Goal: Task Accomplishment & Management: Use online tool/utility

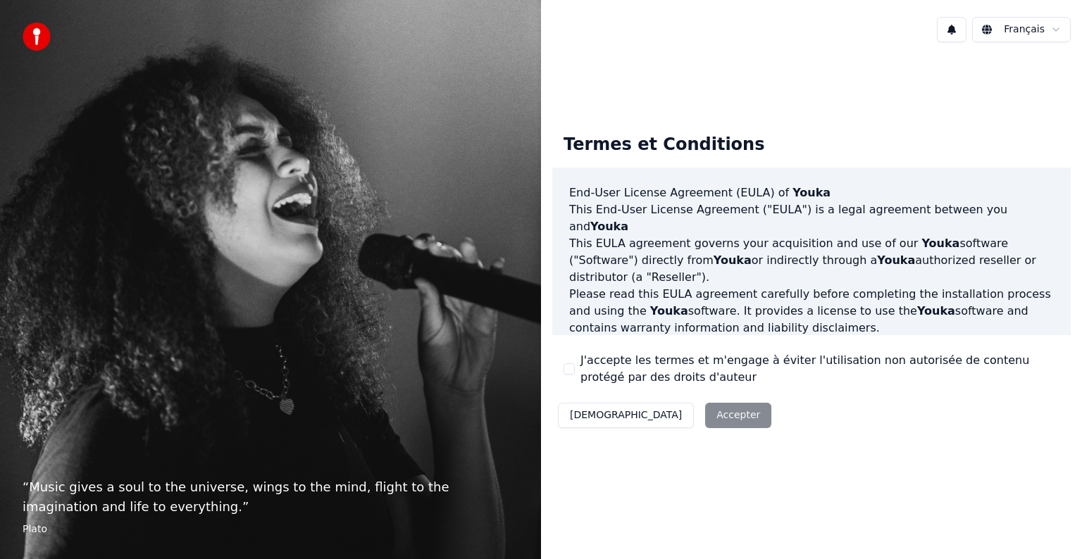
click at [655, 414] on div "Décliner Accepter" at bounding box center [664, 415] width 225 height 37
click at [669, 416] on div "Décliner Accepter" at bounding box center [664, 415] width 225 height 37
click at [665, 412] on div "Décliner Accepter" at bounding box center [664, 415] width 225 height 37
click at [570, 366] on button "J'accepte les termes et m'engage à éviter l'utilisation non autorisée de conten…" at bounding box center [569, 368] width 11 height 11
click at [705, 411] on button "Accepter" at bounding box center [738, 415] width 66 height 25
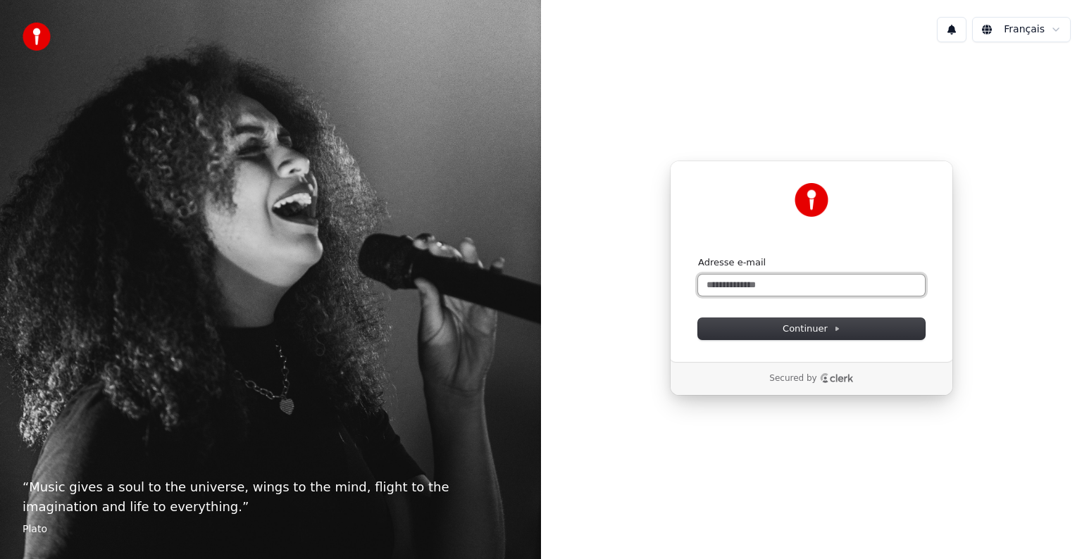
click at [771, 278] on input "Adresse e-mail" at bounding box center [811, 285] width 227 height 21
click at [795, 334] on span "Continuer" at bounding box center [812, 329] width 58 height 13
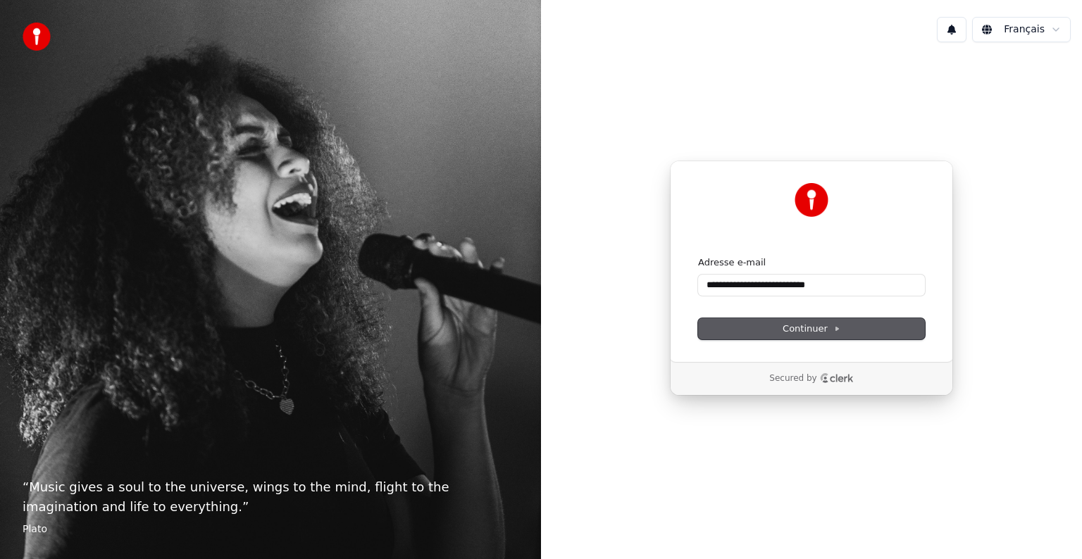
type input "**********"
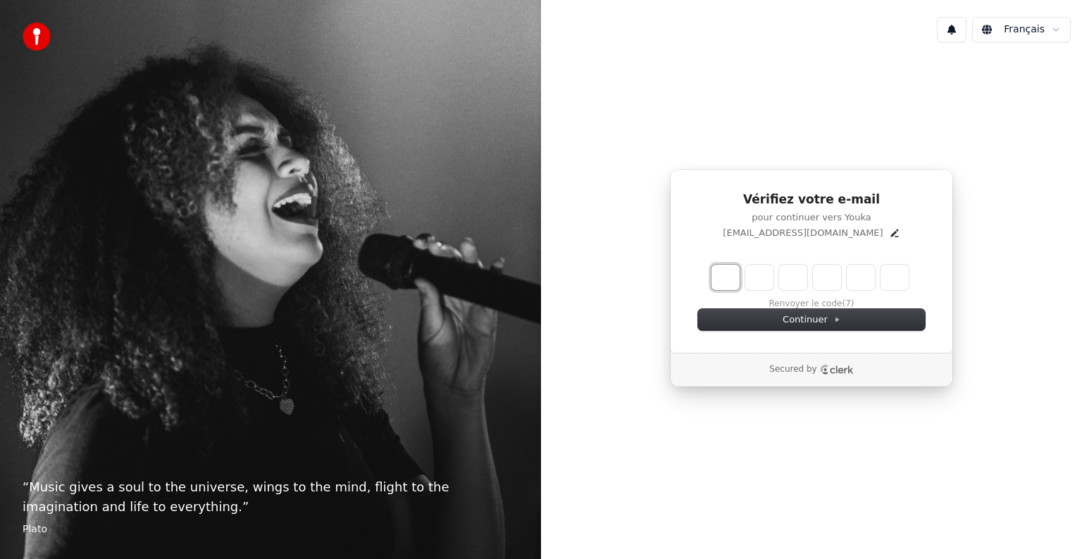
type input "*"
type input "**"
type input "*"
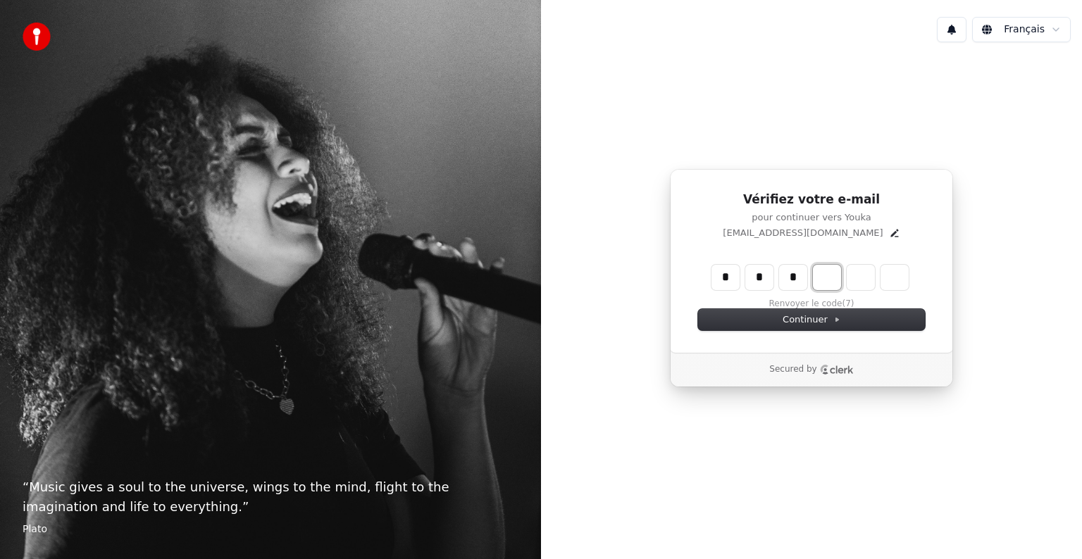
type input "***"
type input "*"
type input "****"
type input "*"
type input "******"
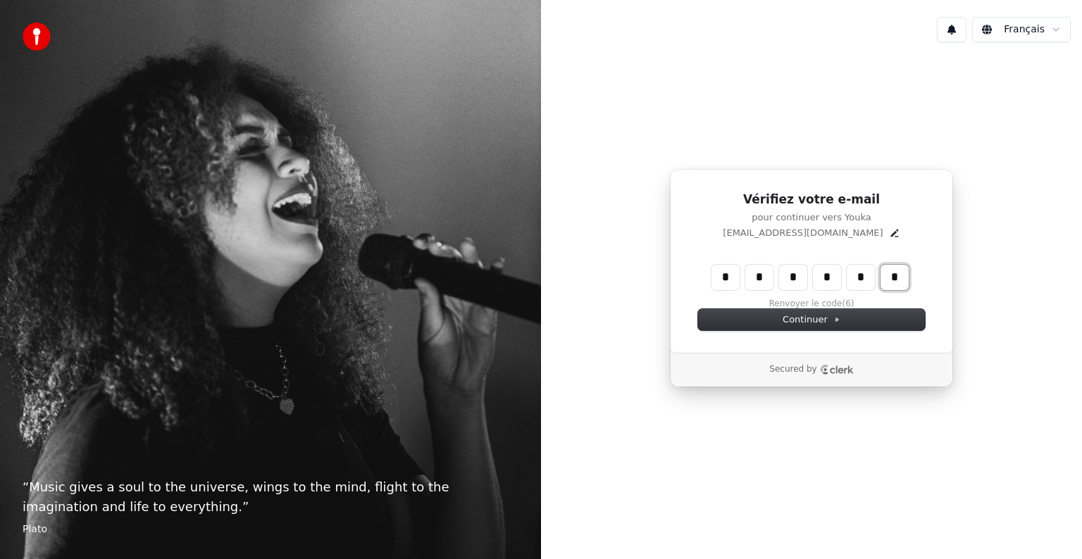
type input "*"
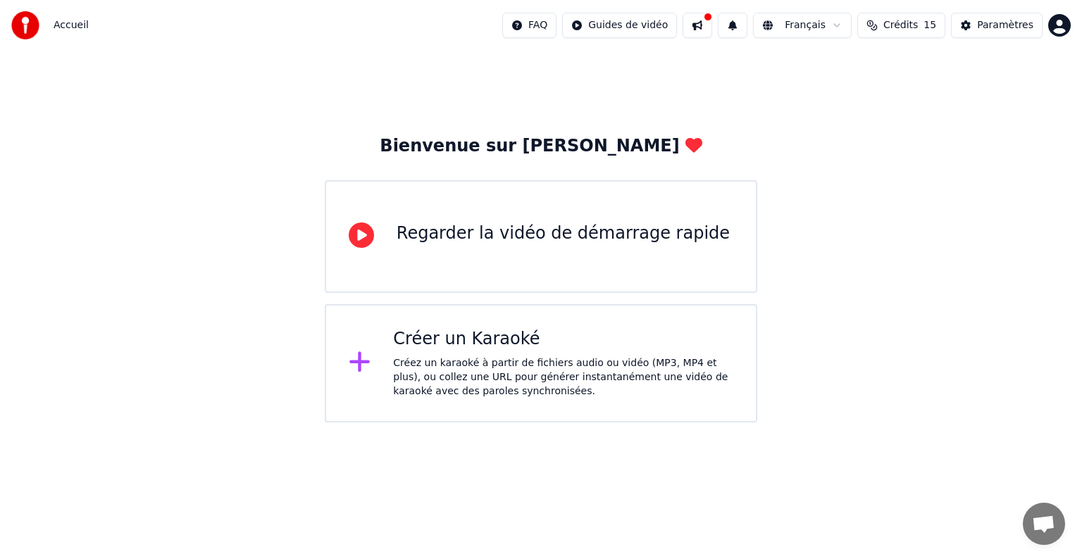
click at [507, 266] on div "Regarder la vidéo de démarrage rapide" at bounding box center [541, 236] width 433 height 113
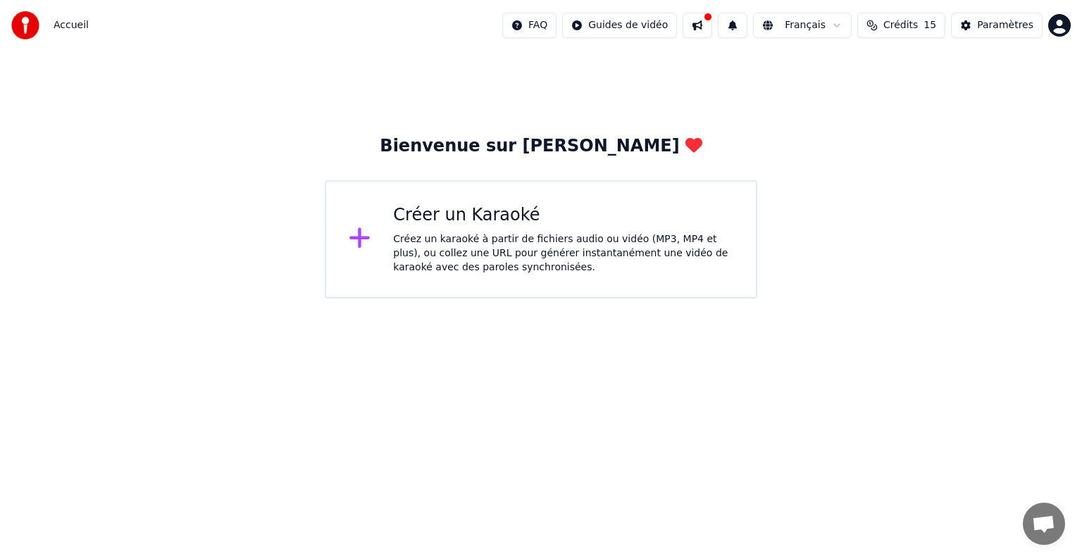
click at [439, 231] on div "Créer un Karaoké Créez un karaoké à partir de fichiers audio ou vidéo (MP3, MP4…" at bounding box center [563, 239] width 340 height 70
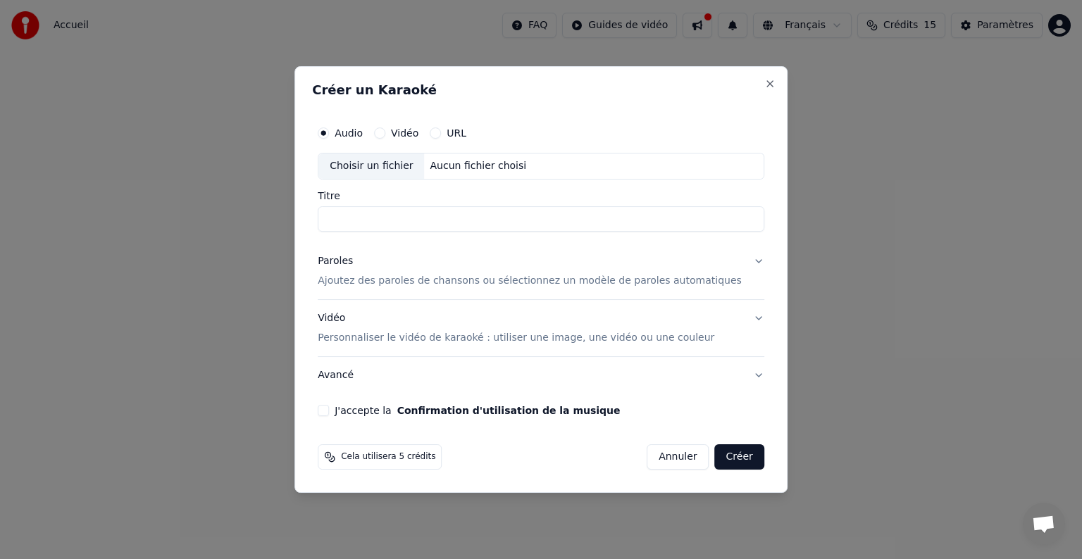
click at [466, 130] on label "URL" at bounding box center [457, 133] width 20 height 10
click at [441, 130] on button "URL" at bounding box center [435, 132] width 11 height 11
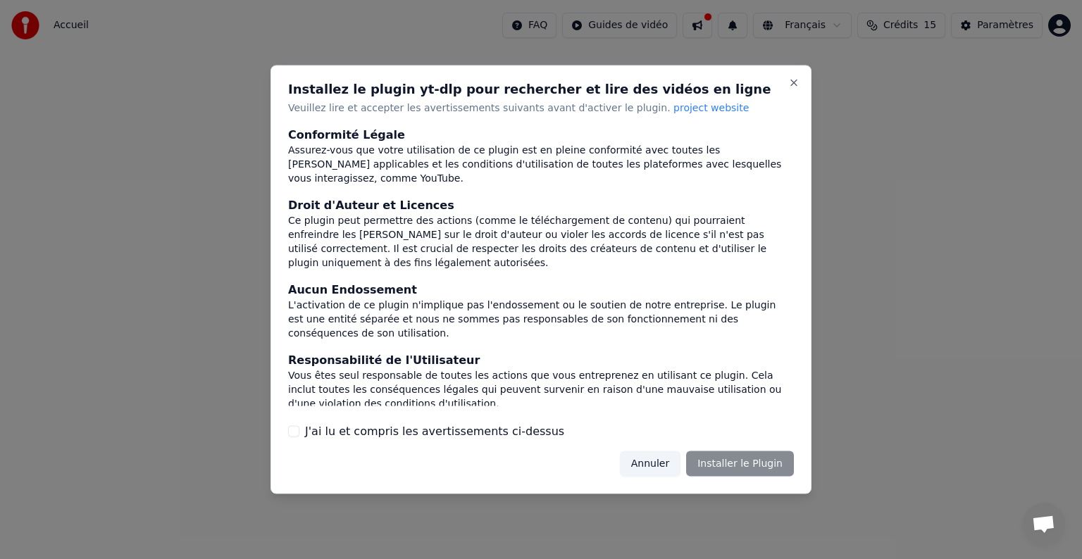
click at [373, 435] on label "J'ai lu et compris les avertissements ci-dessus" at bounding box center [434, 431] width 259 height 17
click at [299, 435] on button "J'ai lu et compris les avertissements ci-dessus" at bounding box center [293, 430] width 11 height 11
click at [716, 466] on button "Installer le Plugin" at bounding box center [740, 463] width 108 height 25
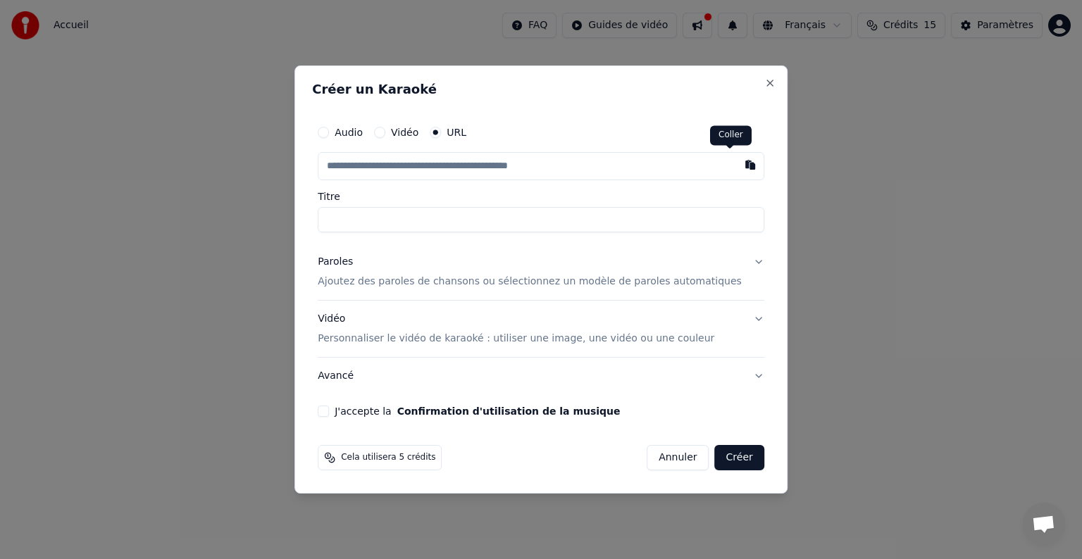
click at [736, 166] on button "button" at bounding box center [750, 164] width 28 height 25
type input "**********"
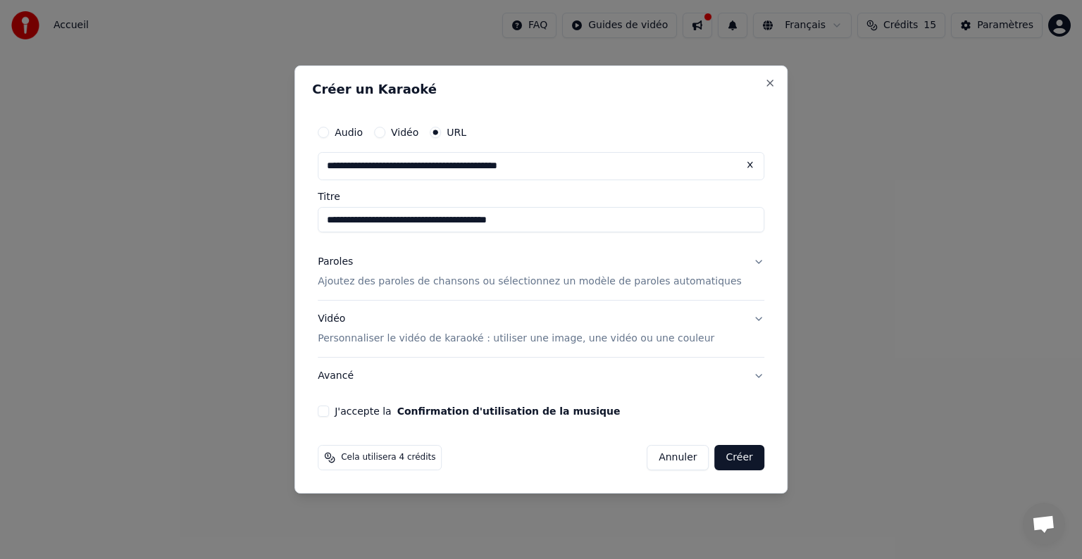
type input "**********"
click at [683, 340] on p "Personnaliser le vidéo de karaoké : utiliser une image, une vidéo ou une couleur" at bounding box center [516, 339] width 397 height 14
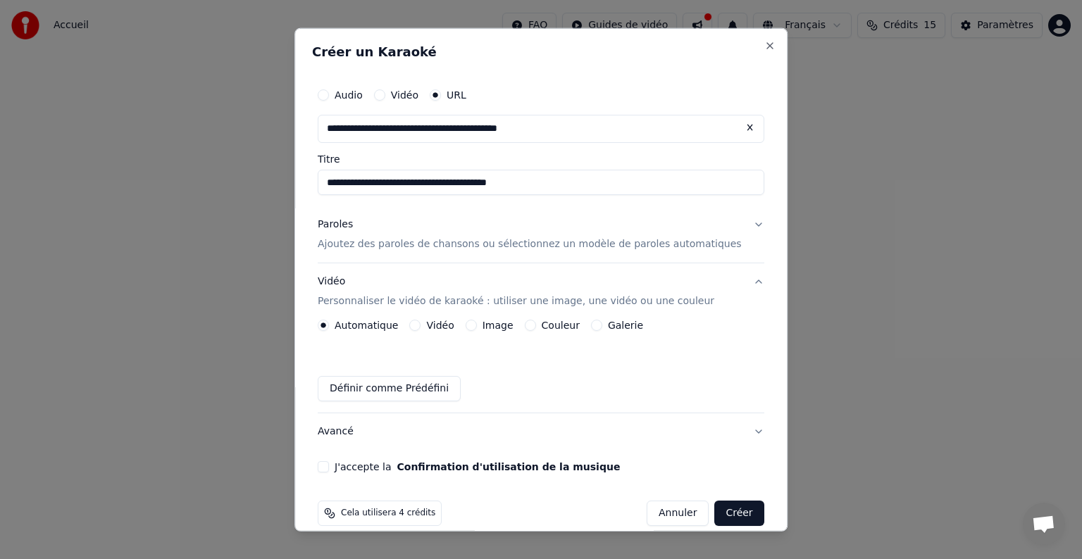
click at [565, 326] on label "Couleur" at bounding box center [561, 326] width 38 height 10
click at [536, 326] on button "Couleur" at bounding box center [530, 325] width 11 height 11
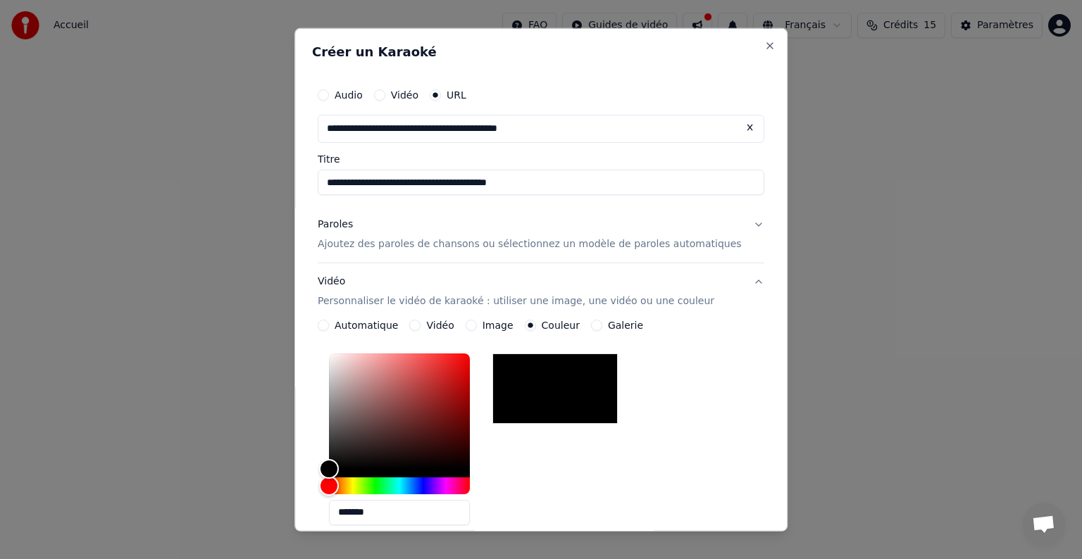
click at [510, 326] on label "Image" at bounding box center [498, 326] width 31 height 10
click at [477, 326] on button "Image" at bounding box center [471, 325] width 11 height 11
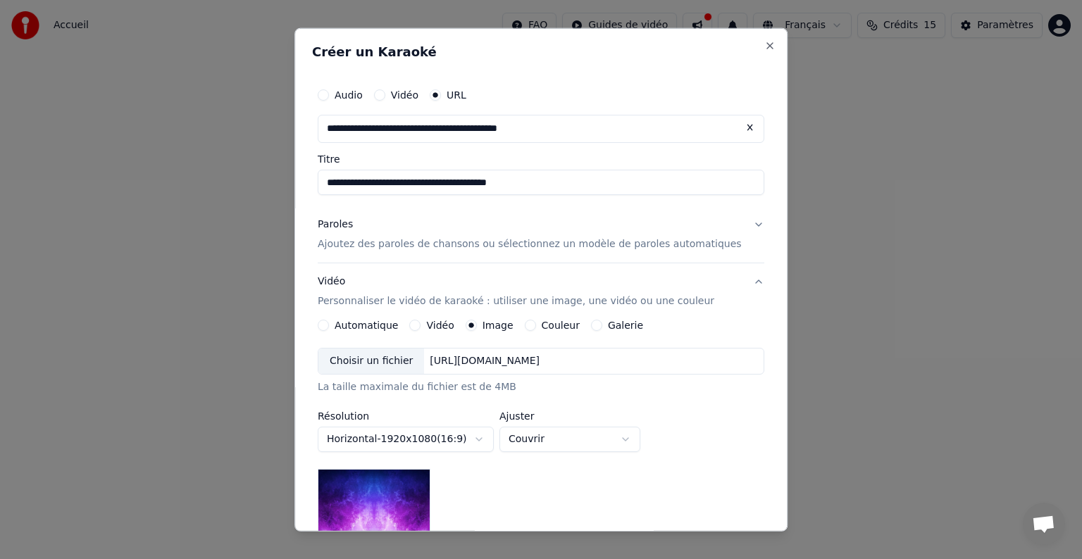
click at [559, 328] on label "Couleur" at bounding box center [561, 326] width 38 height 10
click at [536, 328] on button "Couleur" at bounding box center [530, 325] width 11 height 11
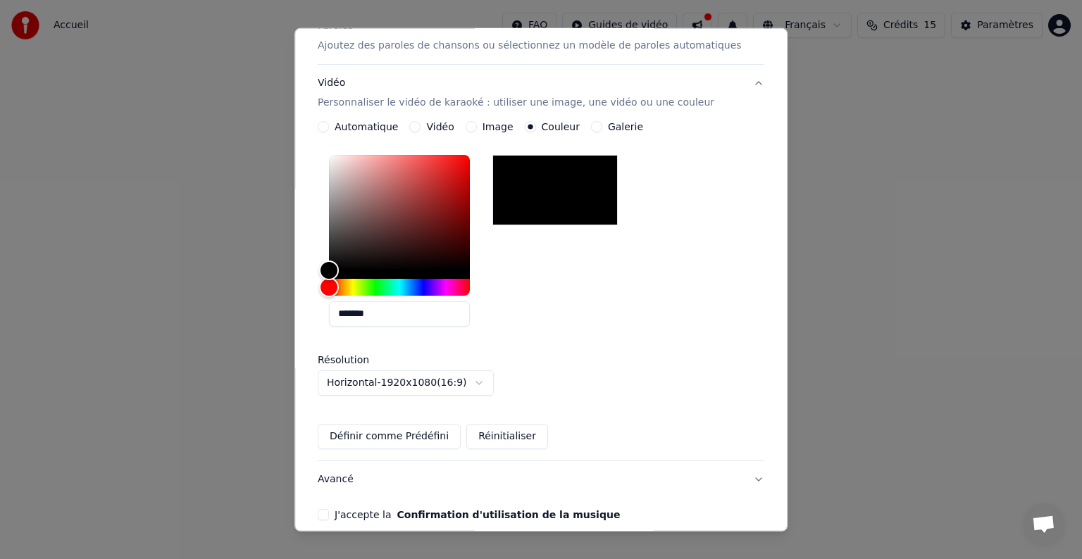
scroll to position [263, 0]
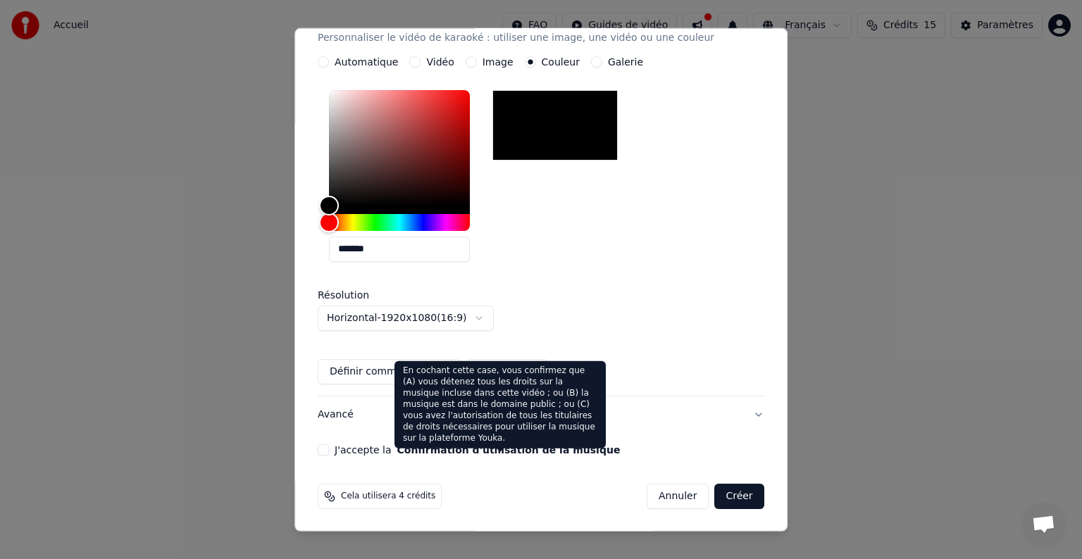
click at [527, 454] on button "Confirmation d'utilisation de la musique" at bounding box center [508, 450] width 223 height 10
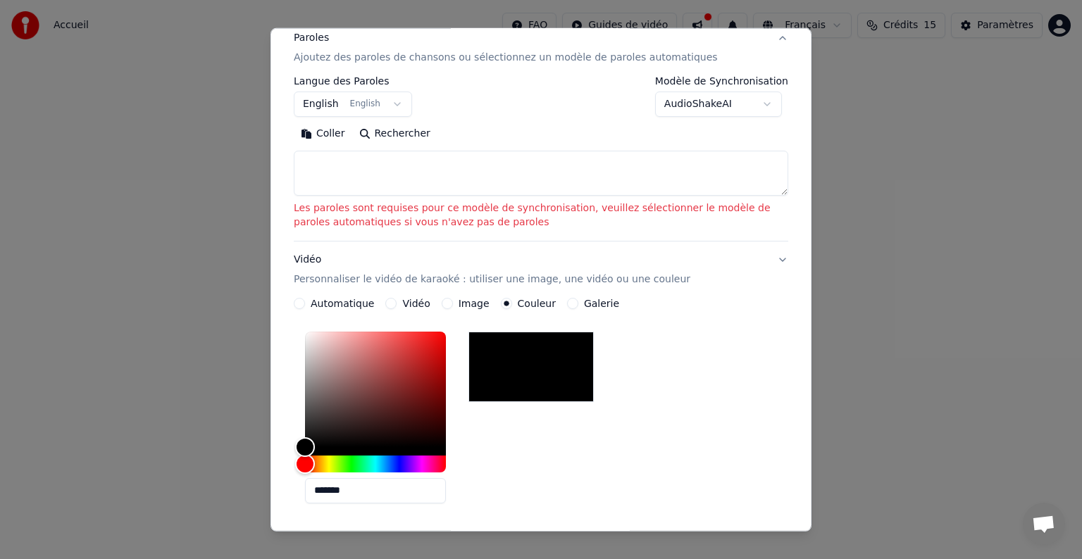
scroll to position [108, 0]
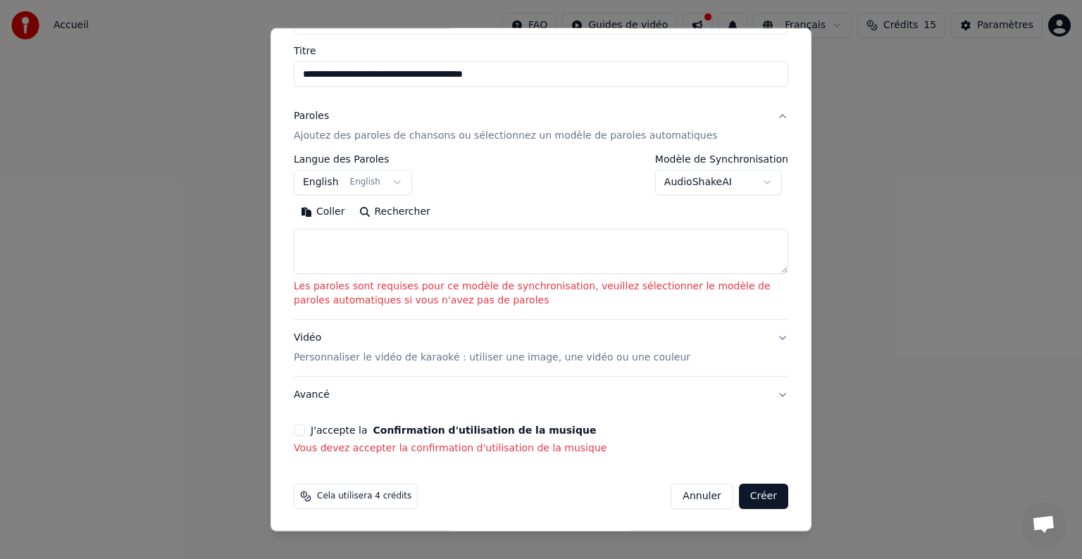
click at [300, 432] on button "J'accepte la Confirmation d'utilisation de la musique" at bounding box center [299, 430] width 11 height 11
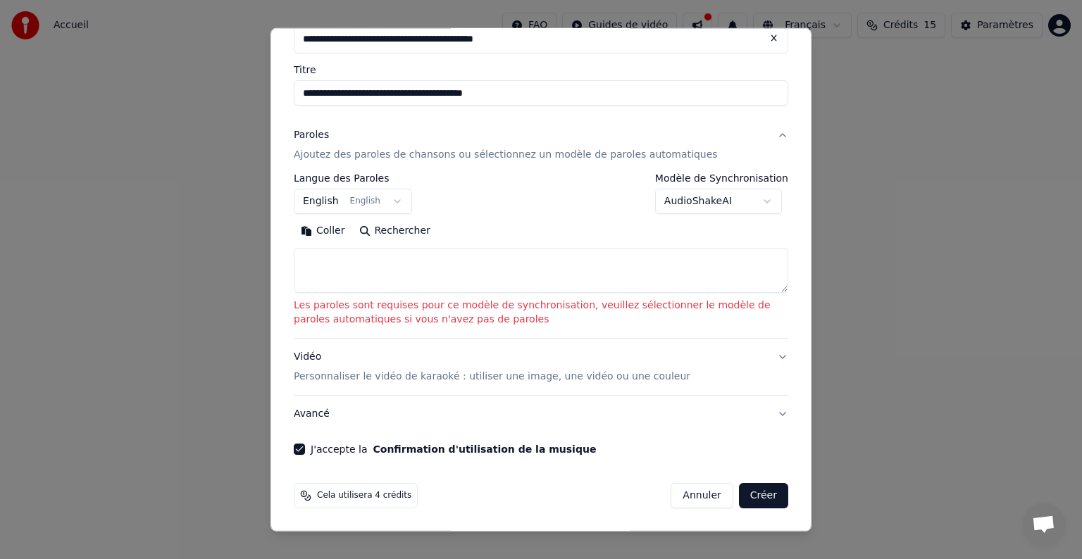
scroll to position [89, 0]
click at [578, 253] on textarea at bounding box center [541, 271] width 494 height 45
click at [714, 392] on button "Vidéo Personnaliser le vidéo de karaoké : utiliser une image, une vidéo ou une …" at bounding box center [541, 368] width 494 height 56
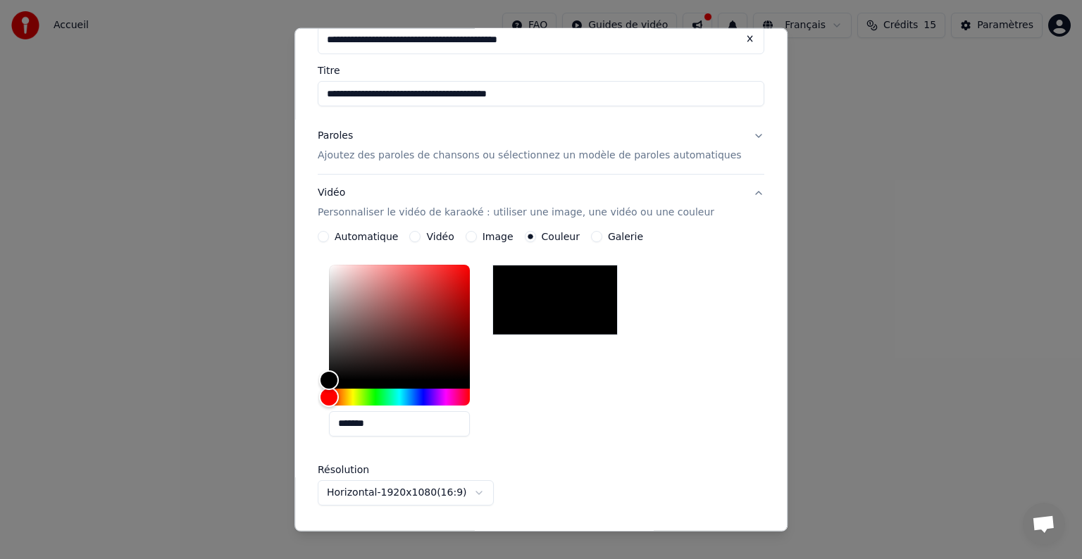
scroll to position [263, 0]
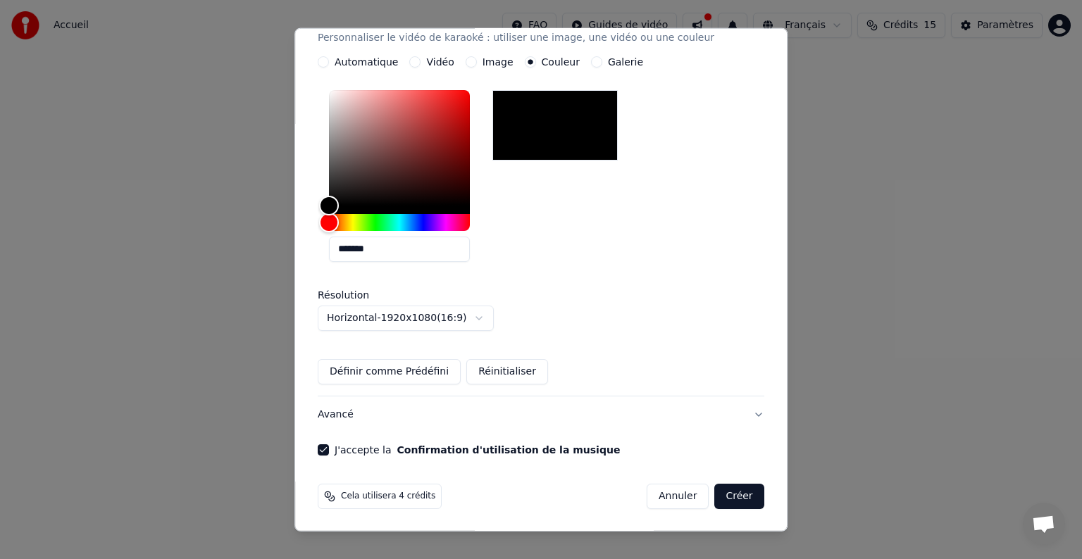
click at [715, 492] on button "Créer" at bounding box center [739, 496] width 49 height 25
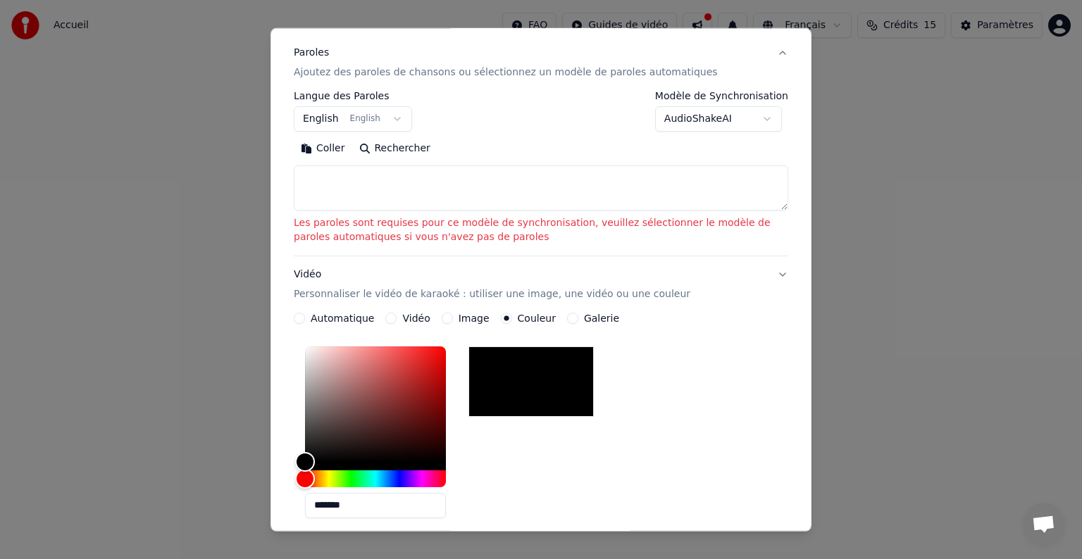
scroll to position [89, 0]
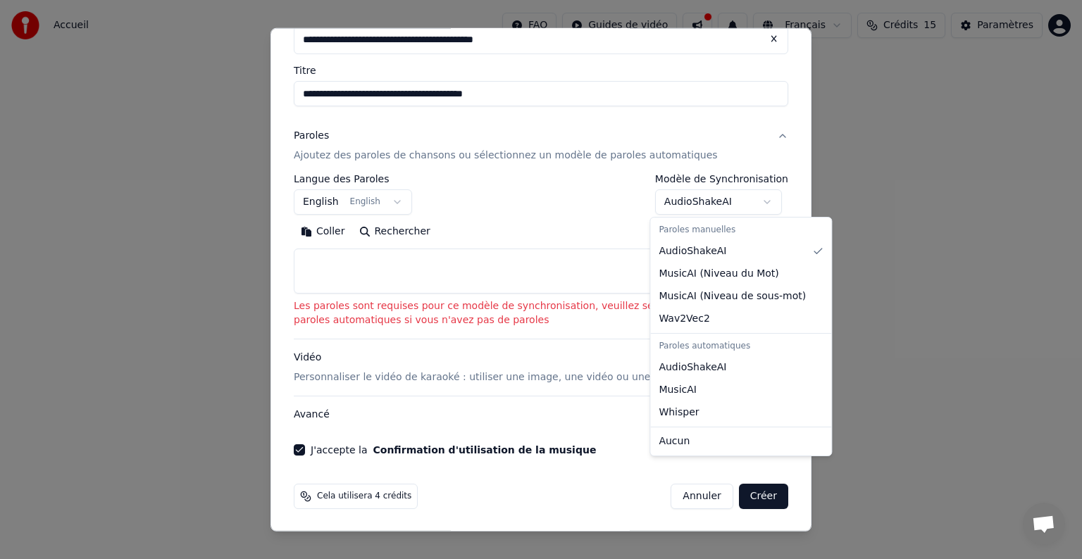
click at [714, 200] on body "**********" at bounding box center [541, 149] width 1082 height 299
select select "**********"
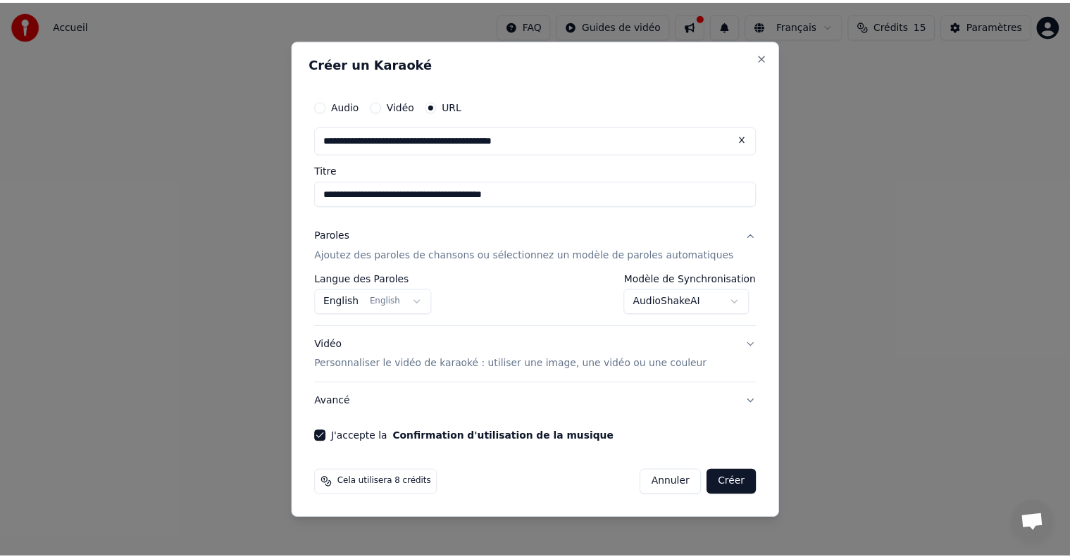
scroll to position [0, 0]
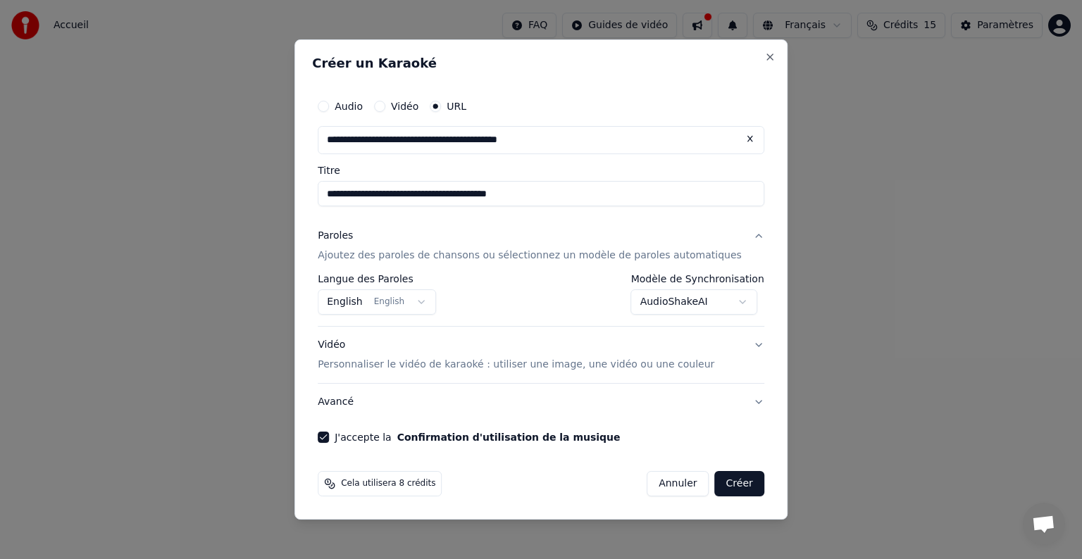
click at [724, 479] on button "Créer" at bounding box center [739, 483] width 49 height 25
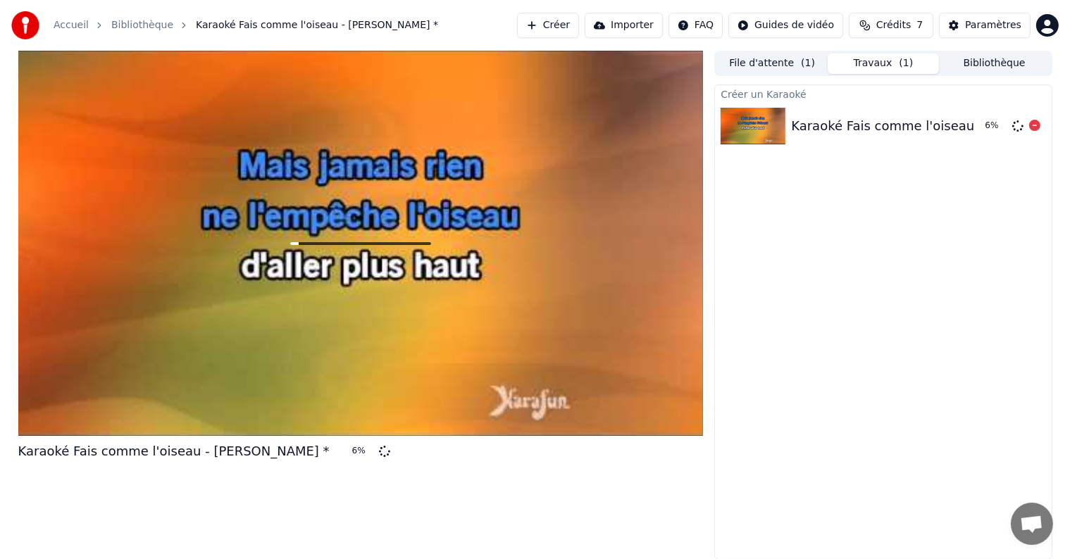
click at [852, 118] on div "Karaoké Fais comme l'oiseau - [PERSON_NAME] *" at bounding box center [946, 126] width 311 height 20
click at [1036, 125] on icon at bounding box center [1034, 125] width 11 height 11
click at [575, 25] on button "Créer" at bounding box center [545, 25] width 62 height 25
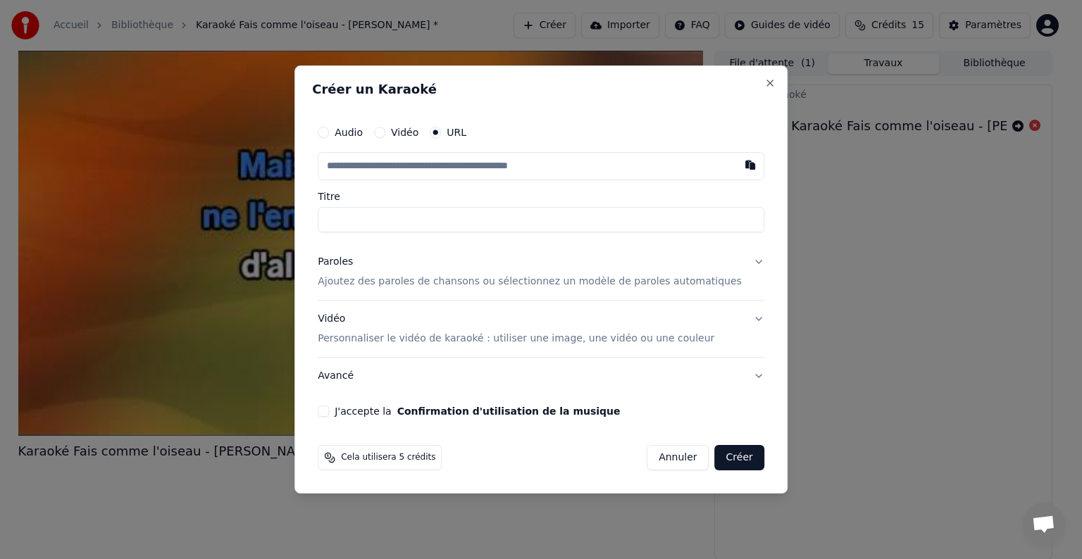
click at [363, 130] on label "Audio" at bounding box center [349, 132] width 28 height 10
click at [329, 130] on button "Audio" at bounding box center [323, 132] width 11 height 11
click at [466, 133] on label "URL" at bounding box center [457, 133] width 20 height 10
click at [441, 133] on button "URL" at bounding box center [435, 132] width 11 height 11
click at [736, 168] on button "button" at bounding box center [750, 164] width 28 height 25
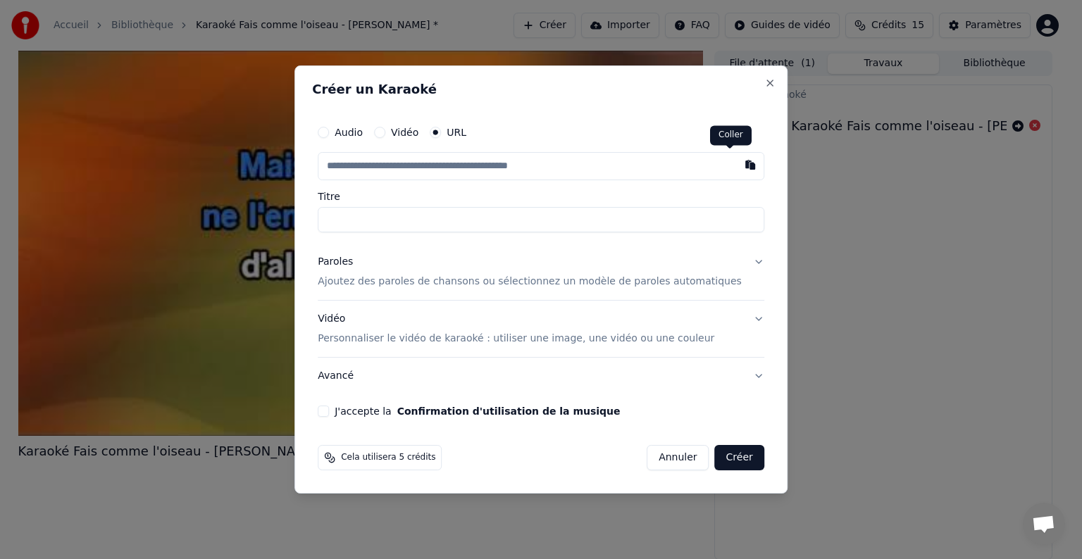
type input "**********"
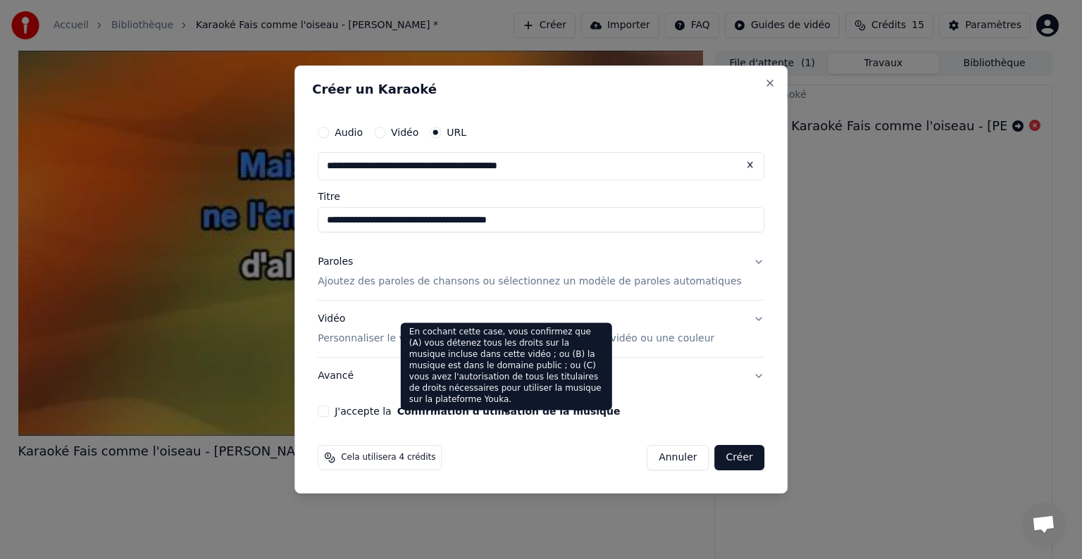
click at [560, 417] on div "**********" at bounding box center [541, 268] width 458 height 310
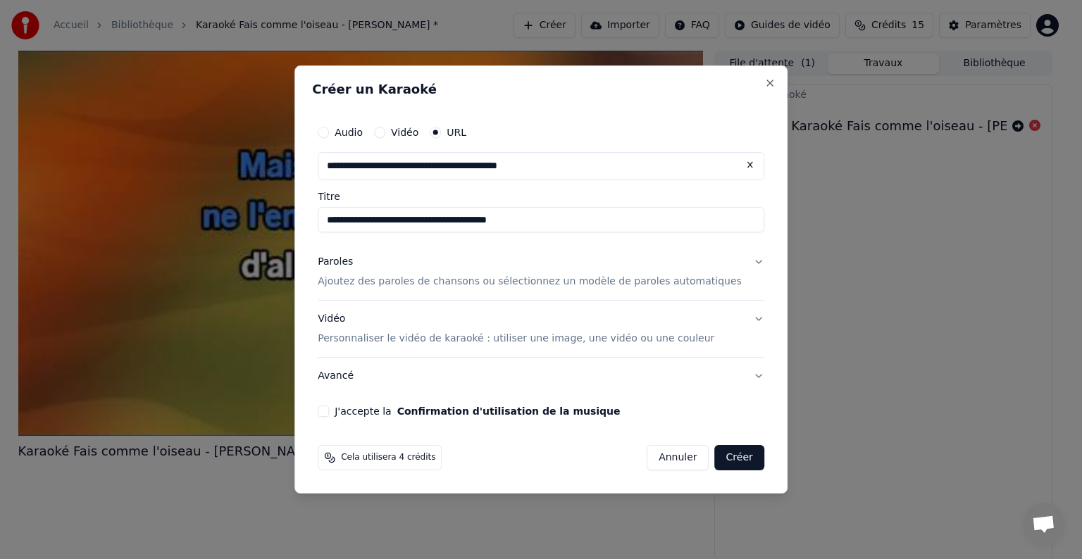
click at [329, 412] on button "J'accepte la Confirmation d'utilisation de la musique" at bounding box center [323, 411] width 11 height 11
click at [657, 454] on button "Annuler" at bounding box center [678, 457] width 62 height 25
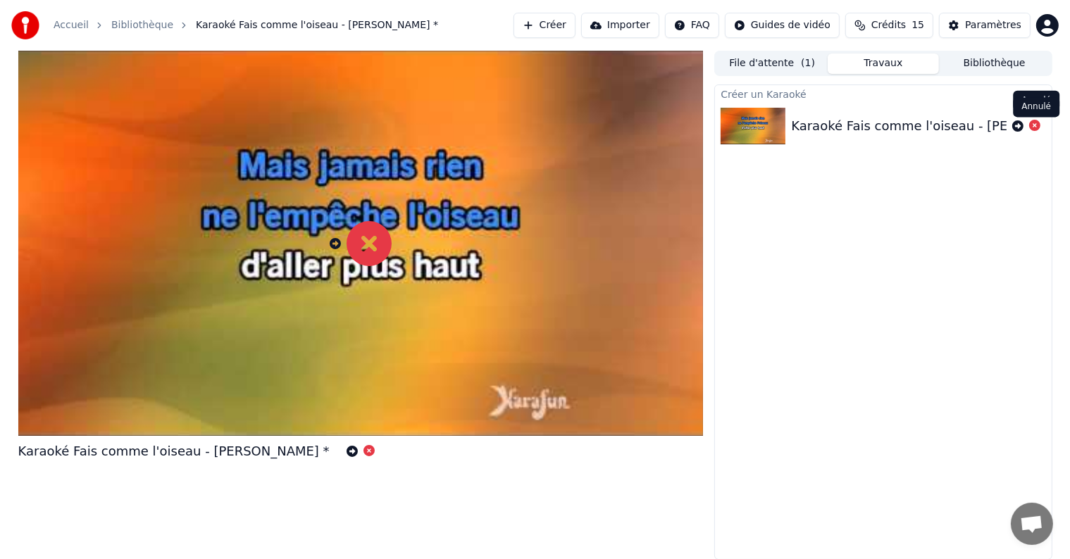
click at [1034, 127] on icon at bounding box center [1034, 125] width 11 height 11
click at [1018, 127] on icon at bounding box center [1017, 125] width 11 height 11
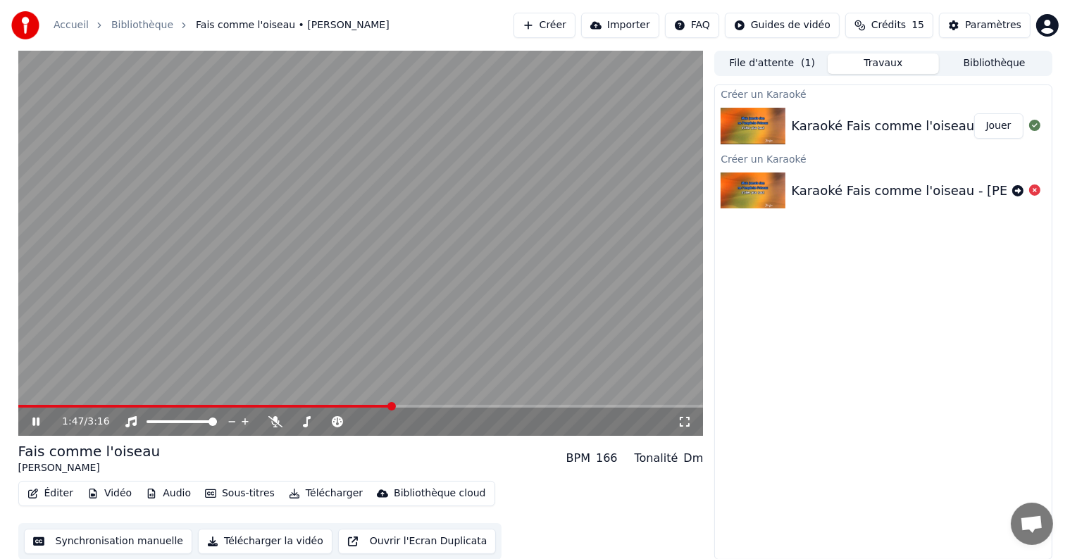
click at [38, 421] on icon at bounding box center [35, 422] width 7 height 8
click at [18, 402] on span at bounding box center [22, 406] width 8 height 8
click at [34, 423] on icon at bounding box center [36, 422] width 8 height 10
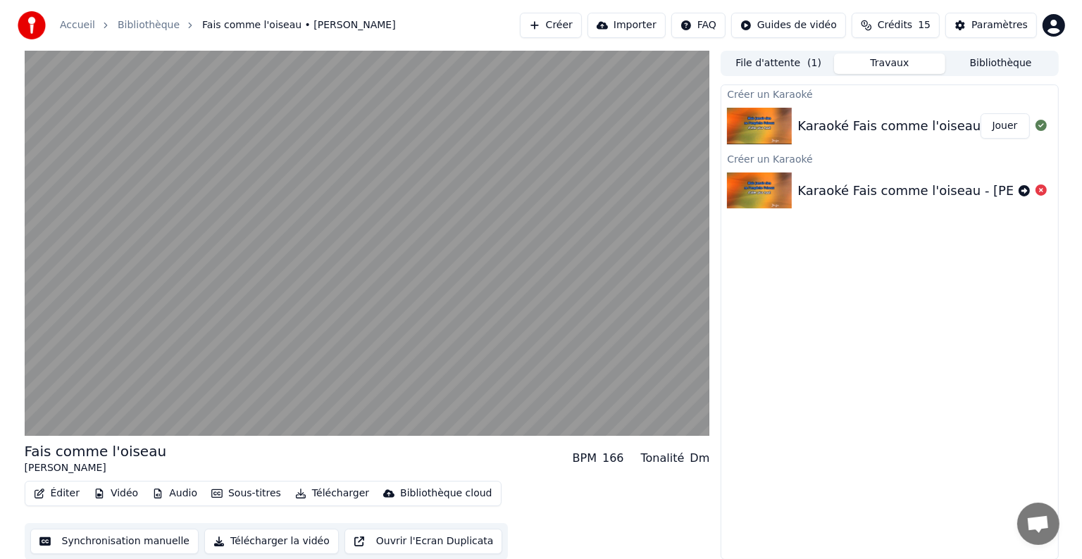
scroll to position [1, 0]
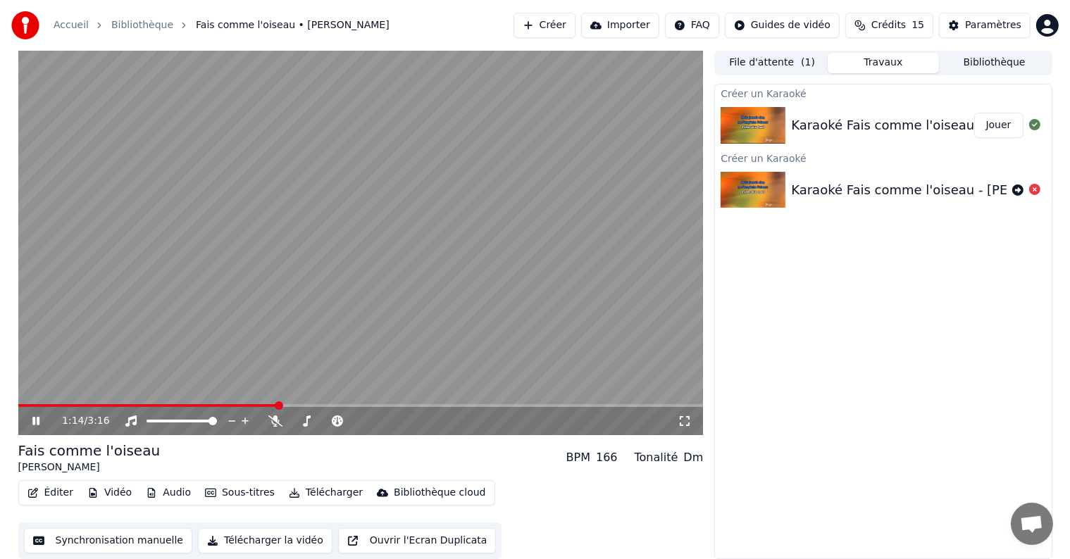
click at [48, 498] on button "Éditer" at bounding box center [50, 493] width 57 height 20
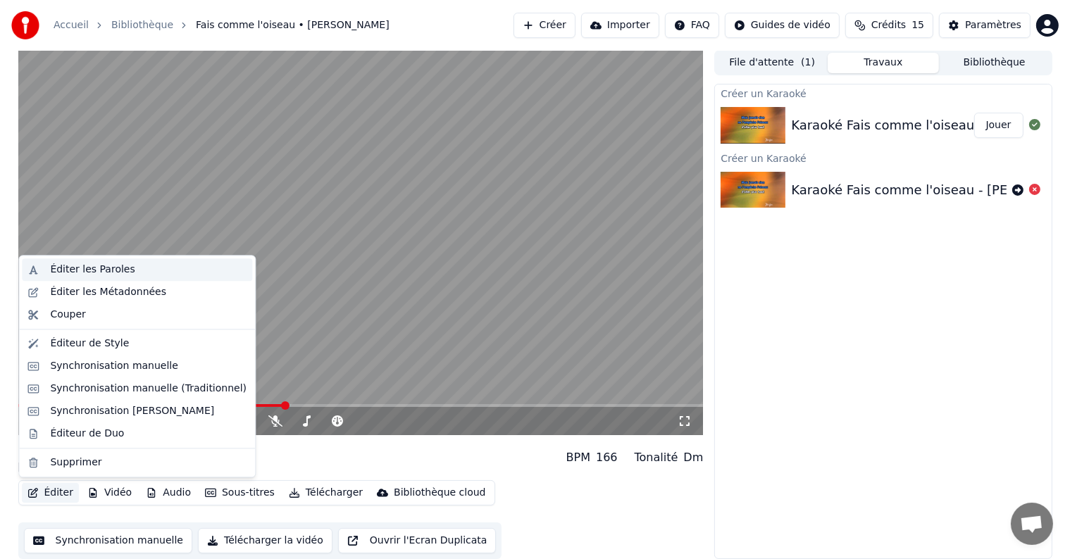
click at [110, 266] on div "Éditer les Paroles" at bounding box center [92, 270] width 85 height 14
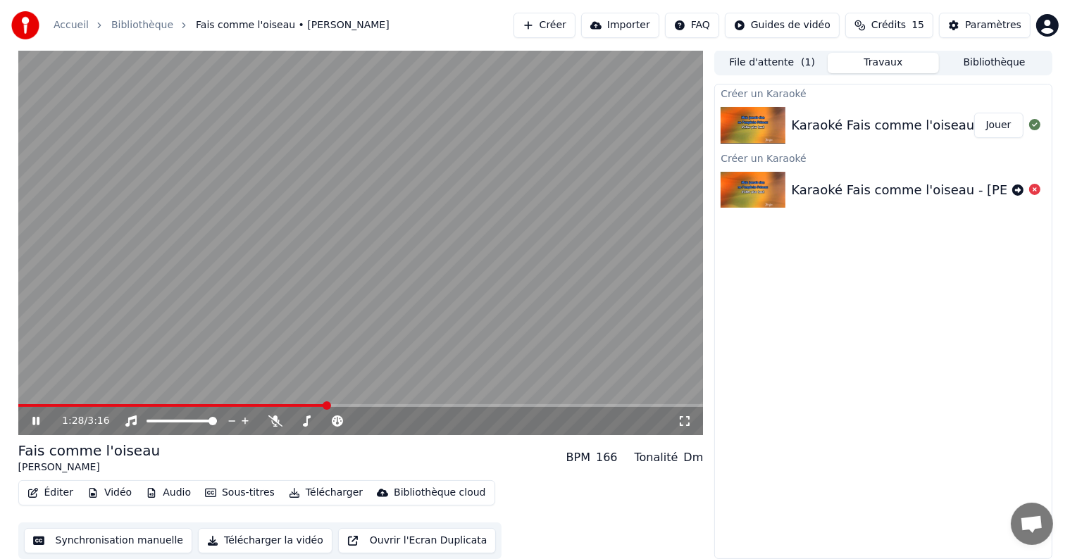
click at [31, 421] on icon at bounding box center [46, 421] width 33 height 11
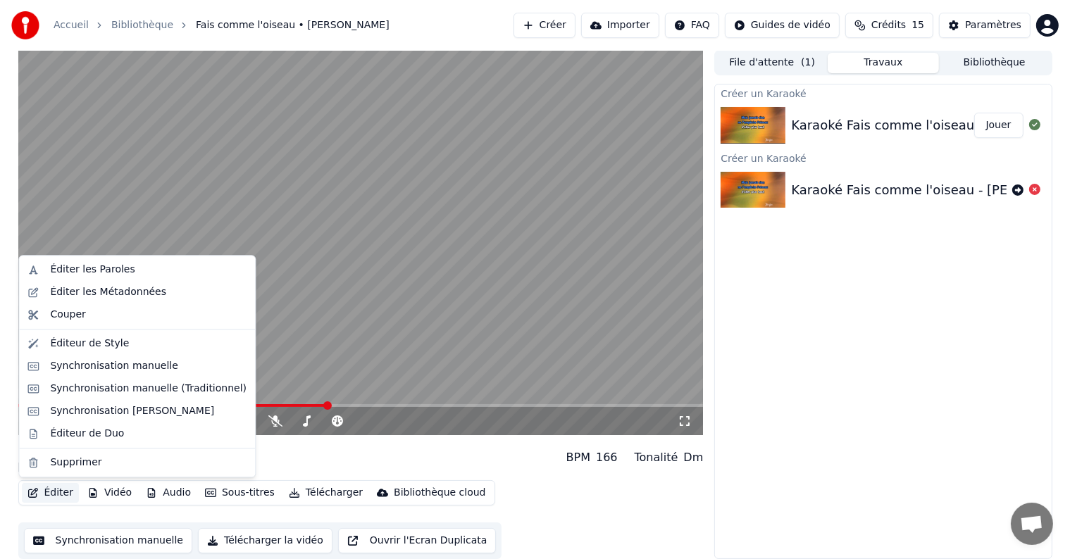
click at [61, 494] on button "Éditer" at bounding box center [50, 493] width 57 height 20
click at [145, 272] on div "Éditer les Paroles" at bounding box center [148, 270] width 197 height 14
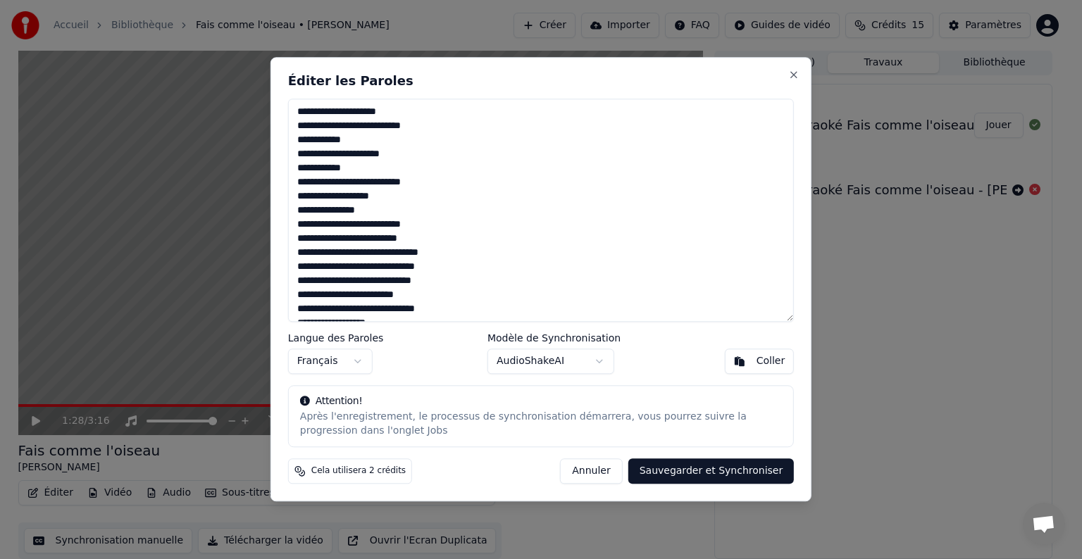
click at [595, 468] on button "Annuler" at bounding box center [591, 471] width 62 height 25
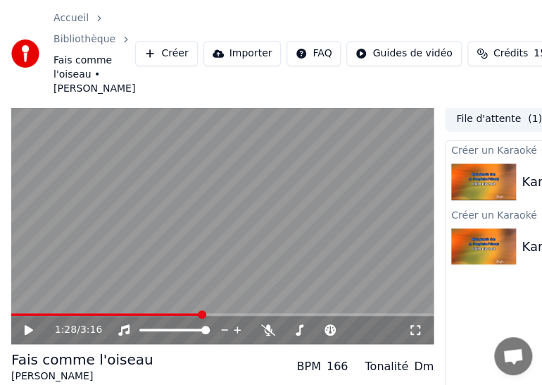
click at [216, 189] on video at bounding box center [222, 225] width 423 height 238
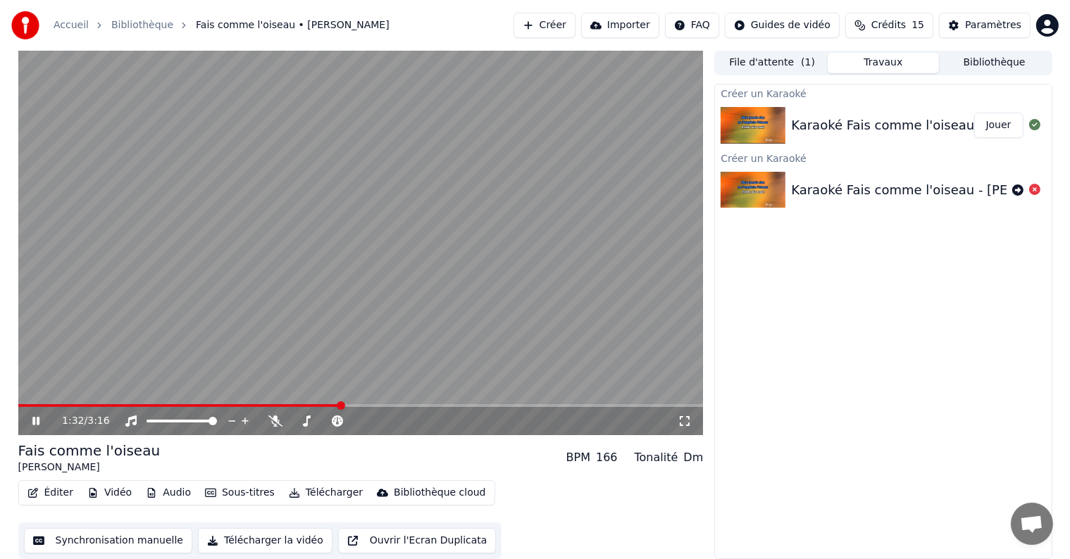
click at [57, 490] on button "Éditer" at bounding box center [50, 493] width 57 height 20
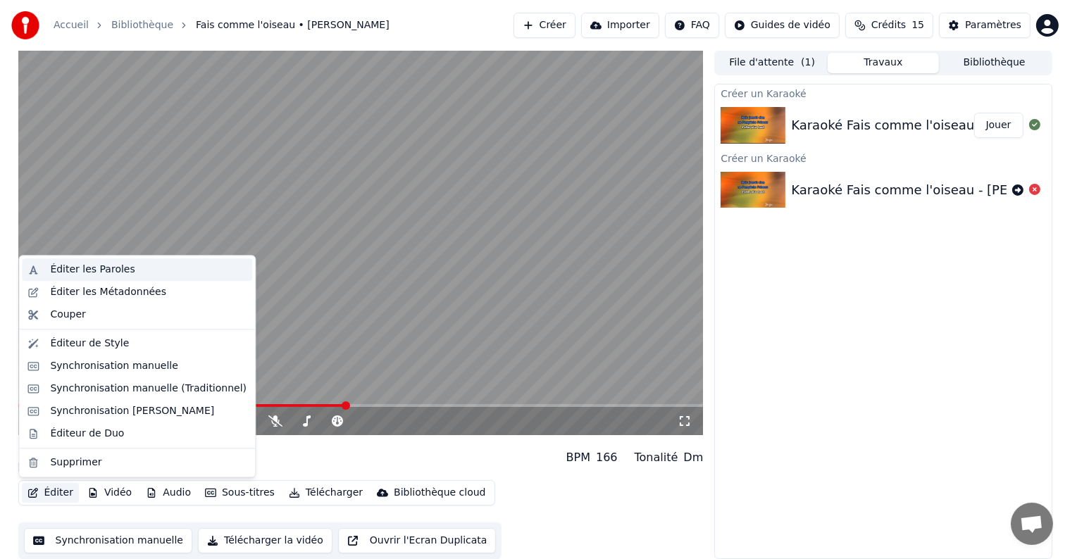
click at [94, 263] on div "Éditer les Paroles" at bounding box center [92, 270] width 85 height 14
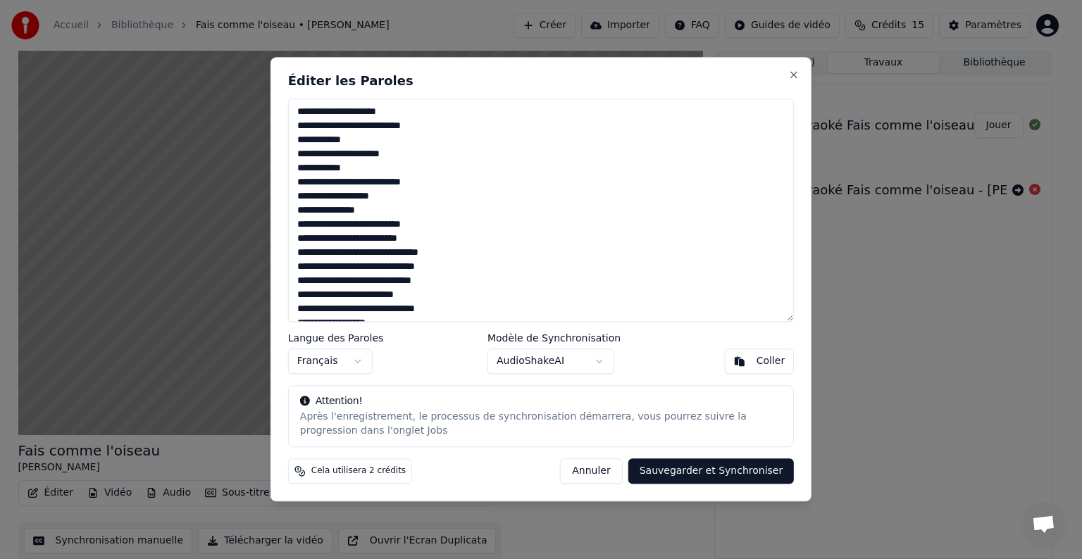
drag, startPoint x: 372, startPoint y: 169, endPoint x: 292, endPoint y: 111, distance: 98.8
click at [292, 111] on textarea at bounding box center [541, 210] width 506 height 223
click at [379, 147] on textarea at bounding box center [541, 210] width 506 height 223
click at [348, 125] on textarea at bounding box center [541, 210] width 506 height 223
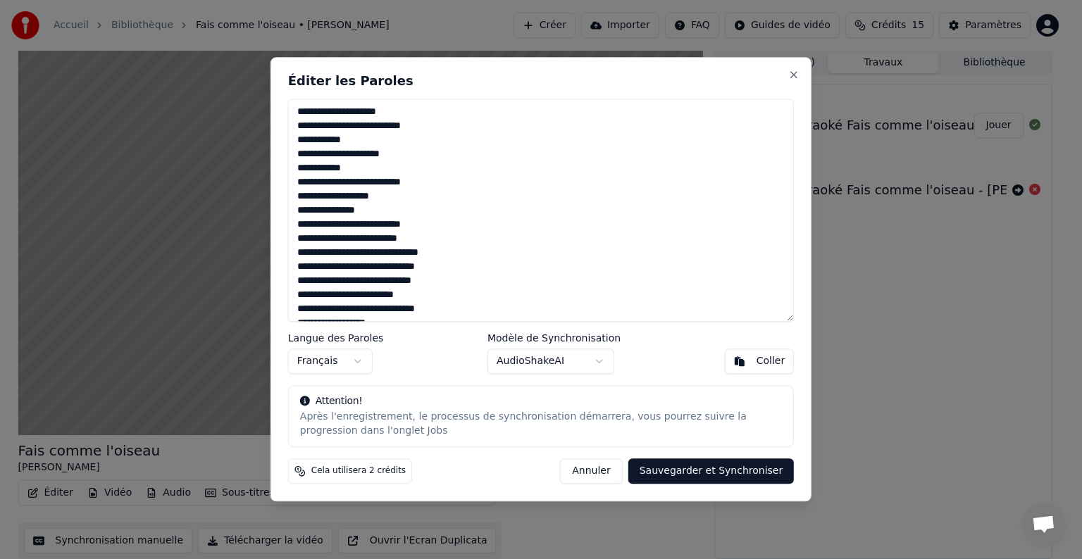
drag, startPoint x: 357, startPoint y: 163, endPoint x: 287, endPoint y: 101, distance: 92.8
click at [287, 101] on div "Éditer les Paroles Langue des Paroles Français Modèle de Synchronisation AudioS…" at bounding box center [540, 279] width 541 height 444
drag, startPoint x: 287, startPoint y: 101, endPoint x: 333, endPoint y: 159, distance: 73.7
click at [333, 159] on div "Éditer les Paroles Langue des Paroles Français Modèle de Synchronisation AudioS…" at bounding box center [540, 279] width 541 height 444
click at [333, 159] on textarea at bounding box center [541, 210] width 506 height 223
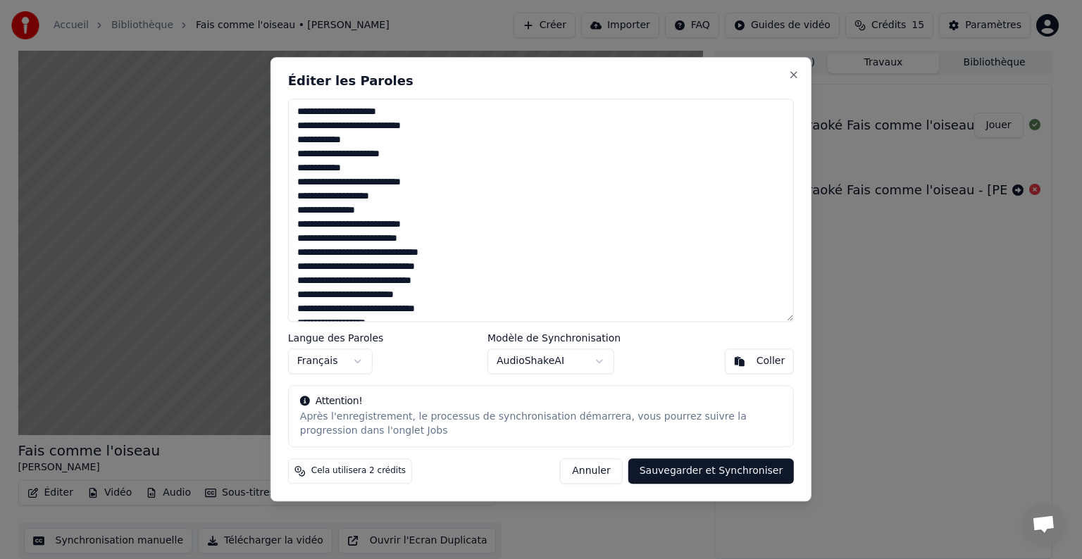
click at [400, 160] on textarea at bounding box center [541, 210] width 506 height 223
drag, startPoint x: 395, startPoint y: 175, endPoint x: 296, endPoint y: 108, distance: 119.8
click at [296, 108] on textarea at bounding box center [541, 210] width 506 height 223
click at [307, 115] on textarea at bounding box center [541, 210] width 506 height 223
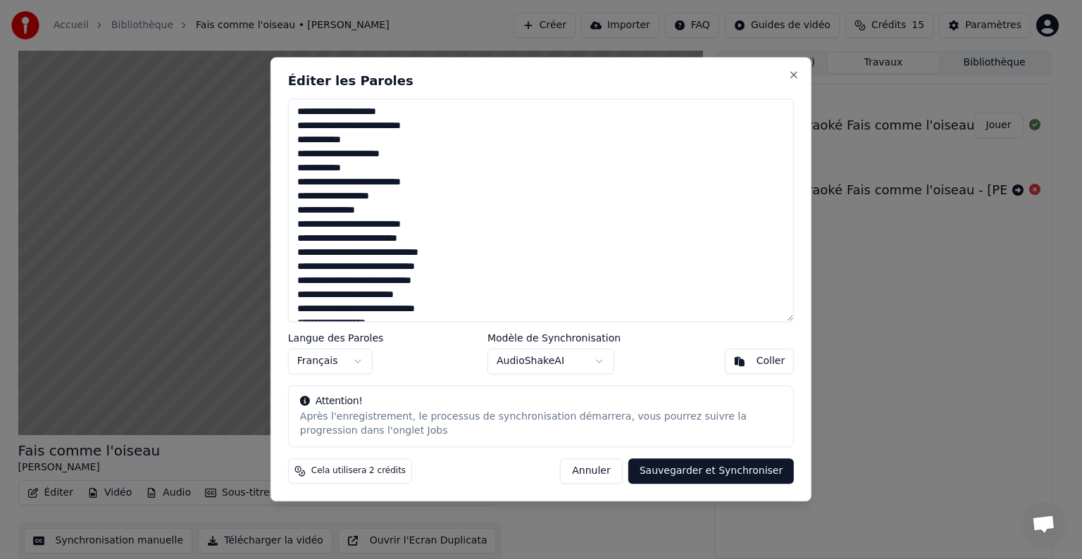
click at [307, 115] on textarea at bounding box center [541, 210] width 506 height 223
click at [416, 189] on textarea at bounding box center [541, 210] width 506 height 223
click at [411, 111] on textarea at bounding box center [541, 210] width 506 height 223
drag, startPoint x: 411, startPoint y: 111, endPoint x: 263, endPoint y: 107, distance: 148.7
click at [263, 107] on body "Accueil Bibliothèque Fais comme l'oiseau • Michel Fugain Créer Importer FAQ Gui…" at bounding box center [535, 278] width 1070 height 559
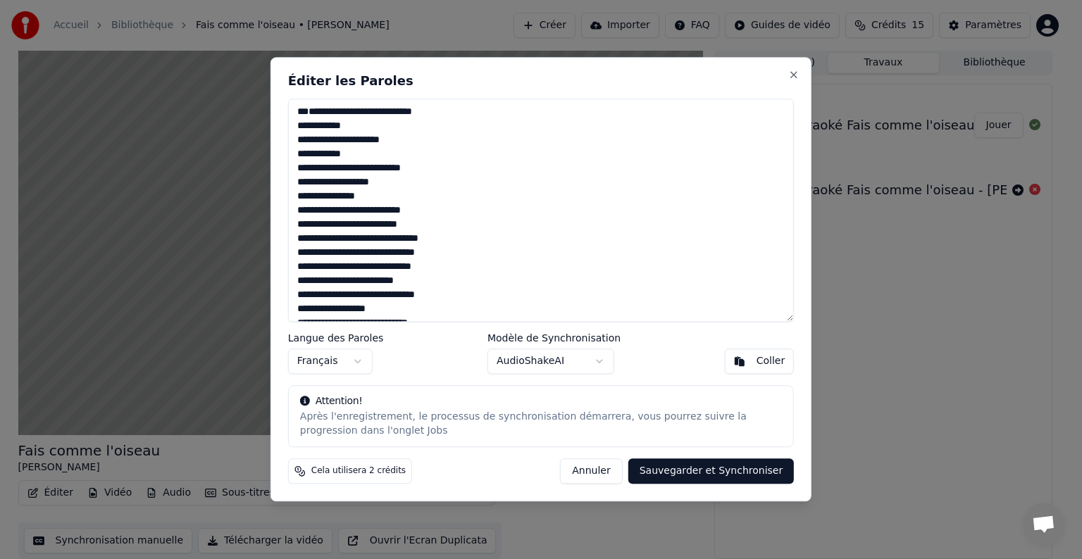
click at [540, 359] on body "Accueil Bibliothèque Fais comme l'oiseau • Michel Fugain Créer Importer FAQ Gui…" at bounding box center [535, 278] width 1070 height 559
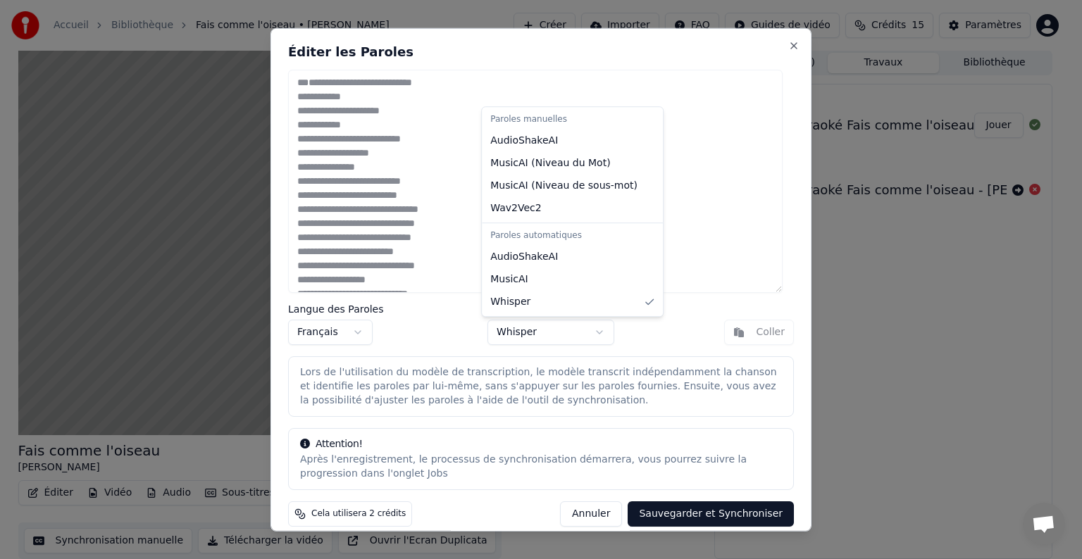
click at [521, 332] on body "Accueil Bibliothèque Fais comme l'oiseau • Michel Fugain Créer Importer FAQ Gui…" at bounding box center [535, 278] width 1070 height 559
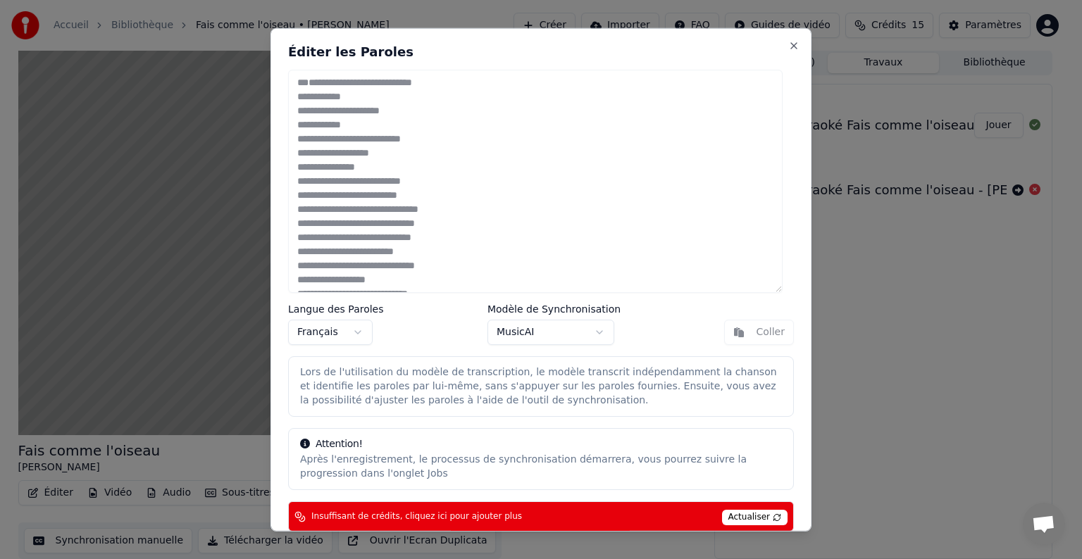
click at [529, 329] on body "Accueil Bibliothèque Fais comme l'oiseau • Michel Fugain Créer Importer FAQ Gui…" at bounding box center [535, 278] width 1070 height 559
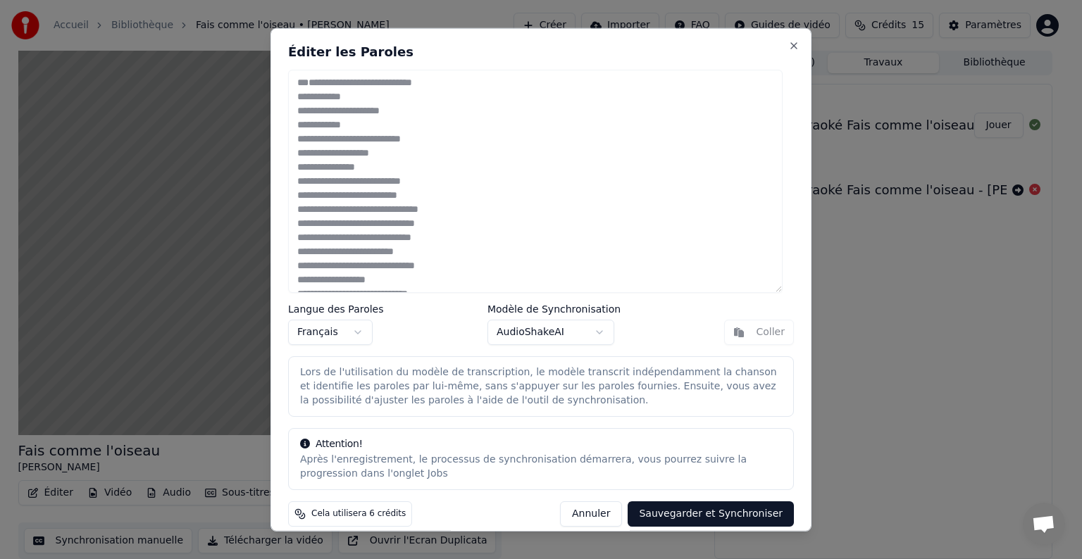
click at [592, 507] on button "Annuler" at bounding box center [591, 514] width 62 height 25
type textarea "**********"
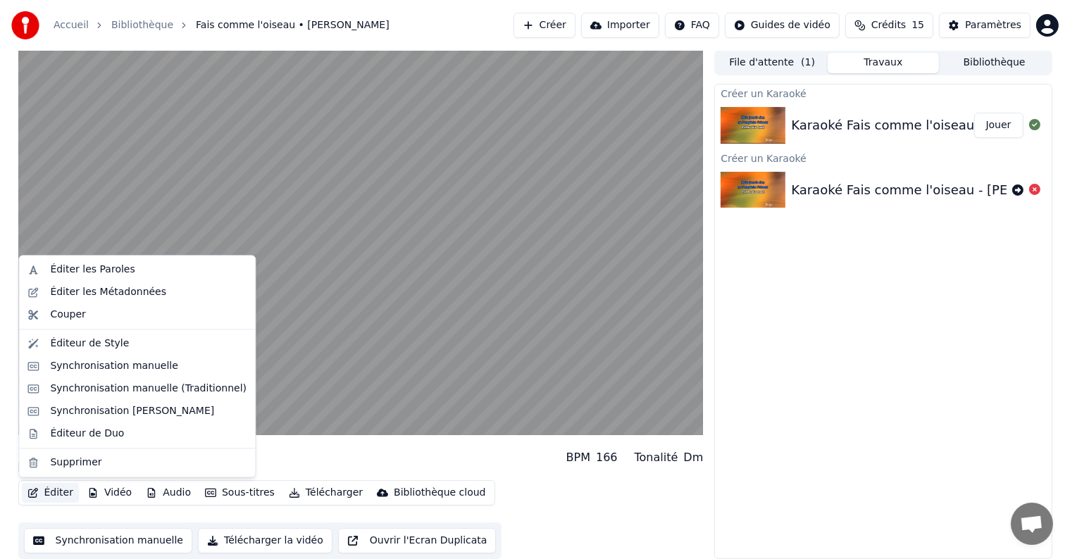
click at [63, 490] on button "Éditer" at bounding box center [50, 493] width 57 height 20
click at [150, 268] on div "Éditer les Paroles" at bounding box center [148, 270] width 197 height 14
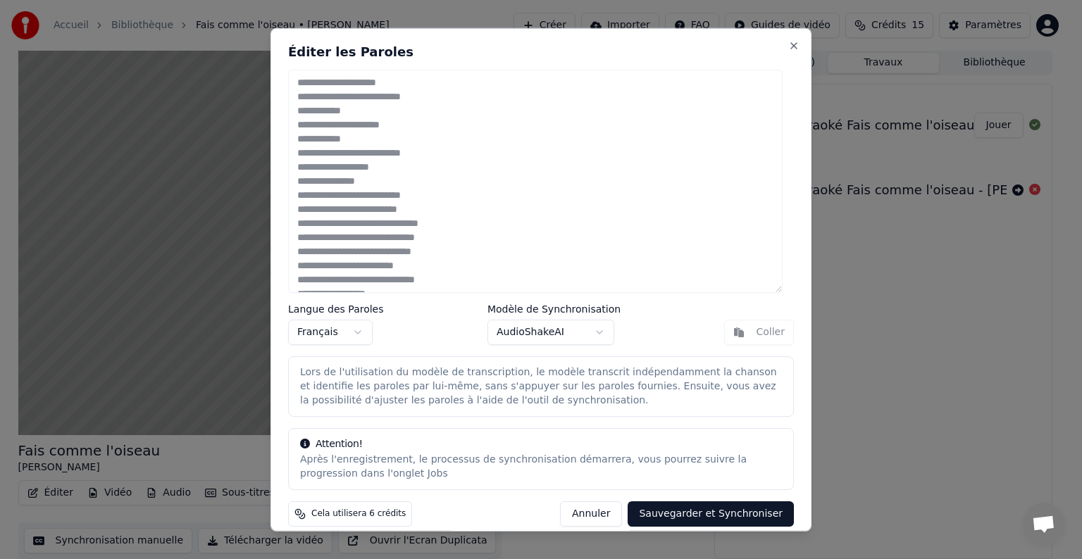
click at [754, 333] on div "Coller" at bounding box center [759, 332] width 70 height 25
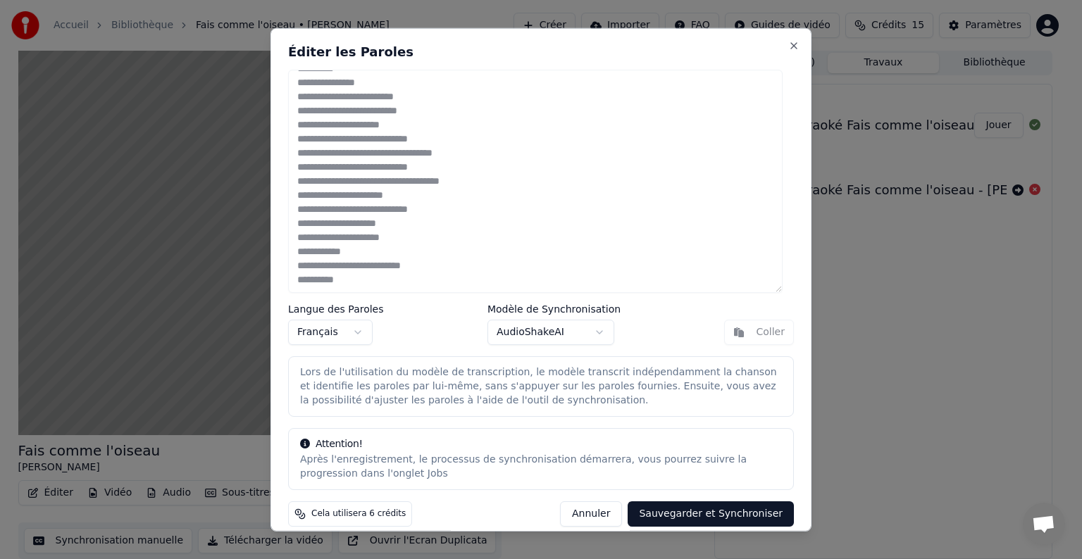
scroll to position [0, 0]
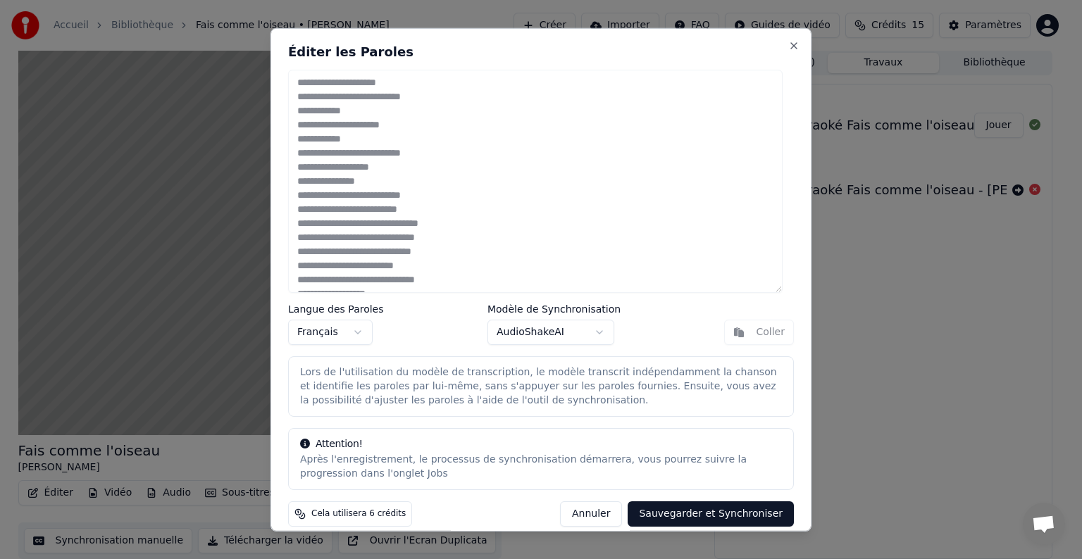
click at [585, 517] on button "Annuler" at bounding box center [591, 514] width 62 height 25
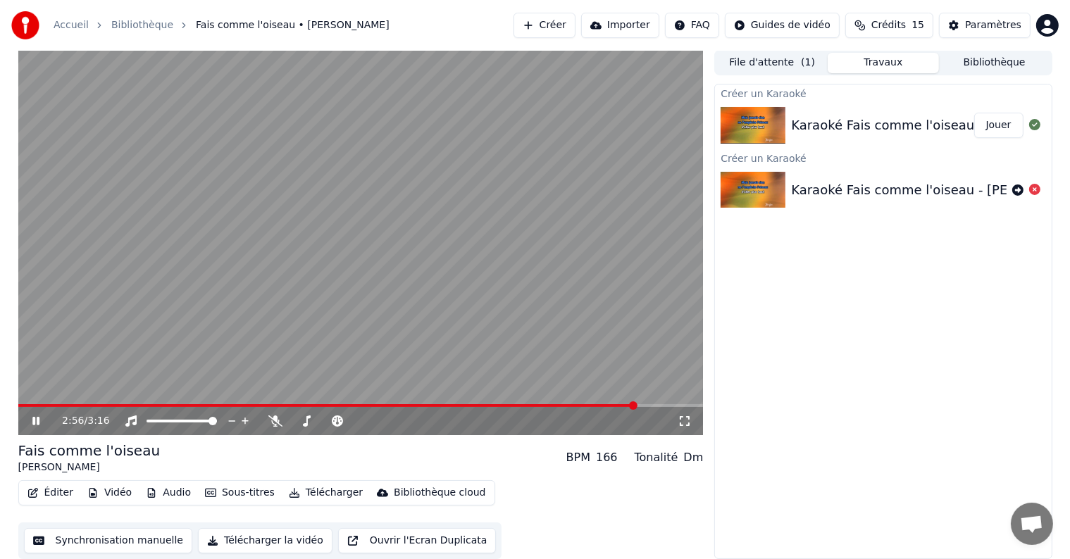
click at [200, 335] on video at bounding box center [360, 242] width 685 height 385
click at [48, 492] on button "Éditer" at bounding box center [50, 493] width 57 height 20
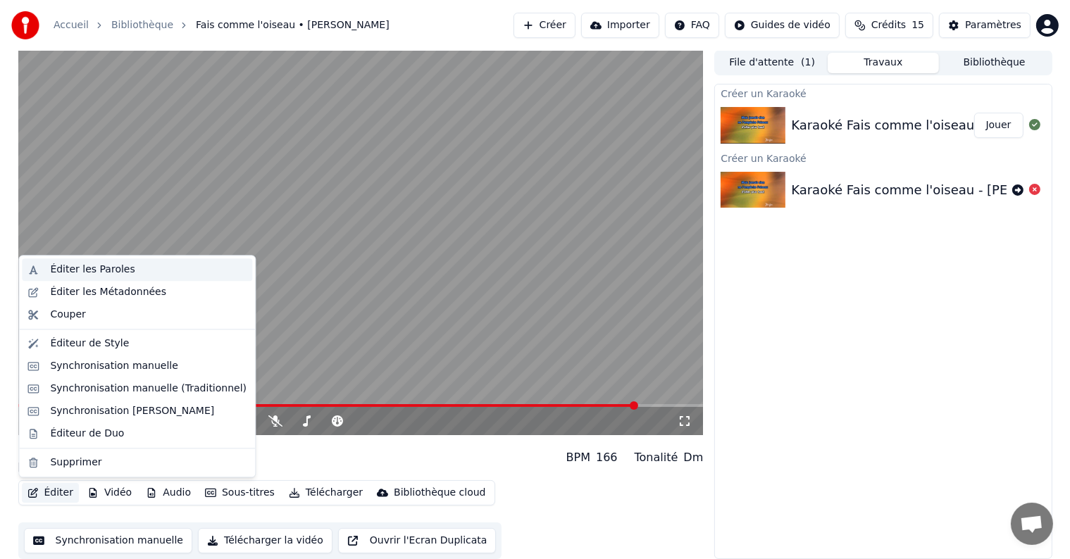
click at [90, 278] on div "Éditer les Paroles" at bounding box center [137, 270] width 230 height 23
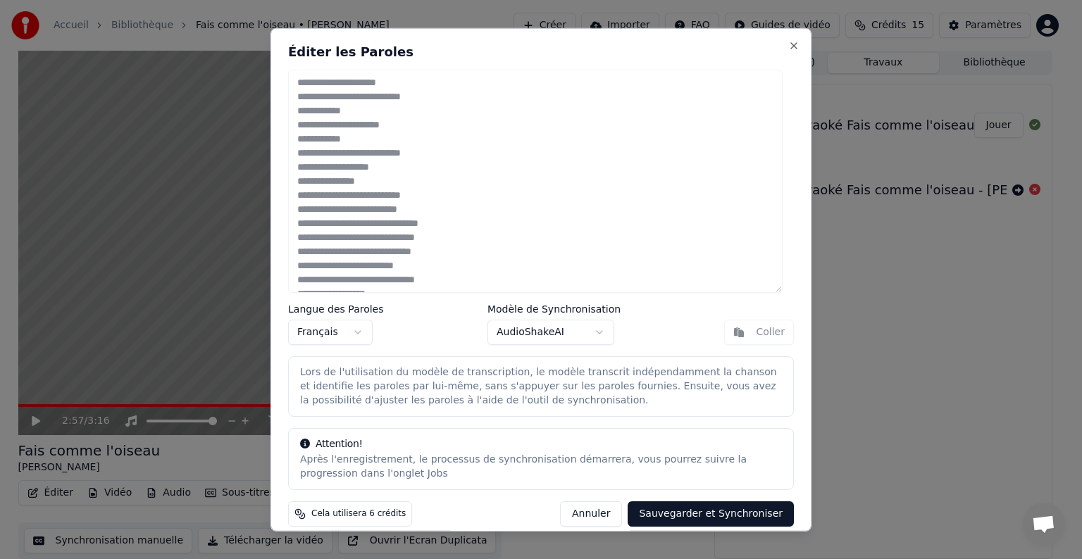
click at [357, 332] on body "Accueil Bibliothèque Fais comme l'oiseau • Michel Fugain Créer Importer FAQ Gui…" at bounding box center [535, 278] width 1070 height 559
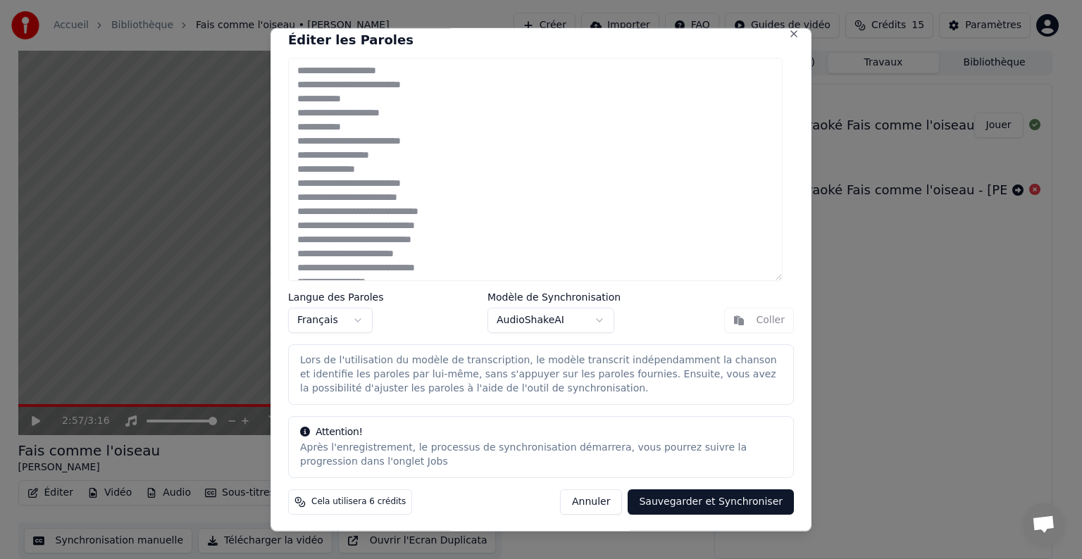
click at [541, 319] on body "Accueil Bibliothèque Fais comme l'oiseau • Michel Fugain Créer Importer FAQ Gui…" at bounding box center [535, 278] width 1070 height 559
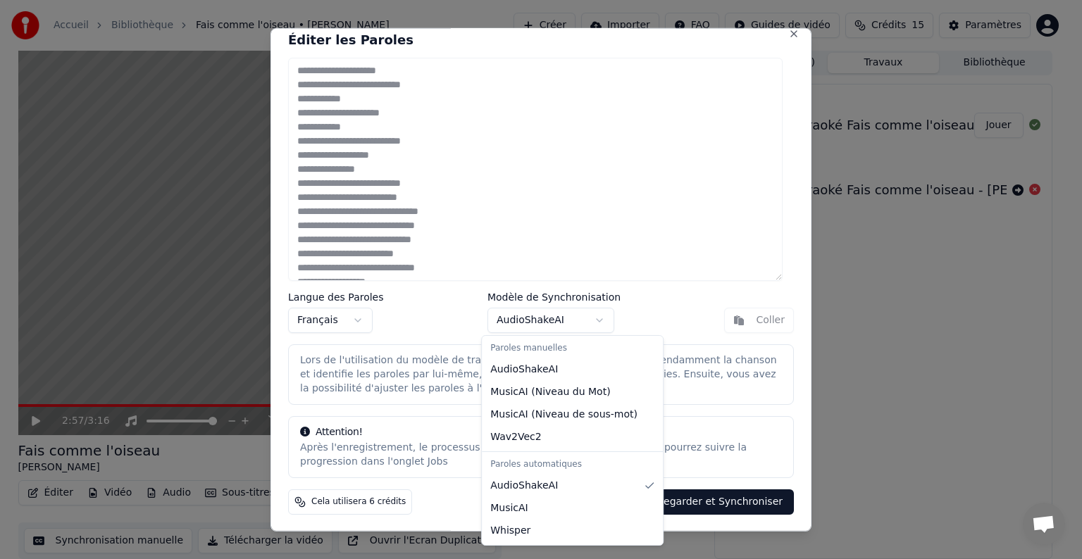
scroll to position [0, 0]
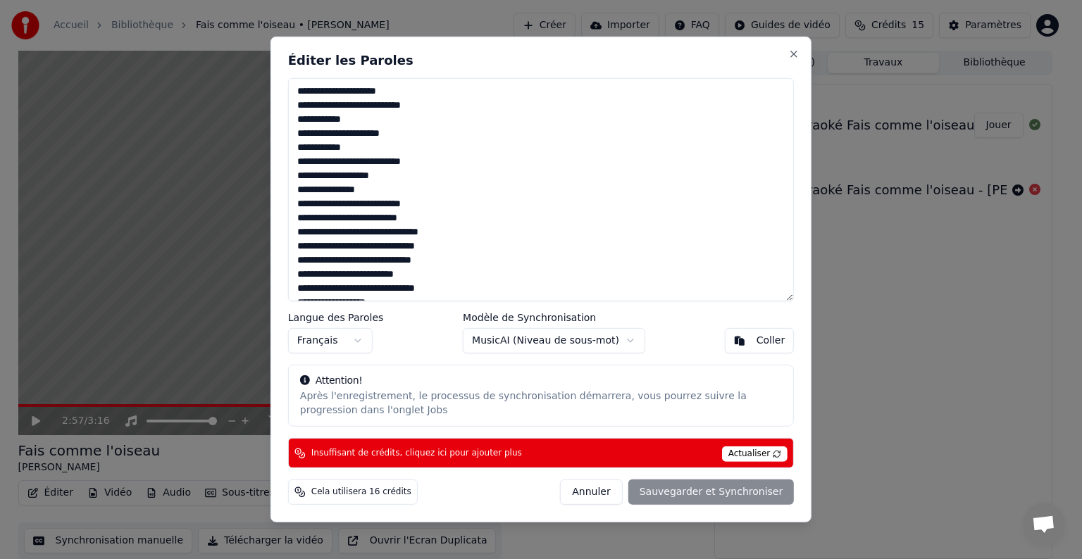
click at [550, 338] on body "Accueil Bibliothèque Fais comme l'oiseau • Michel Fugain Créer Importer FAQ Gui…" at bounding box center [535, 278] width 1070 height 559
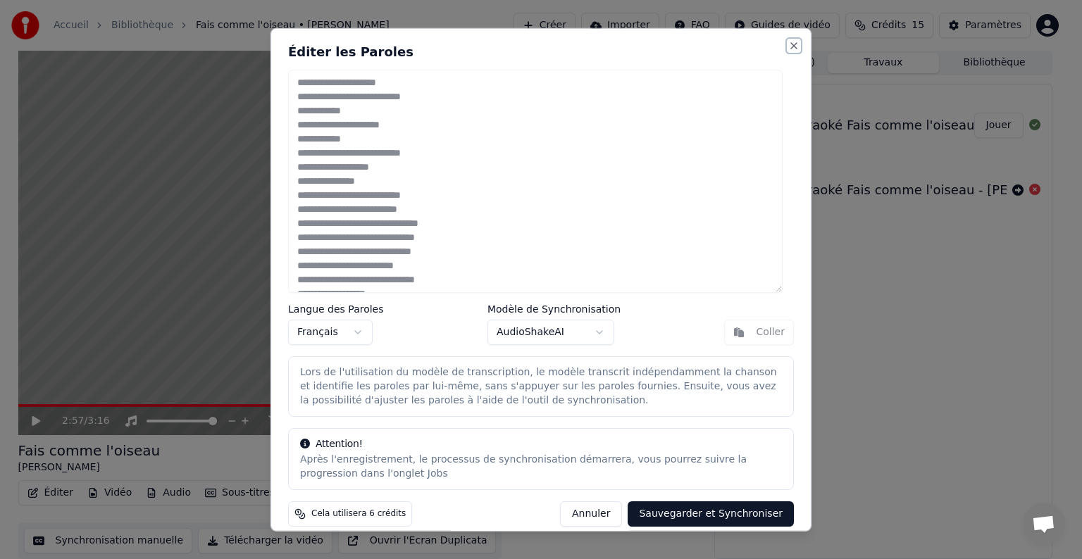
click at [788, 41] on button "Close" at bounding box center [793, 45] width 11 height 11
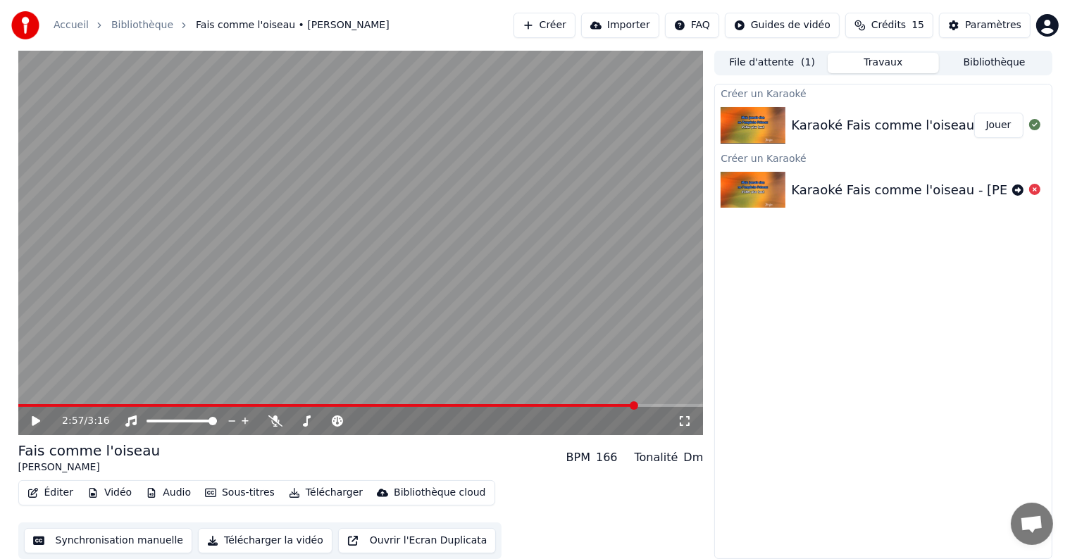
click at [995, 122] on button "Jouer" at bounding box center [998, 125] width 49 height 25
click at [48, 493] on button "Éditer" at bounding box center [50, 493] width 57 height 20
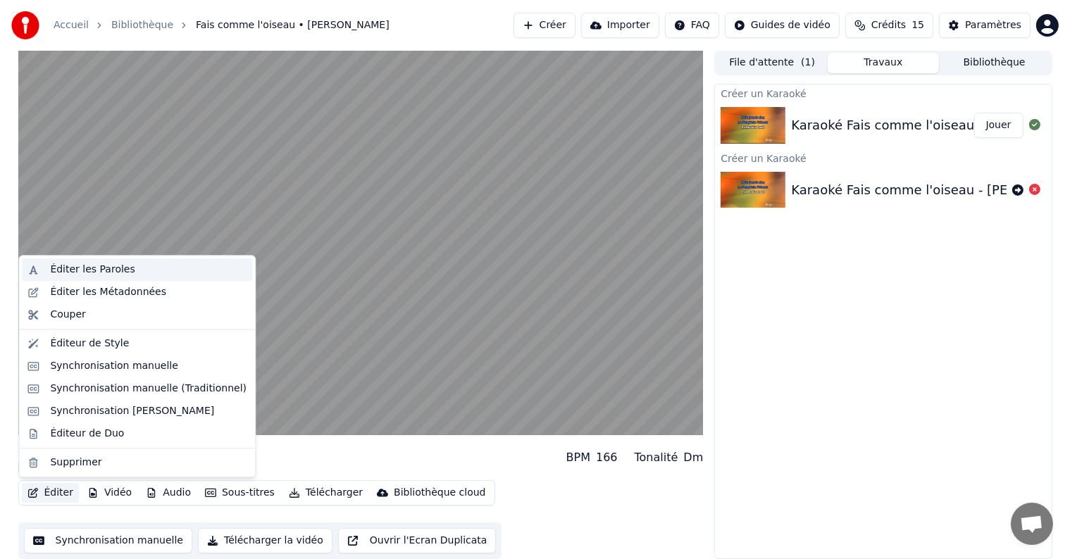
click at [105, 265] on div "Éditer les Paroles" at bounding box center [92, 270] width 85 height 14
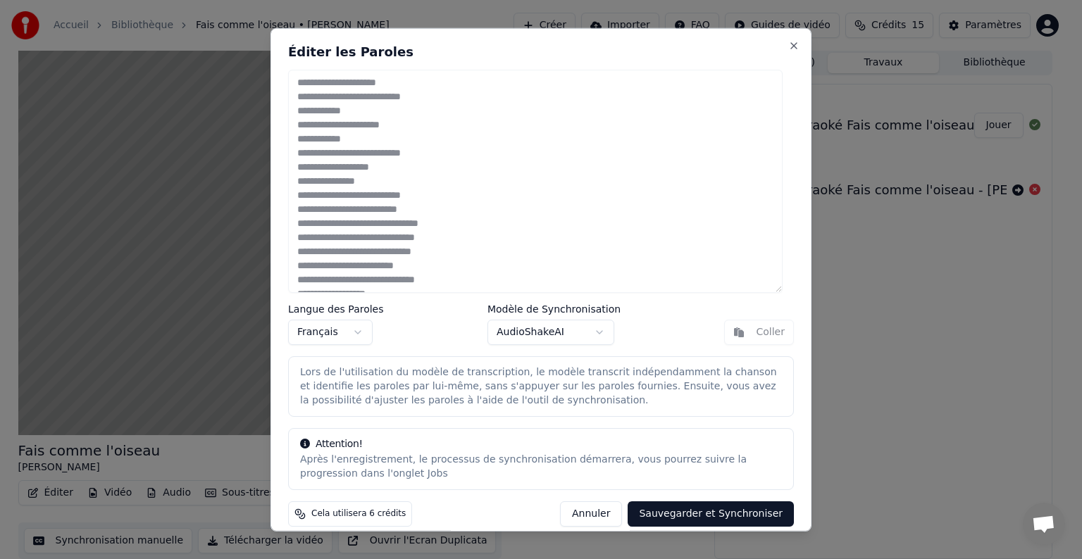
click at [337, 510] on span "Cela utilisera 6 crédits" at bounding box center [358, 514] width 94 height 11
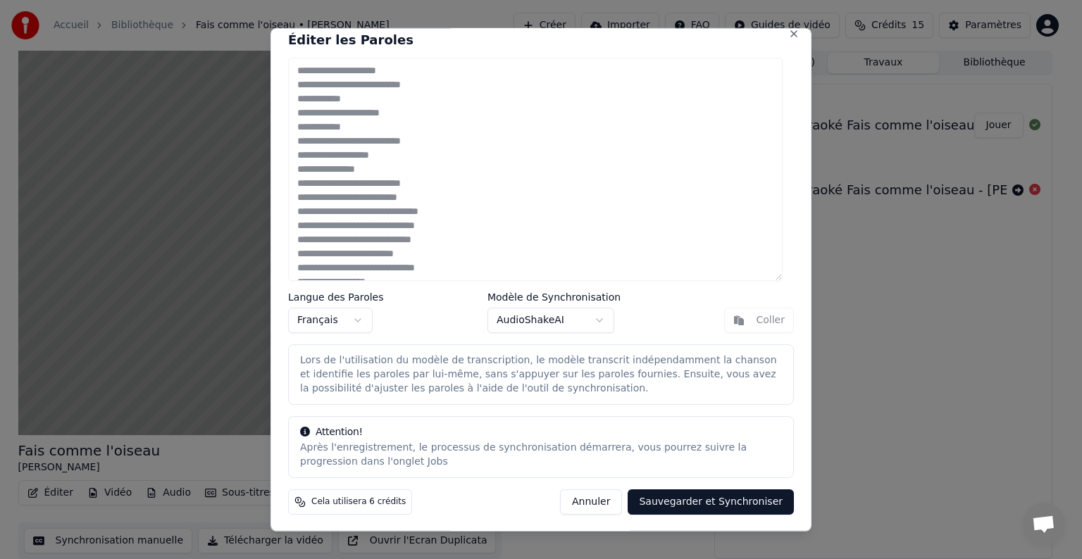
click at [687, 501] on button "Sauvegarder et Synchroniser" at bounding box center [711, 502] width 166 height 25
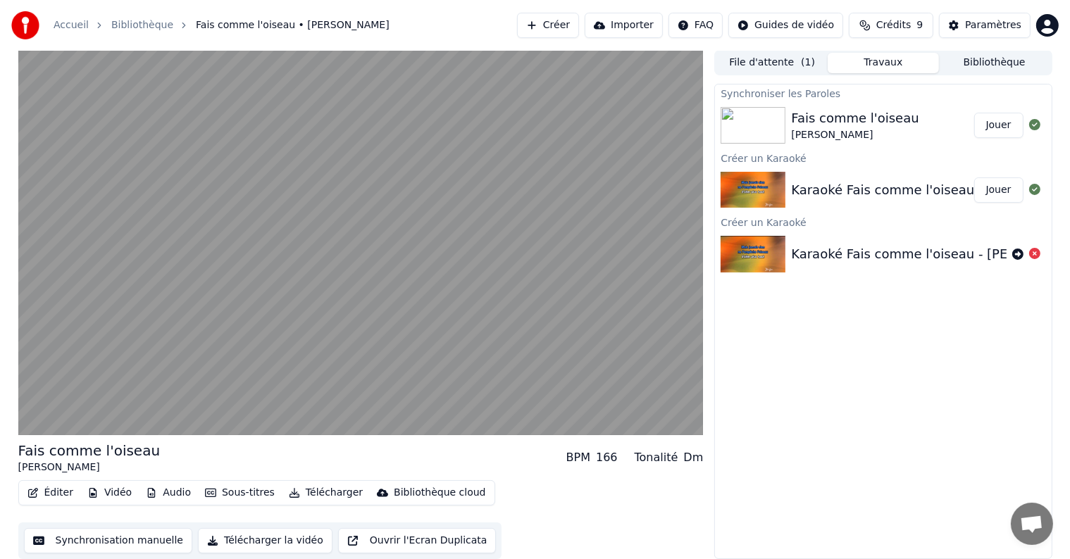
click at [1003, 195] on button "Jouer" at bounding box center [998, 190] width 49 height 25
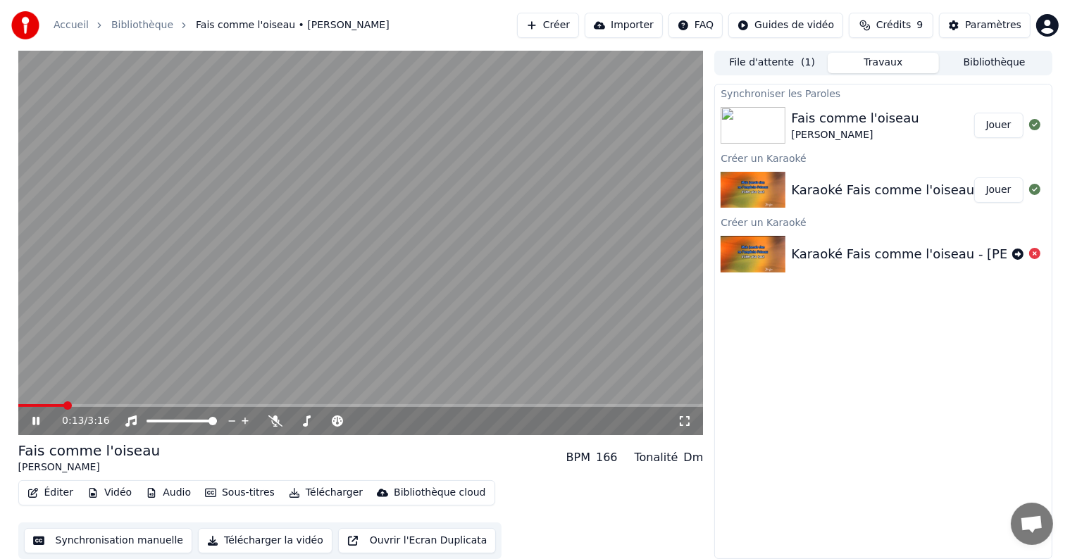
click at [54, 493] on button "Éditer" at bounding box center [50, 493] width 57 height 20
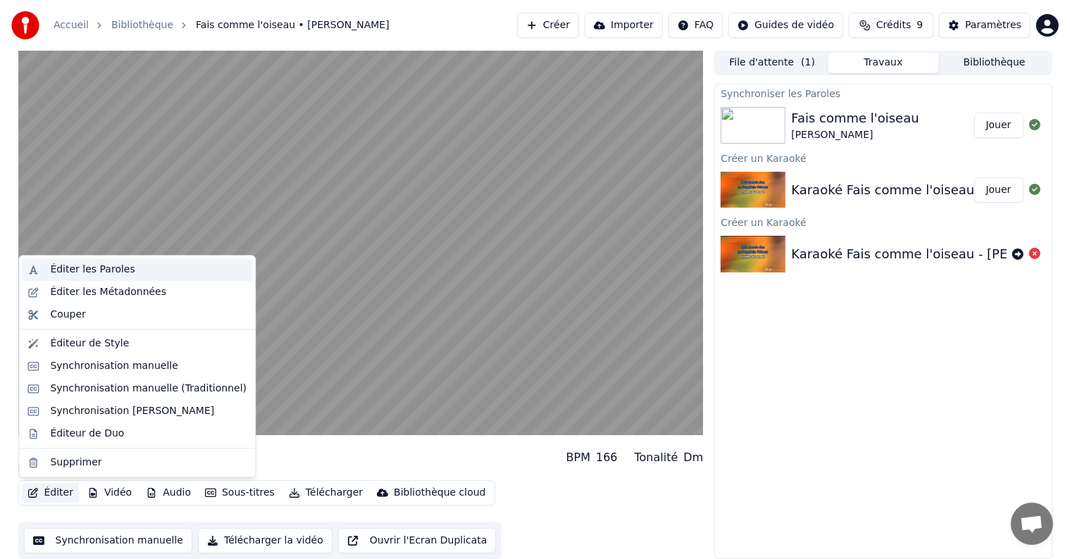
click at [107, 268] on div "Éditer les Paroles" at bounding box center [92, 270] width 85 height 14
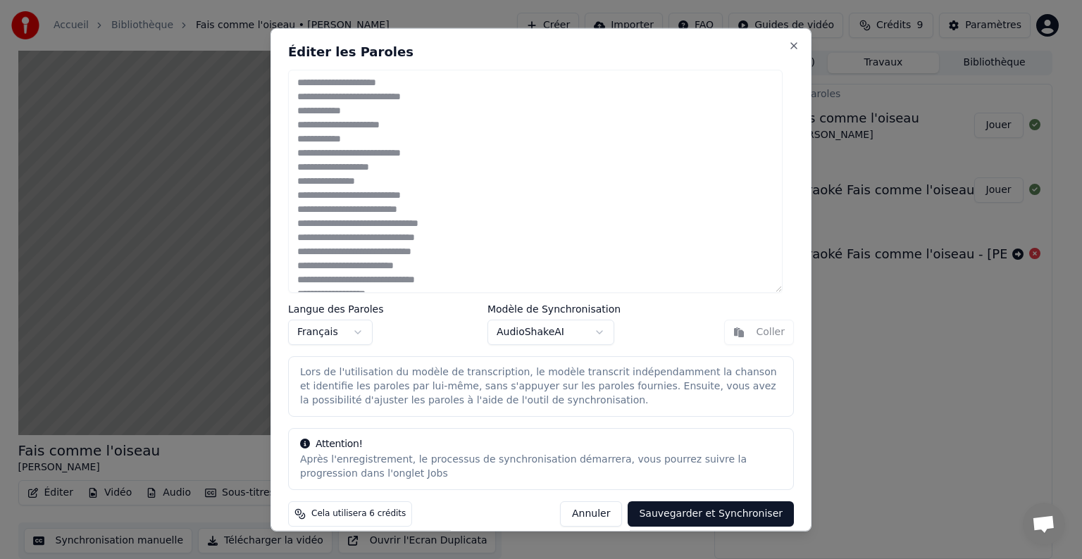
click at [606, 516] on button "Annuler" at bounding box center [591, 514] width 62 height 25
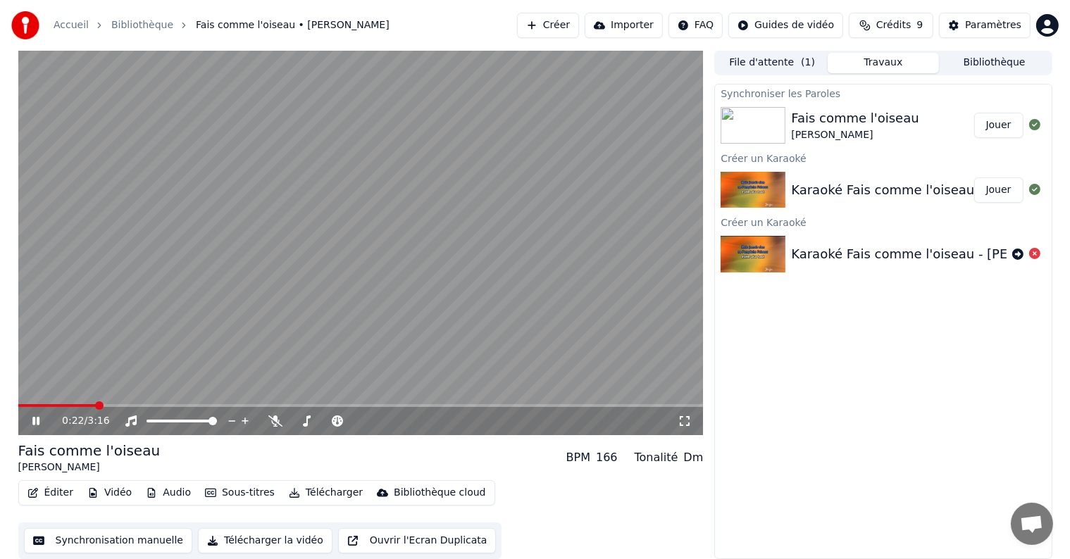
click at [41, 421] on icon at bounding box center [46, 421] width 33 height 11
click at [1003, 118] on button "Jouer" at bounding box center [998, 125] width 49 height 25
click at [45, 496] on button "Éditer" at bounding box center [50, 493] width 57 height 20
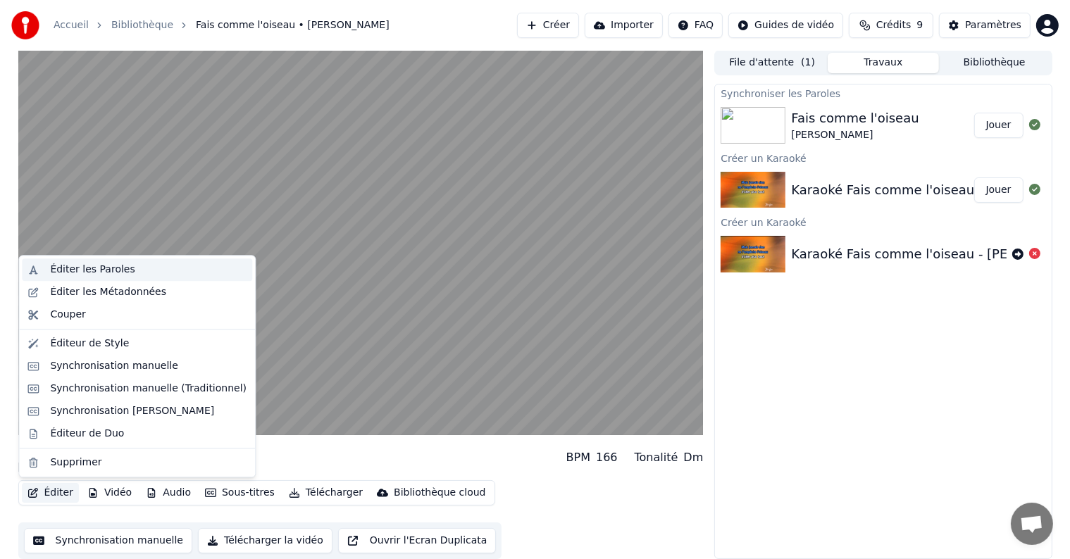
click at [116, 265] on div "Éditer les Paroles" at bounding box center [92, 270] width 85 height 14
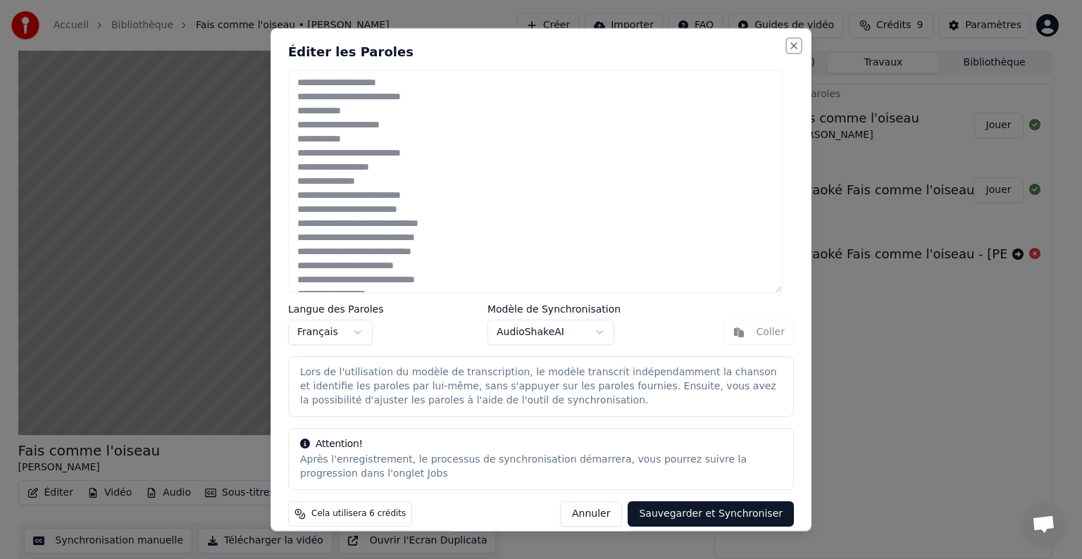
click at [788, 46] on button "Close" at bounding box center [793, 45] width 11 height 11
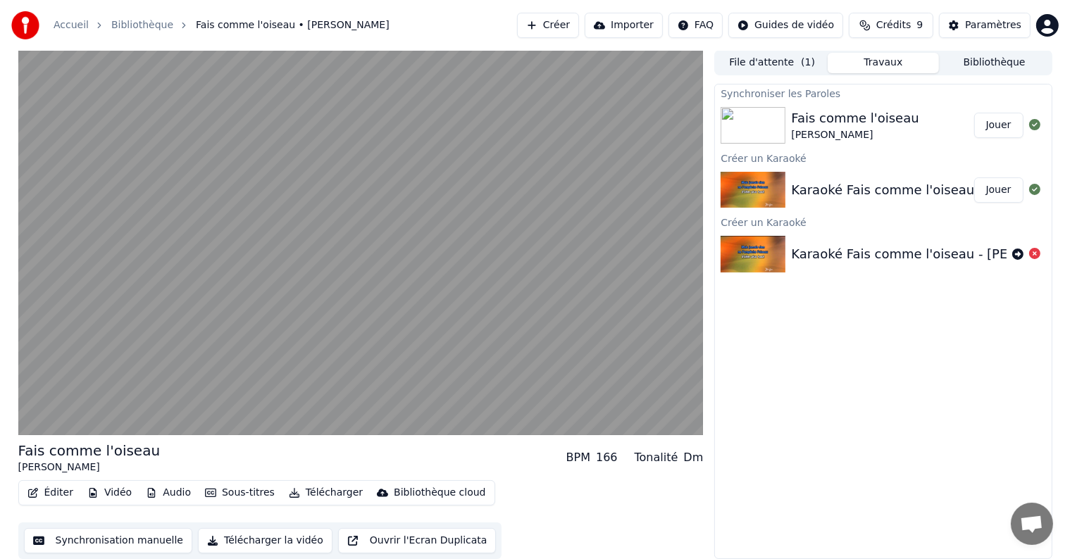
click at [897, 17] on button "Crédits 9" at bounding box center [891, 25] width 85 height 25
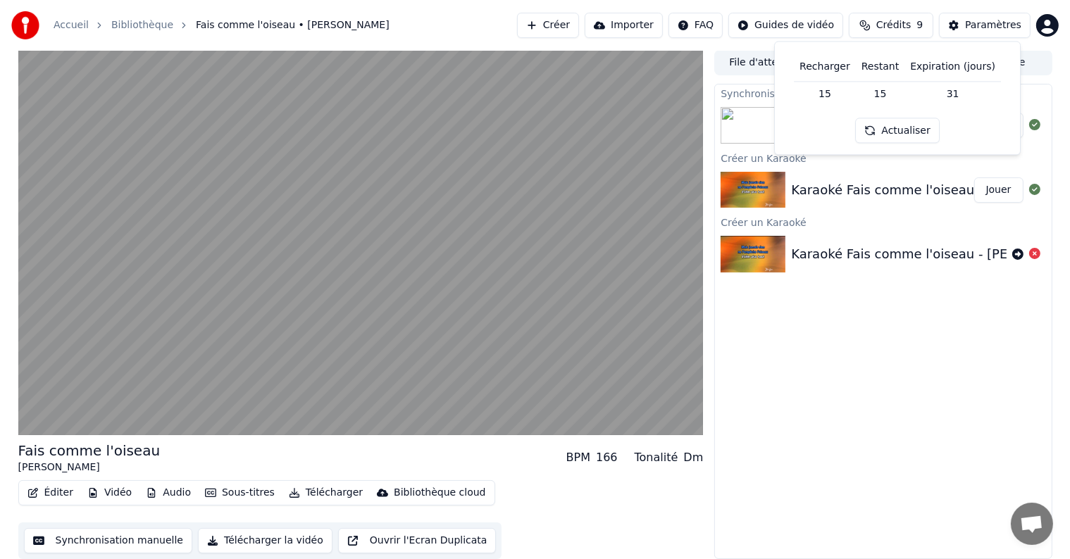
click at [909, 131] on button "Actualiser" at bounding box center [897, 130] width 84 height 25
click at [981, 28] on div "Paramètres" at bounding box center [993, 25] width 56 height 14
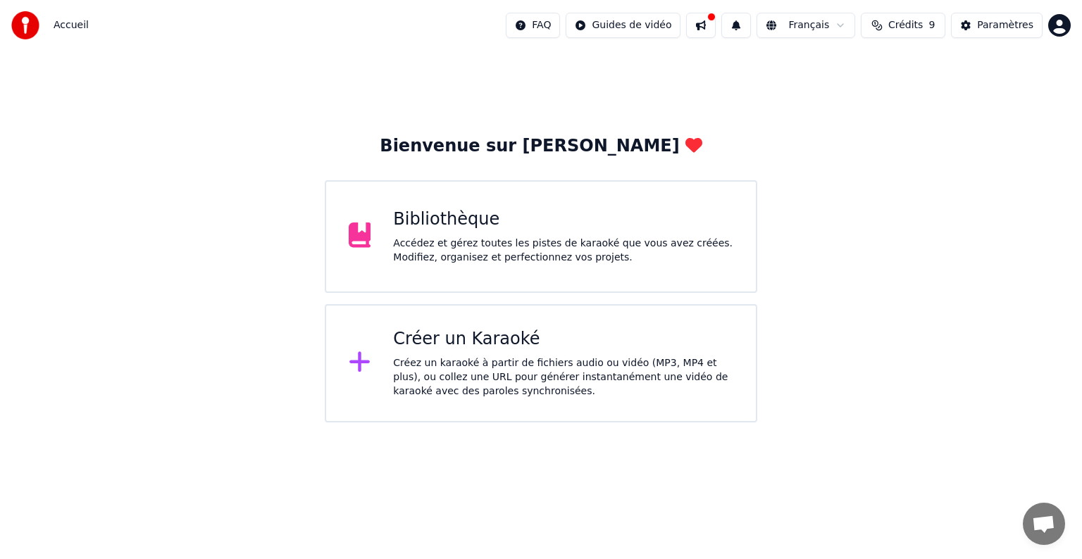
click at [517, 225] on div "Bibliothèque" at bounding box center [563, 220] width 340 height 23
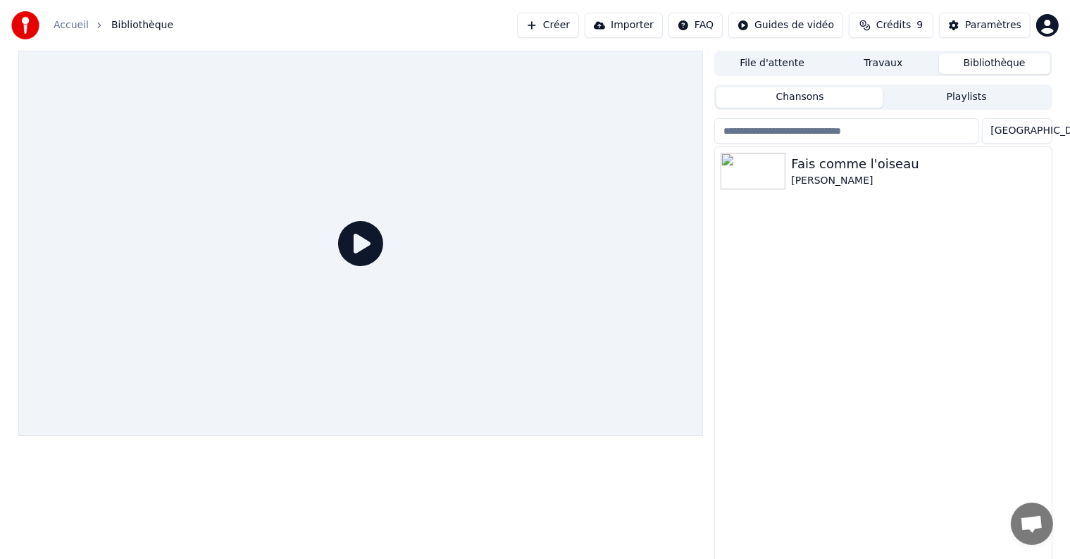
click at [359, 242] on icon at bounding box center [360, 243] width 45 height 45
click at [865, 158] on div "Fais comme l'oiseau" at bounding box center [911, 164] width 240 height 20
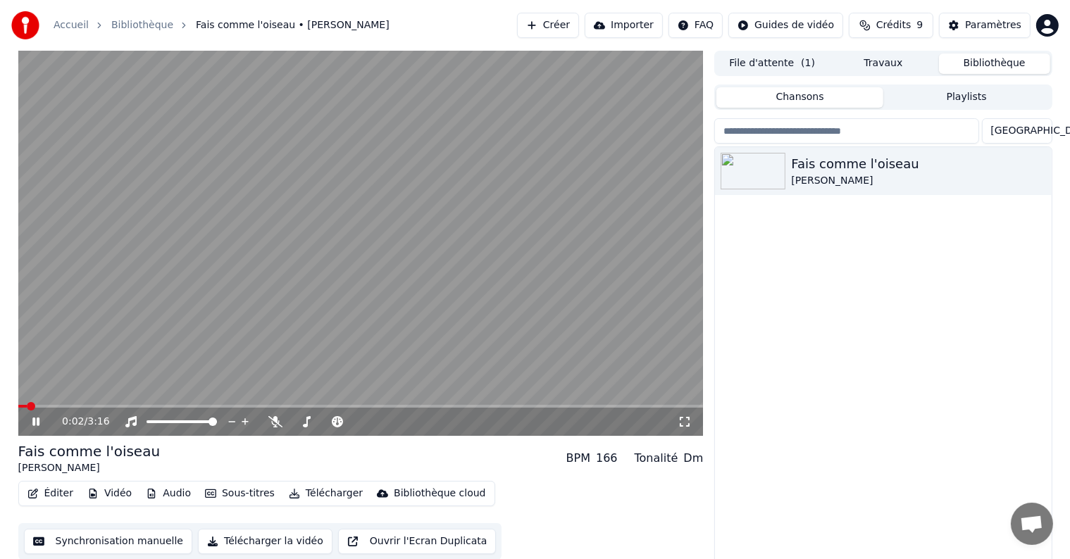
click at [47, 491] on button "Éditer" at bounding box center [50, 494] width 57 height 20
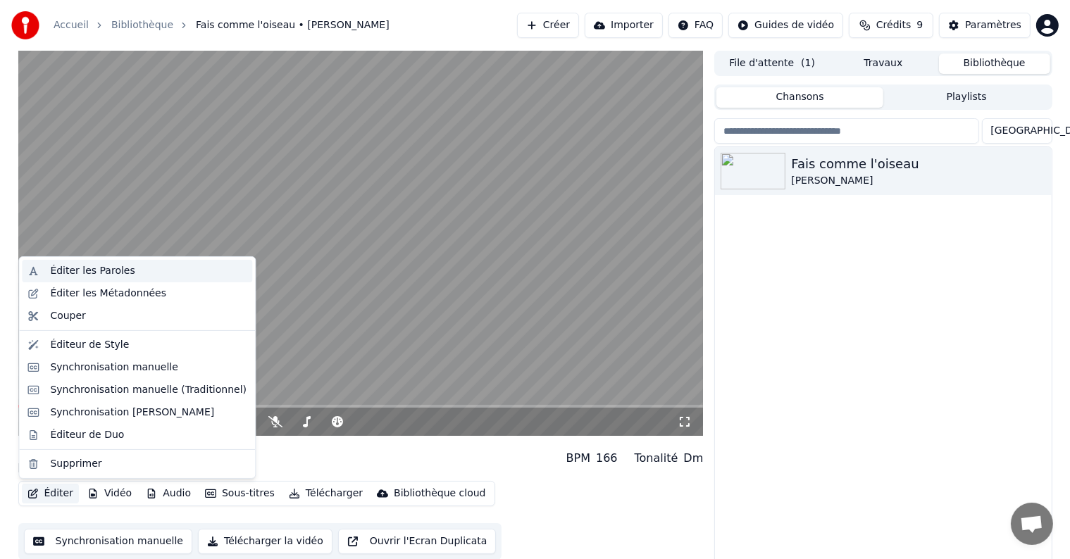
click at [113, 267] on div "Éditer les Paroles" at bounding box center [92, 271] width 85 height 14
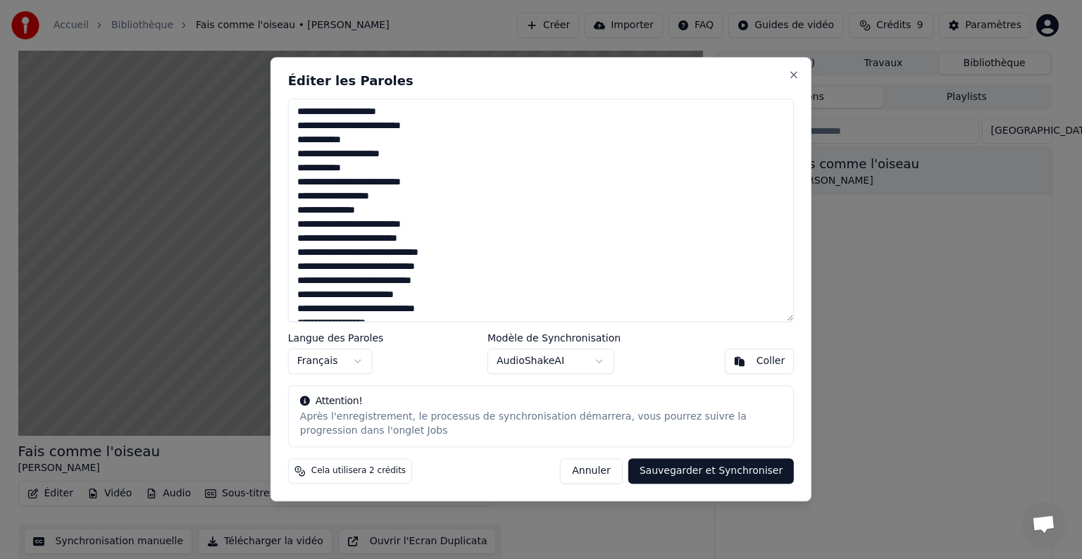
click at [464, 239] on textarea at bounding box center [541, 210] width 506 height 223
drag, startPoint x: 389, startPoint y: 209, endPoint x: 282, endPoint y: 110, distance: 145.0
click at [282, 110] on div "Éditer les Paroles Langue des Paroles Français Modèle de Synchronisation AudioS…" at bounding box center [540, 279] width 541 height 444
click at [783, 361] on div "Coller" at bounding box center [771, 362] width 29 height 14
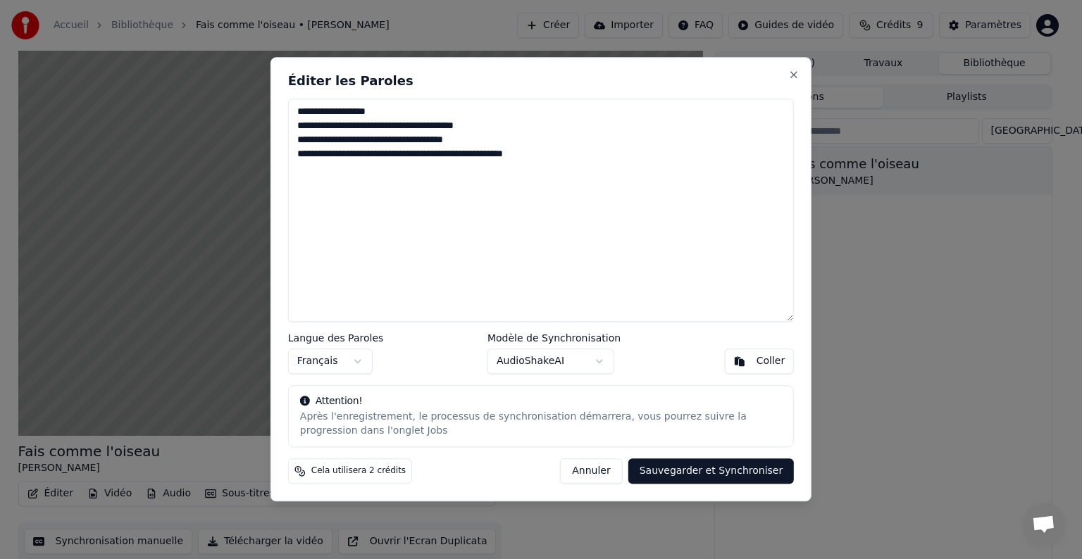
click at [735, 468] on button "Sauvegarder et Synchroniser" at bounding box center [711, 471] width 166 height 25
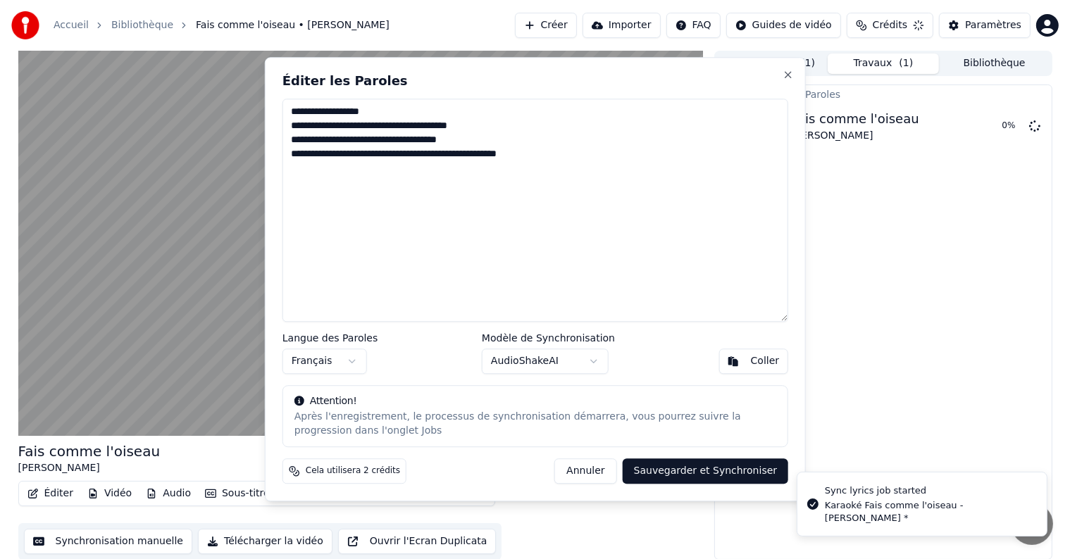
type textarea "**********"
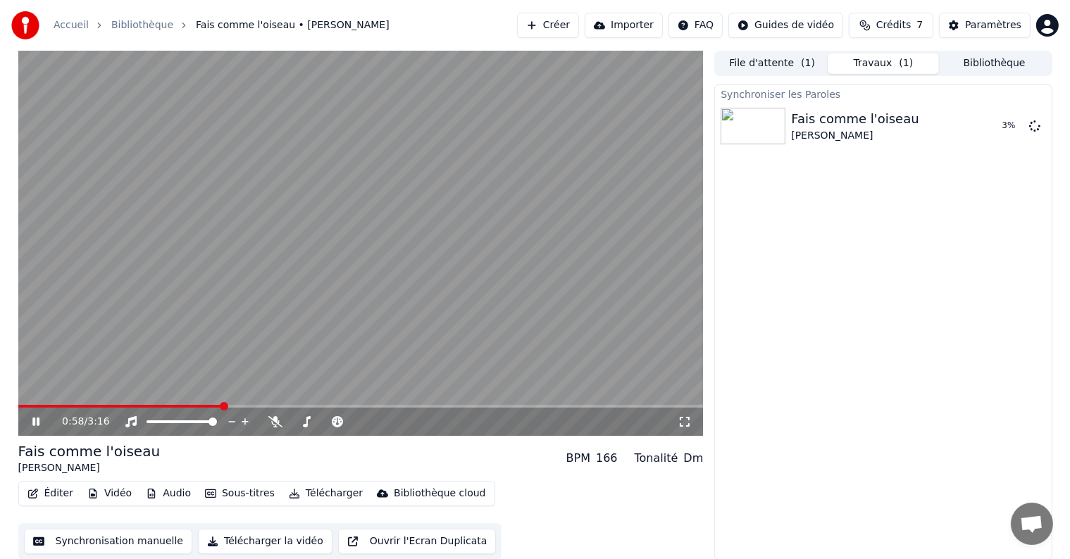
click at [31, 418] on icon at bounding box center [46, 421] width 33 height 11
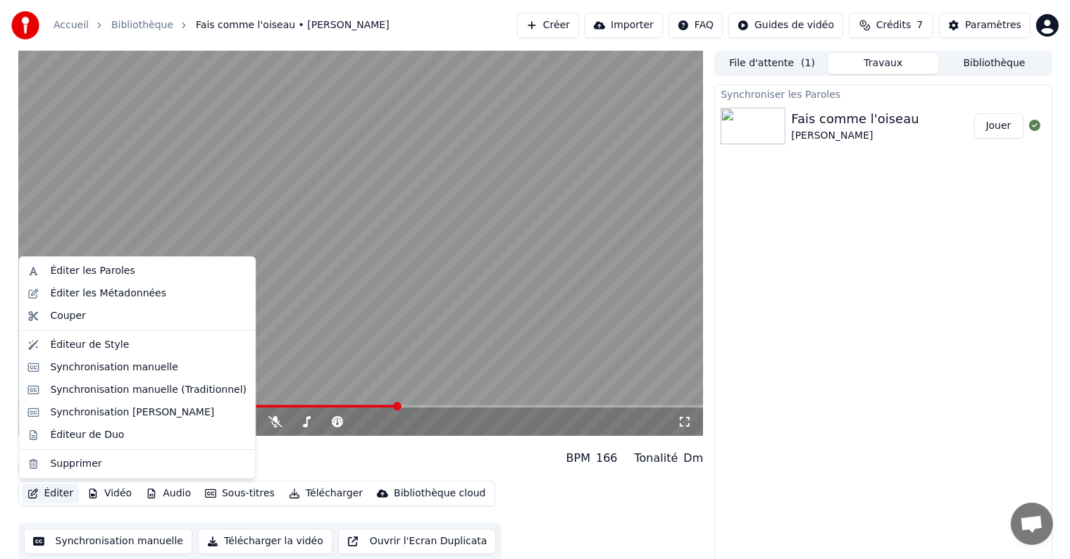
click at [47, 495] on button "Éditer" at bounding box center [50, 494] width 57 height 20
click at [109, 276] on div "Éditer les Paroles" at bounding box center [92, 271] width 85 height 14
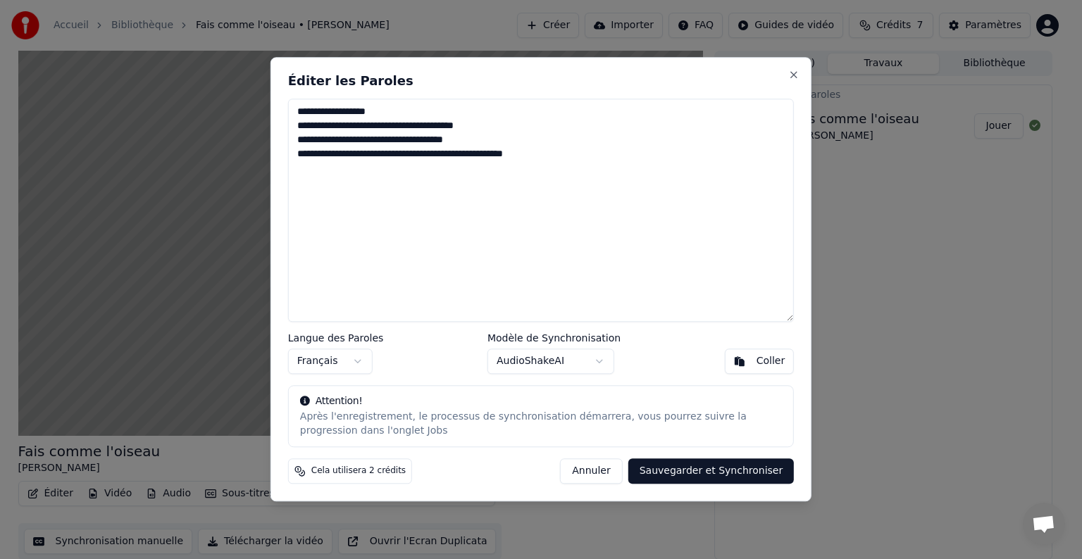
click at [604, 471] on button "Annuler" at bounding box center [591, 471] width 62 height 25
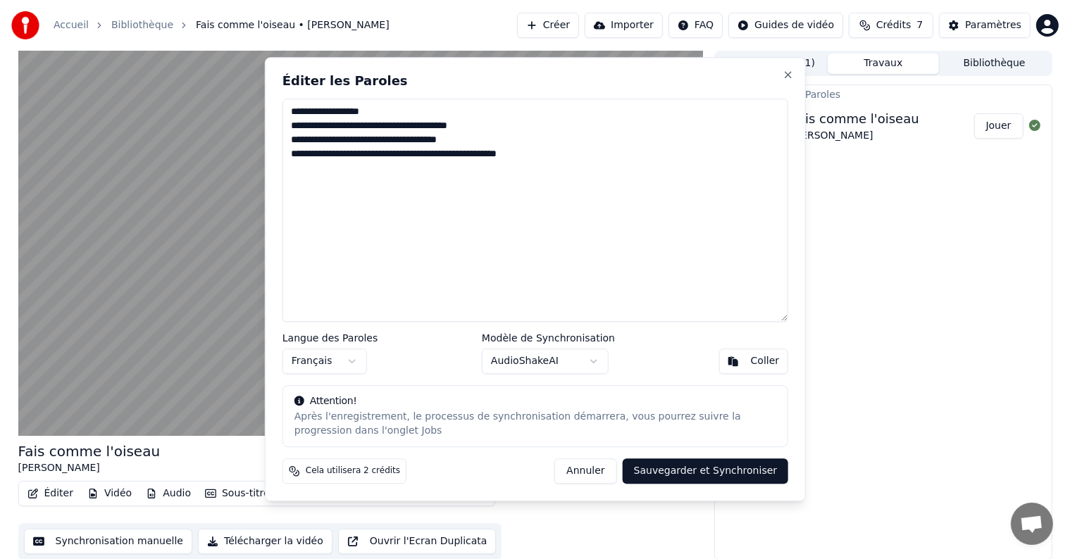
type textarea "**********"
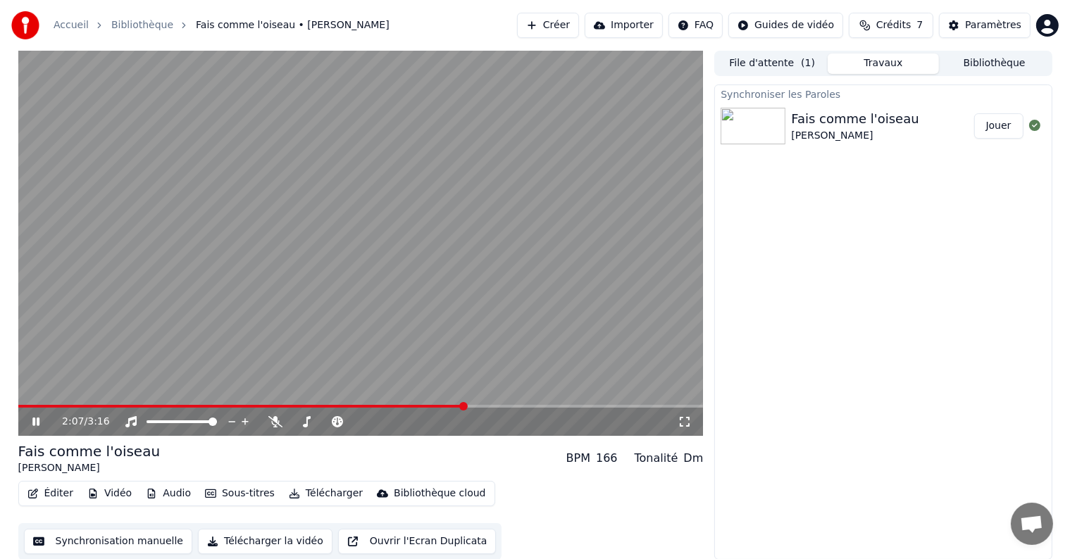
click at [48, 499] on button "Éditer" at bounding box center [50, 494] width 57 height 20
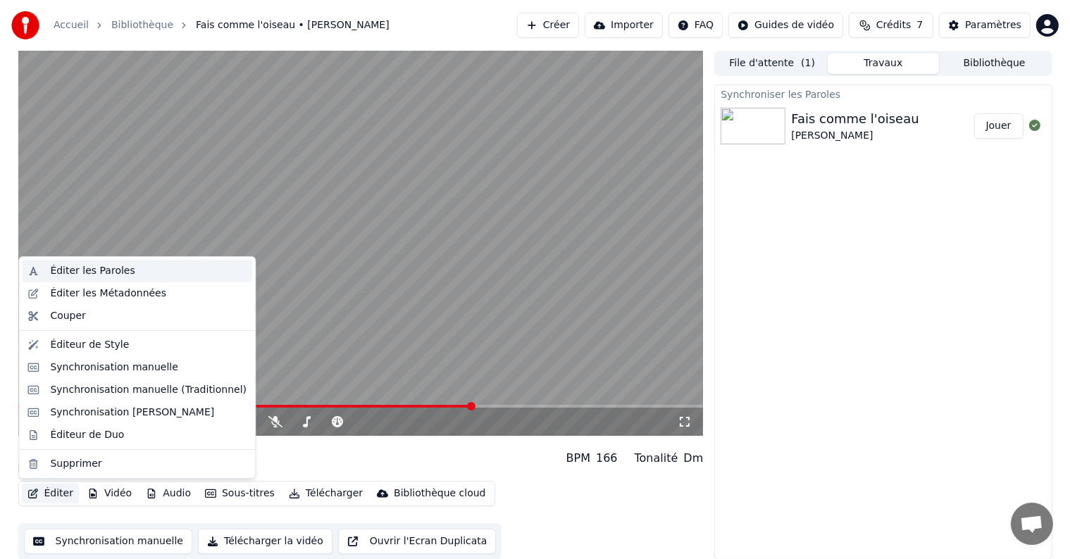
click at [149, 275] on div "Éditer les Paroles" at bounding box center [148, 271] width 197 height 14
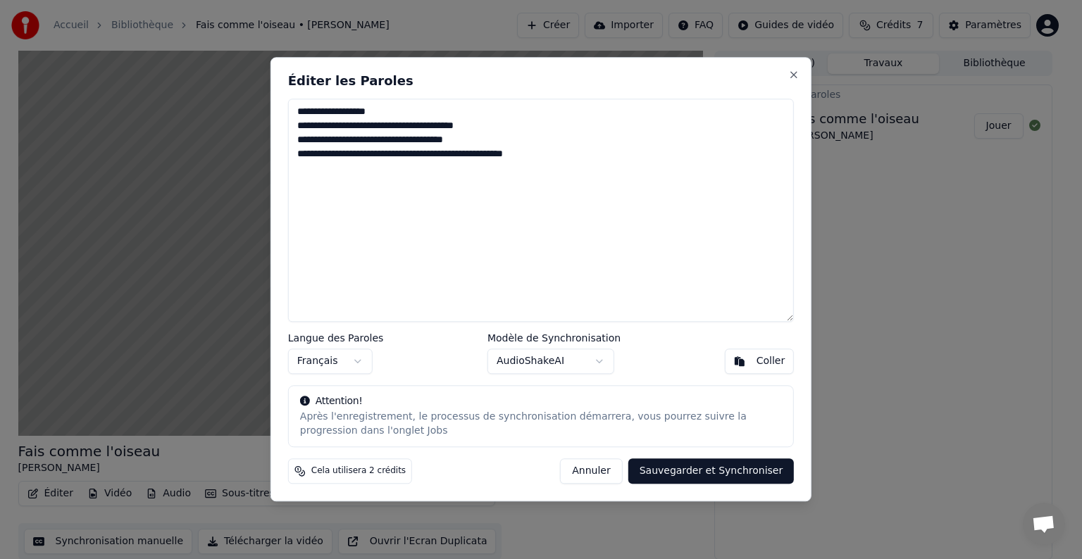
click at [463, 227] on textarea "**********" at bounding box center [541, 210] width 506 height 223
drag, startPoint x: 561, startPoint y: 165, endPoint x: 291, endPoint y: 101, distance: 277.3
click at [291, 101] on textarea "**********" at bounding box center [541, 210] width 506 height 223
click at [772, 366] on div "Coller" at bounding box center [771, 362] width 29 height 14
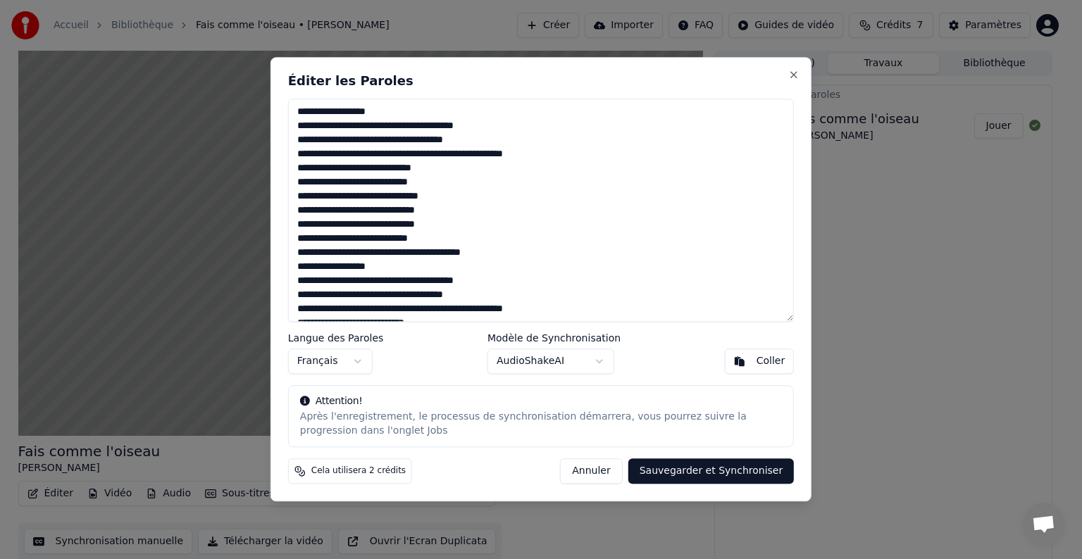
click at [704, 485] on div "Éditer les Paroles Langue des Paroles Français Modèle de Synchronisation AudioS…" at bounding box center [540, 279] width 541 height 444
click at [710, 468] on button "Sauvegarder et Synchroniser" at bounding box center [711, 471] width 166 height 25
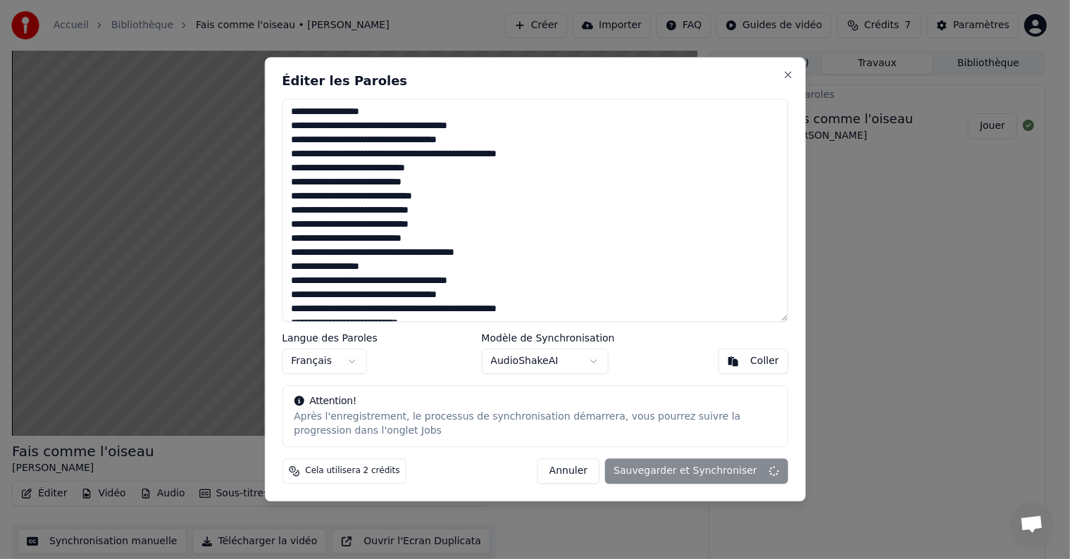
type textarea "**********"
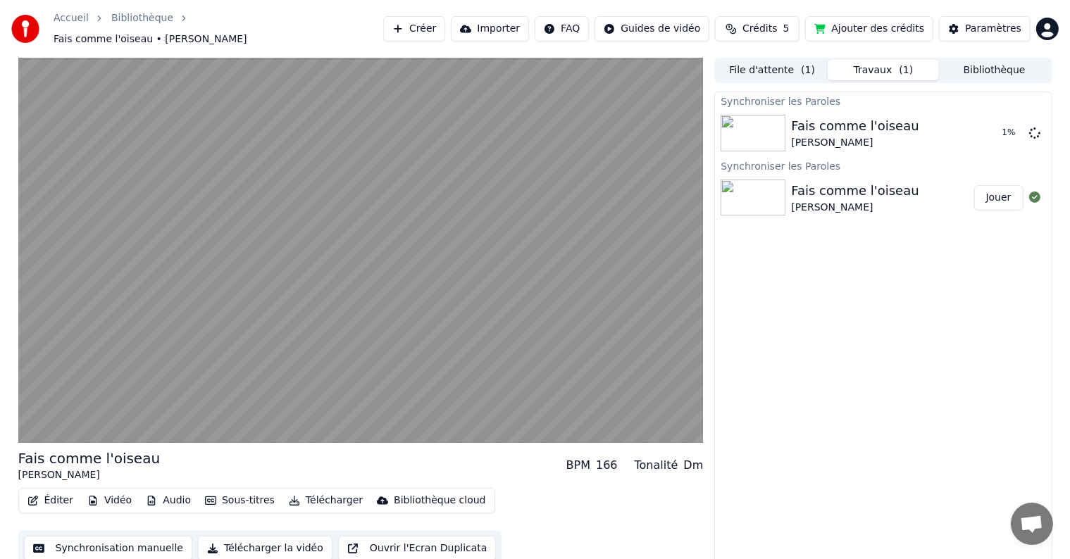
click at [868, 33] on button "Ajouter des crédits" at bounding box center [869, 28] width 128 height 25
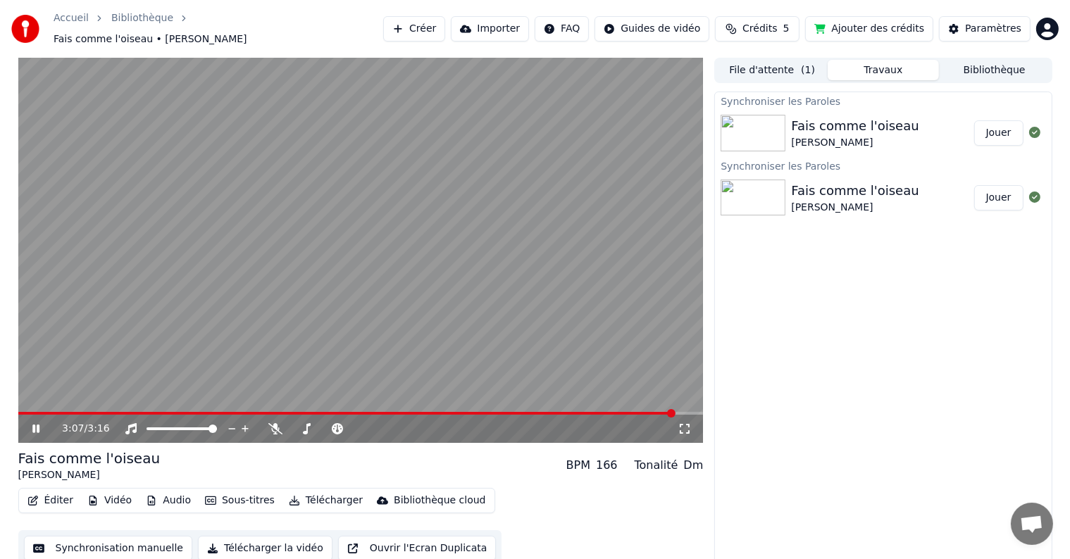
click at [428, 458] on div "Fais comme l'oiseau [PERSON_NAME] BPM 166 Tonalité Dm" at bounding box center [360, 466] width 685 height 34
click at [1012, 127] on button "Jouer" at bounding box center [998, 132] width 49 height 25
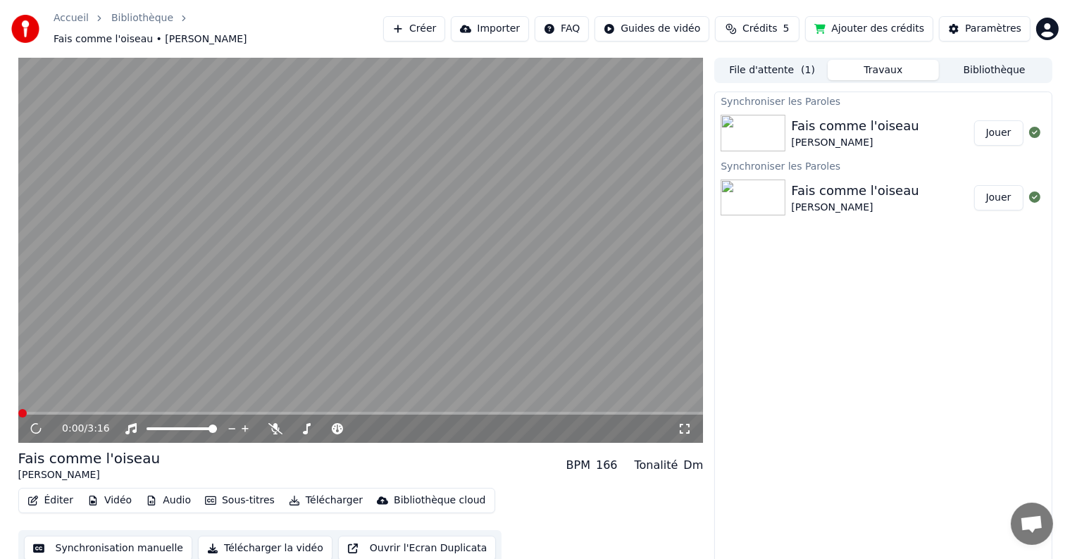
click at [990, 130] on button "Jouer" at bounding box center [998, 132] width 49 height 25
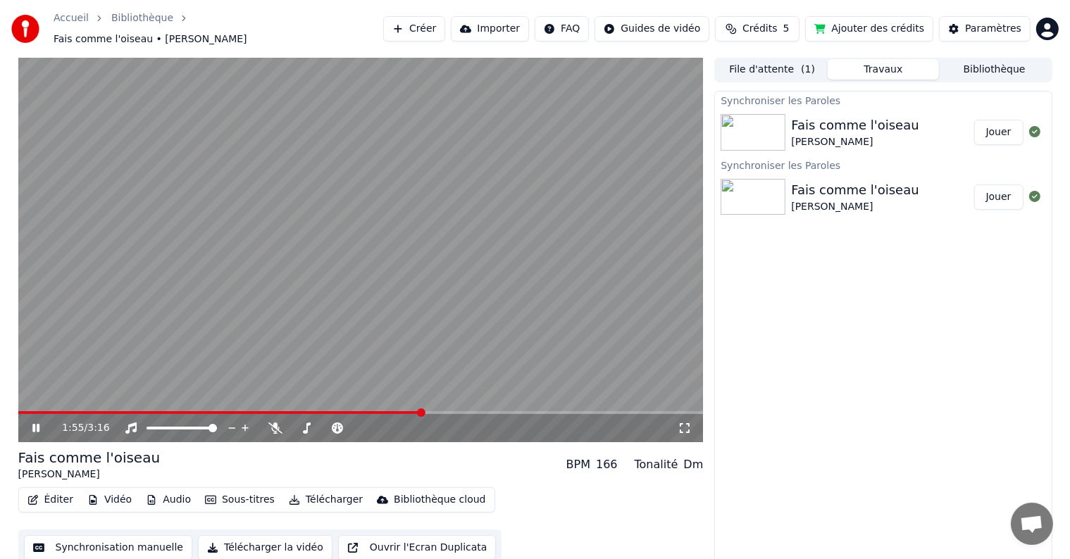
click at [48, 498] on button "Éditer" at bounding box center [50, 500] width 57 height 20
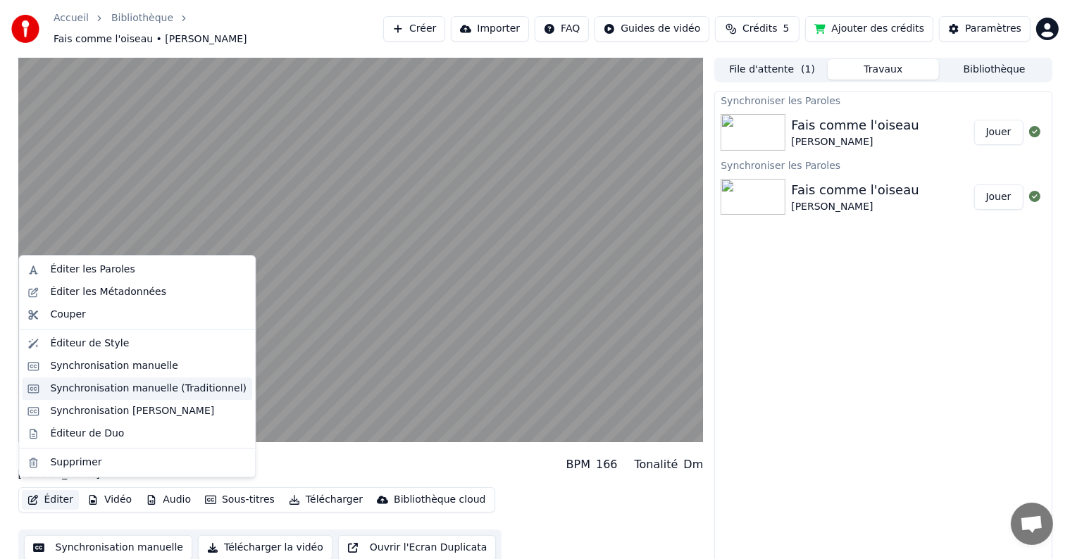
click at [112, 392] on div "Synchronisation manuelle (Traditionnel)" at bounding box center [148, 389] width 197 height 14
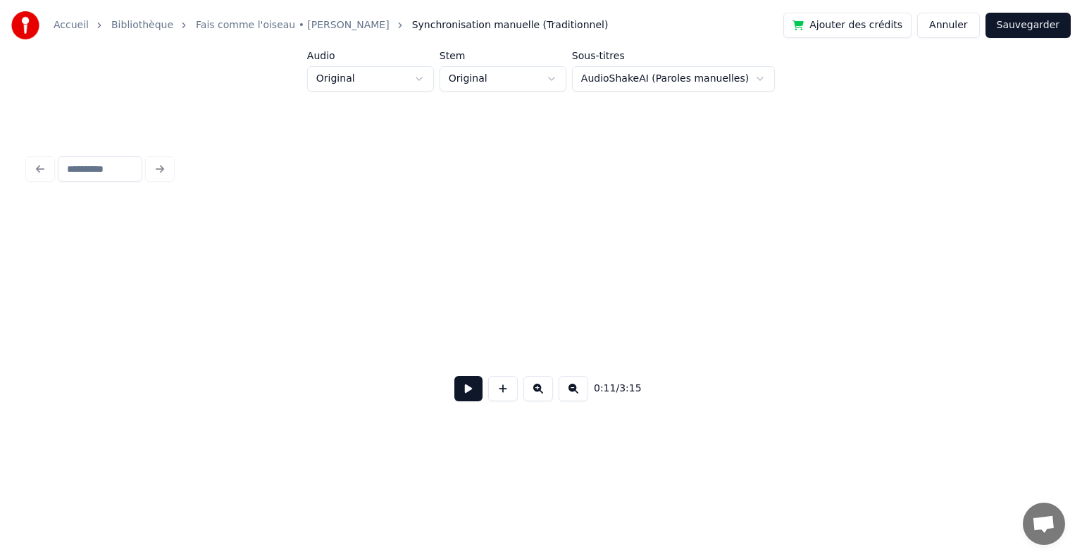
scroll to position [0, 1688]
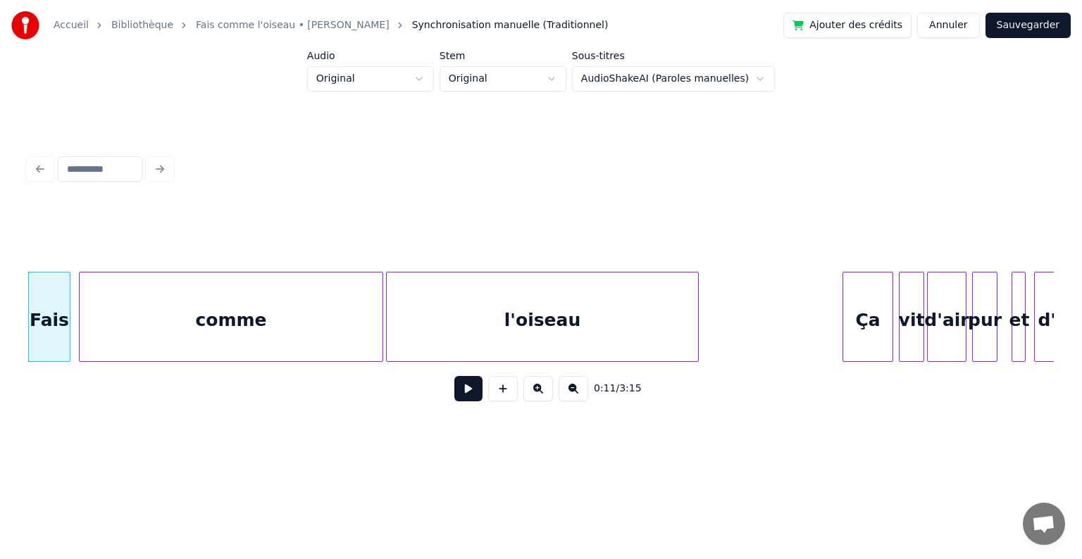
click at [473, 391] on button at bounding box center [468, 388] width 28 height 25
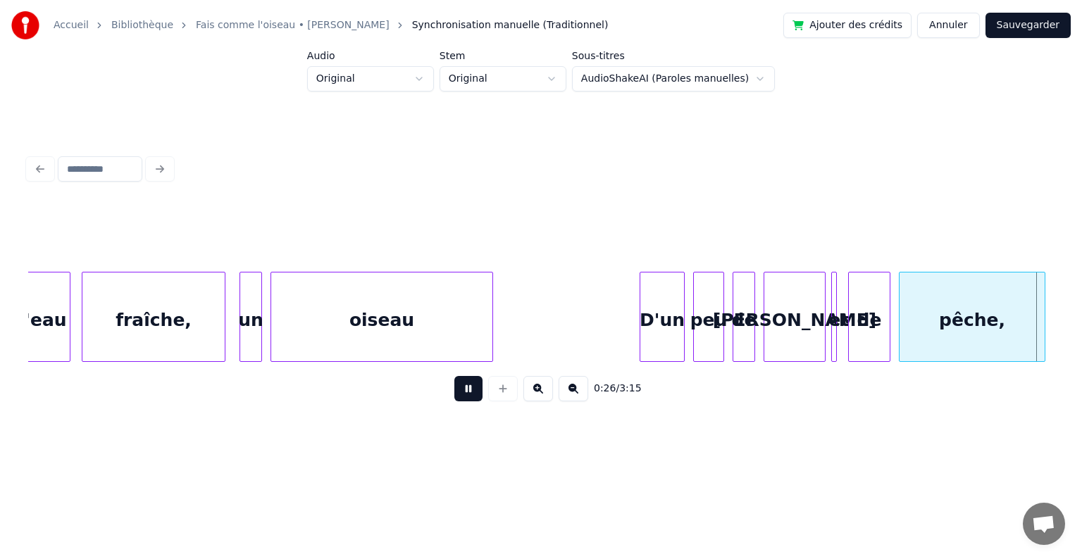
scroll to position [0, 3739]
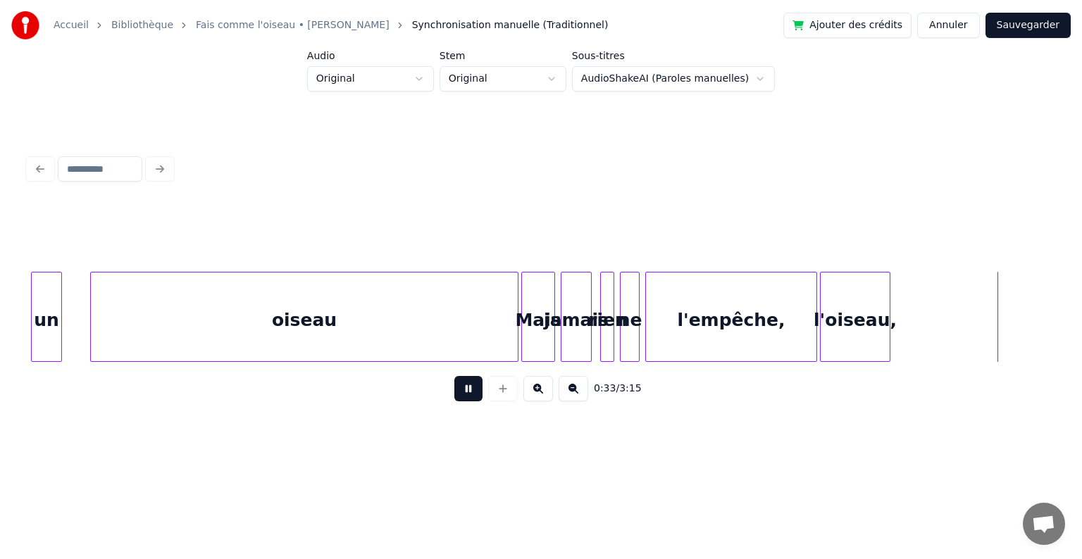
click at [466, 397] on button at bounding box center [468, 388] width 28 height 25
click at [465, 330] on div at bounding box center [465, 317] width 4 height 89
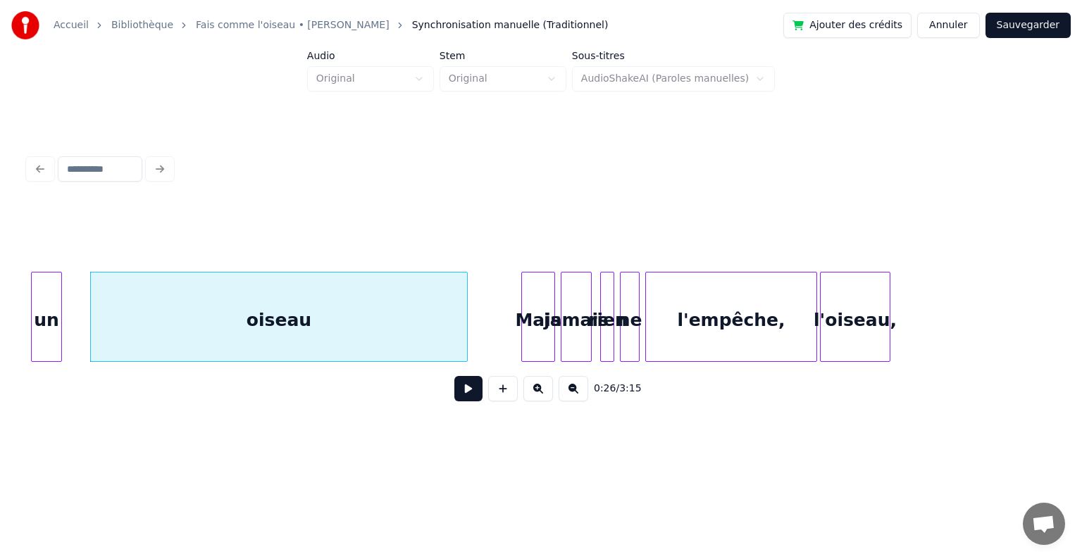
click at [466, 399] on button at bounding box center [468, 388] width 28 height 25
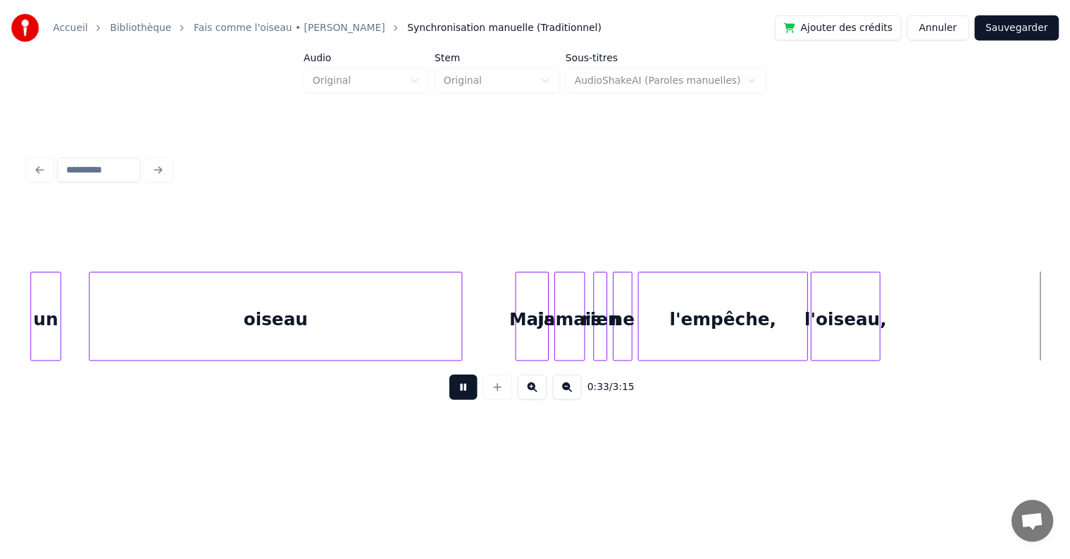
scroll to position [0, 4765]
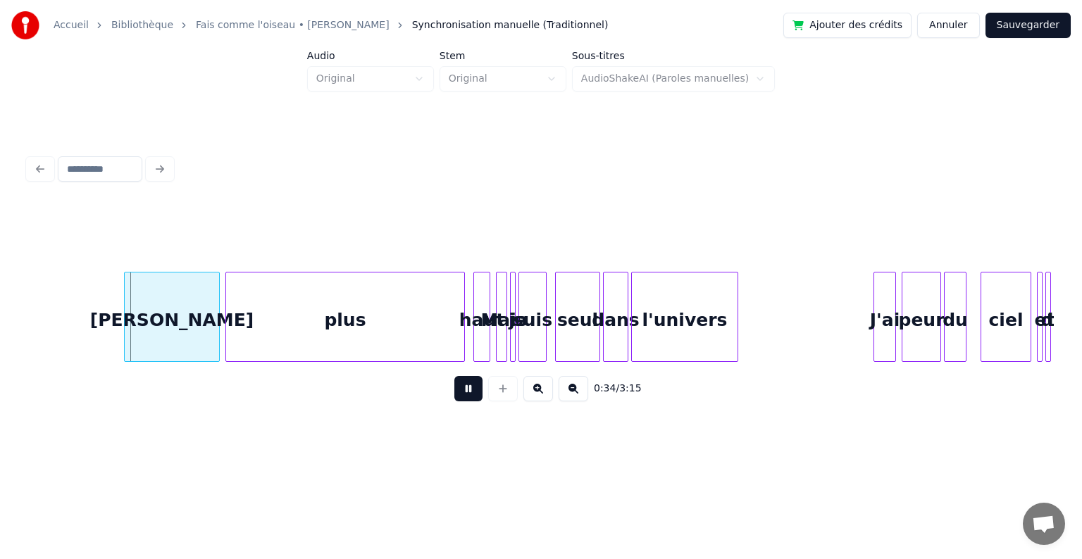
click at [466, 399] on button at bounding box center [468, 388] width 28 height 25
click at [1038, 32] on button "Sauvegarder" at bounding box center [1027, 25] width 85 height 25
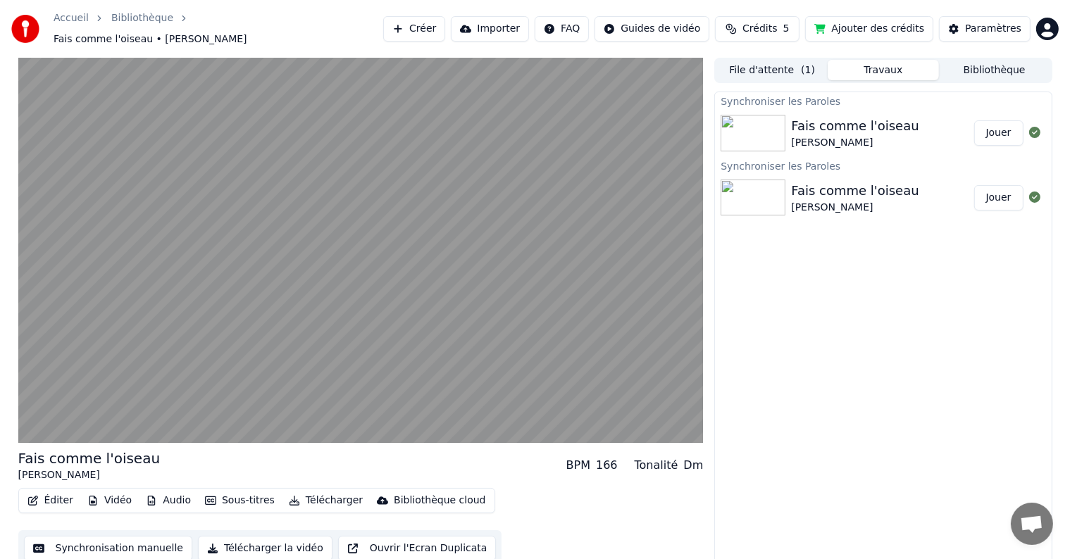
click at [762, 28] on span "Crédits" at bounding box center [759, 29] width 35 height 14
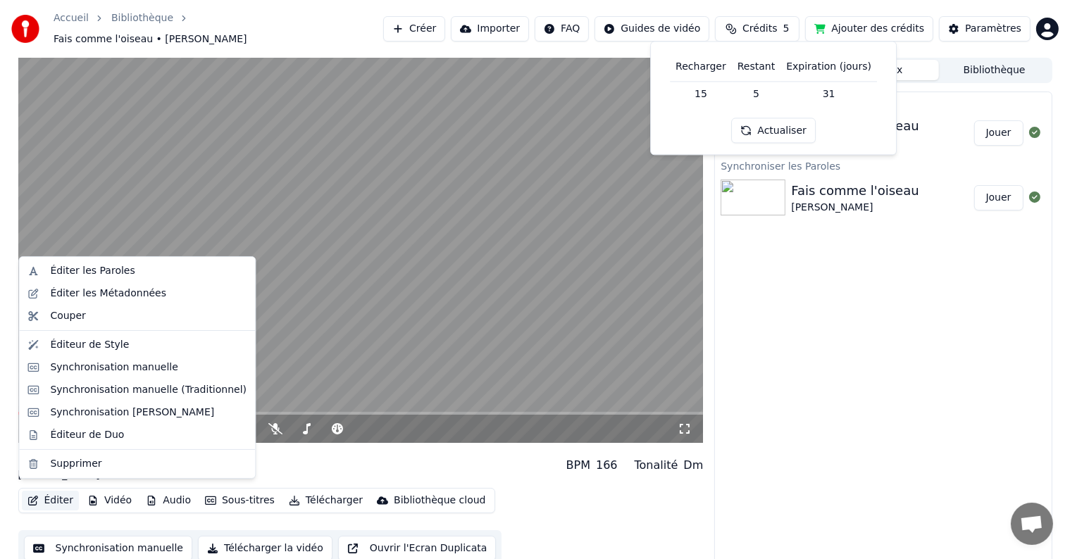
click at [56, 491] on button "Éditer" at bounding box center [50, 501] width 57 height 20
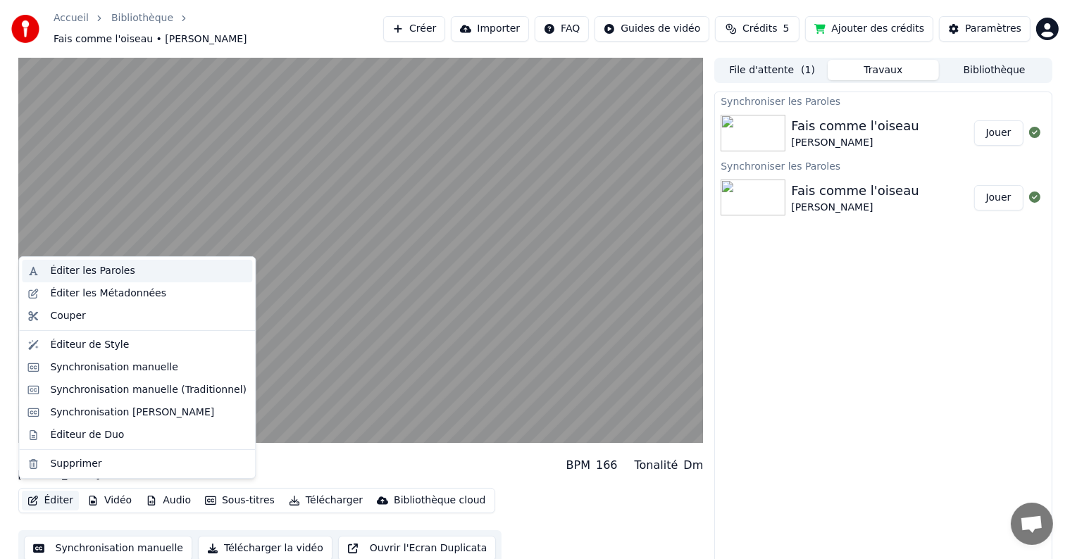
click at [113, 268] on div "Éditer les Paroles" at bounding box center [92, 271] width 85 height 14
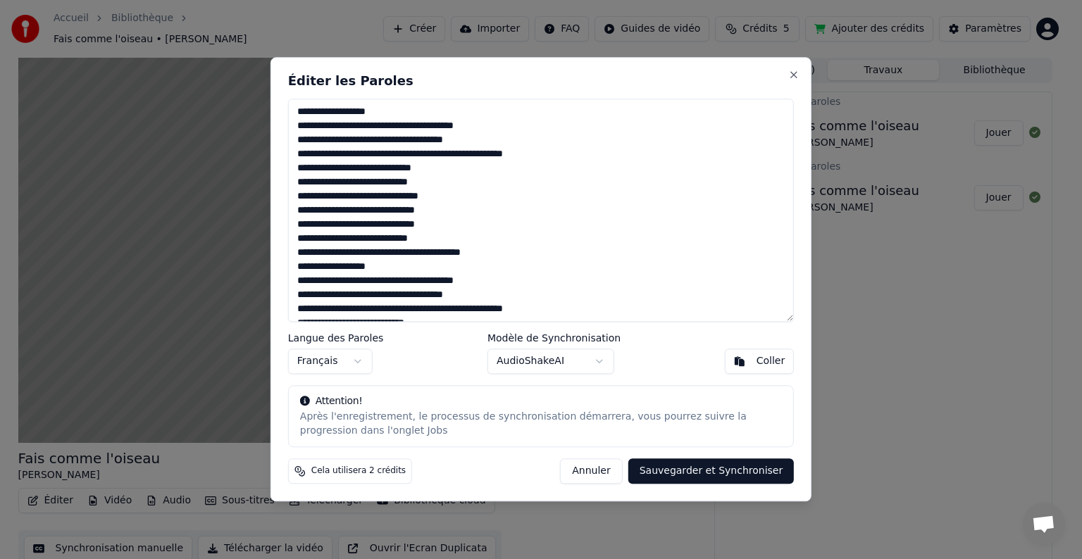
drag, startPoint x: 391, startPoint y: 111, endPoint x: 351, endPoint y: 110, distance: 40.2
click at [351, 110] on textarea at bounding box center [541, 210] width 506 height 223
drag, startPoint x: 480, startPoint y: 127, endPoint x: 436, endPoint y: 121, distance: 44.8
click at [436, 121] on textarea at bounding box center [541, 210] width 506 height 223
click at [378, 139] on textarea at bounding box center [541, 210] width 506 height 223
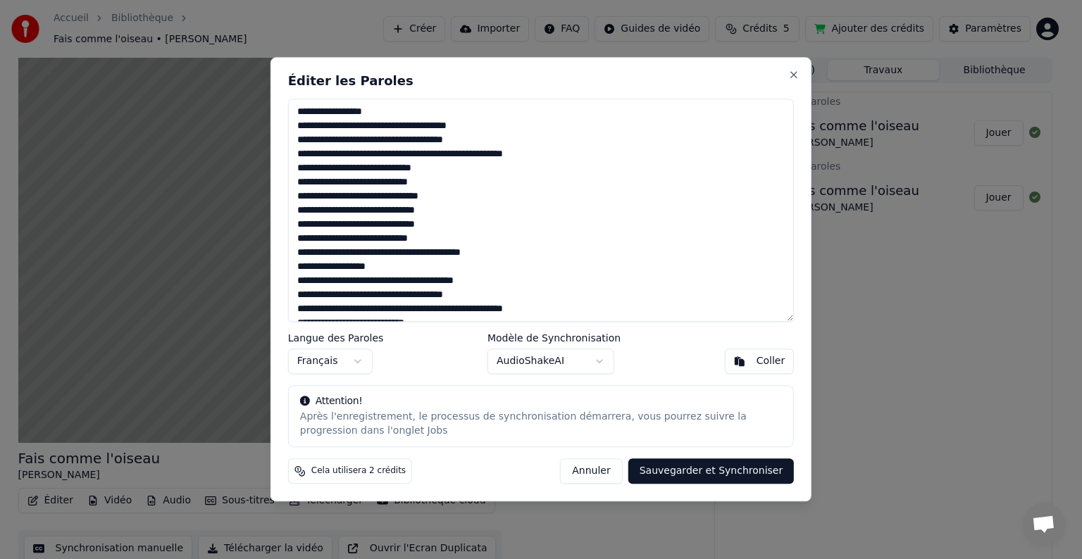
drag, startPoint x: 382, startPoint y: 139, endPoint x: 344, endPoint y: 139, distance: 38.7
click at [344, 139] on textarea at bounding box center [541, 210] width 506 height 223
click at [362, 142] on textarea at bounding box center [541, 210] width 506 height 223
drag, startPoint x: 403, startPoint y: 142, endPoint x: 434, endPoint y: 144, distance: 31.1
click at [434, 144] on textarea at bounding box center [541, 210] width 506 height 223
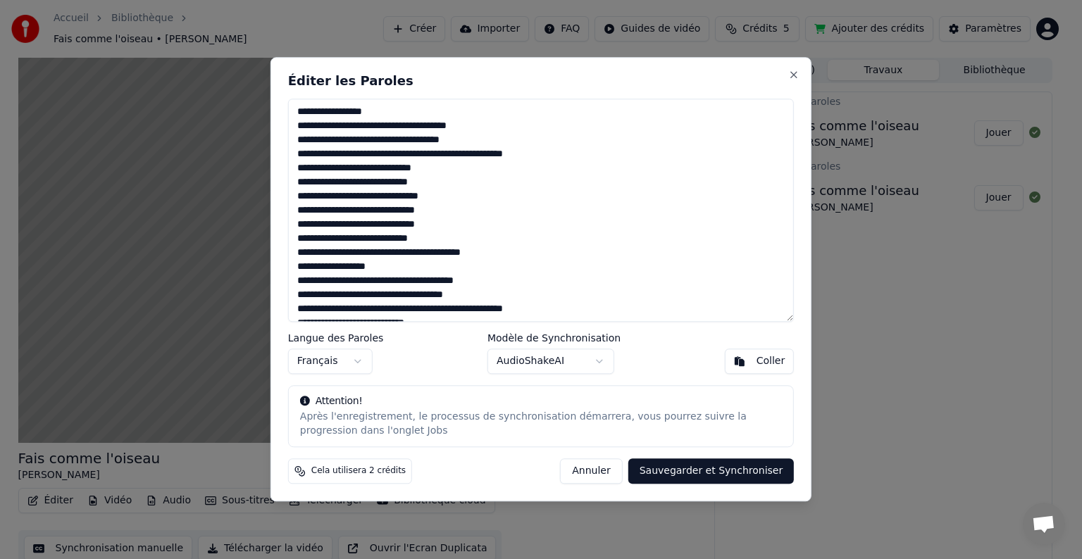
drag, startPoint x: 487, startPoint y: 138, endPoint x: 442, endPoint y: 143, distance: 45.4
click at [442, 143] on textarea at bounding box center [541, 210] width 506 height 223
type textarea "**********"
click at [678, 470] on button "Sauvegarder et Synchroniser" at bounding box center [711, 471] width 166 height 25
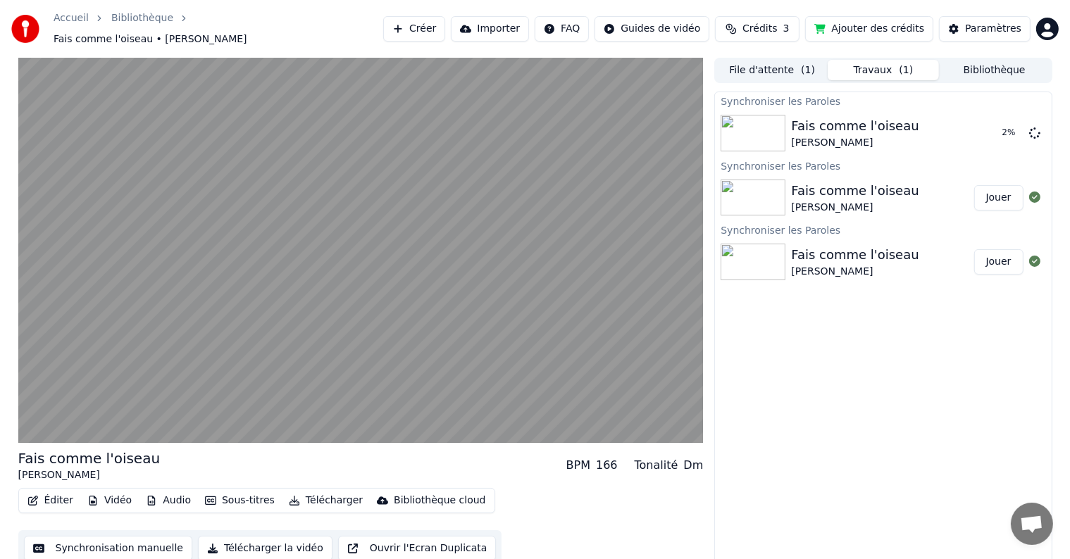
click at [881, 31] on button "Ajouter des crédits" at bounding box center [869, 28] width 128 height 25
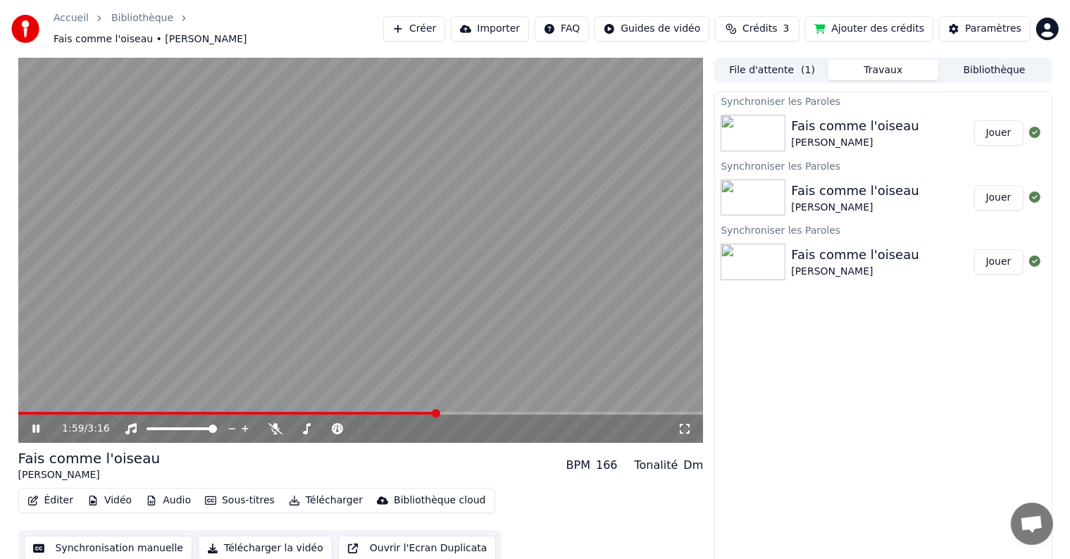
click at [511, 175] on video at bounding box center [360, 250] width 685 height 385
click at [1000, 132] on button "Jouer" at bounding box center [998, 132] width 49 height 25
click at [118, 454] on div "Fais comme l'oiseau" at bounding box center [89, 459] width 142 height 20
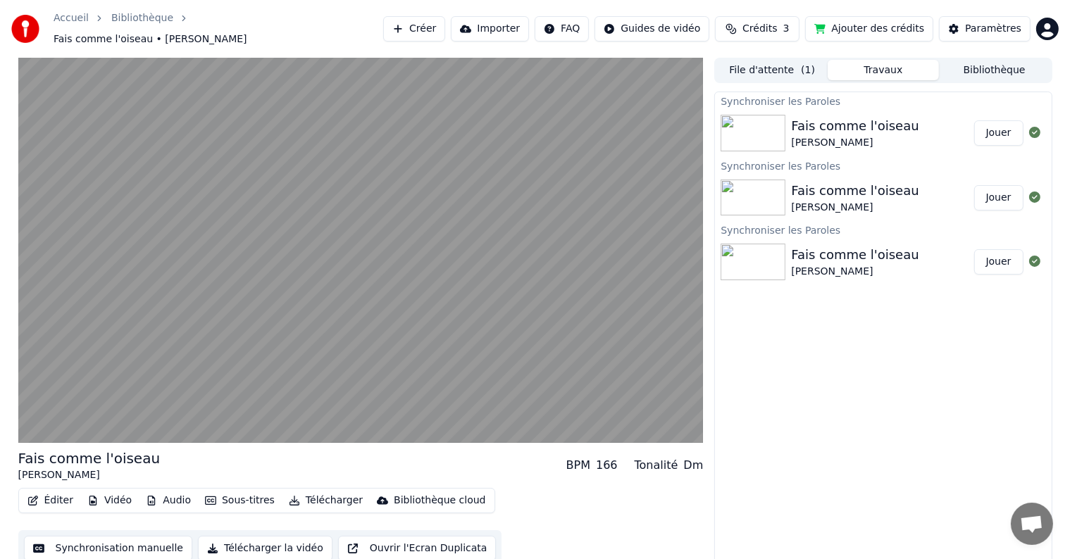
scroll to position [1, 0]
click at [44, 492] on button "Éditer" at bounding box center [50, 500] width 57 height 20
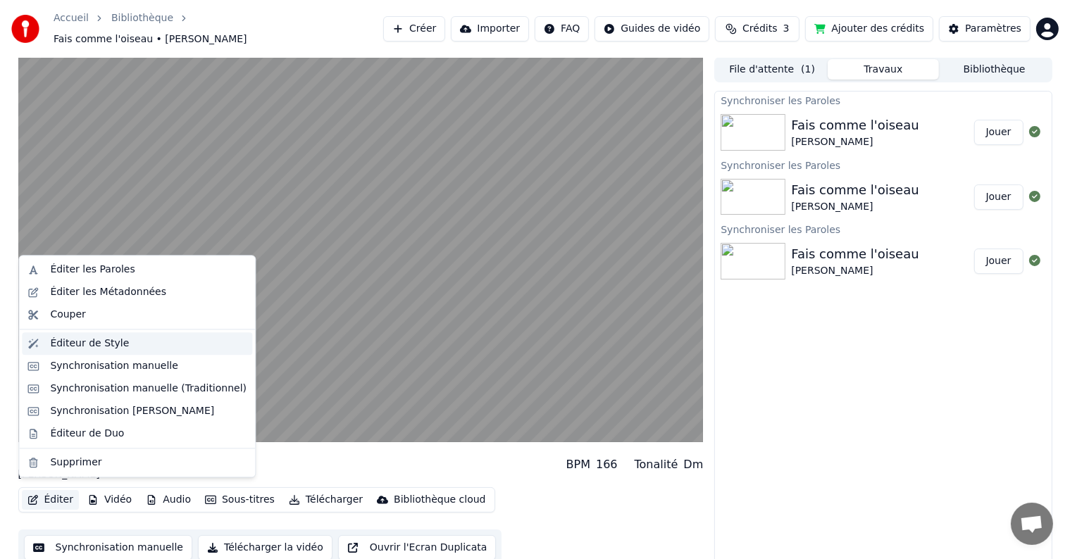
click at [119, 349] on div "Éditeur de Style" at bounding box center [148, 344] width 197 height 14
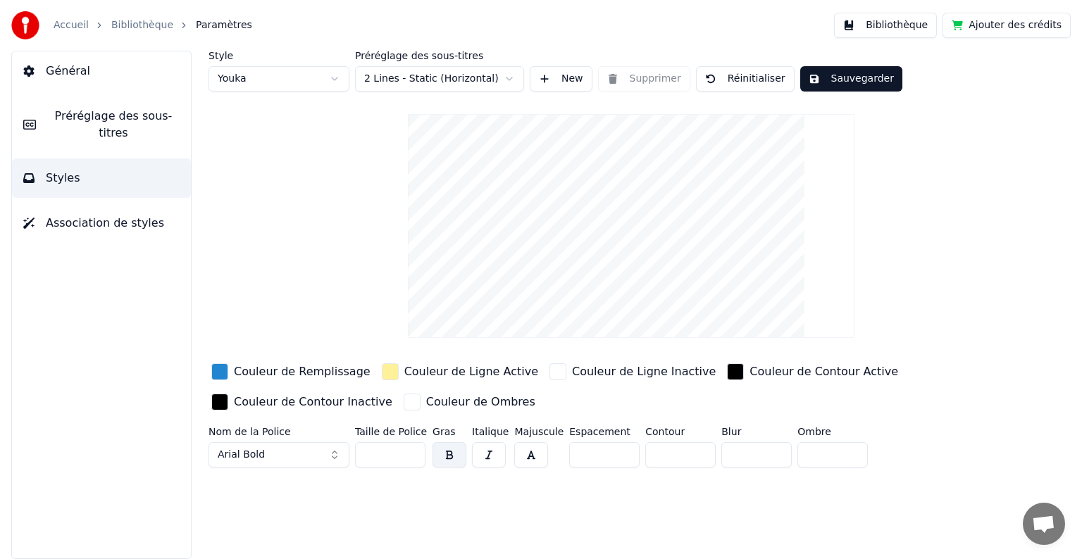
click at [406, 79] on html "Accueil Bibliothèque Paramètres Bibliothèque Ajouter des crédits Général Prérég…" at bounding box center [541, 279] width 1082 height 559
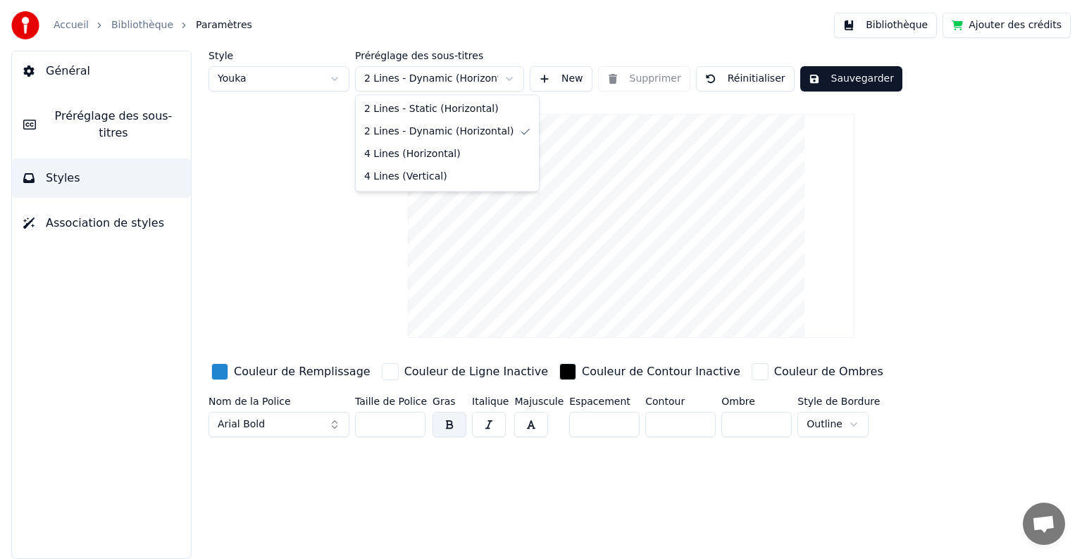
click at [408, 81] on html "Accueil Bibliothèque Paramètres Bibliothèque Ajouter des crédits Général Prérég…" at bounding box center [541, 279] width 1082 height 559
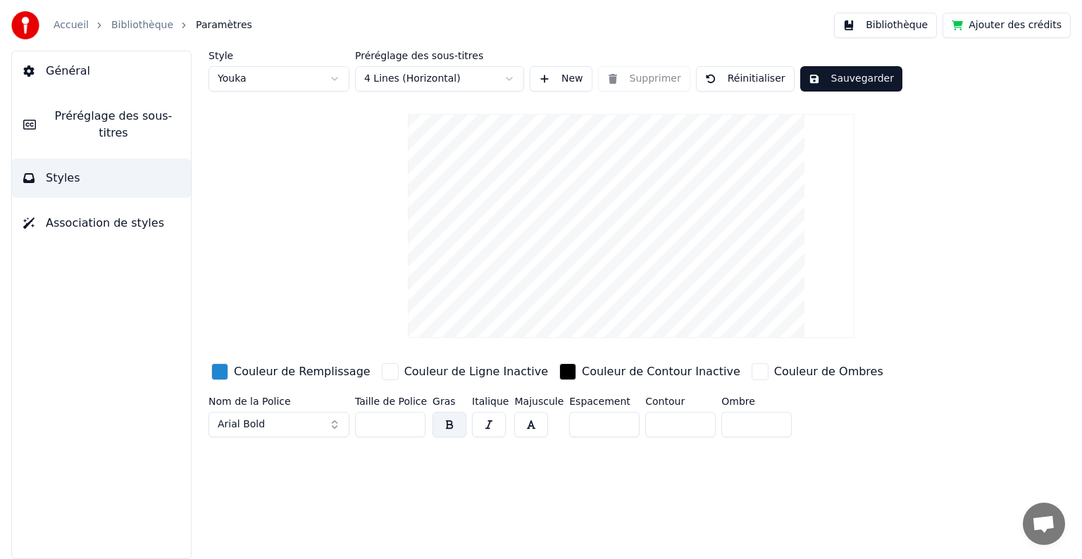
click at [412, 72] on html "Accueil Bibliothèque Paramètres Bibliothèque Ajouter des crédits Général Prérég…" at bounding box center [541, 279] width 1082 height 559
click at [368, 215] on html "Accueil Bibliothèque Paramètres Bibliothèque Ajouter des crédits Général Prérég…" at bounding box center [541, 279] width 1082 height 559
click at [118, 121] on span "Préréglage des sous-titres" at bounding box center [113, 125] width 132 height 34
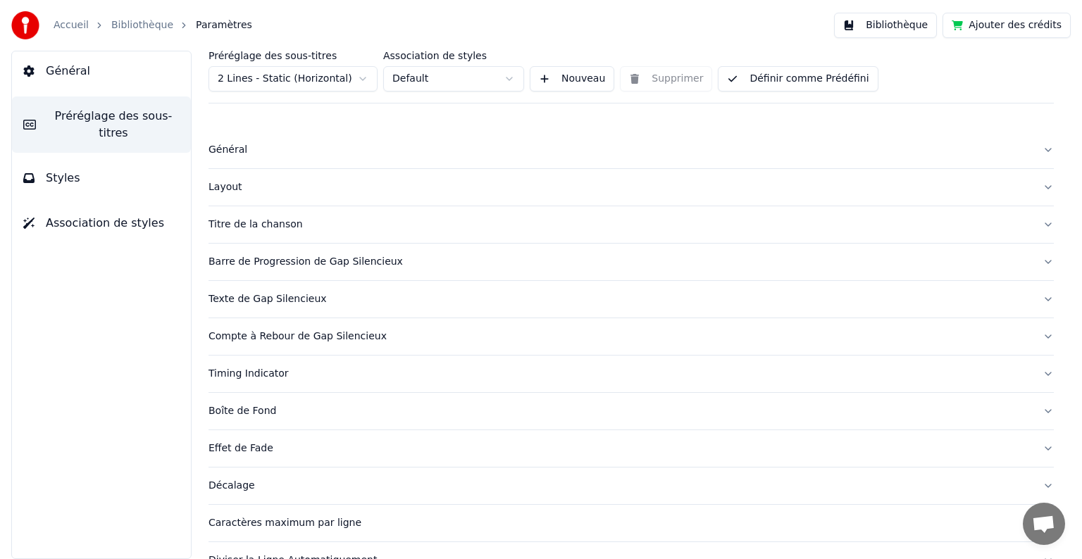
click at [107, 68] on button "Général" at bounding box center [101, 70] width 179 height 39
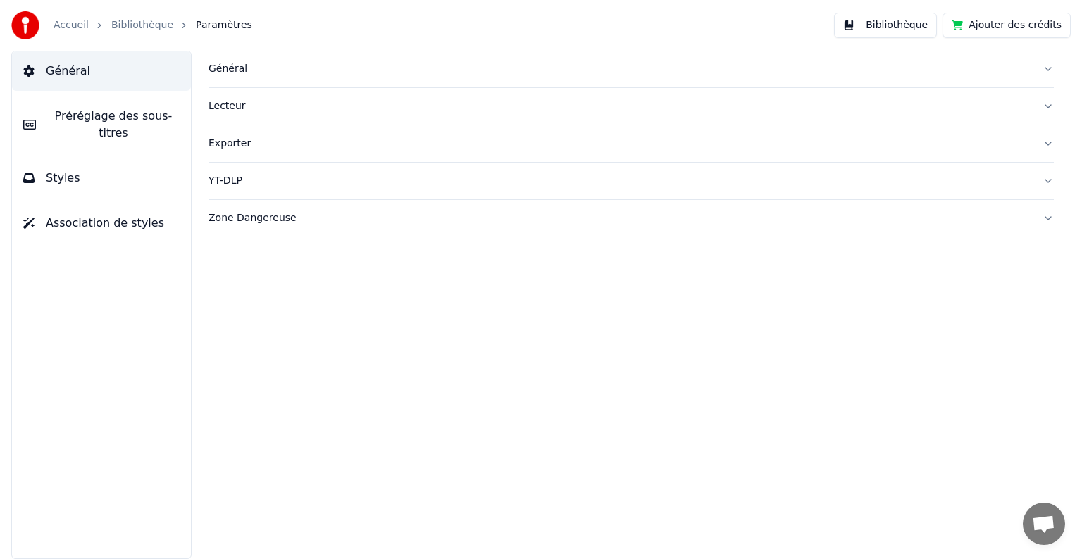
click at [103, 161] on button "Styles" at bounding box center [101, 177] width 179 height 39
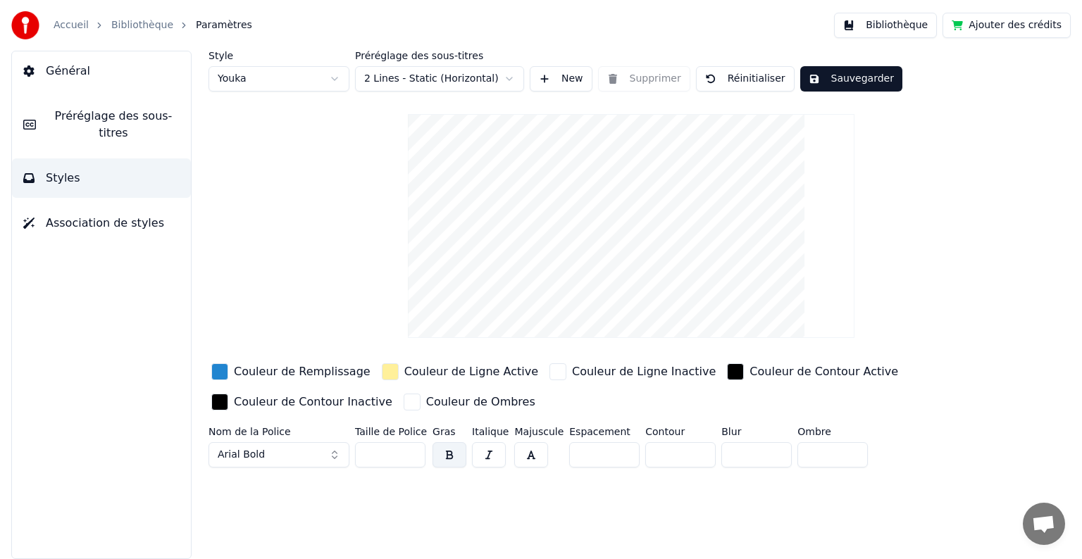
click at [453, 85] on html "Accueil Bibliothèque Paramètres Bibliothèque Ajouter des crédits Général Prérég…" at bounding box center [541, 279] width 1082 height 559
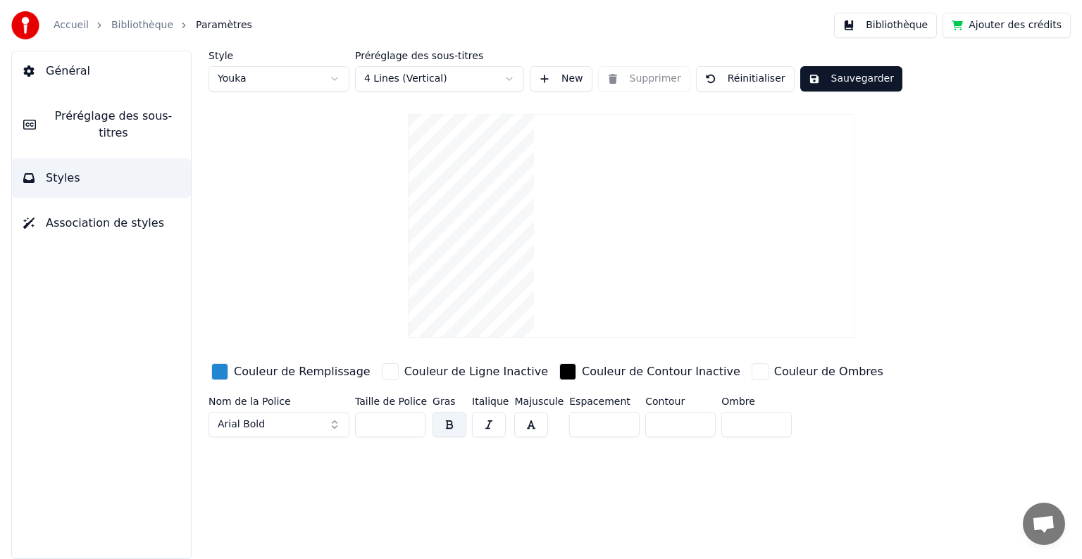
click at [441, 77] on html "Accueil Bibliothèque Paramètres Bibliothèque Ajouter des crédits Général Prérég…" at bounding box center [541, 279] width 1082 height 559
click at [865, 76] on button "Sauvegarder" at bounding box center [851, 78] width 102 height 25
click at [903, 26] on button "Bibliothèque" at bounding box center [885, 25] width 103 height 25
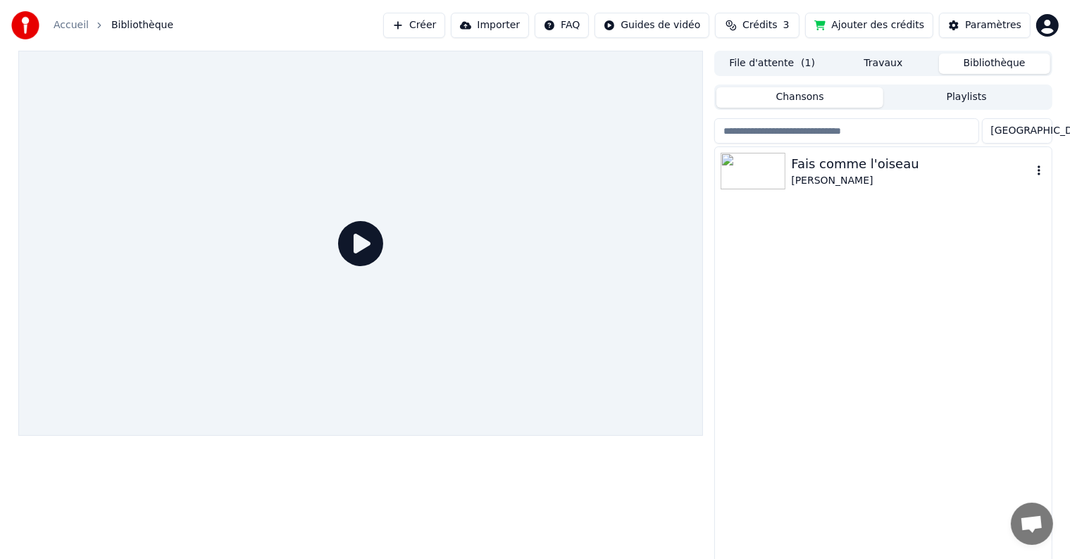
click at [875, 170] on div "Fais comme l'oiseau" at bounding box center [911, 164] width 240 height 20
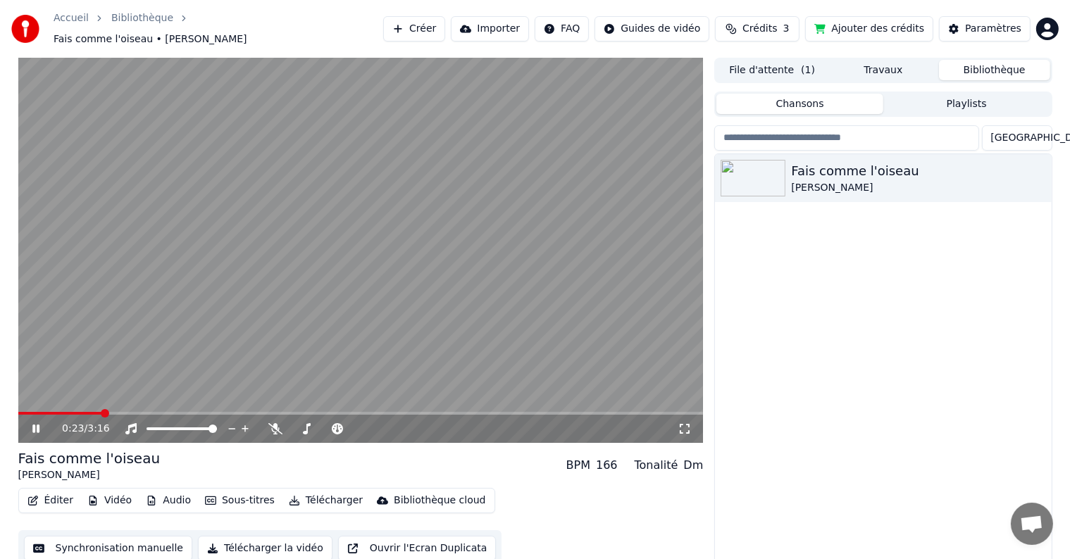
click at [43, 494] on button "Éditer" at bounding box center [50, 501] width 57 height 20
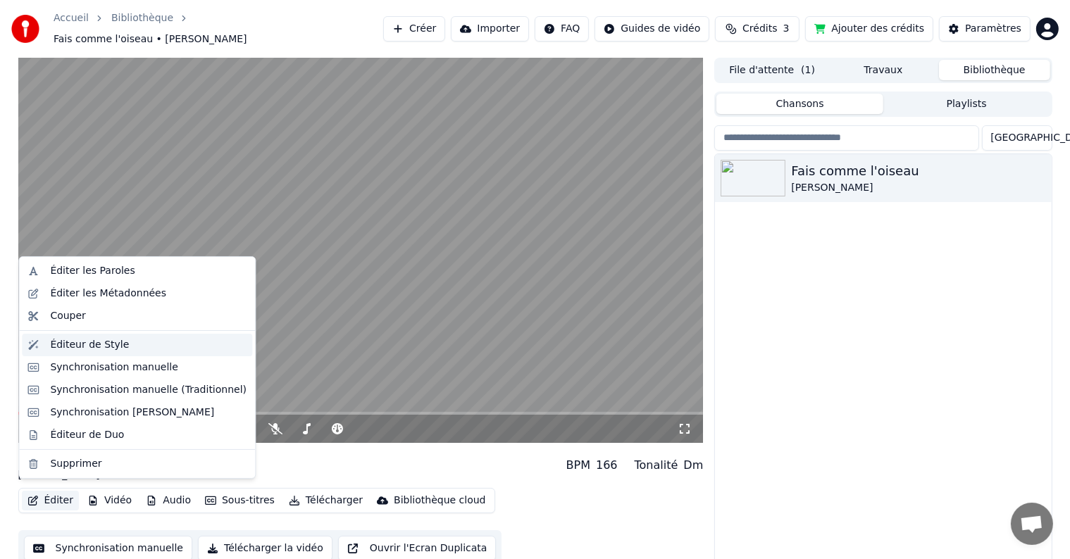
click at [133, 340] on div "Éditeur de Style" at bounding box center [148, 345] width 197 height 14
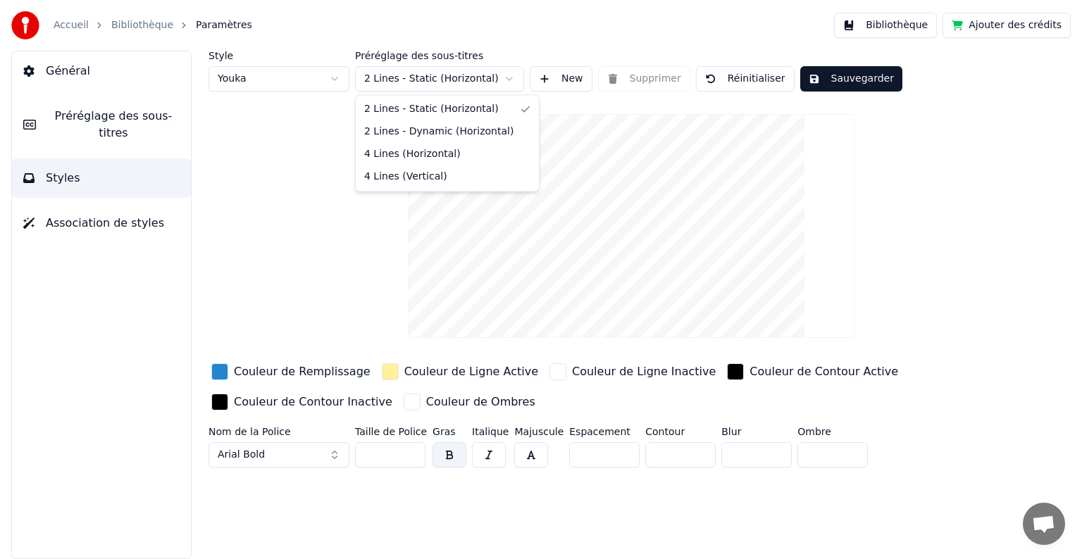
click at [421, 85] on html "Accueil Bibliothèque Paramètres Bibliothèque Ajouter des crédits Général Prérég…" at bounding box center [541, 279] width 1082 height 559
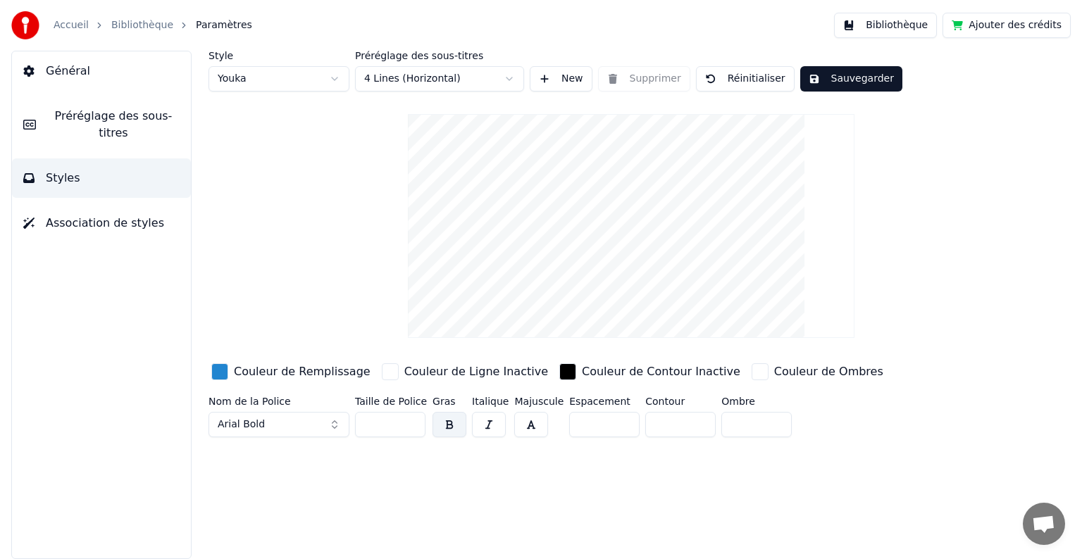
click at [557, 83] on button "New" at bounding box center [561, 78] width 63 height 25
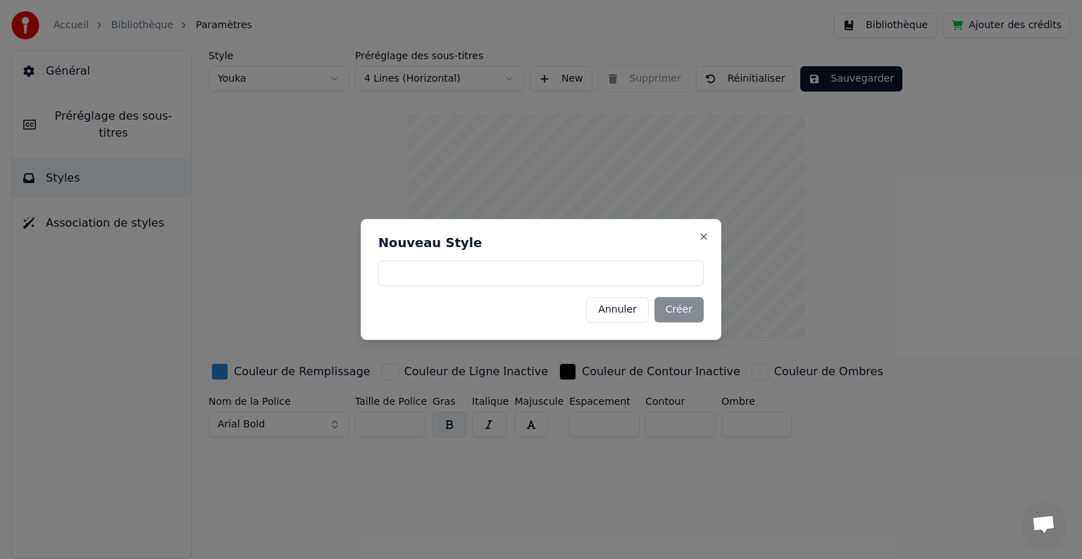
click at [614, 307] on button "Annuler" at bounding box center [617, 309] width 62 height 25
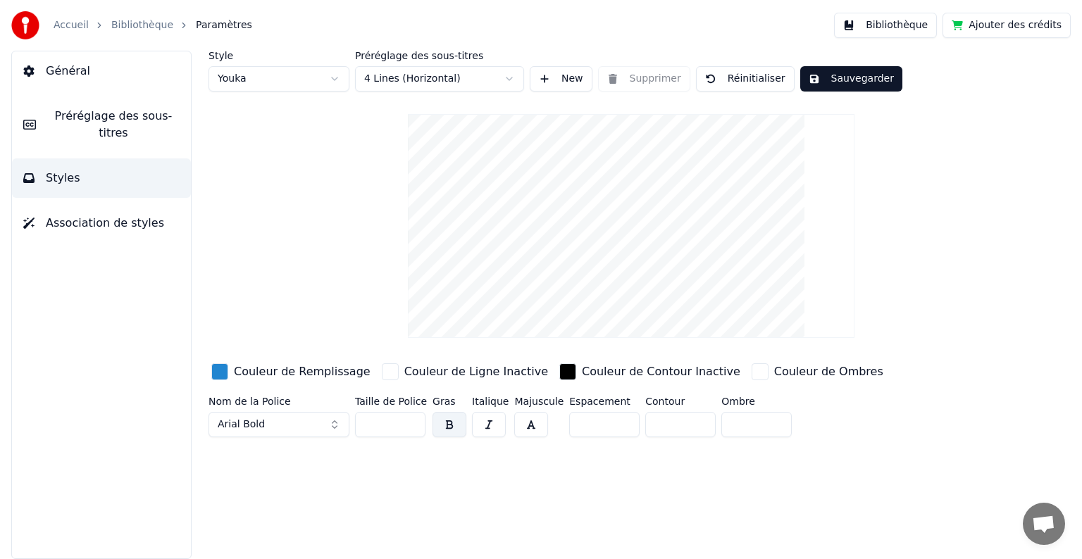
click at [88, 216] on button "Association de styles" at bounding box center [101, 223] width 179 height 39
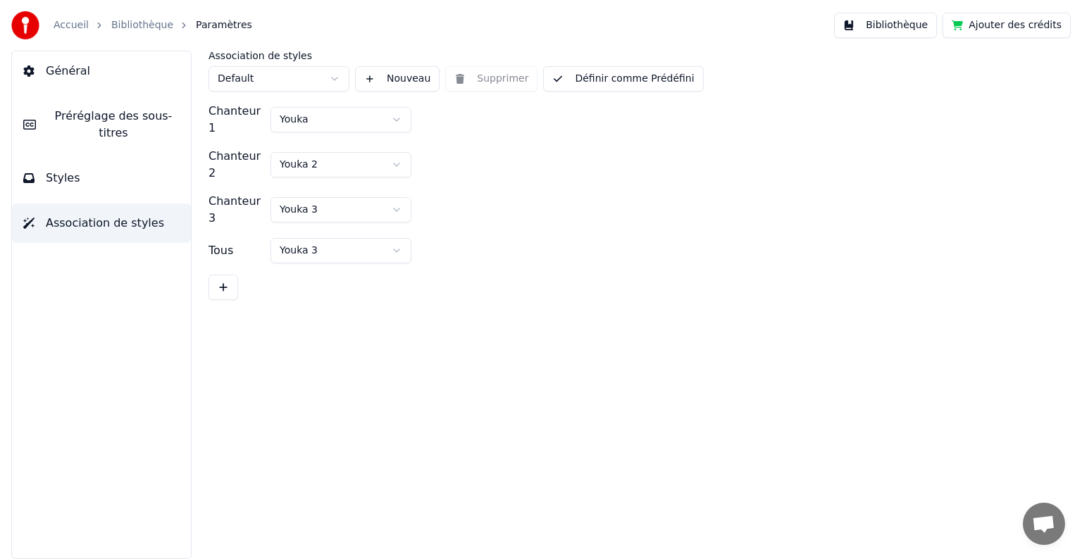
click at [81, 172] on button "Styles" at bounding box center [101, 177] width 179 height 39
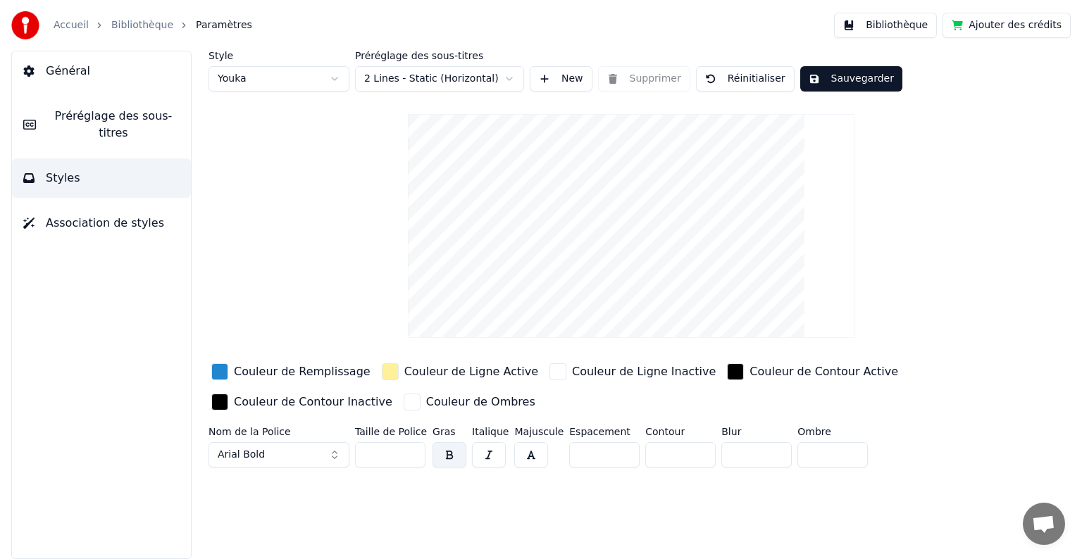
click at [392, 88] on html "Accueil Bibliothèque Paramètres Bibliothèque Ajouter des crédits Général Prérég…" at bounding box center [541, 279] width 1082 height 559
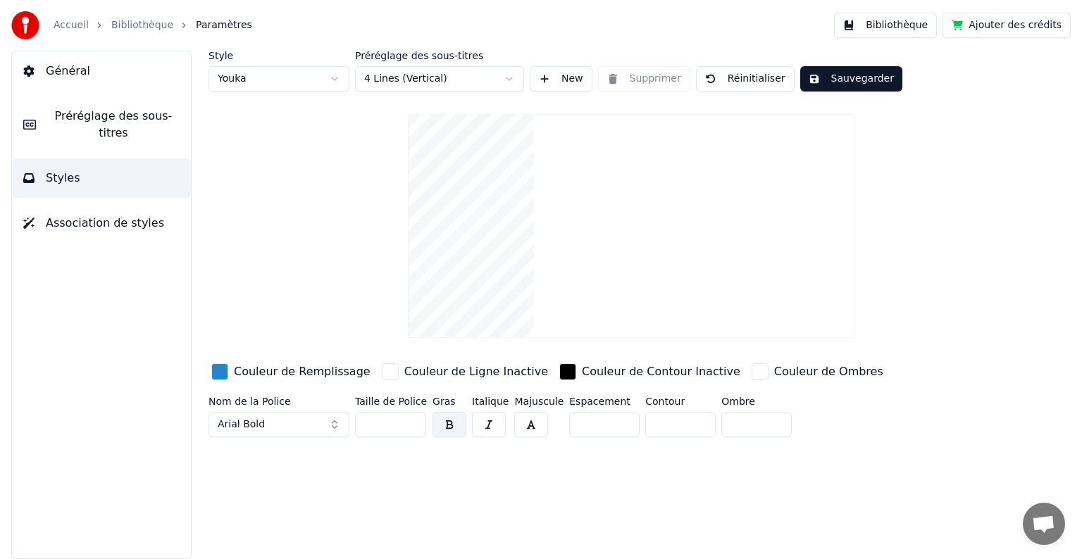
click at [417, 76] on html "Accueil Bibliothèque Paramètres Bibliothèque Ajouter des crédits Général Prérég…" at bounding box center [541, 279] width 1082 height 559
click at [841, 82] on button "Sauvegarder" at bounding box center [851, 78] width 102 height 25
click at [825, 80] on button "Terminé" at bounding box center [839, 78] width 78 height 25
click at [118, 115] on span "Préréglage des sous-titres" at bounding box center [113, 125] width 132 height 34
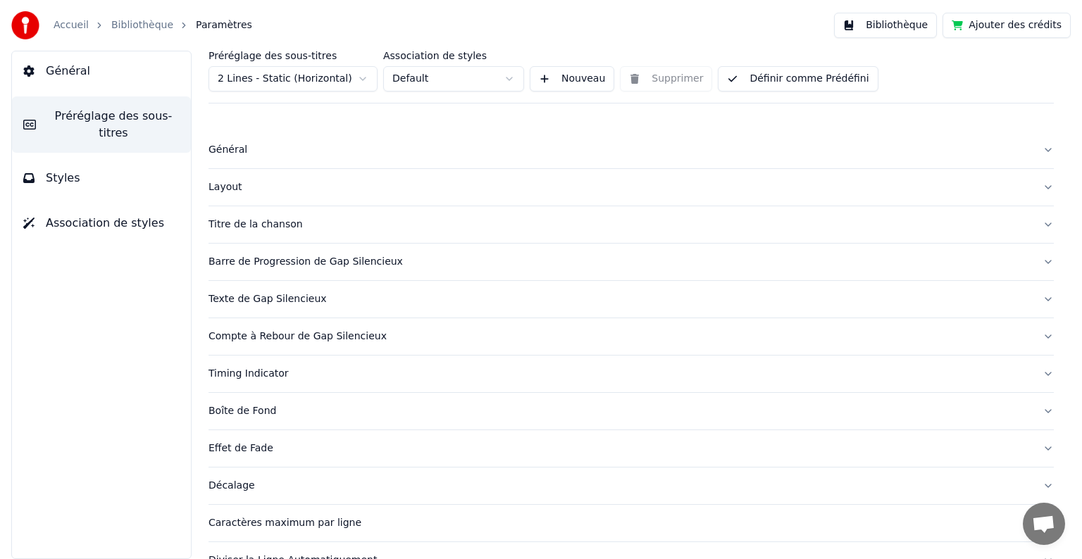
click at [107, 161] on button "Styles" at bounding box center [101, 177] width 179 height 39
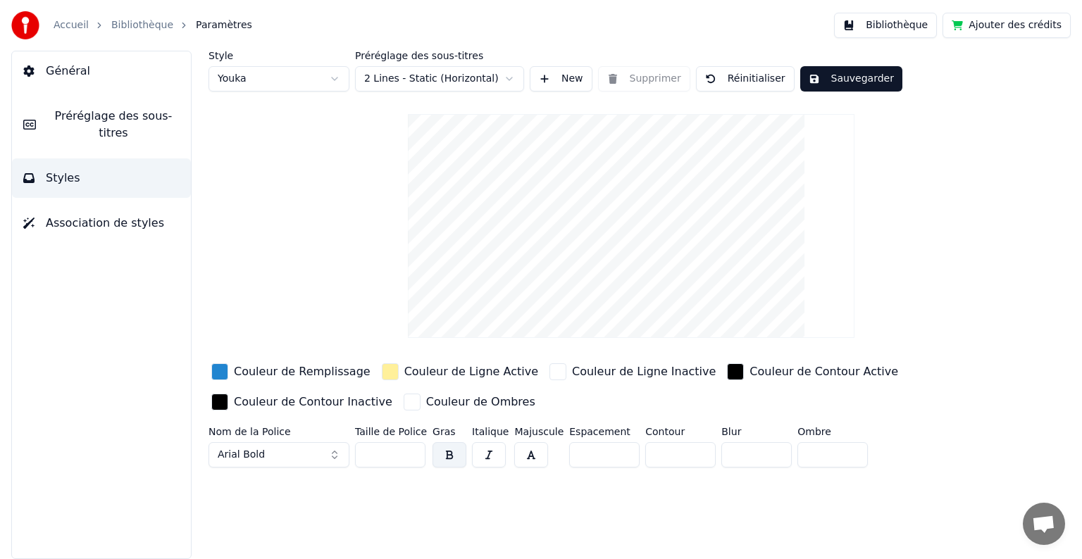
click at [83, 63] on span "Général" at bounding box center [68, 71] width 44 height 17
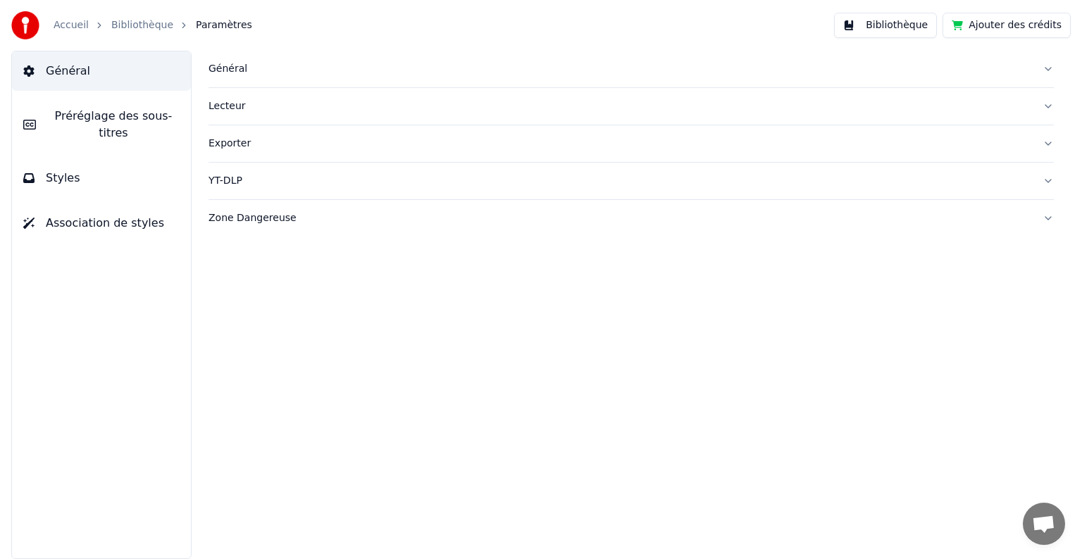
click at [876, 23] on button "Bibliothèque" at bounding box center [885, 25] width 103 height 25
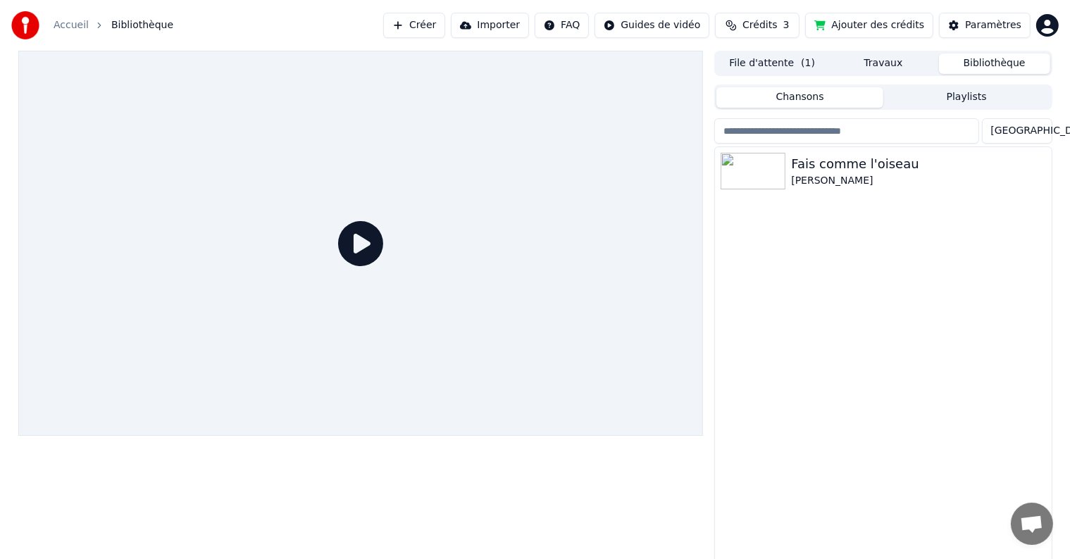
click at [398, 244] on div at bounding box center [360, 243] width 685 height 385
click at [354, 242] on icon at bounding box center [360, 243] width 45 height 45
click at [842, 172] on div "Fais comme l'oiseau" at bounding box center [911, 164] width 240 height 20
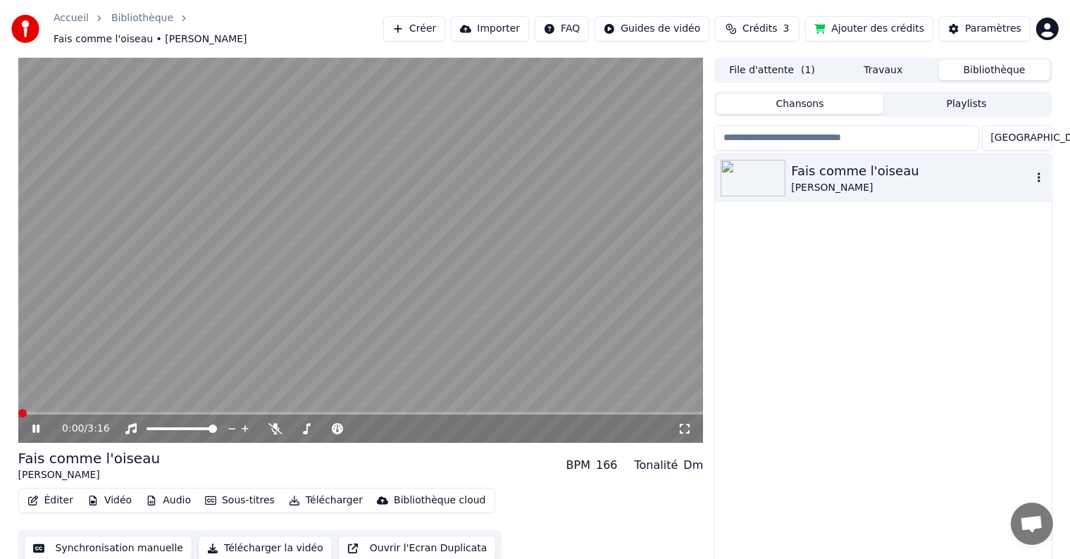
click at [1040, 178] on button "button" at bounding box center [1039, 178] width 14 height 17
click at [220, 496] on button "Sous-titres" at bounding box center [239, 501] width 81 height 20
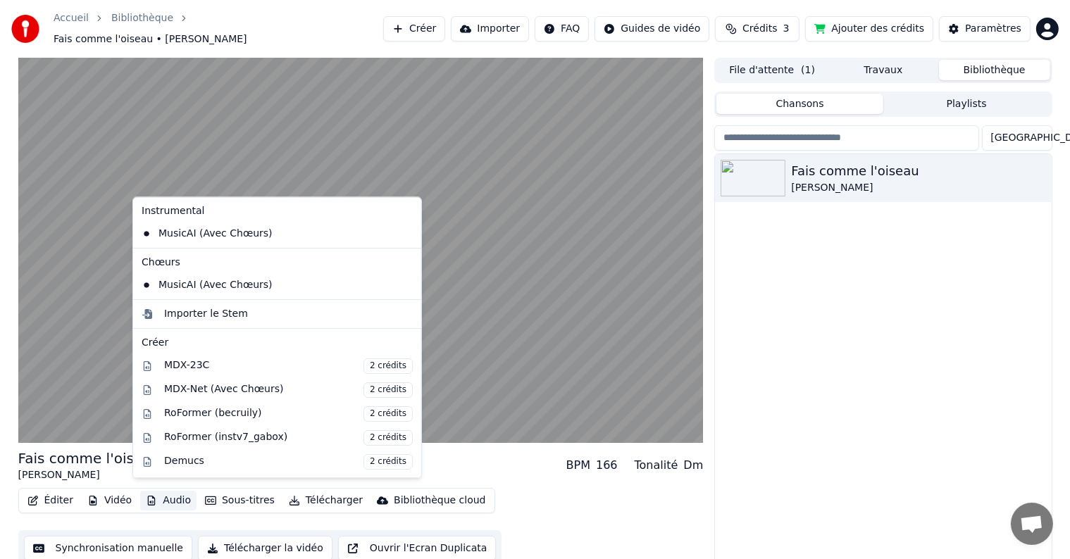
click at [171, 494] on button "Audio" at bounding box center [168, 501] width 56 height 20
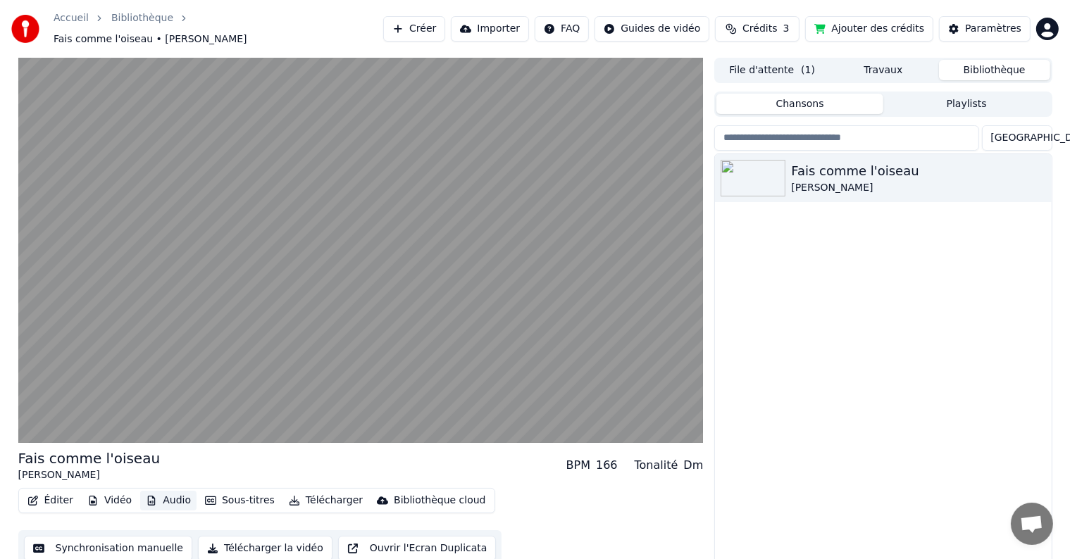
click at [171, 494] on button "Audio" at bounding box center [168, 501] width 56 height 20
click at [110, 494] on button "Vidéo" at bounding box center [110, 501] width 56 height 20
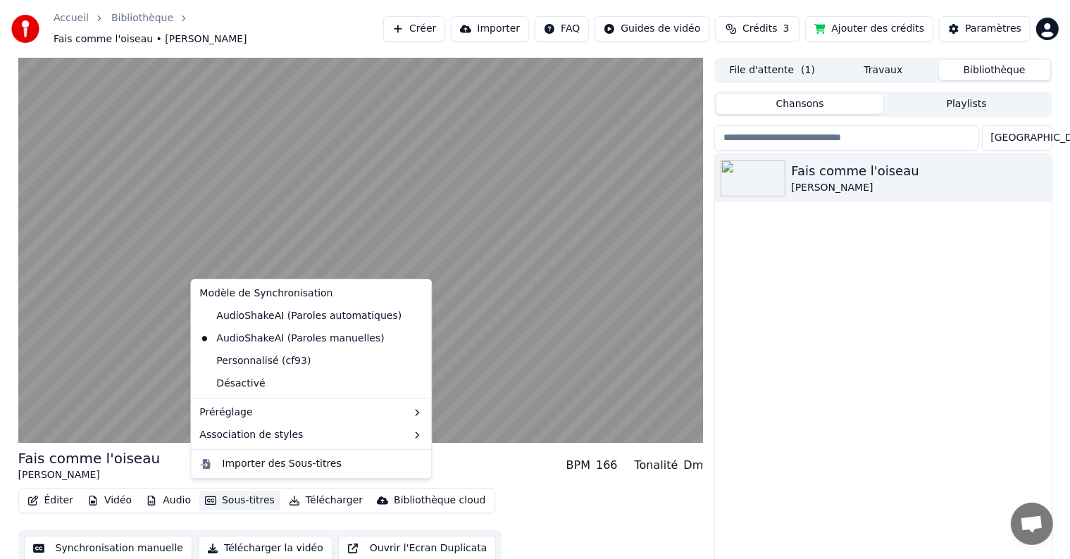
scroll to position [6, 0]
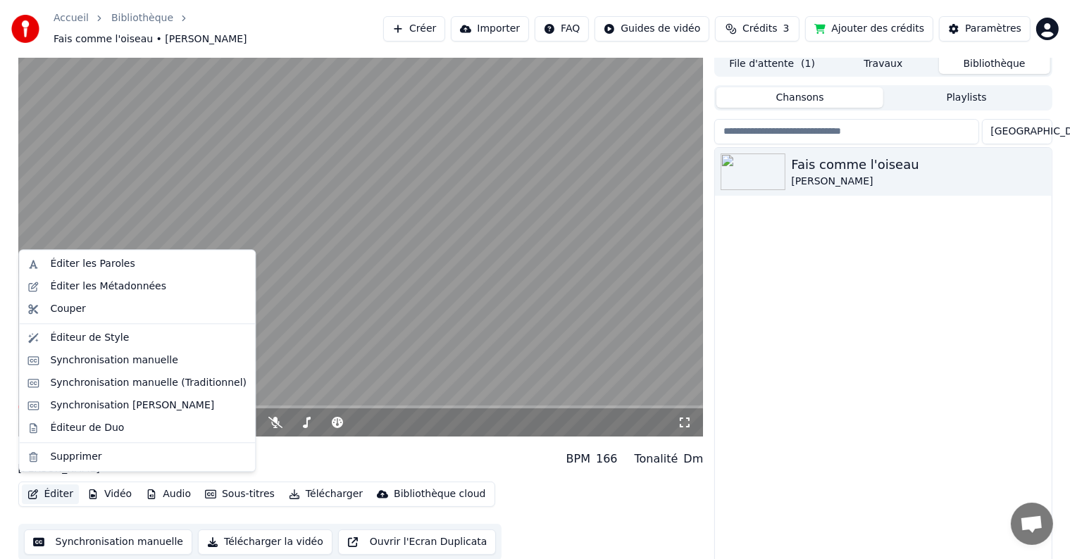
click at [51, 487] on button "Éditer" at bounding box center [50, 495] width 57 height 20
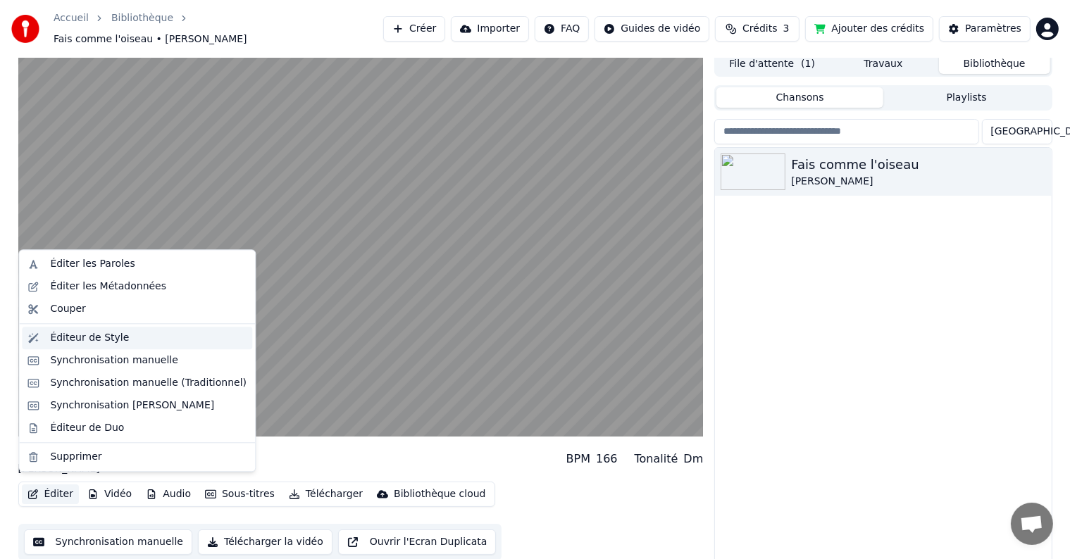
click at [89, 331] on div "Éditeur de Style" at bounding box center [89, 338] width 79 height 14
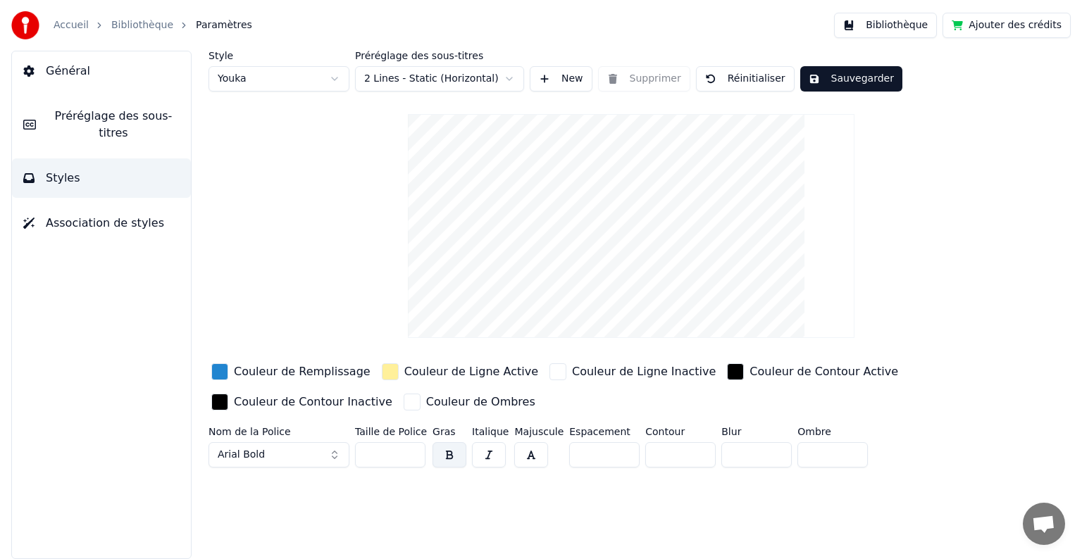
click at [728, 76] on button "Réinitialiser" at bounding box center [745, 78] width 99 height 25
click at [854, 144] on div "Style Youka Préréglage des sous-titres 2 Lines - Static (Horizontal) New Suppri…" at bounding box center [631, 262] width 845 height 423
click at [451, 453] on button "button" at bounding box center [450, 454] width 34 height 25
click at [75, 29] on link "Accueil" at bounding box center [71, 25] width 35 height 14
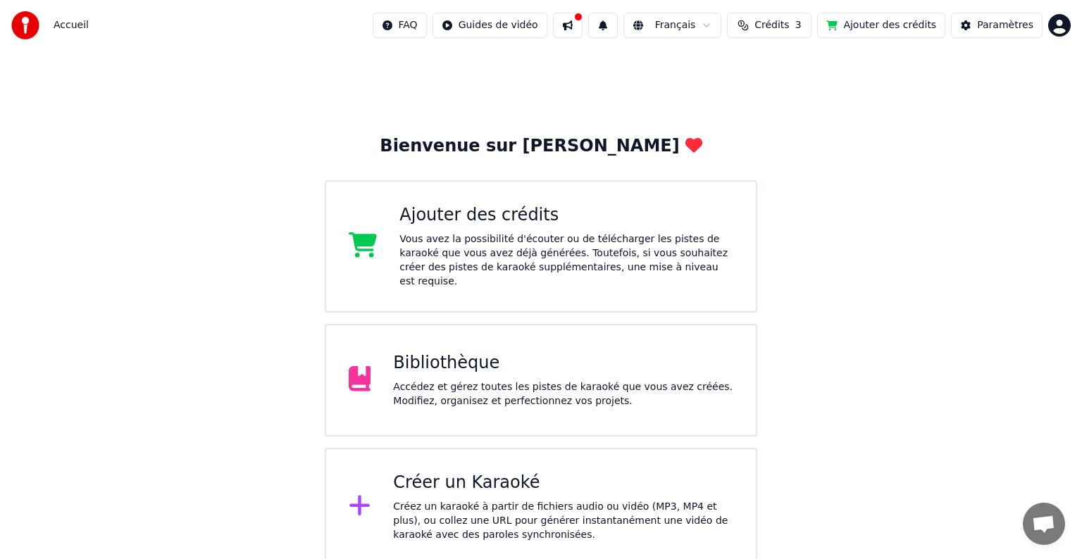
click at [396, 335] on div "Bibliothèque Accédez et gérez toutes les pistes de karaoké que vous avez créées…" at bounding box center [541, 380] width 433 height 113
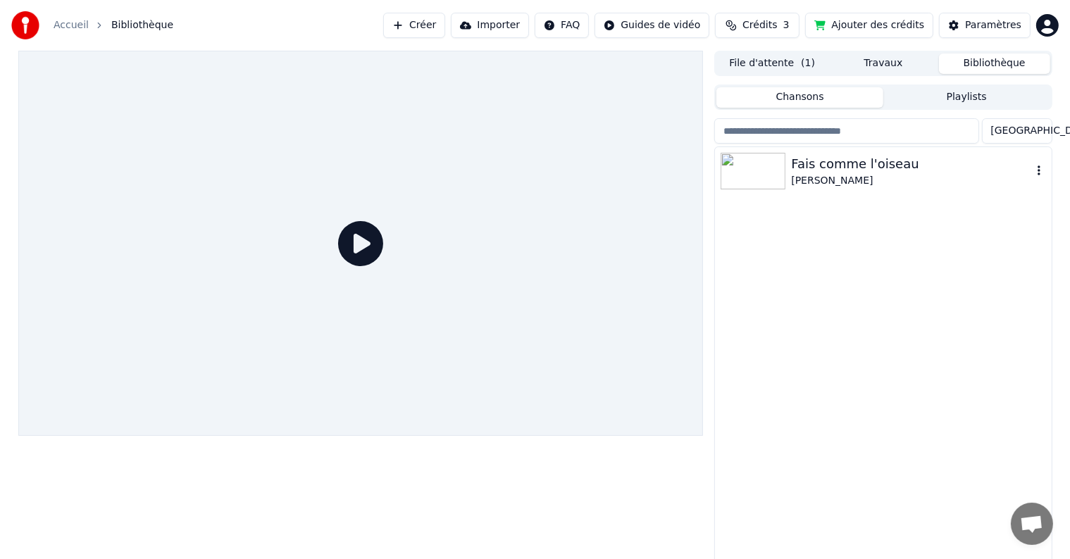
click at [833, 178] on div "[PERSON_NAME]" at bounding box center [911, 181] width 240 height 14
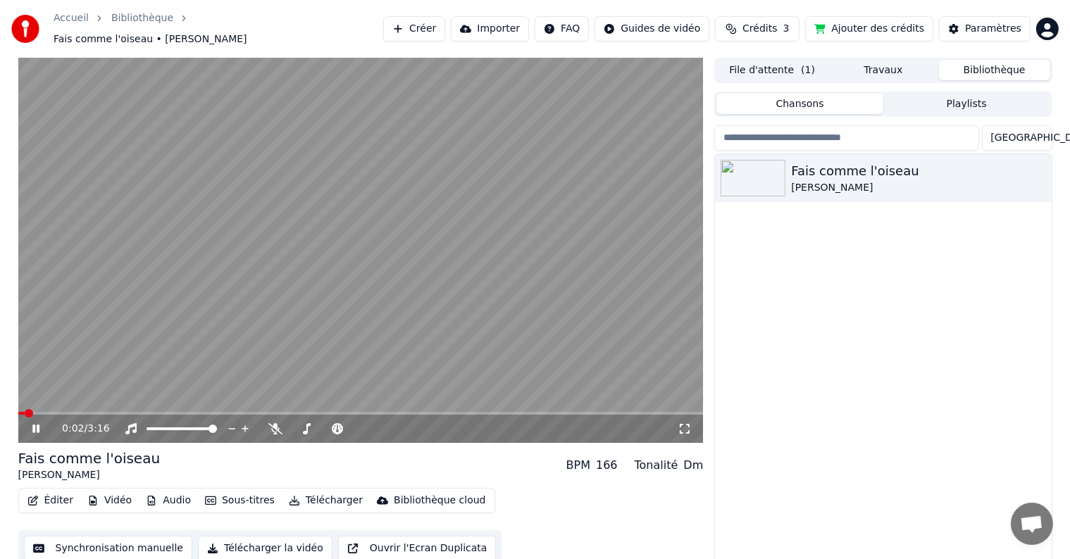
click at [46, 495] on button "Éditer" at bounding box center [50, 501] width 57 height 20
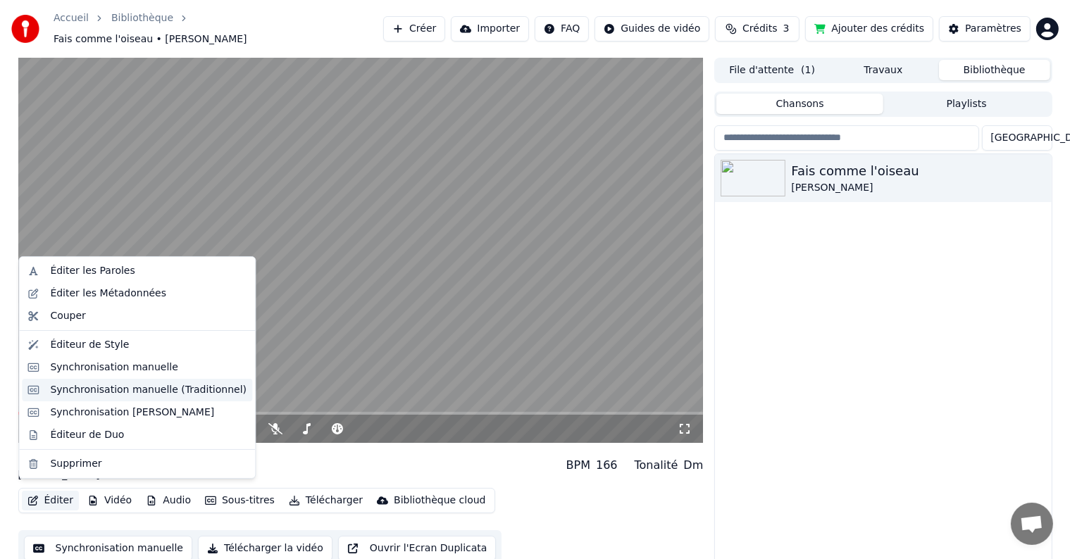
click at [103, 385] on div "Synchronisation manuelle (Traditionnel)" at bounding box center [148, 390] width 197 height 14
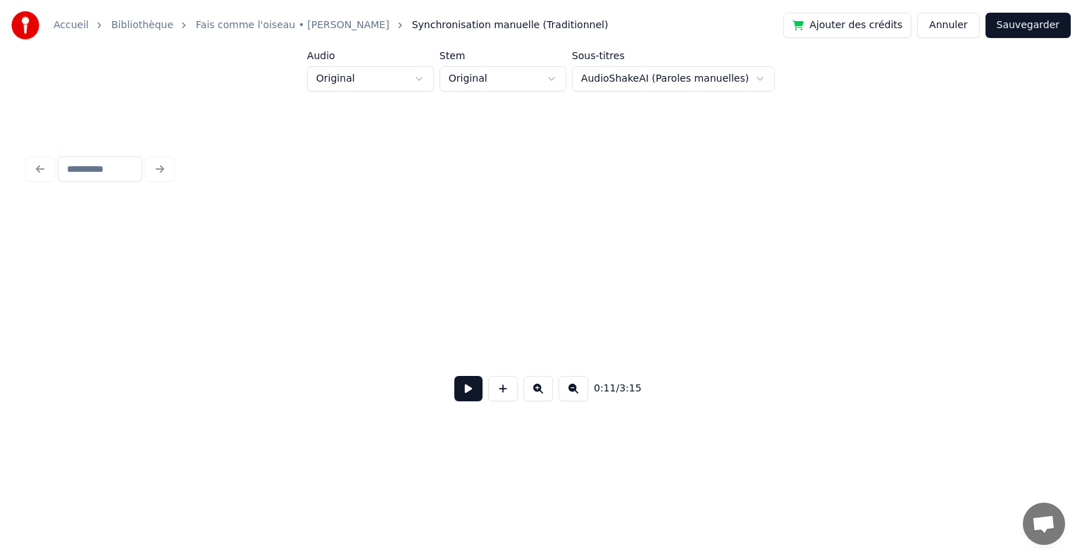
scroll to position [0, 1688]
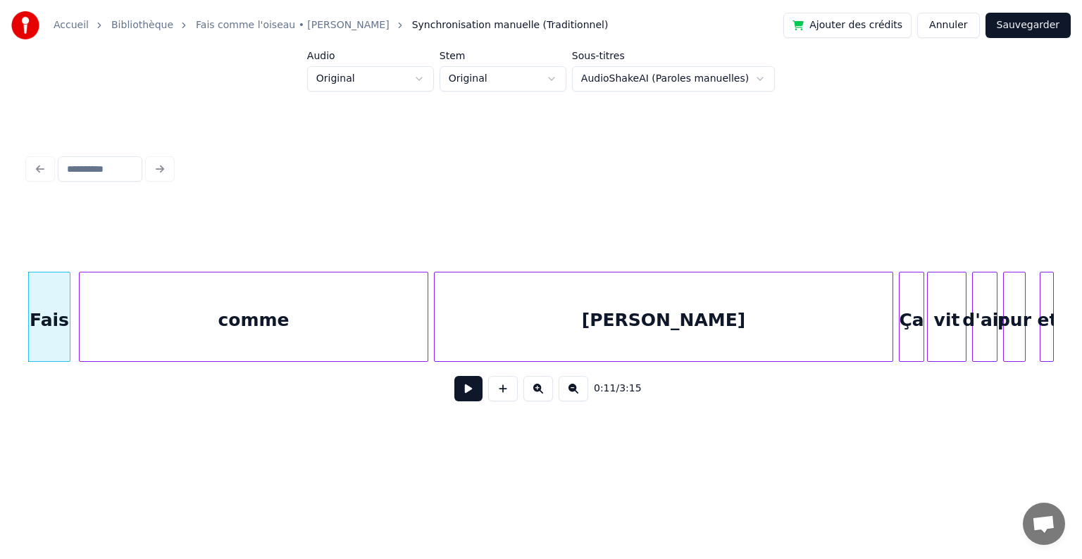
click at [466, 394] on button at bounding box center [468, 388] width 28 height 25
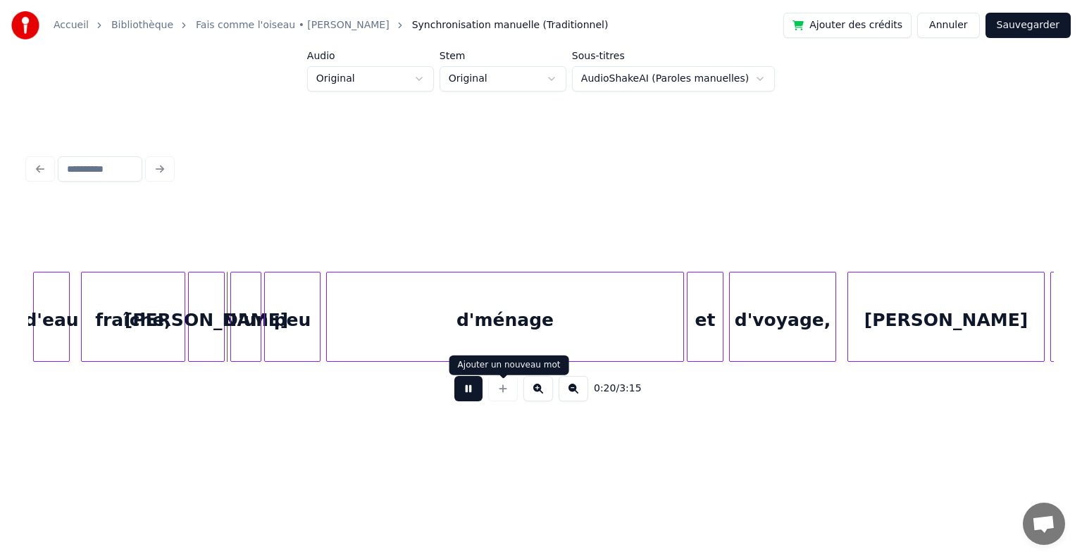
click at [463, 395] on button at bounding box center [468, 388] width 28 height 25
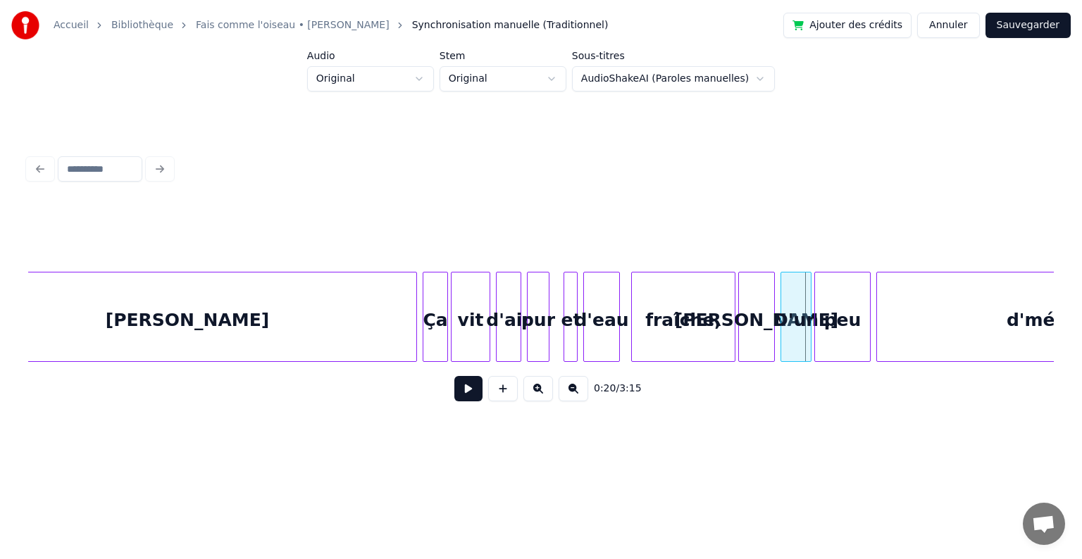
scroll to position [0, 2195]
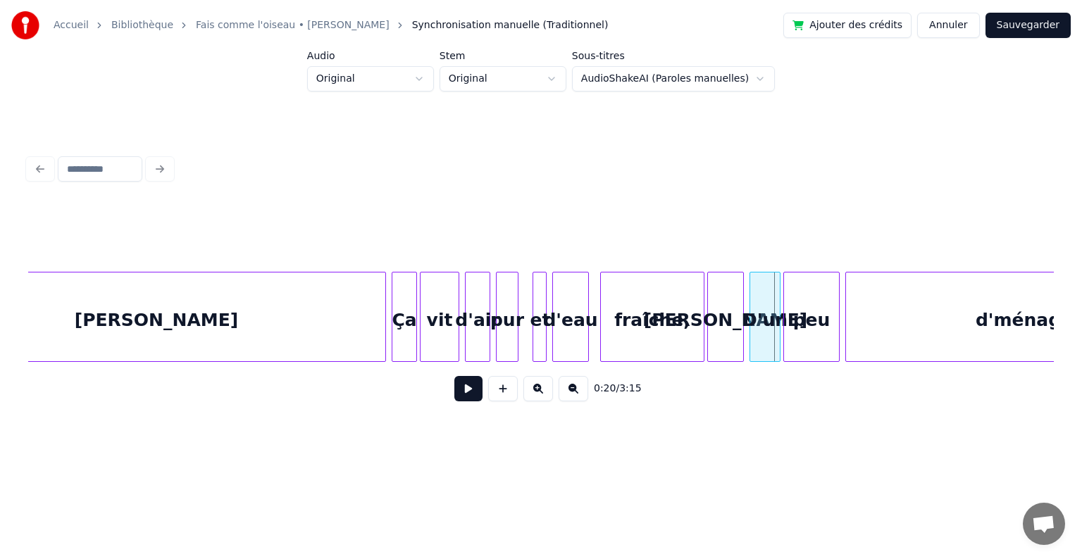
click at [473, 397] on button at bounding box center [468, 388] width 28 height 25
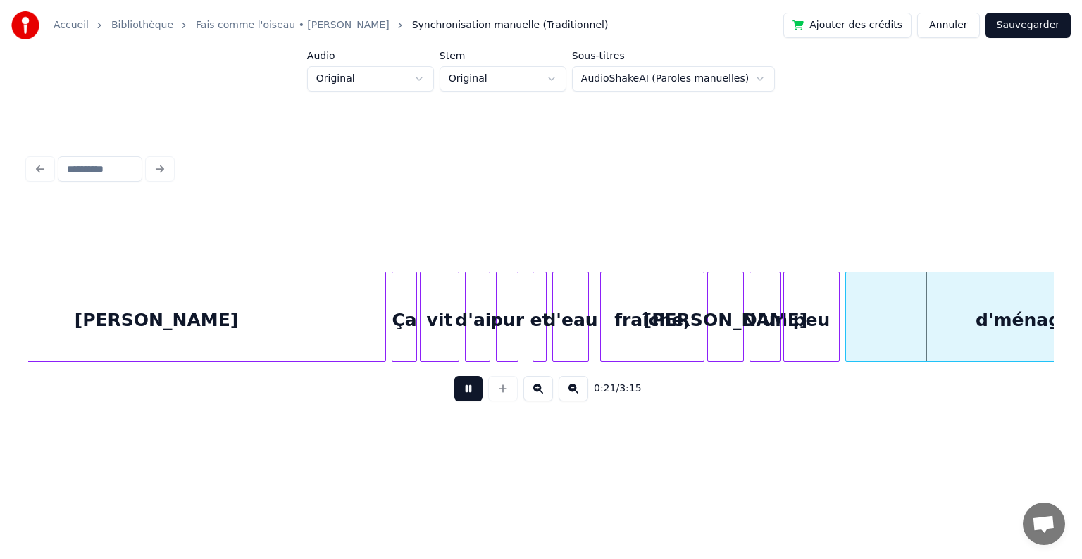
click at [464, 397] on button at bounding box center [468, 388] width 28 height 25
click at [271, 321] on div "[PERSON_NAME]" at bounding box center [156, 321] width 458 height 96
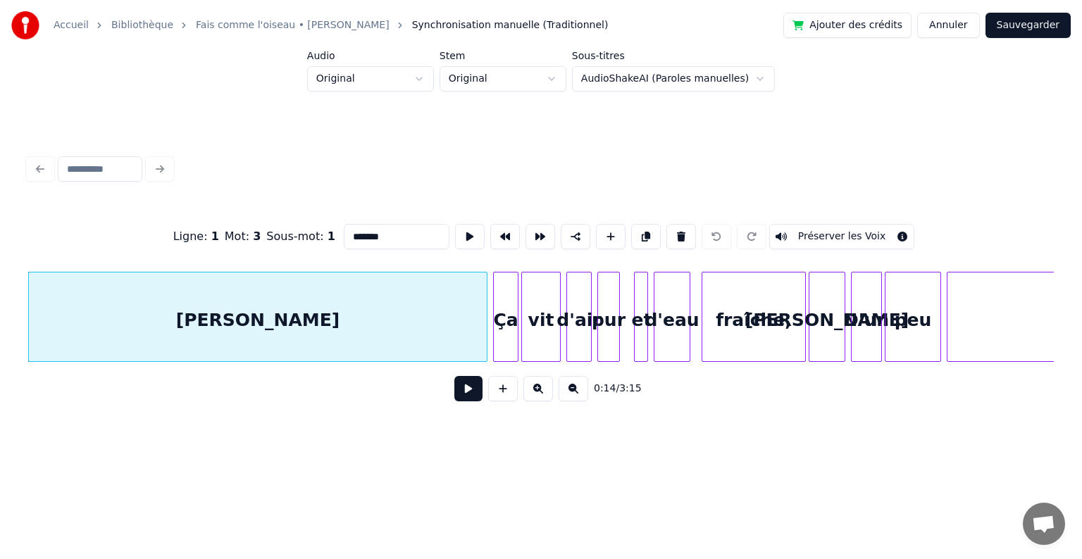
click at [472, 389] on button at bounding box center [468, 388] width 28 height 25
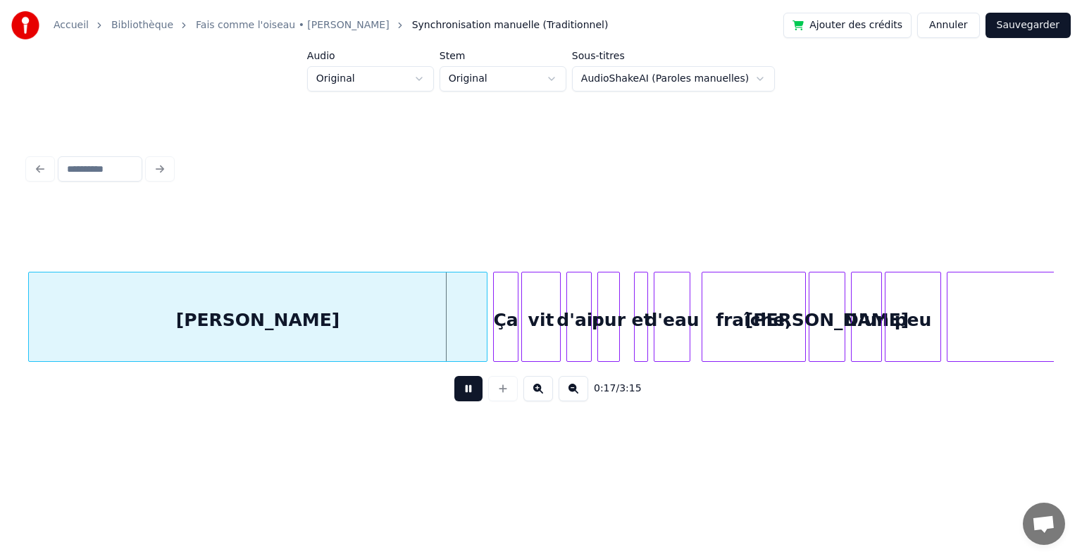
click at [472, 389] on button at bounding box center [468, 388] width 28 height 25
click at [449, 316] on div at bounding box center [449, 317] width 4 height 89
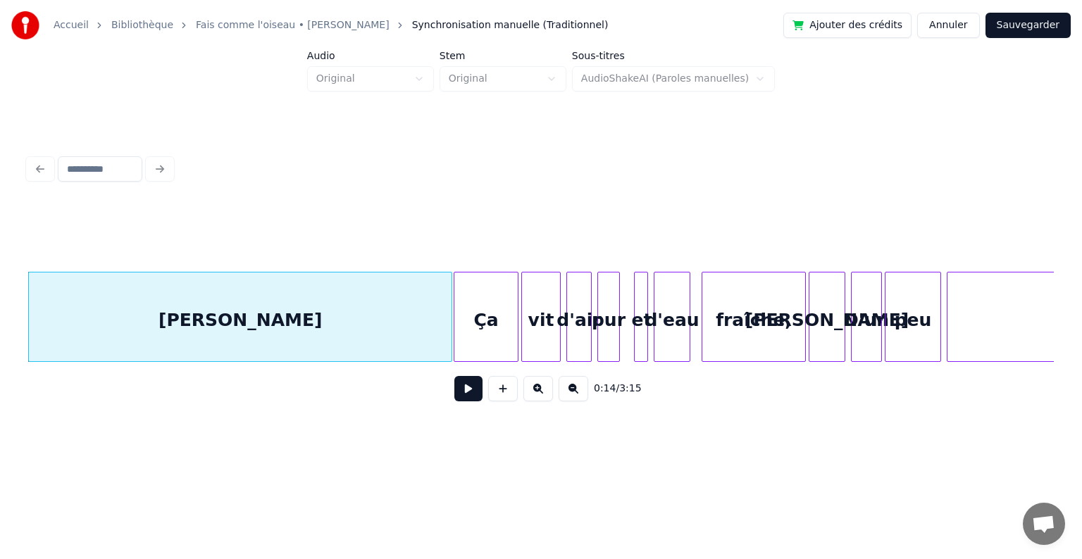
click at [455, 321] on div at bounding box center [456, 317] width 4 height 89
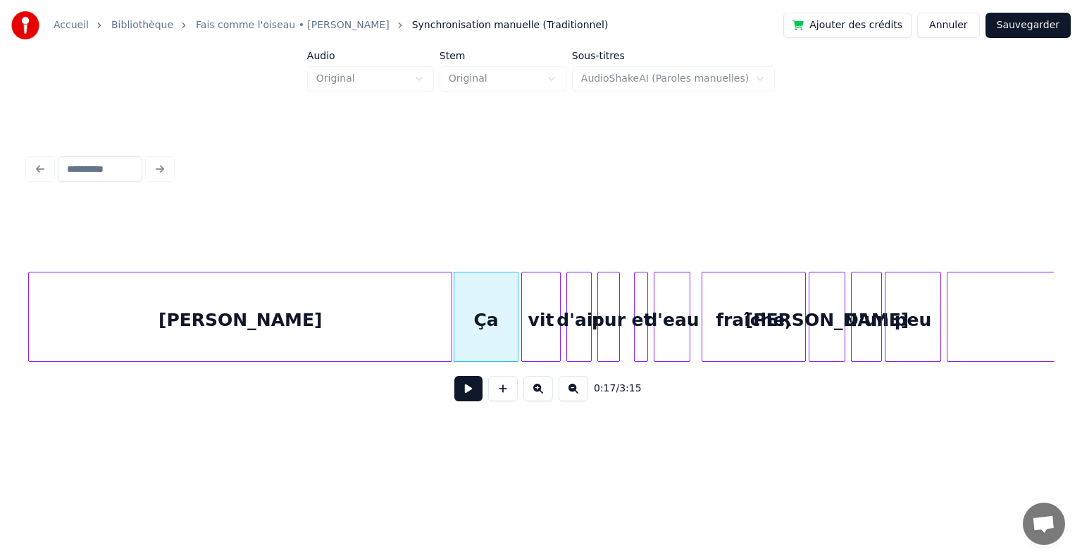
click at [472, 392] on button at bounding box center [468, 388] width 28 height 25
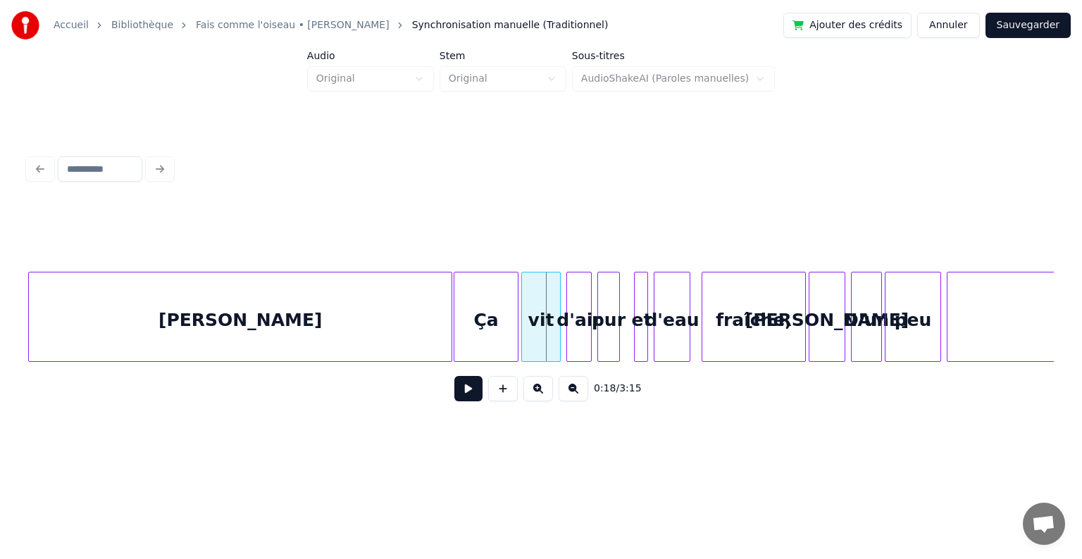
click at [375, 282] on div "[PERSON_NAME]" at bounding box center [240, 321] width 423 height 96
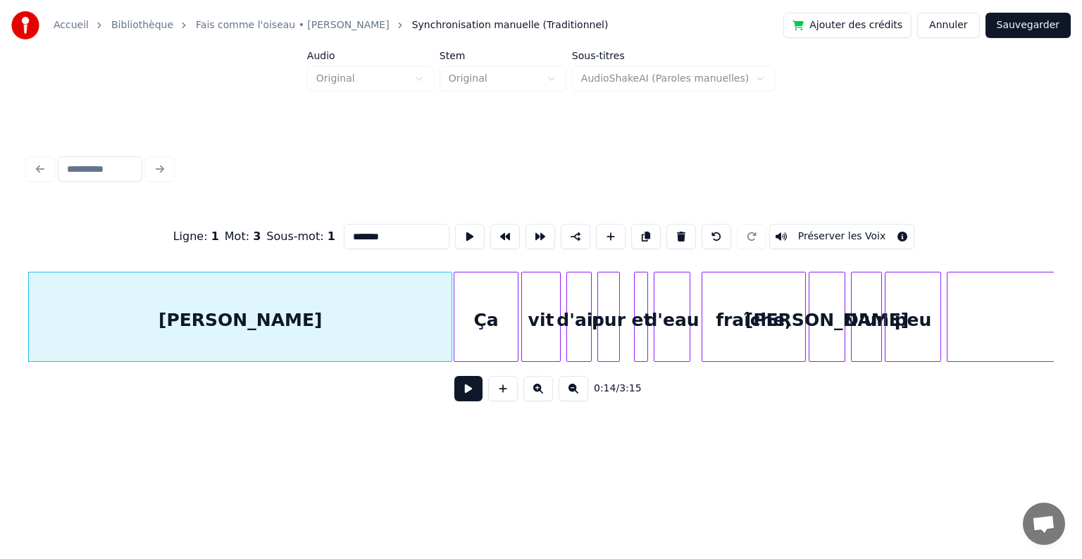
click at [471, 395] on button at bounding box center [468, 388] width 28 height 25
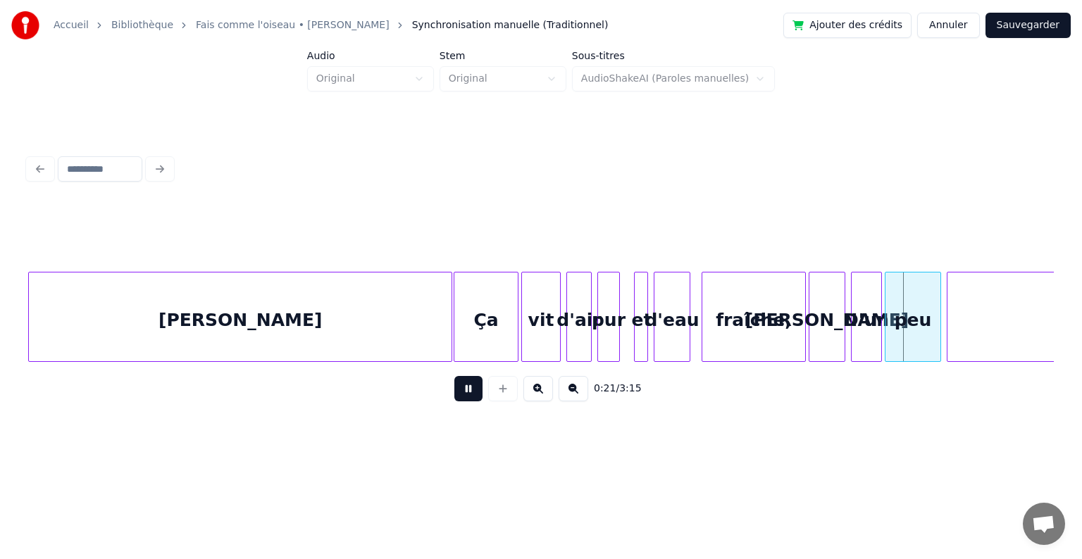
click at [474, 397] on button at bounding box center [468, 388] width 28 height 25
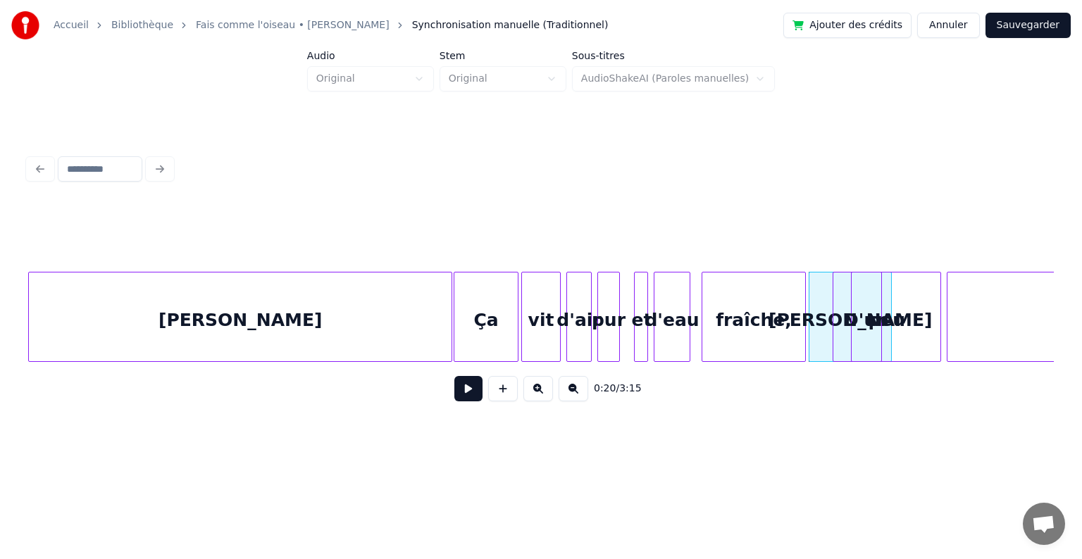
click at [834, 307] on div at bounding box center [835, 317] width 4 height 89
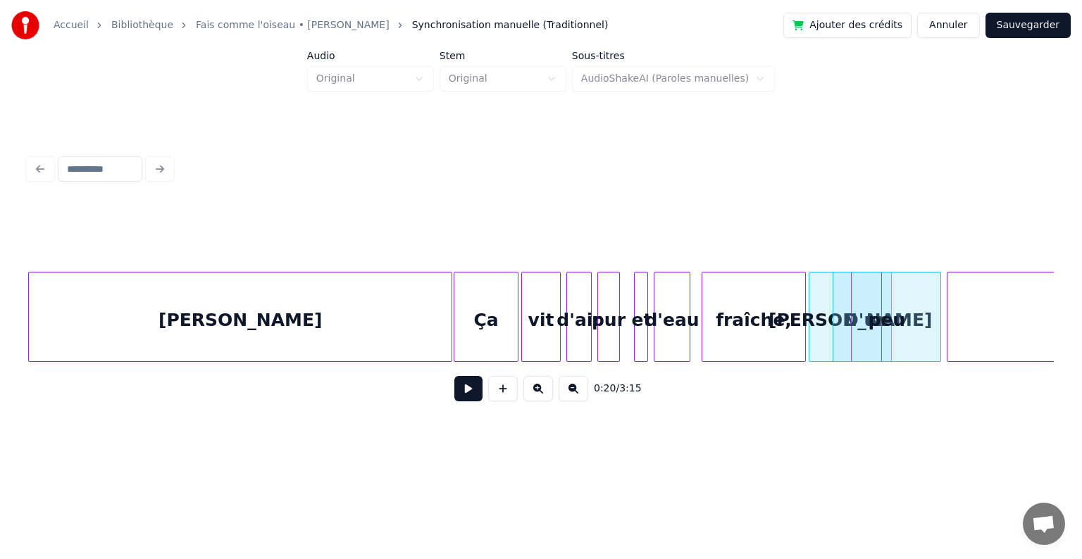
click at [876, 190] on div "0:20 / 3:15" at bounding box center [541, 281] width 1037 height 279
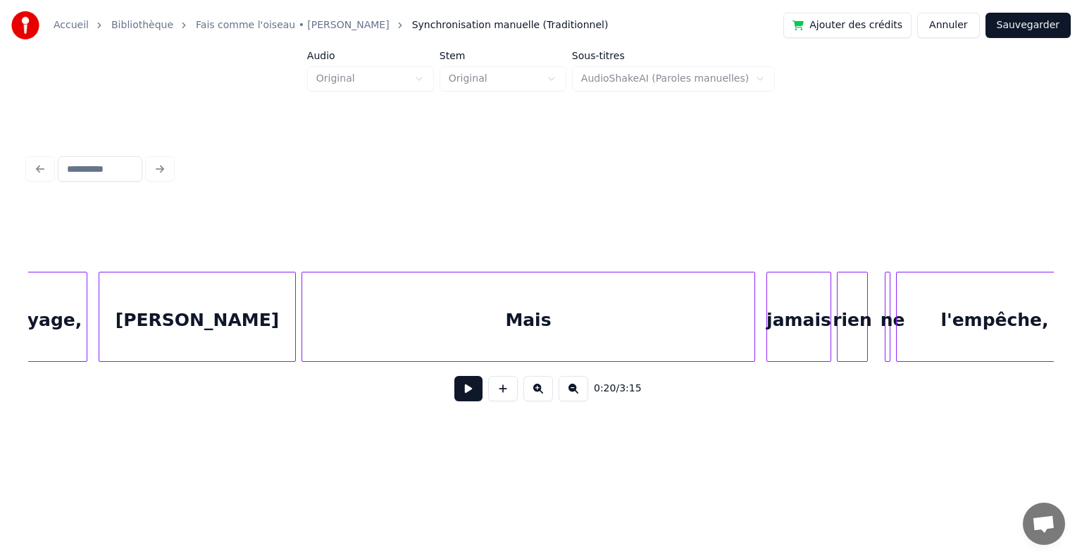
scroll to position [0, 3494]
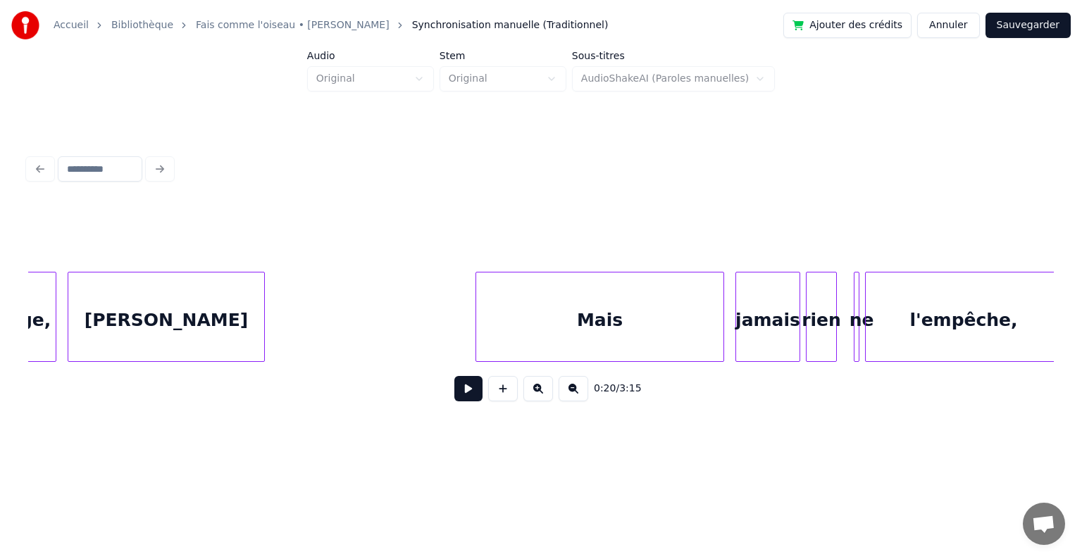
click at [480, 322] on div at bounding box center [478, 317] width 4 height 89
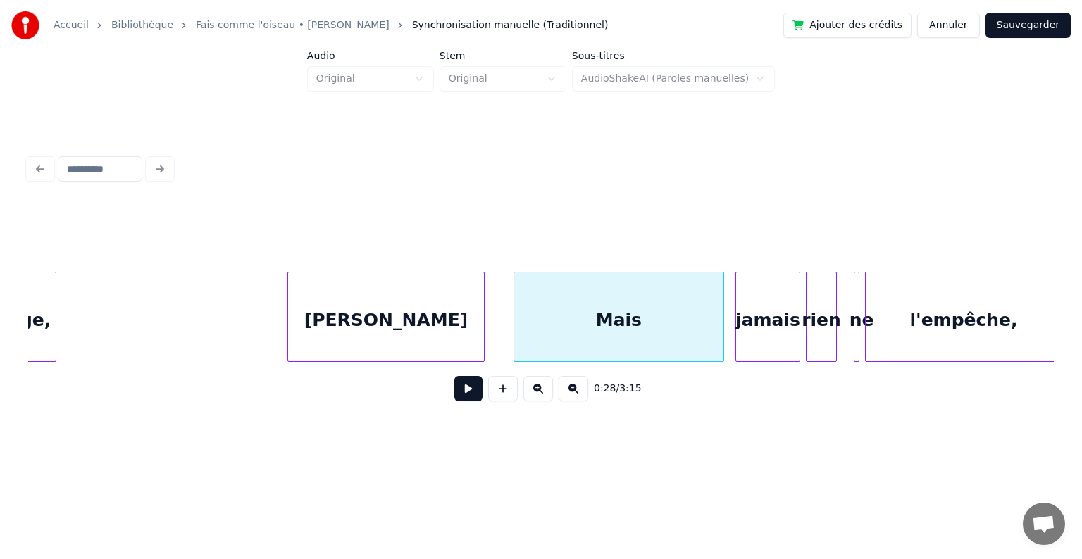
click at [437, 315] on div "[PERSON_NAME]" at bounding box center [386, 321] width 196 height 96
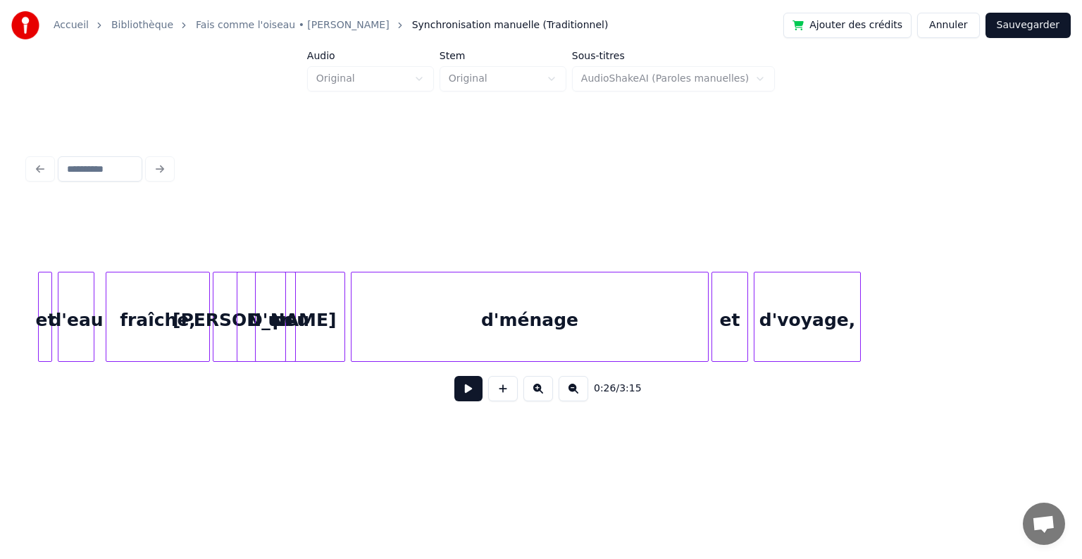
scroll to position [0, 2736]
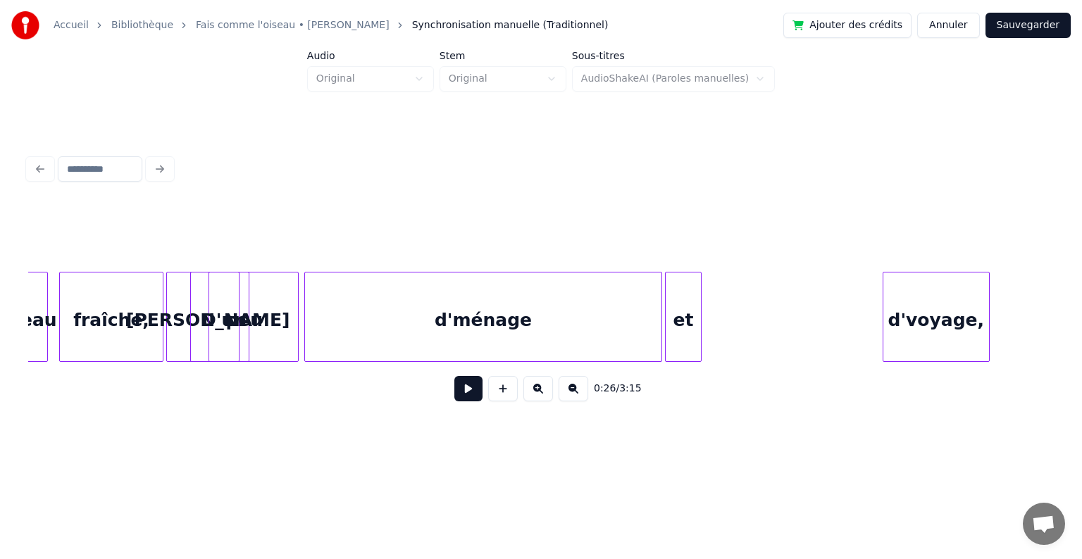
click at [938, 320] on div "d'voyage," at bounding box center [936, 321] width 106 height 96
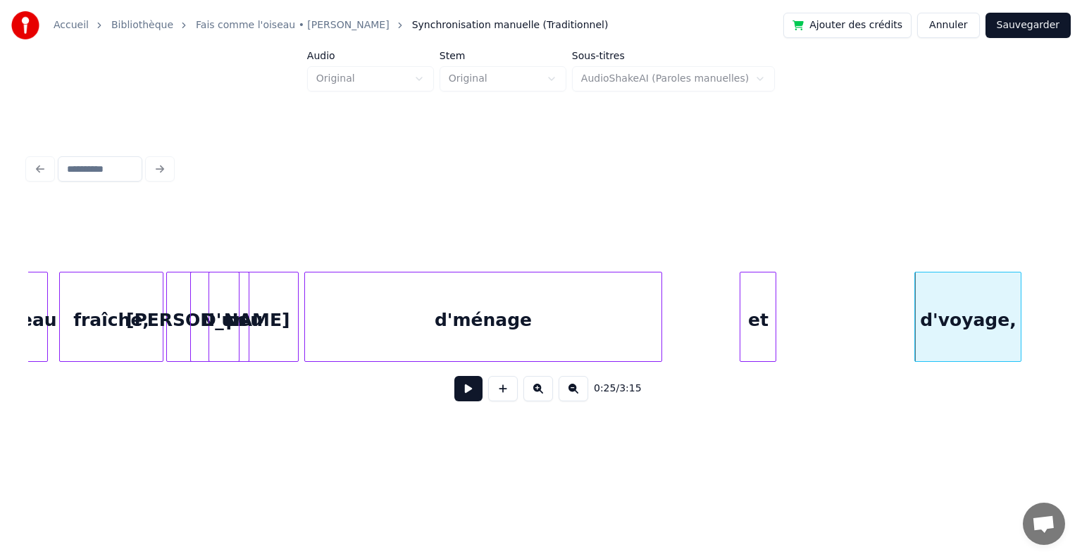
click at [776, 295] on div "et" at bounding box center [757, 321] width 35 height 96
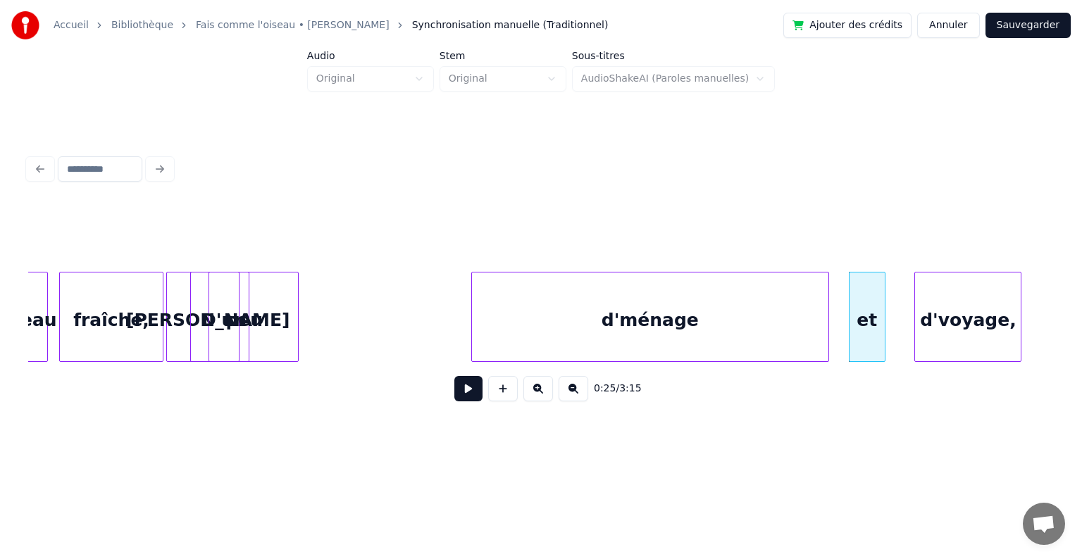
click at [747, 301] on div "d'ménage" at bounding box center [650, 321] width 356 height 96
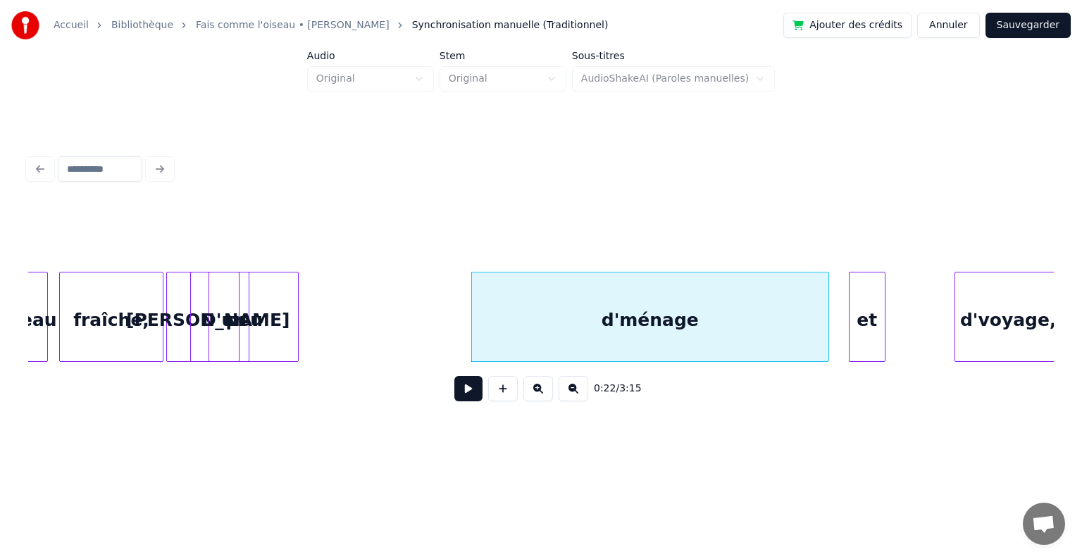
scroll to position [0, 2745]
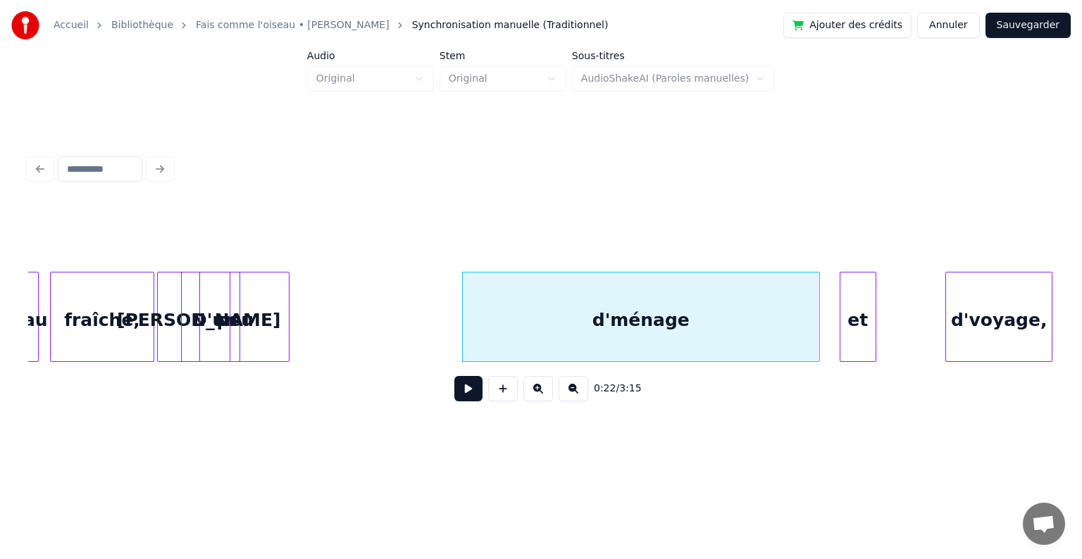
click at [993, 311] on div "d'voyage," at bounding box center [999, 321] width 106 height 96
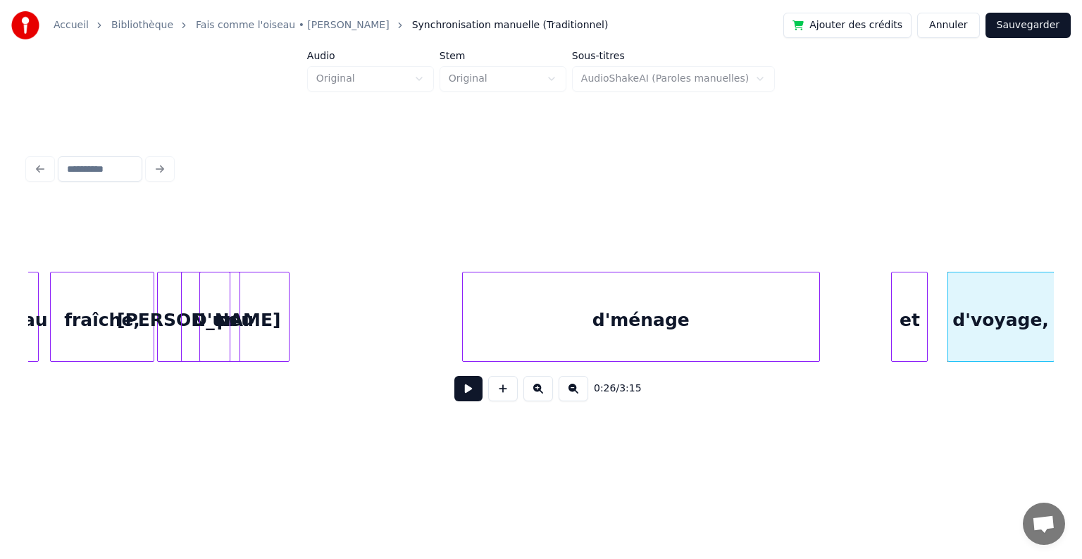
click at [907, 301] on div "et" at bounding box center [909, 321] width 35 height 96
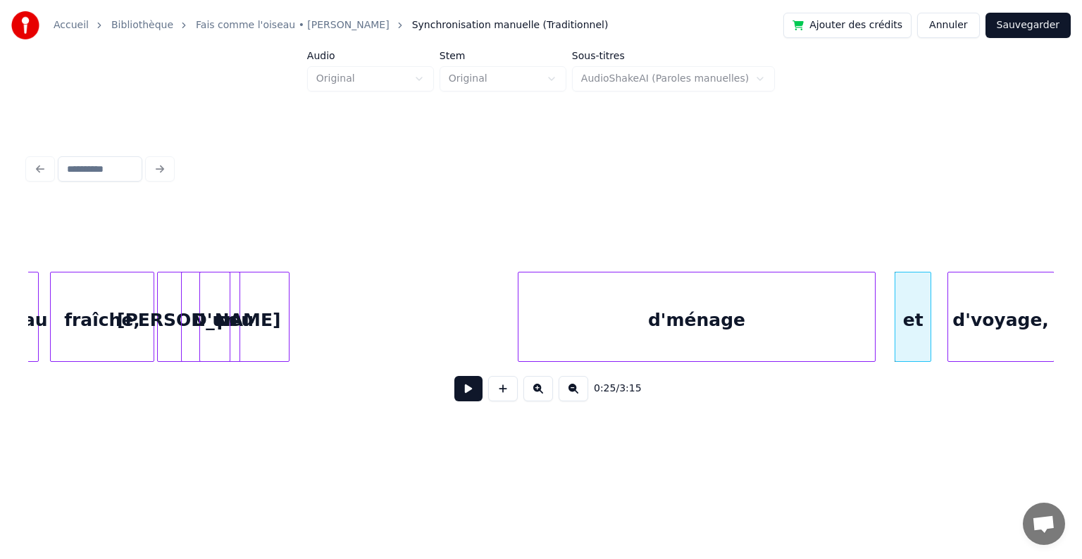
click at [828, 307] on div "d'ménage" at bounding box center [696, 321] width 356 height 96
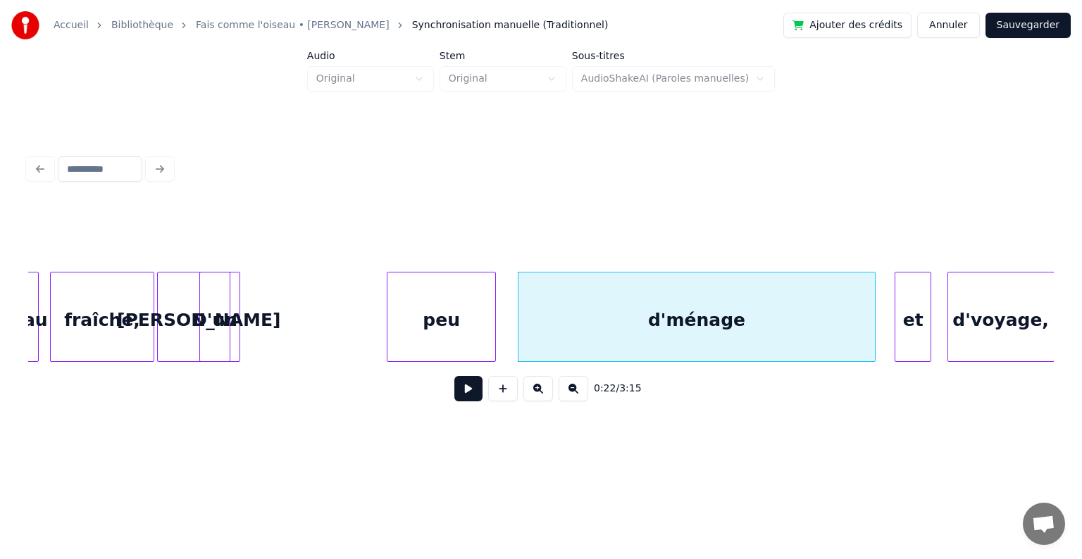
click at [494, 307] on div "peu" at bounding box center [440, 321] width 107 height 96
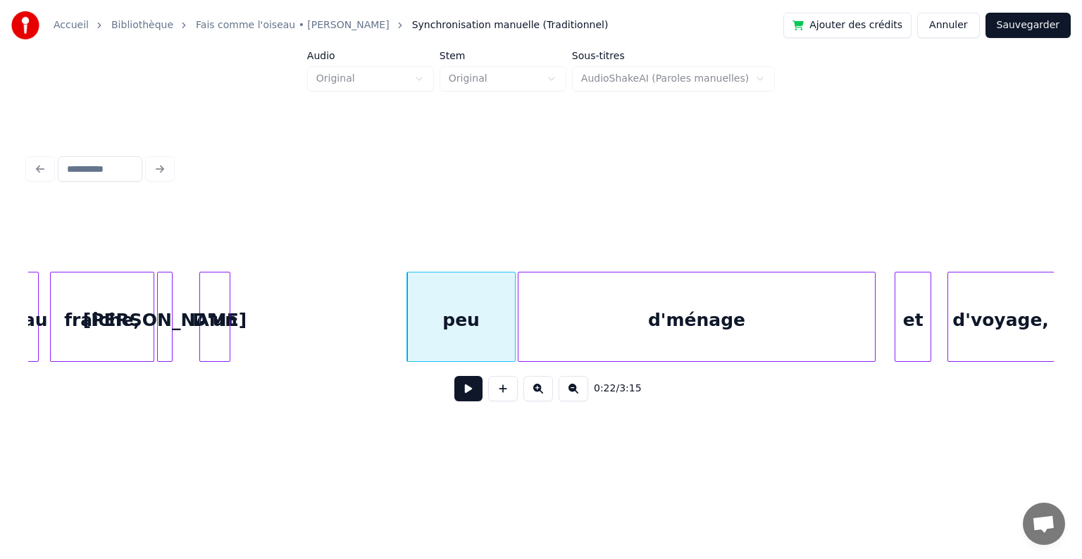
click at [168, 309] on div at bounding box center [170, 317] width 4 height 89
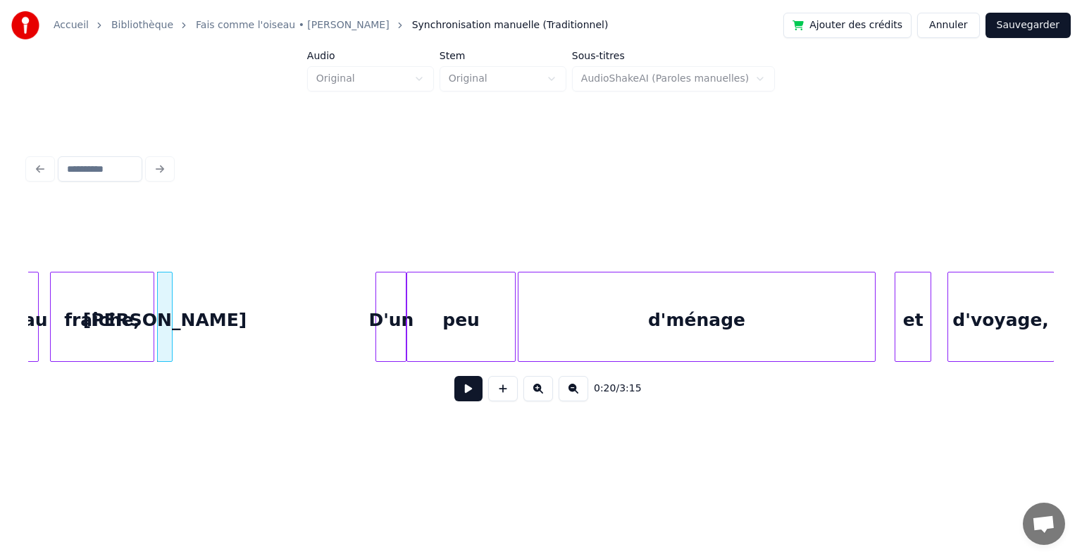
click at [393, 297] on div "D'un" at bounding box center [391, 321] width 30 height 96
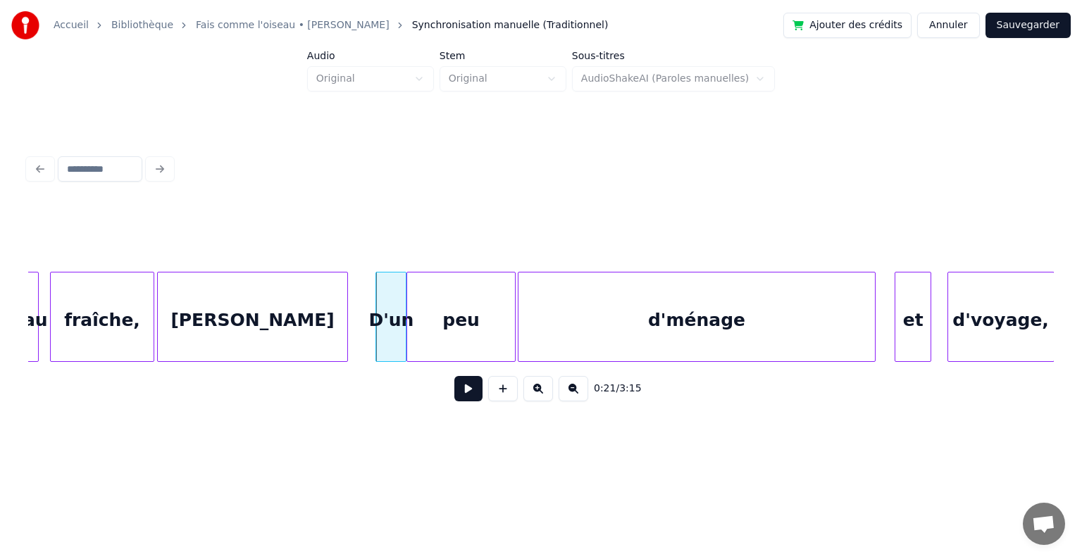
click at [346, 304] on div at bounding box center [345, 317] width 4 height 89
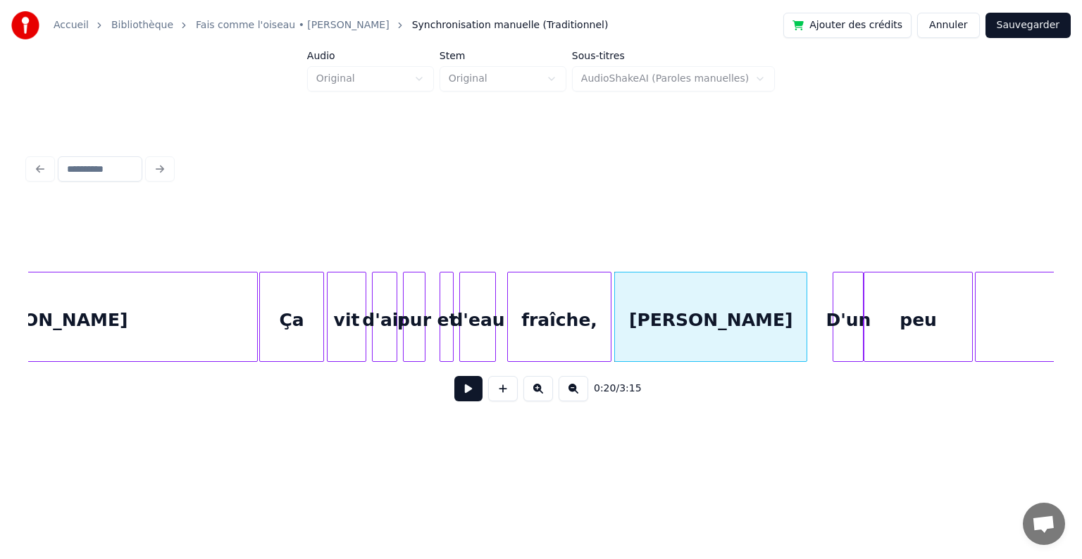
scroll to position [0, 1932]
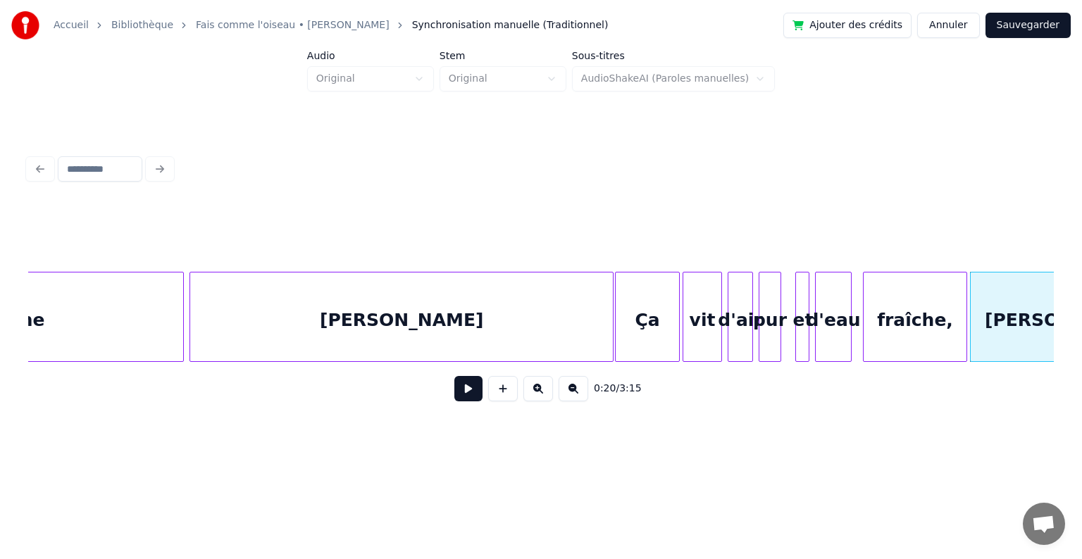
click at [259, 304] on div "[PERSON_NAME]" at bounding box center [401, 321] width 423 height 96
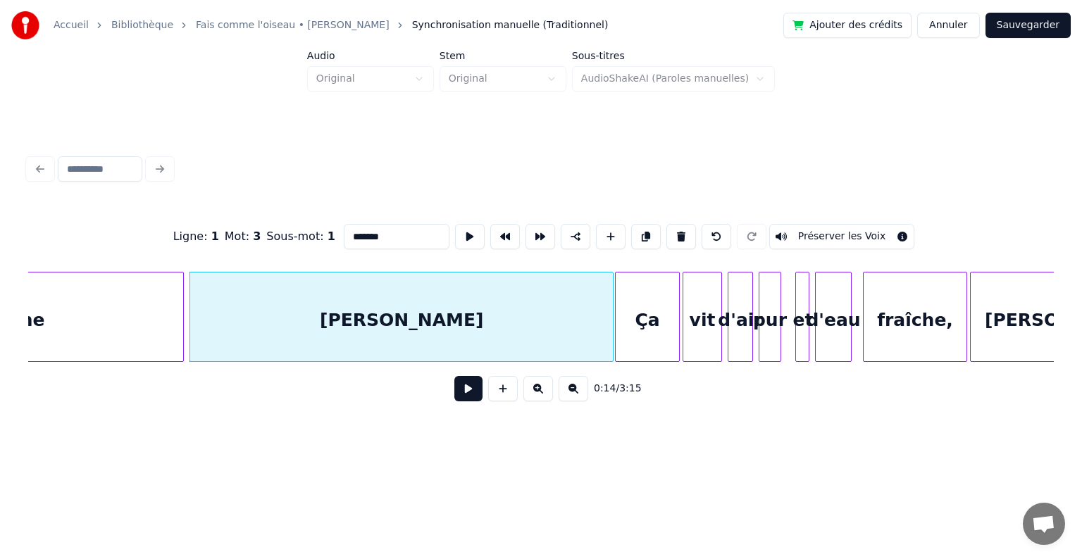
click at [469, 397] on button at bounding box center [468, 388] width 28 height 25
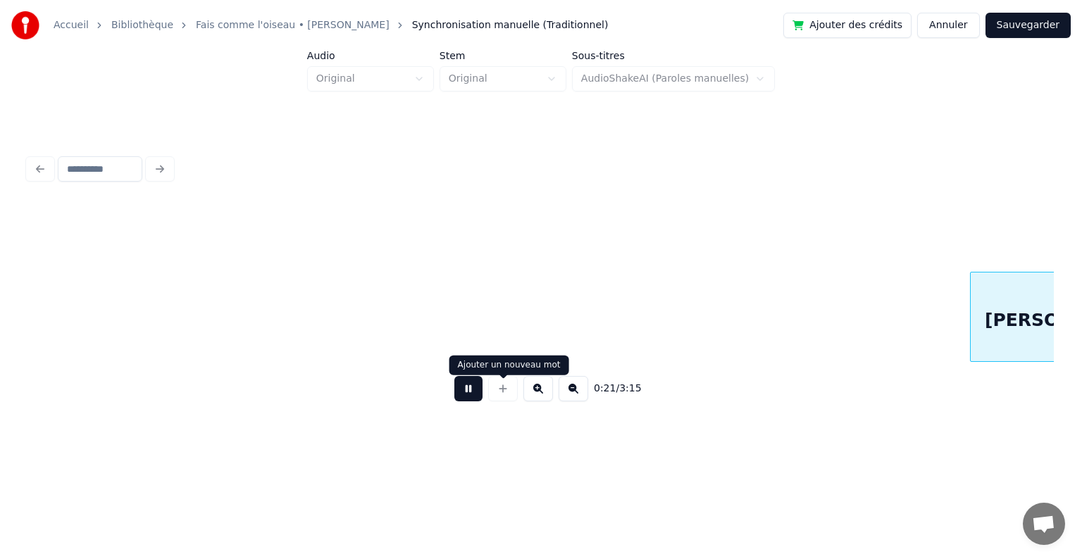
scroll to position [0, 2959]
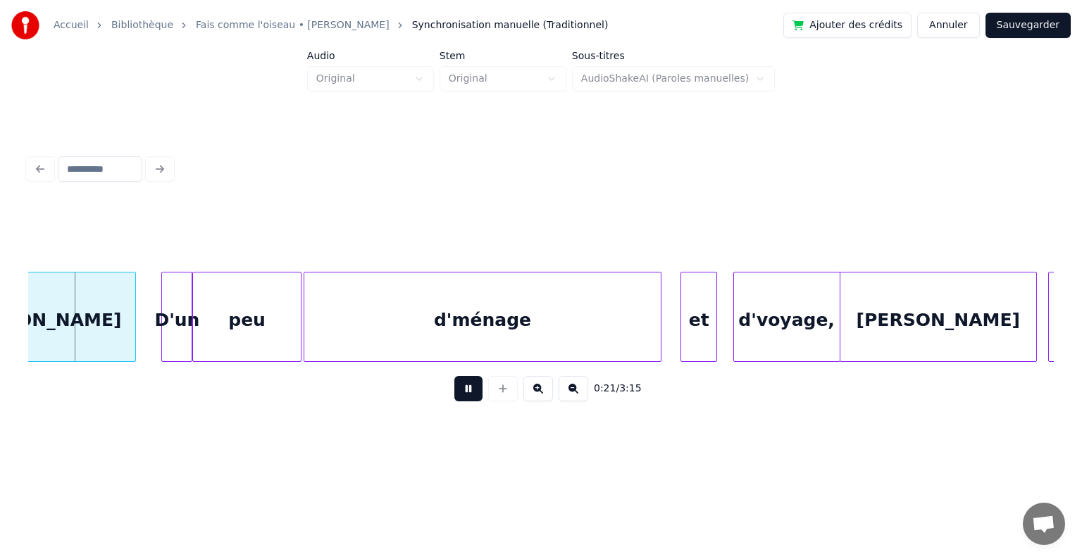
click at [466, 399] on button at bounding box center [468, 388] width 28 height 25
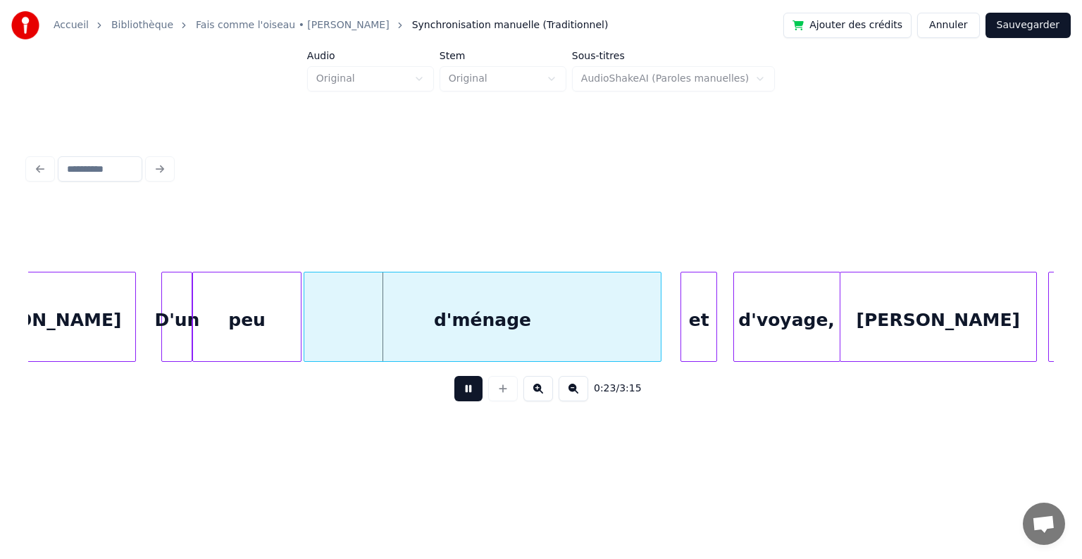
click at [466, 399] on button at bounding box center [468, 388] width 28 height 25
click at [572, 398] on button at bounding box center [574, 388] width 30 height 25
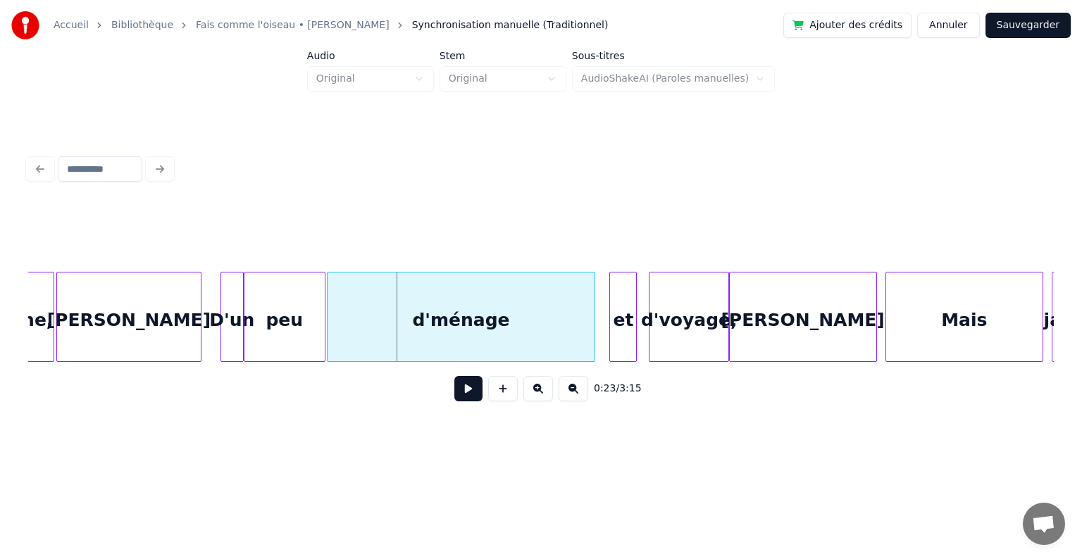
click at [572, 398] on button at bounding box center [574, 388] width 30 height 25
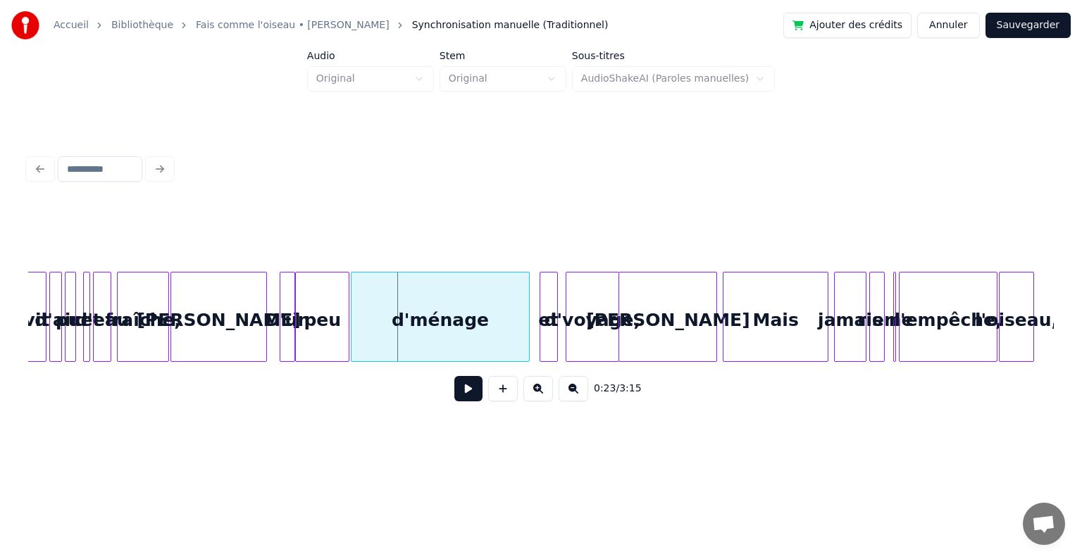
click at [572, 398] on button at bounding box center [574, 388] width 30 height 25
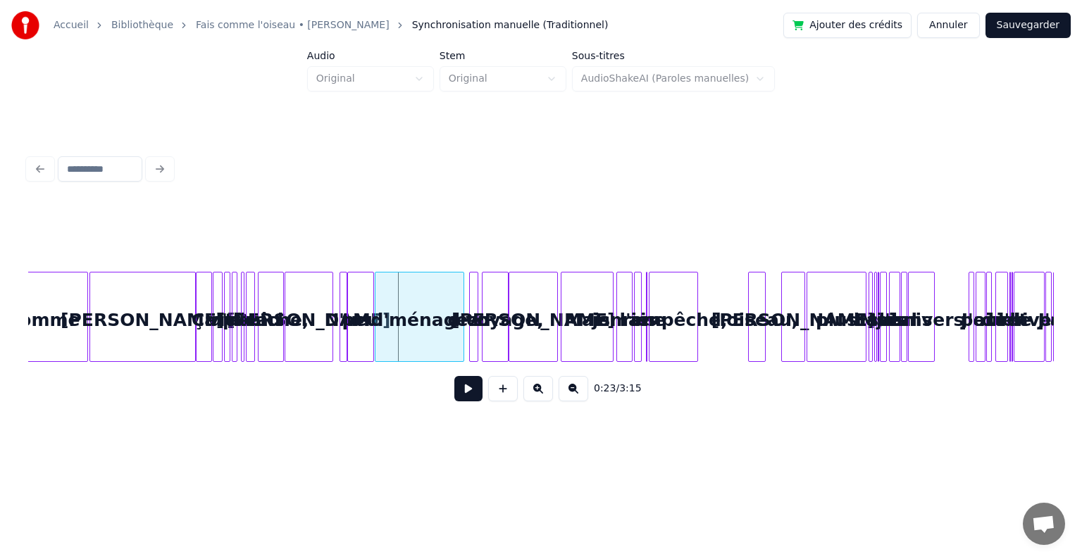
click at [764, 285] on div "l'oiseau," at bounding box center [757, 321] width 16 height 96
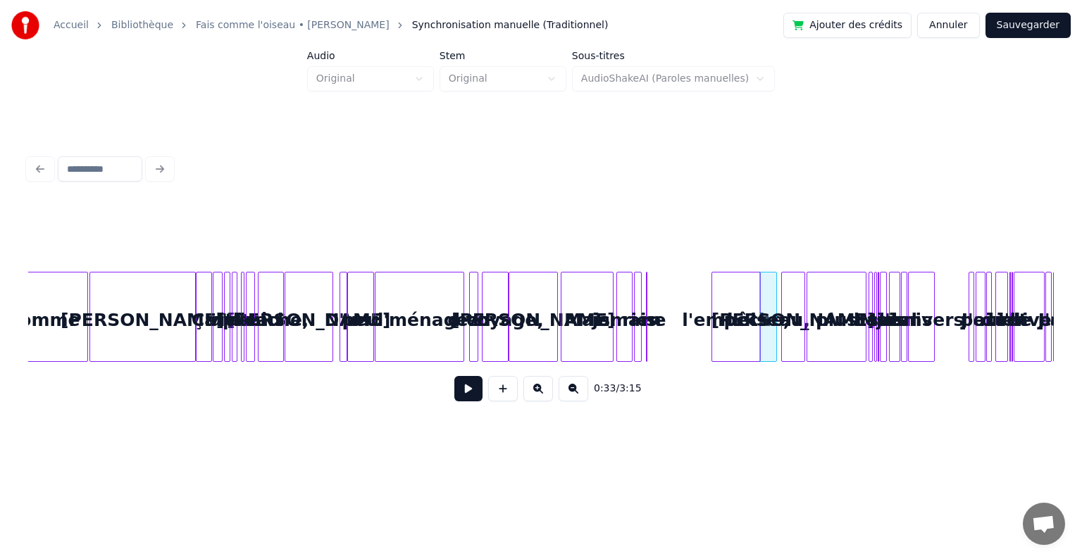
click at [738, 282] on div "l'empêche," at bounding box center [736, 321] width 48 height 96
click at [538, 397] on button at bounding box center [538, 388] width 30 height 25
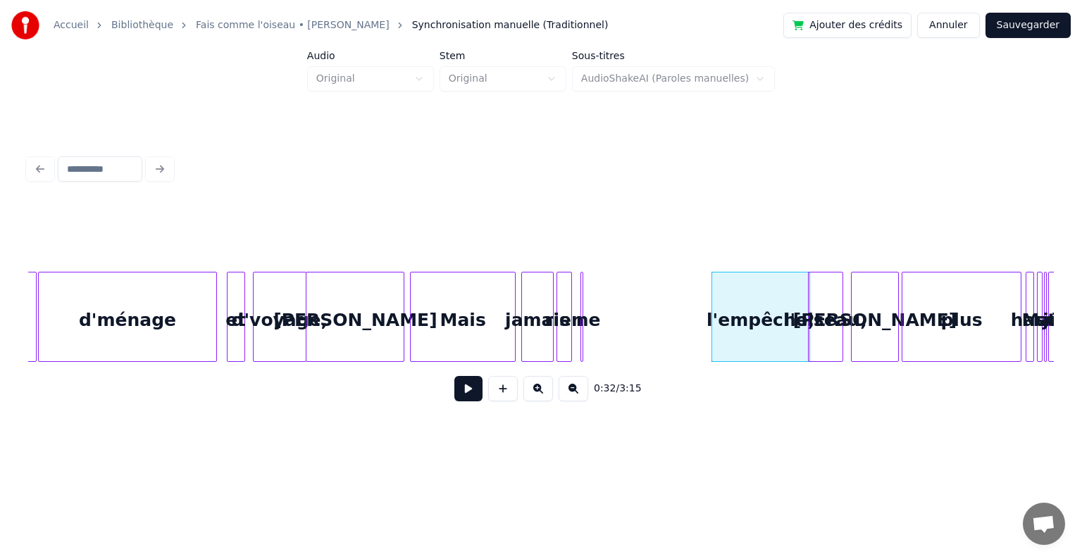
click at [541, 399] on button at bounding box center [538, 388] width 30 height 25
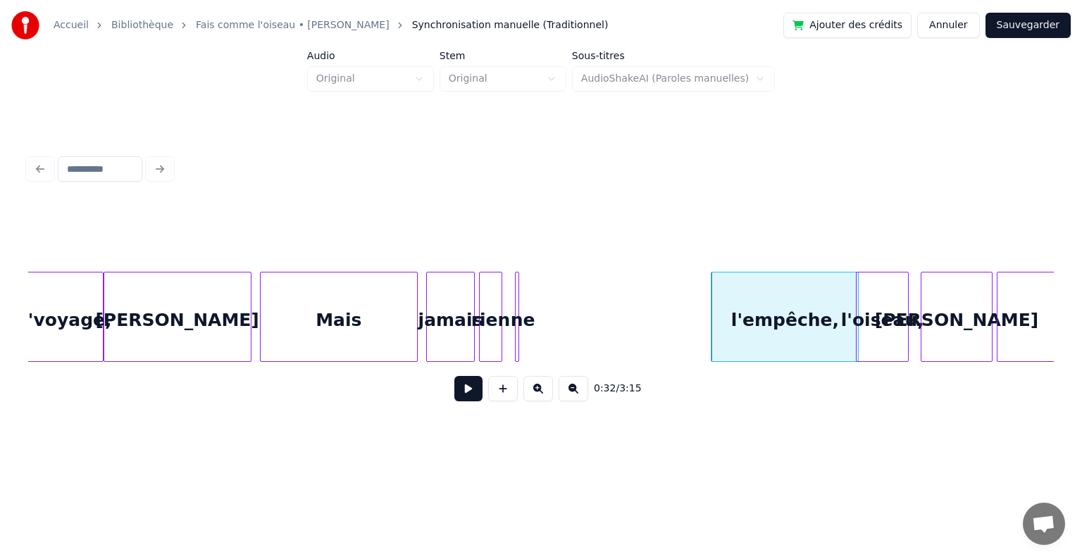
click at [541, 399] on button at bounding box center [538, 388] width 30 height 25
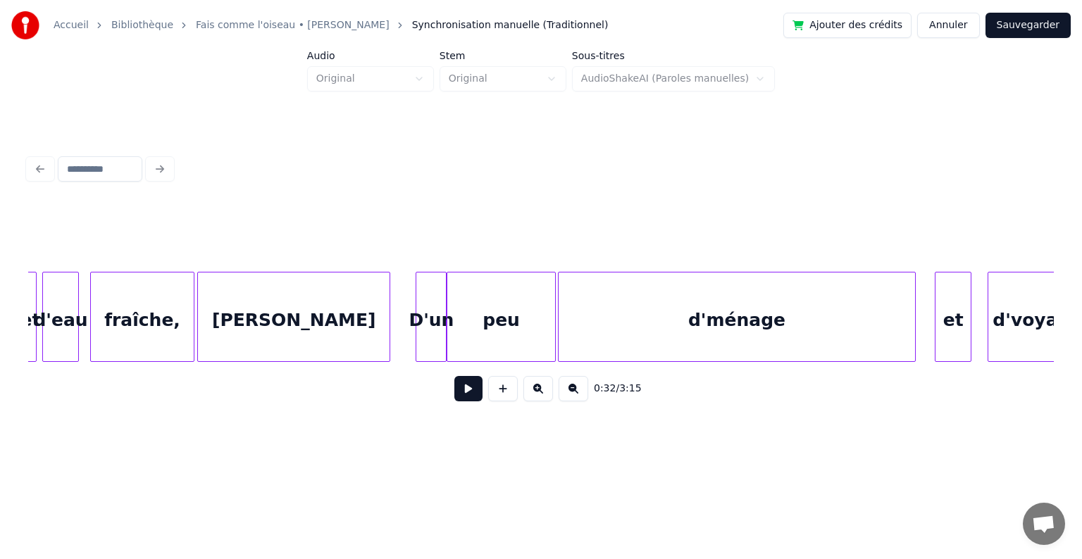
scroll to position [0, 2751]
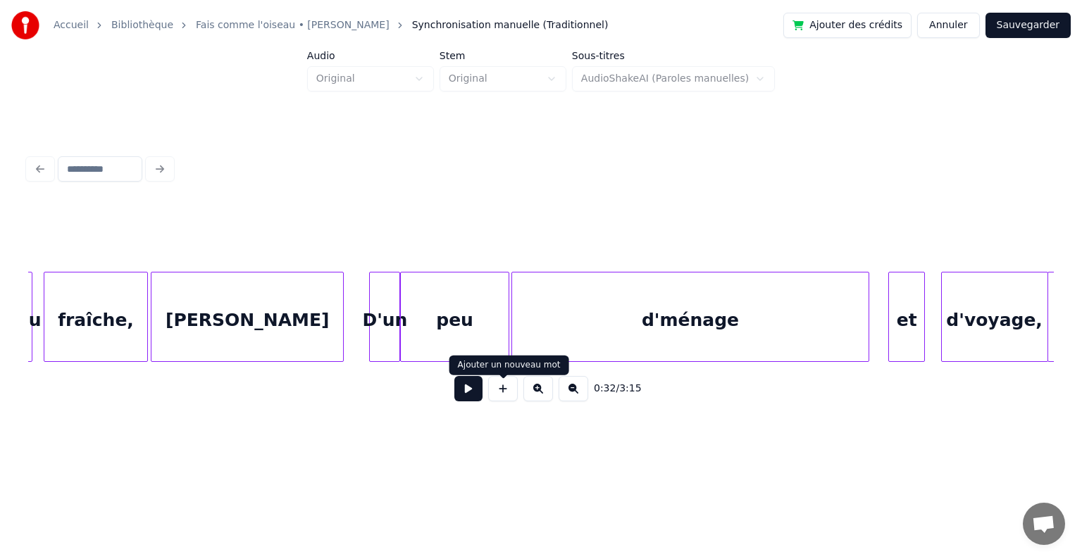
click at [471, 399] on button at bounding box center [468, 388] width 28 height 25
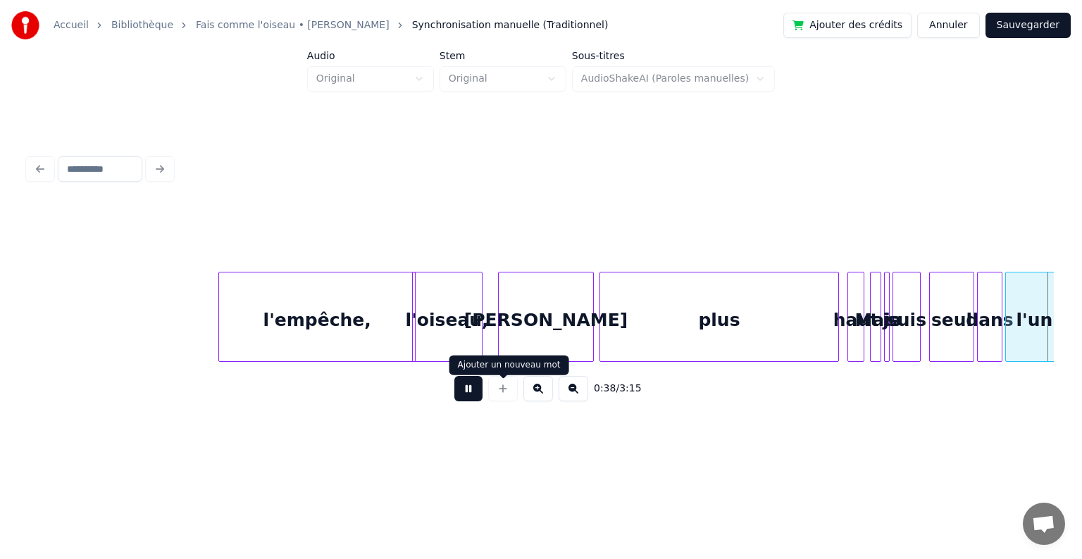
scroll to position [0, 5418]
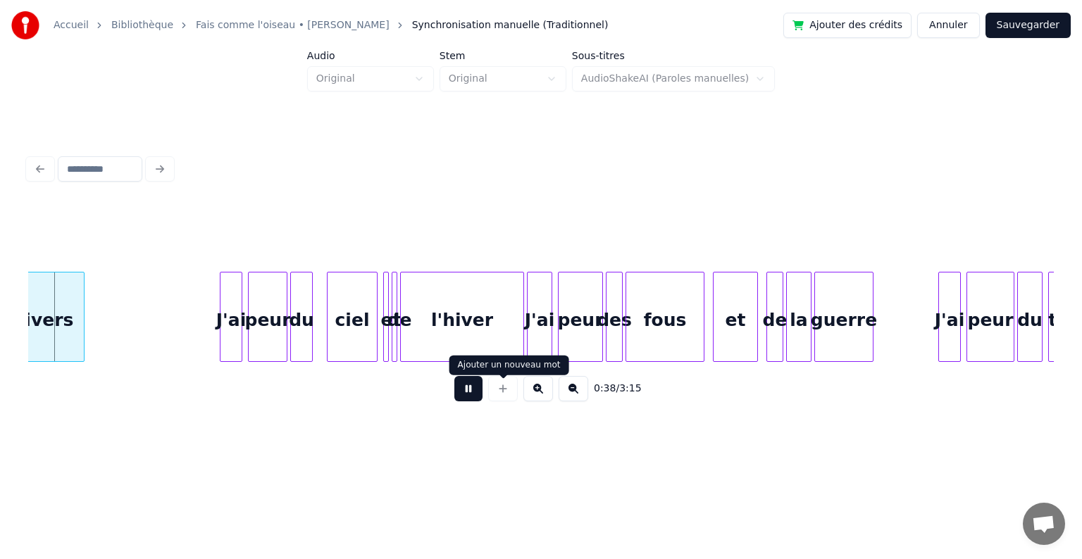
click at [464, 390] on button at bounding box center [468, 388] width 28 height 25
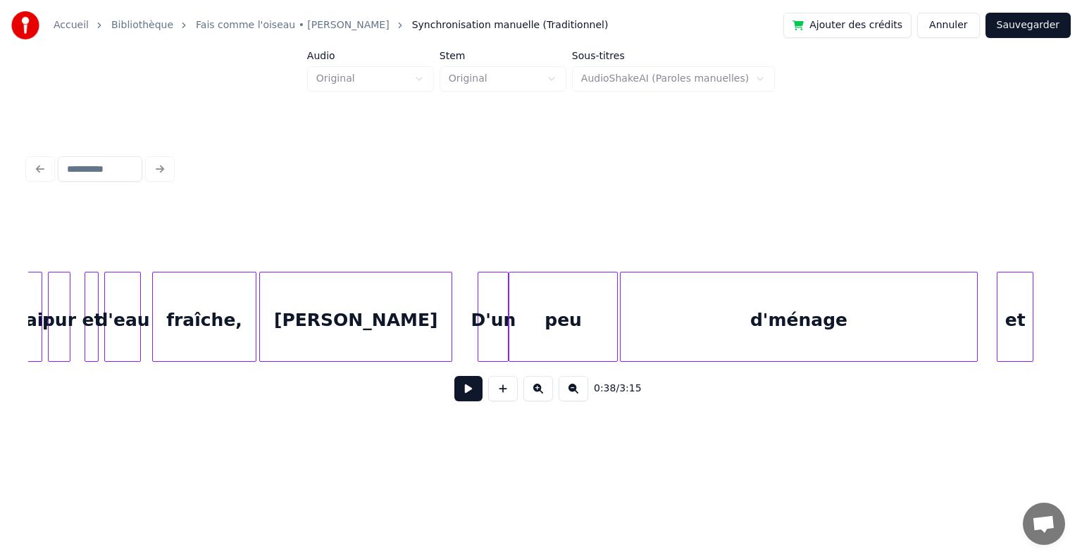
scroll to position [0, 2674]
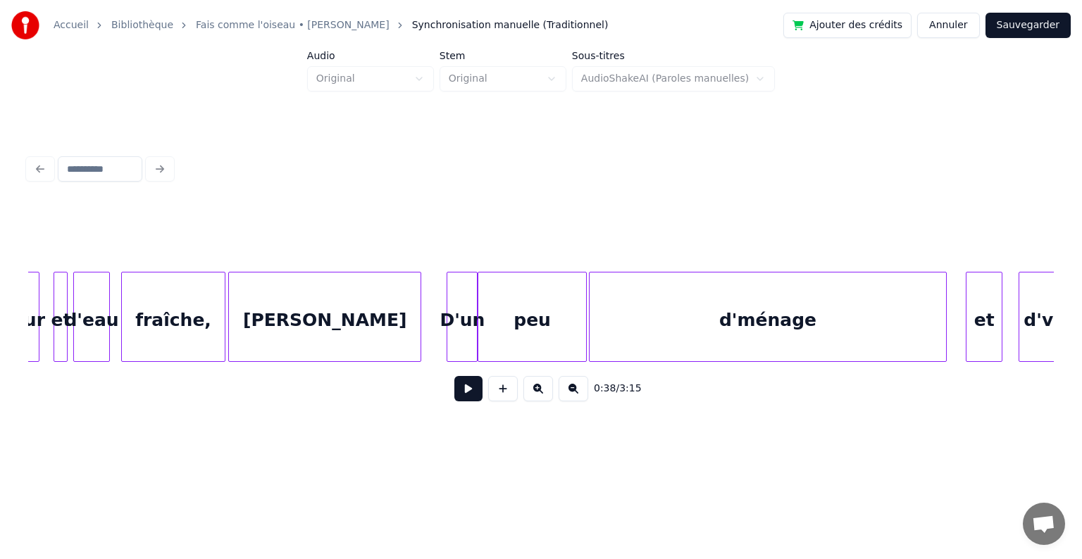
click at [290, 316] on div "[PERSON_NAME]" at bounding box center [325, 321] width 192 height 96
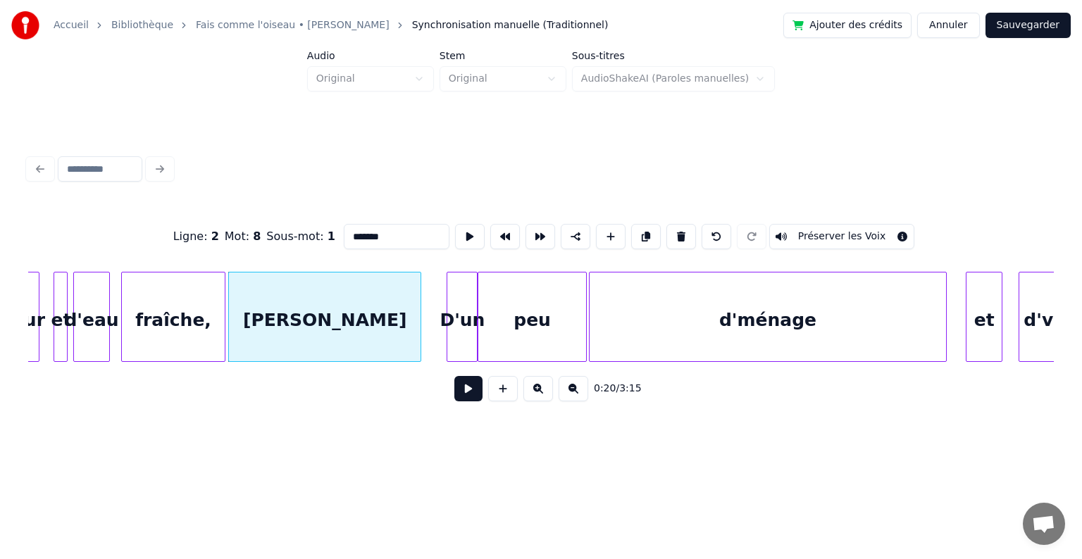
click at [473, 401] on button at bounding box center [468, 388] width 28 height 25
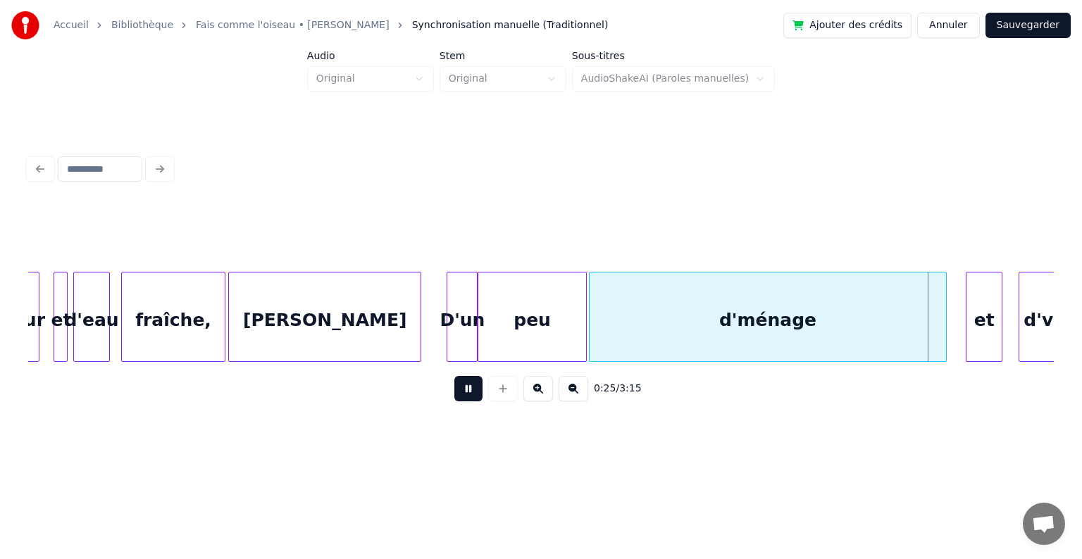
click at [473, 401] on button at bounding box center [468, 388] width 28 height 25
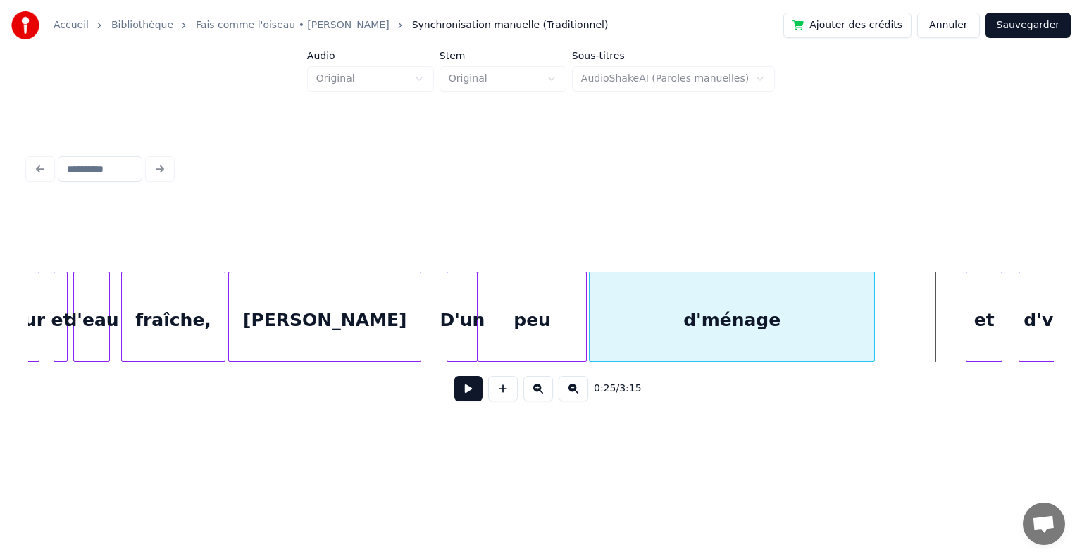
click at [870, 317] on div at bounding box center [872, 317] width 4 height 89
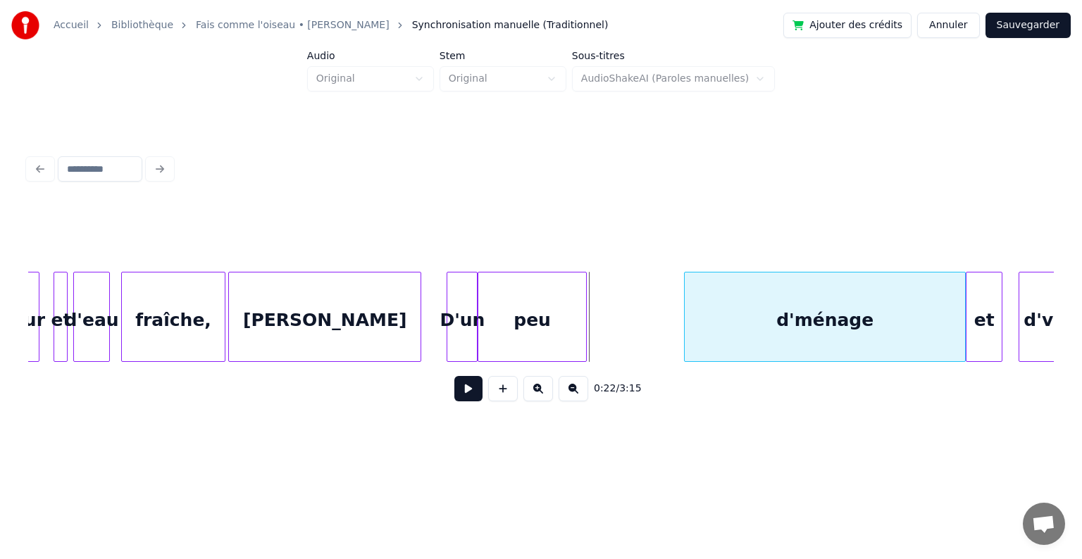
click at [866, 295] on div "d'ménage" at bounding box center [825, 321] width 280 height 96
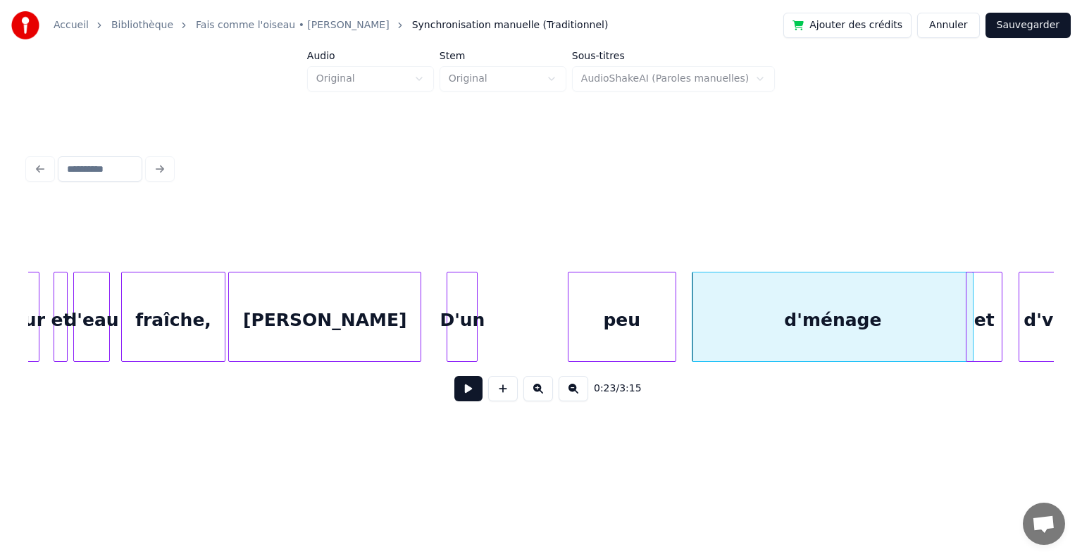
click at [655, 301] on div "peu" at bounding box center [621, 321] width 107 height 96
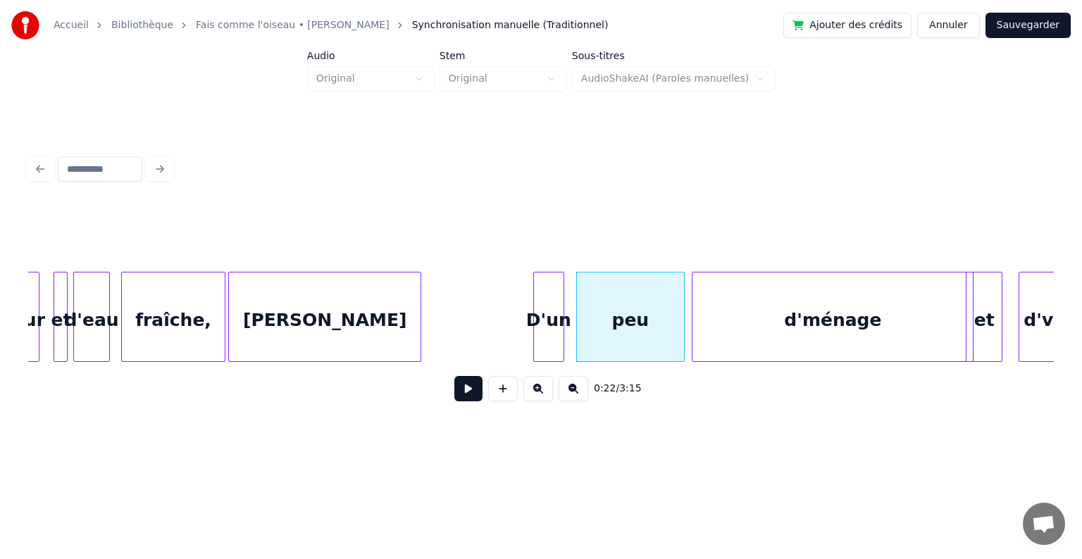
click at [542, 297] on div "D'un" at bounding box center [549, 321] width 30 height 96
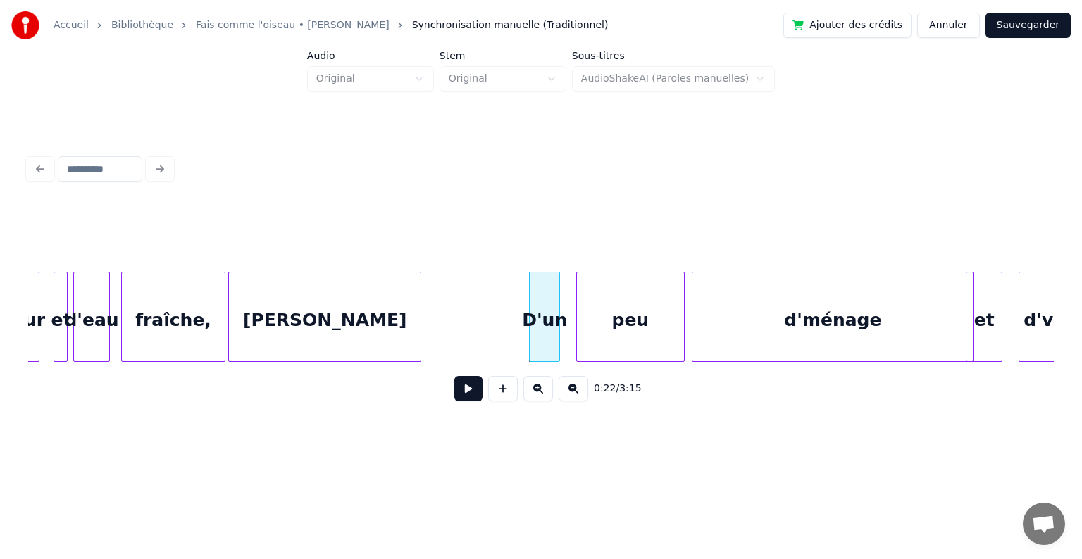
click at [196, 318] on div "fraîche," at bounding box center [173, 321] width 103 height 96
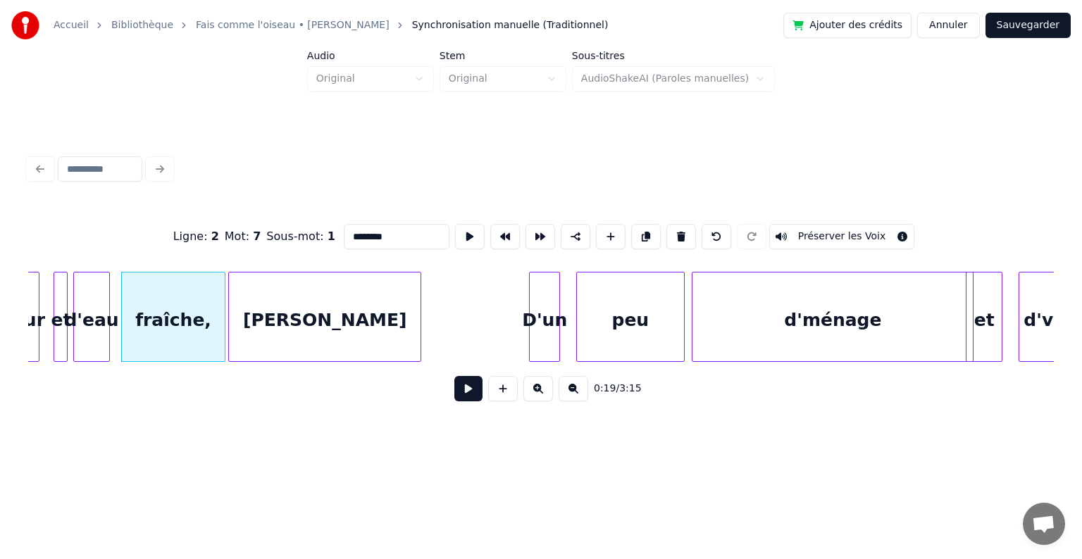
click at [470, 395] on button at bounding box center [468, 388] width 28 height 25
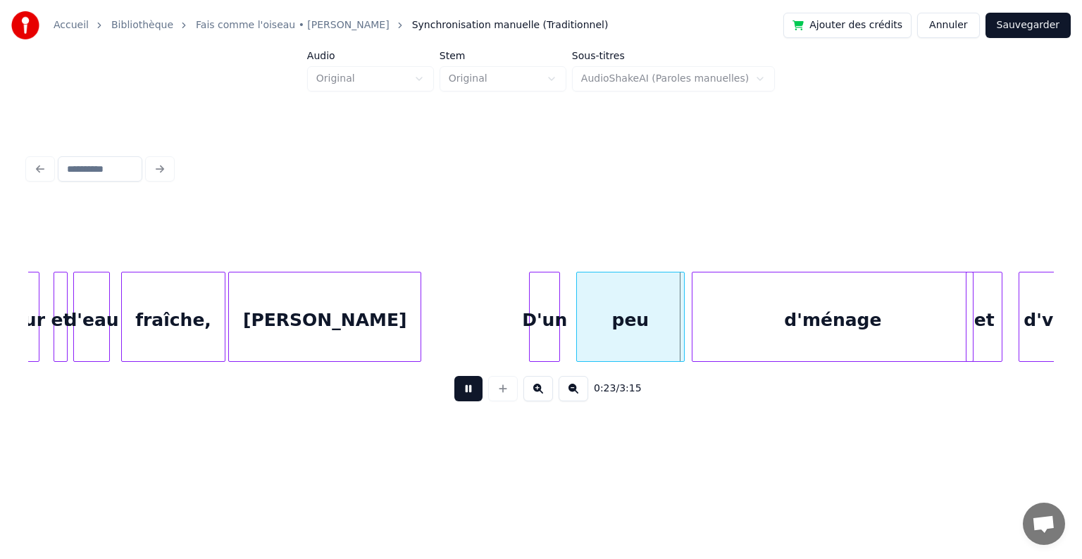
click at [470, 395] on button at bounding box center [468, 388] width 28 height 25
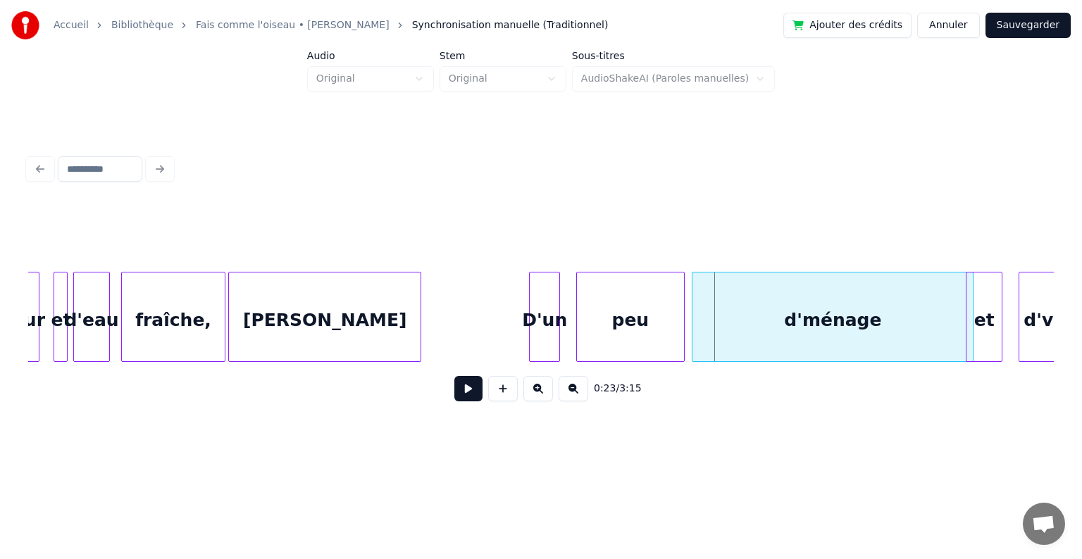
drag, startPoint x: 150, startPoint y: 369, endPoint x: 179, endPoint y: 371, distance: 28.9
click at [179, 371] on div "0:23 / 3:15" at bounding box center [541, 389] width 1026 height 54
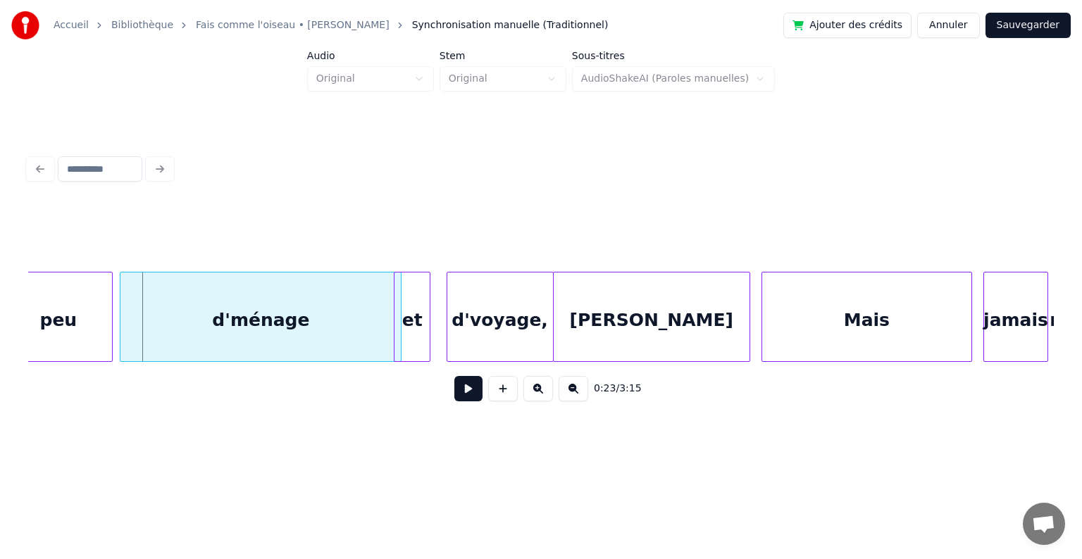
scroll to position [0, 3277]
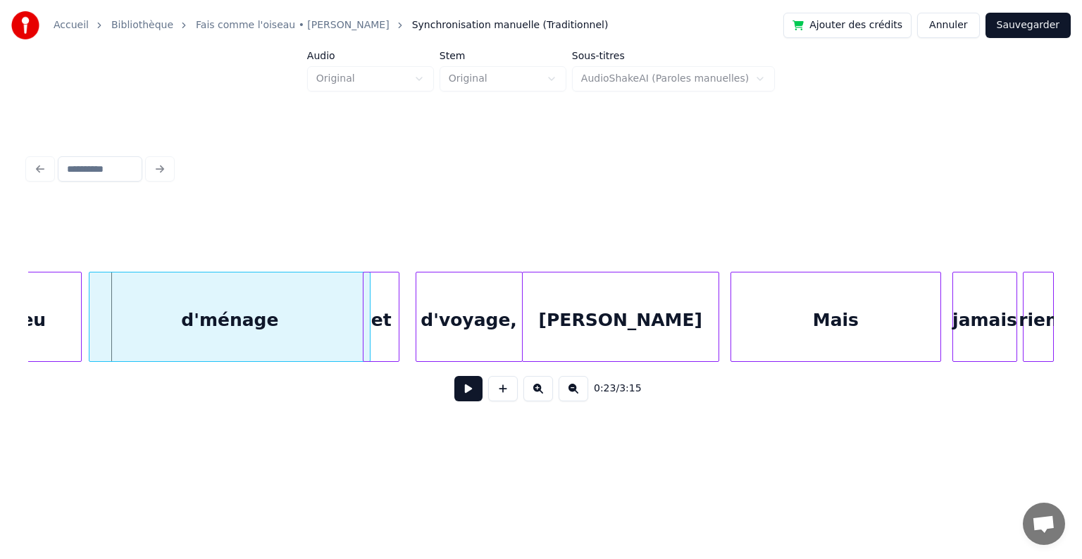
click at [471, 397] on button at bounding box center [468, 388] width 28 height 25
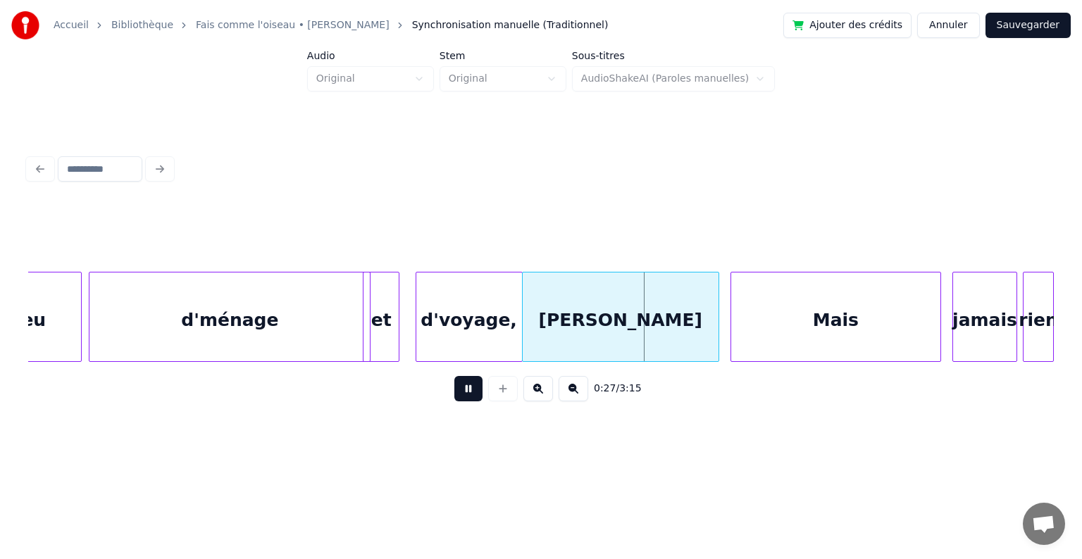
click at [471, 397] on button at bounding box center [468, 388] width 28 height 25
click at [183, 291] on div "d'ménage" at bounding box center [229, 321] width 280 height 96
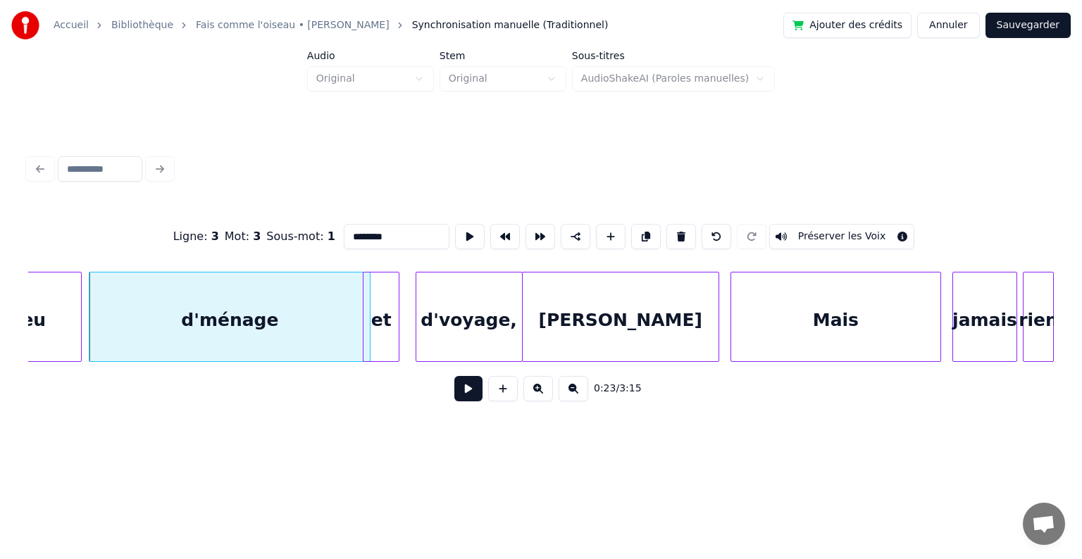
click at [479, 402] on button at bounding box center [468, 388] width 28 height 25
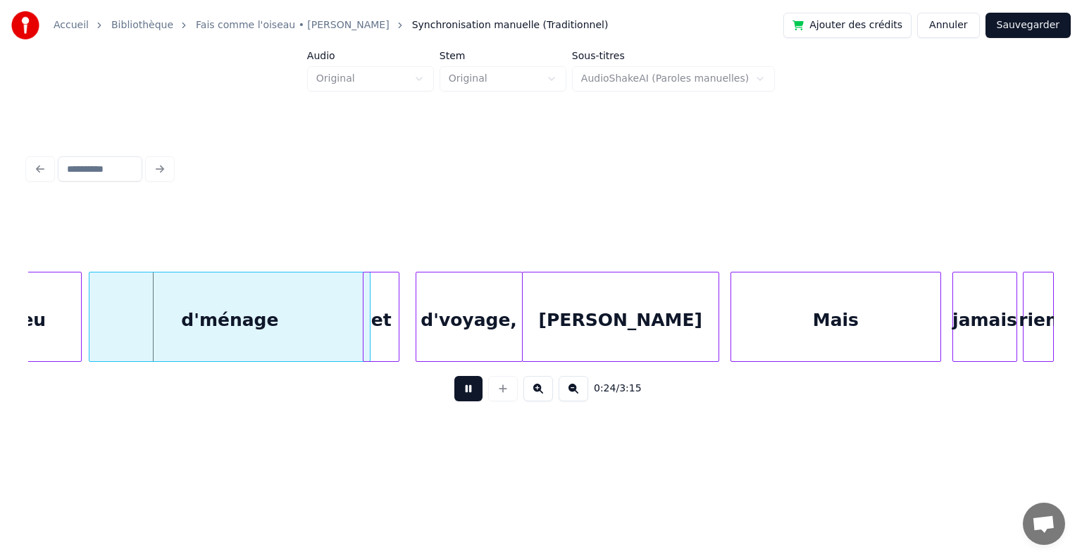
click at [479, 402] on button at bounding box center [468, 388] width 28 height 25
click at [470, 398] on button at bounding box center [468, 388] width 28 height 25
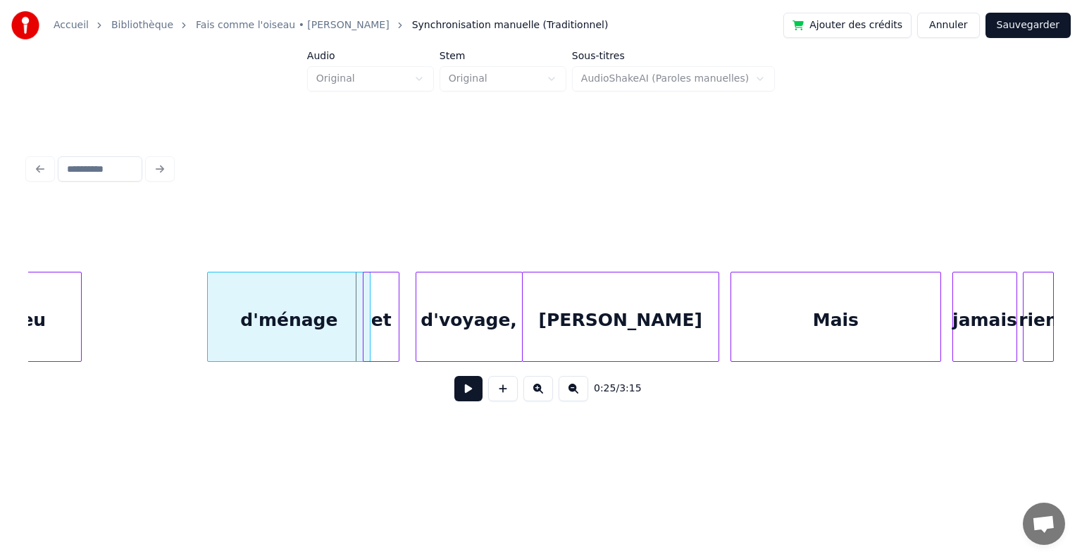
click at [212, 304] on div at bounding box center [210, 317] width 4 height 89
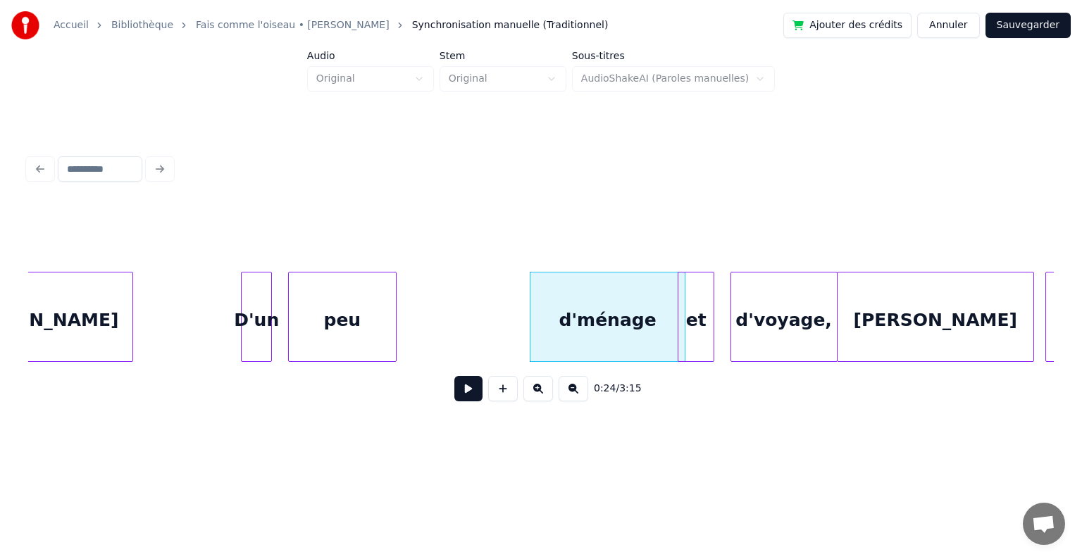
scroll to position [0, 2961]
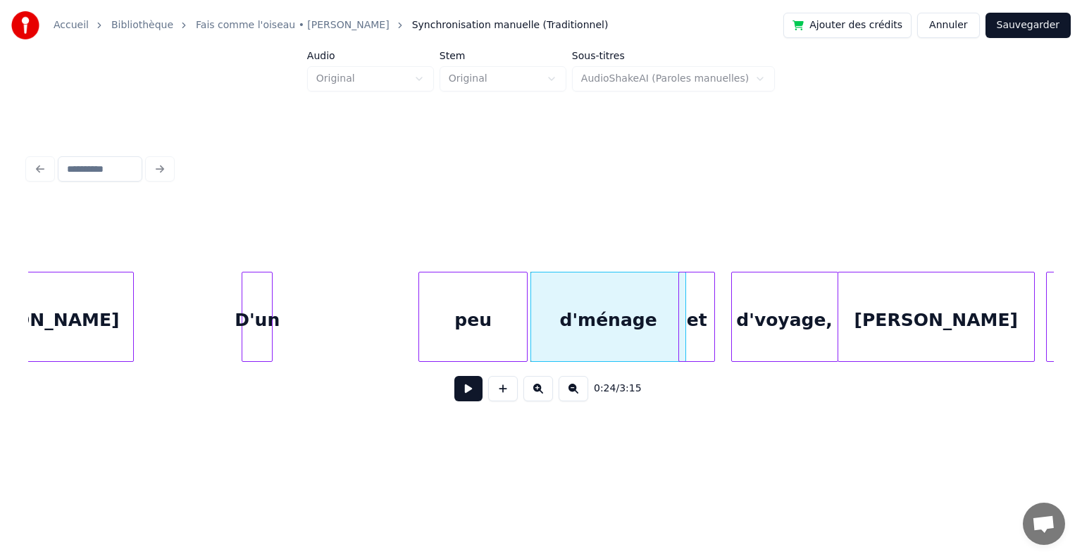
click at [428, 318] on div "peu" at bounding box center [472, 321] width 107 height 96
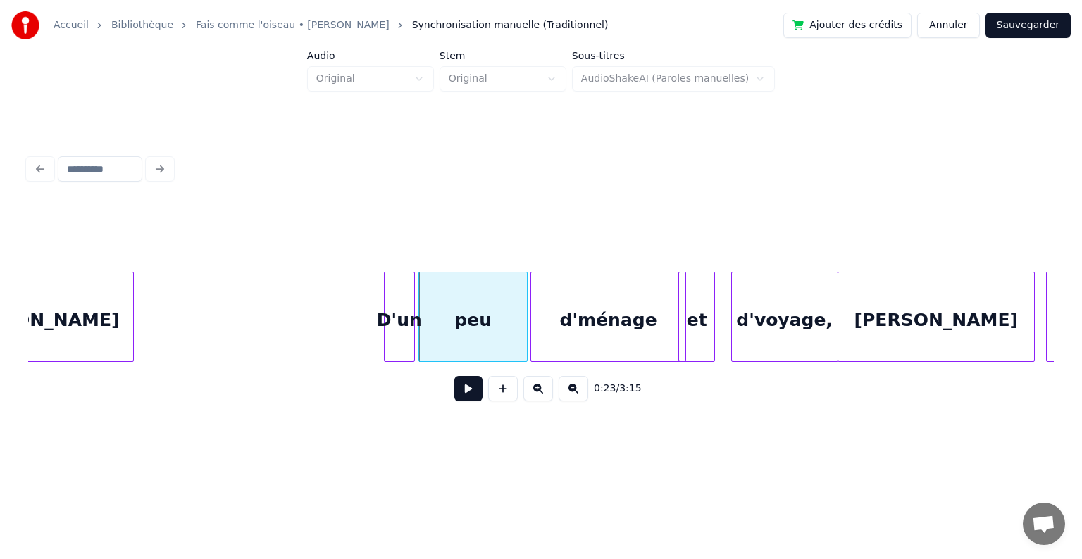
click at [405, 303] on div "D'un" at bounding box center [400, 321] width 30 height 96
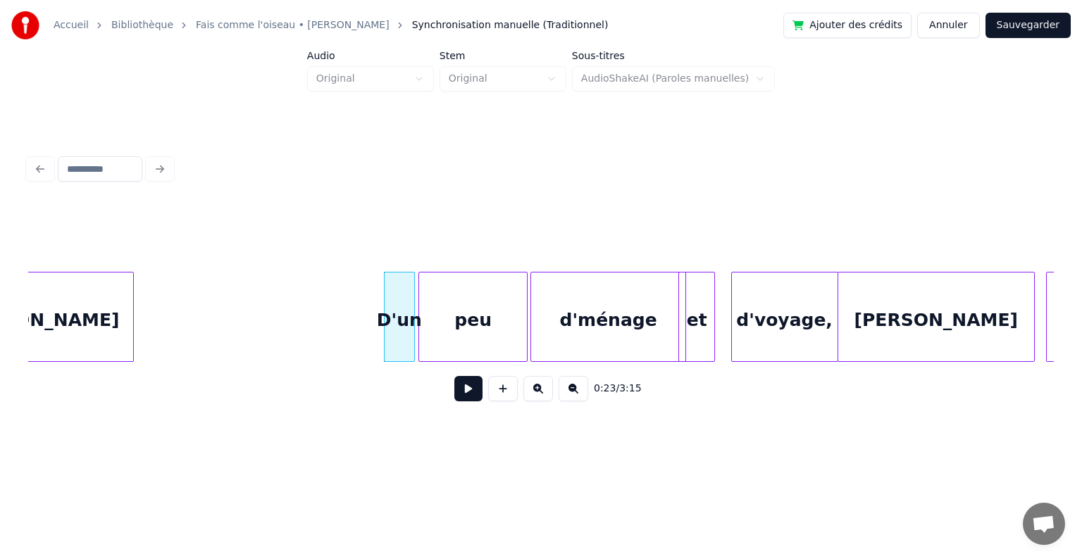
click at [116, 303] on div "[PERSON_NAME]" at bounding box center [38, 321] width 192 height 96
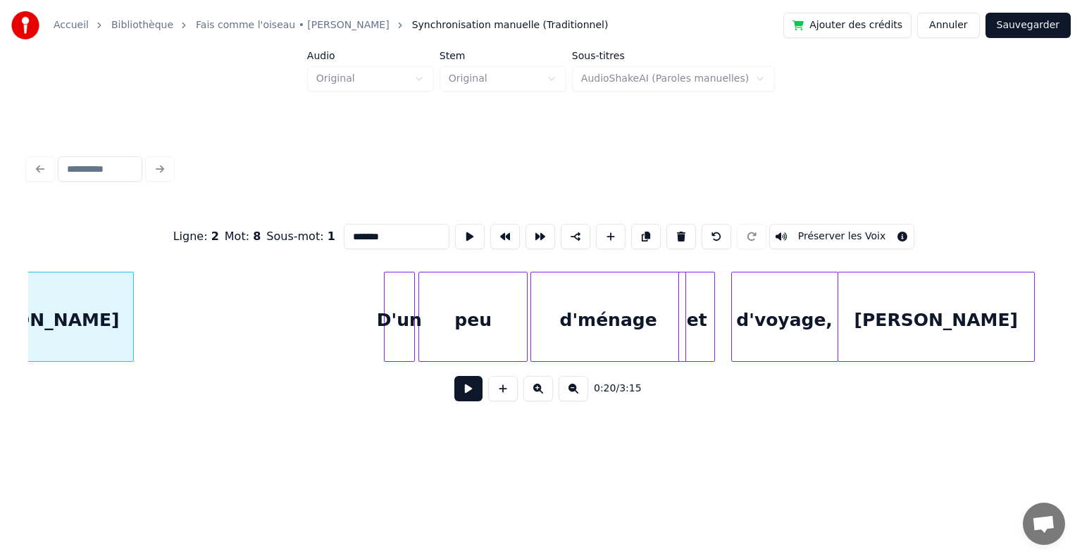
scroll to position [0, 2874]
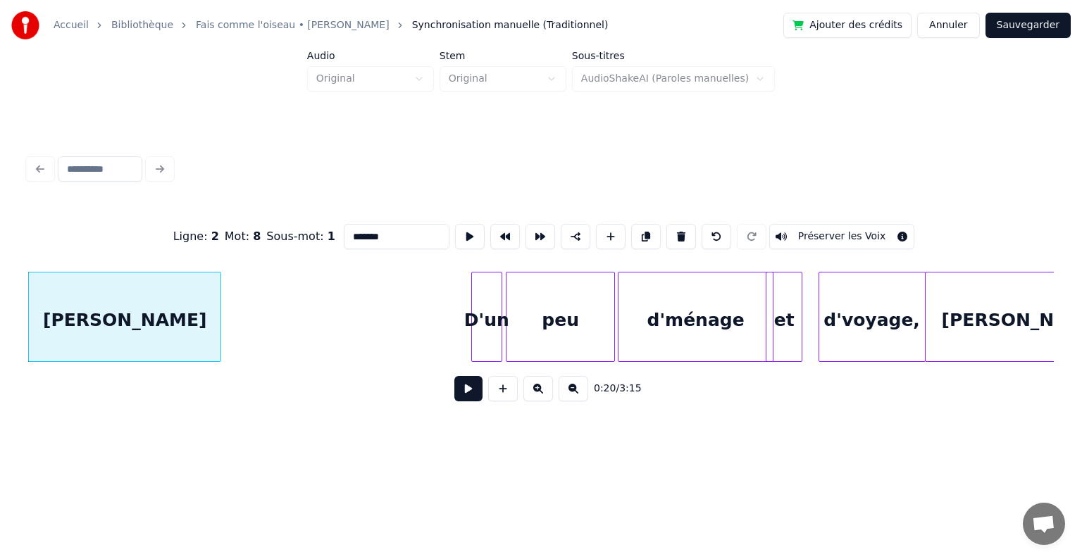
click at [468, 392] on button at bounding box center [468, 388] width 28 height 25
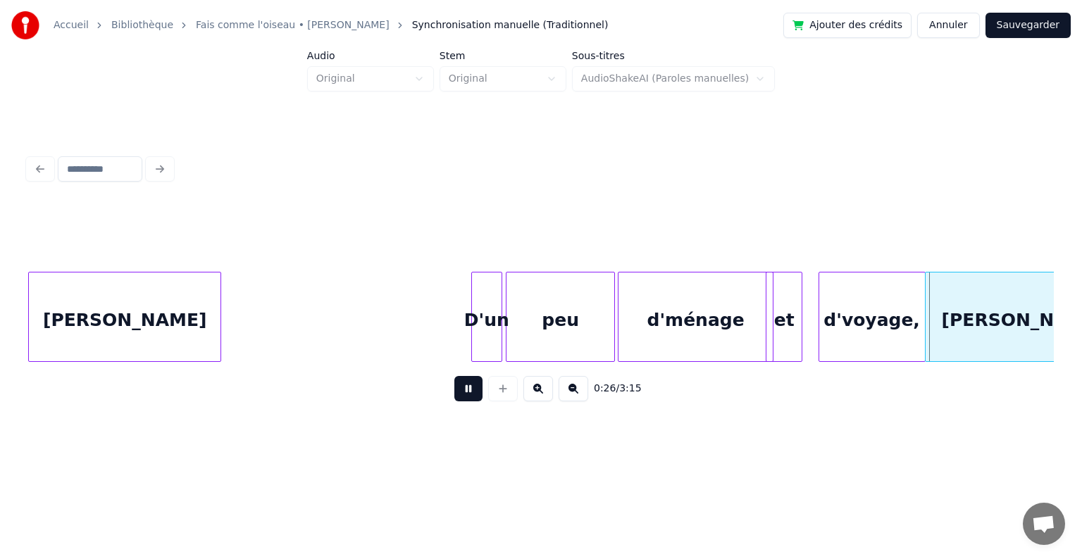
click at [468, 392] on button at bounding box center [468, 388] width 28 height 25
click at [484, 313] on div "D'un" at bounding box center [487, 321] width 30 height 96
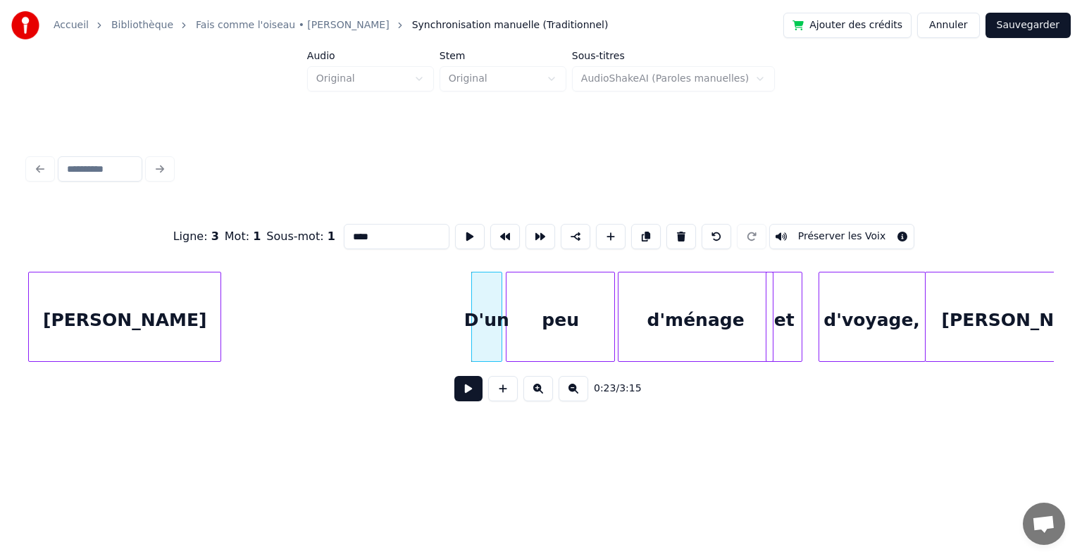
click at [468, 399] on button at bounding box center [468, 388] width 28 height 25
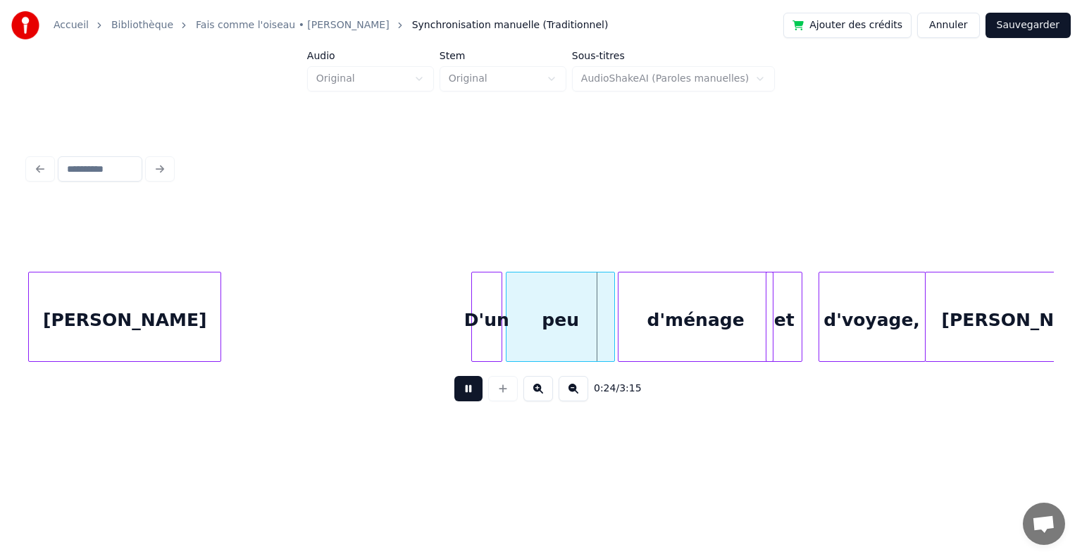
click at [468, 399] on button at bounding box center [468, 388] width 28 height 25
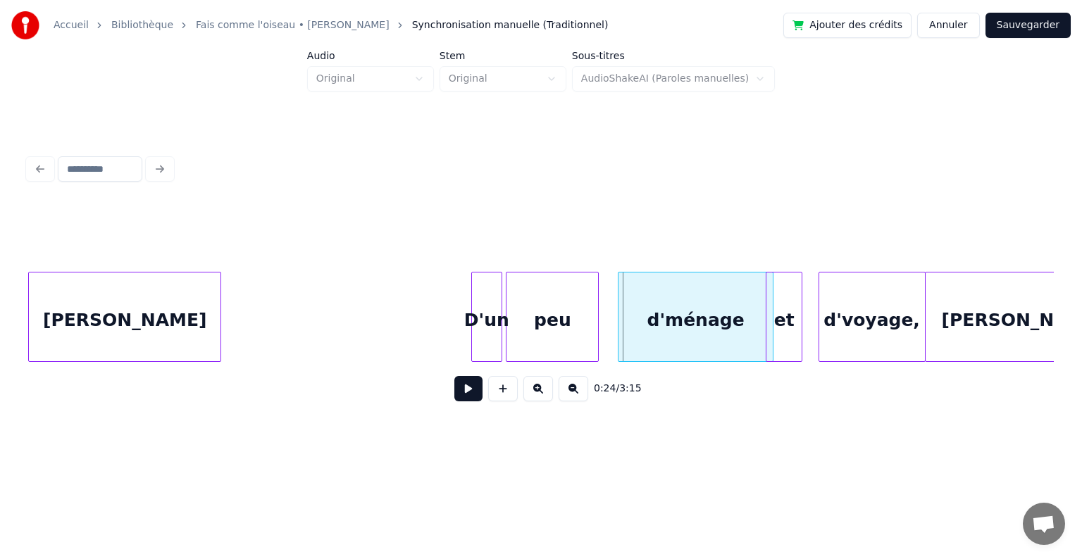
click at [596, 313] on div at bounding box center [596, 317] width 4 height 89
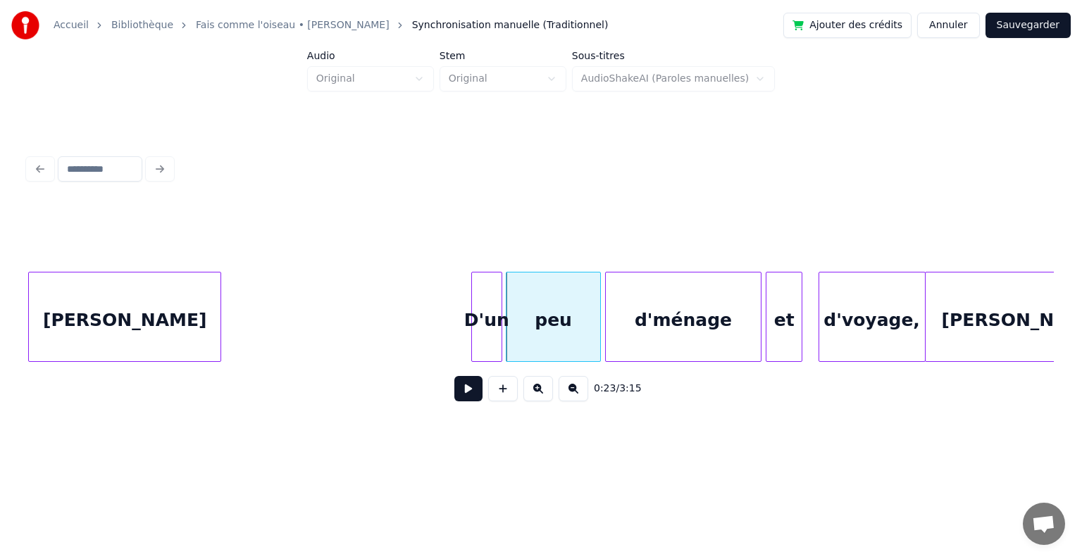
click at [632, 312] on div "d'ménage" at bounding box center [683, 321] width 155 height 96
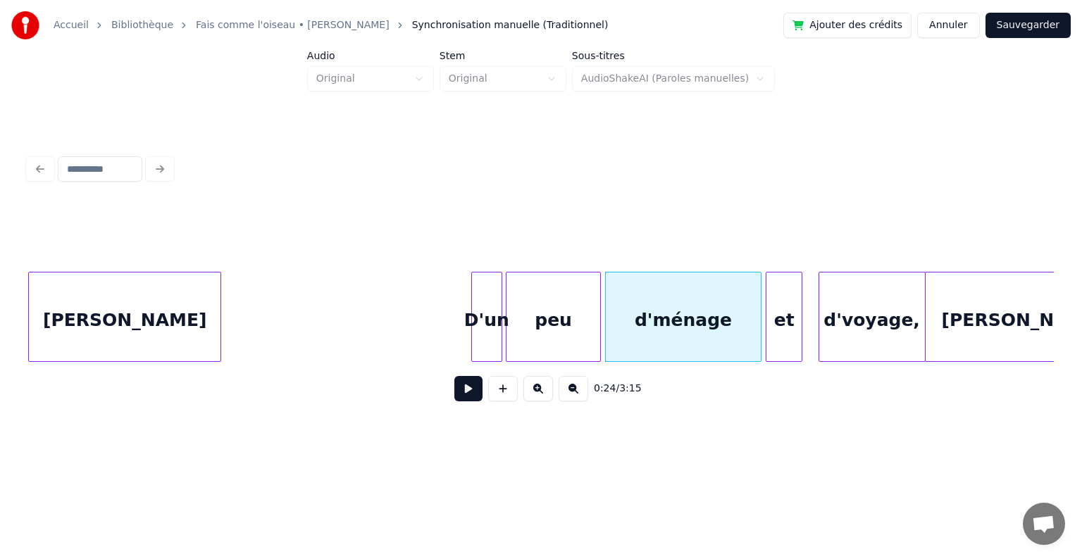
click at [485, 290] on div "D'un" at bounding box center [487, 321] width 30 height 96
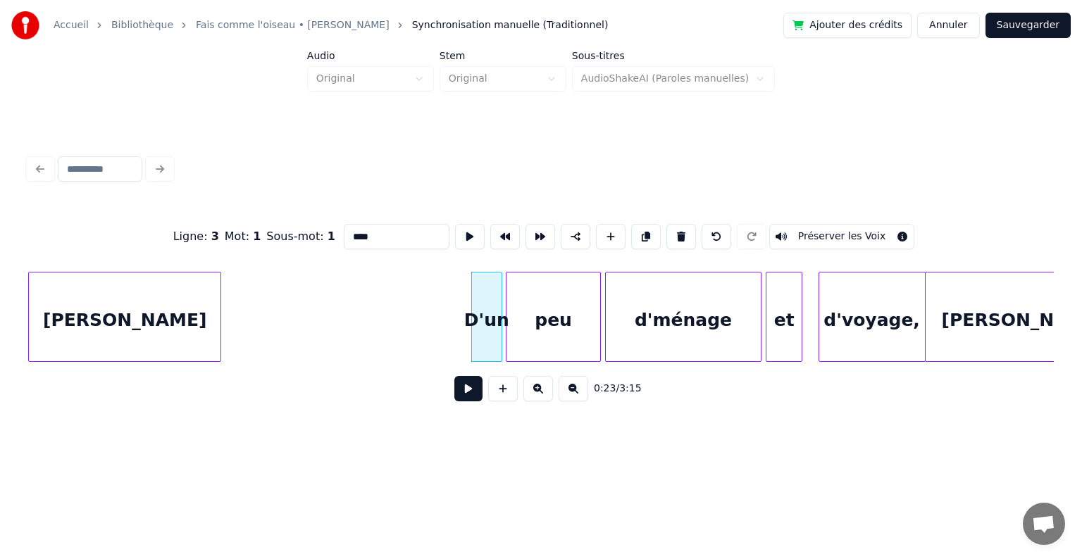
click at [473, 396] on button at bounding box center [468, 388] width 28 height 25
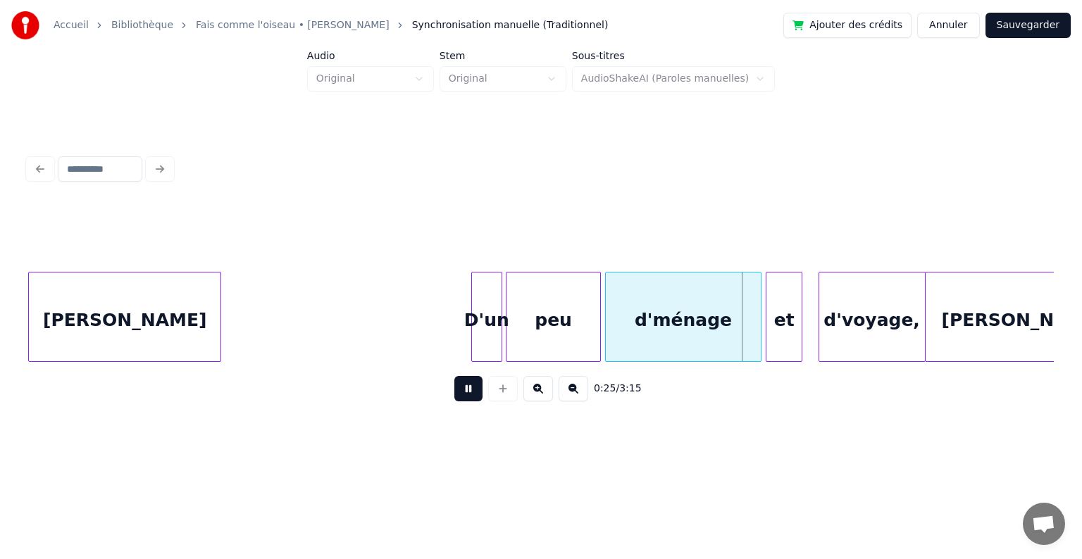
click at [473, 396] on button at bounding box center [468, 388] width 28 height 25
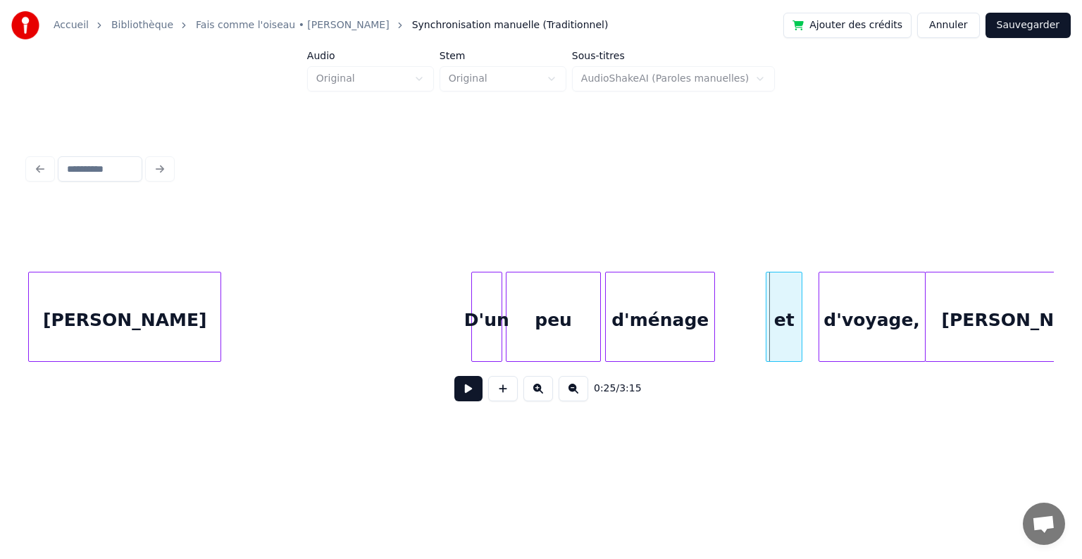
click at [714, 310] on div at bounding box center [712, 317] width 4 height 89
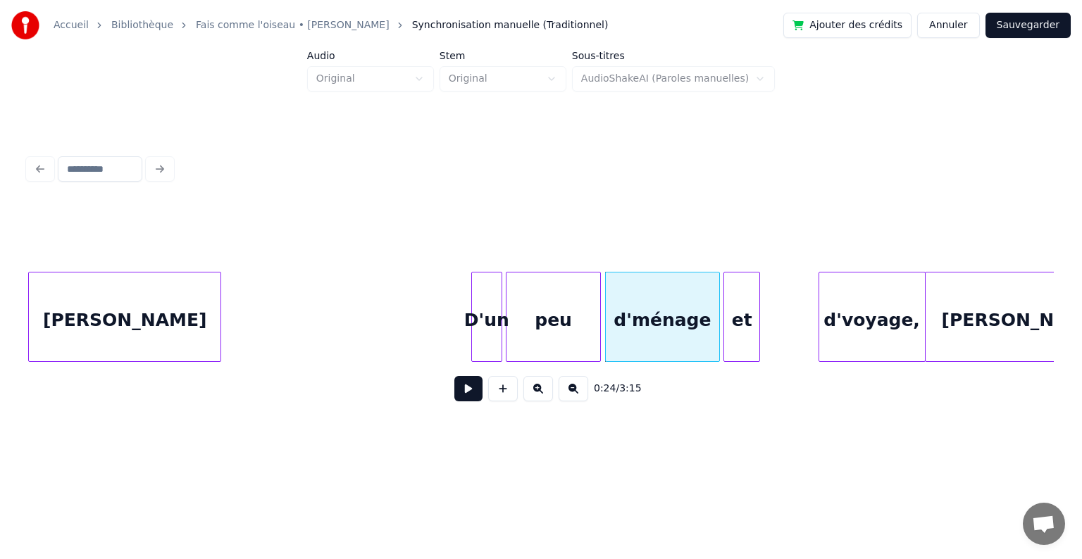
click at [739, 306] on div "et" at bounding box center [741, 321] width 35 height 96
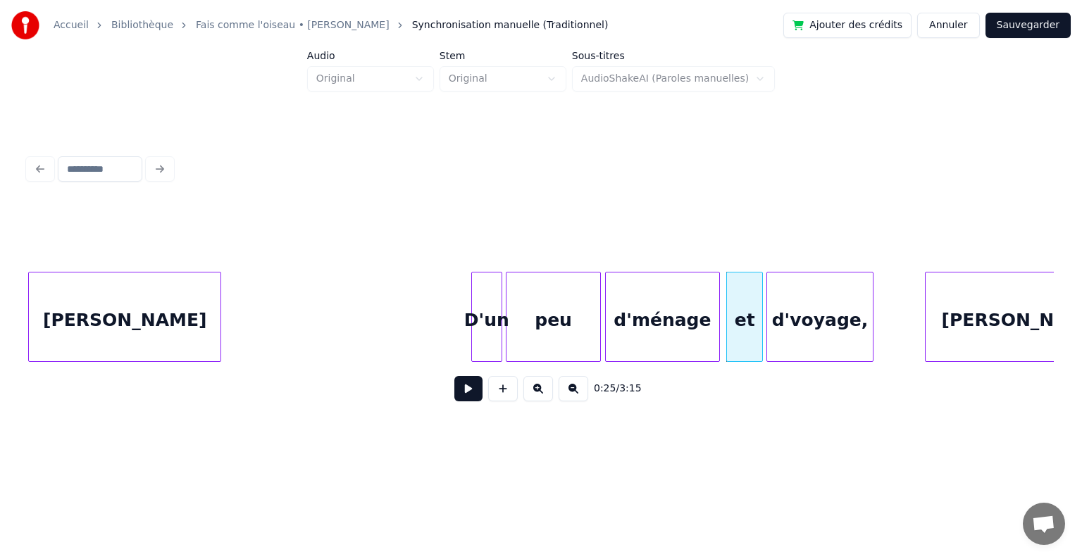
click at [792, 319] on div "d'voyage," at bounding box center [820, 321] width 106 height 96
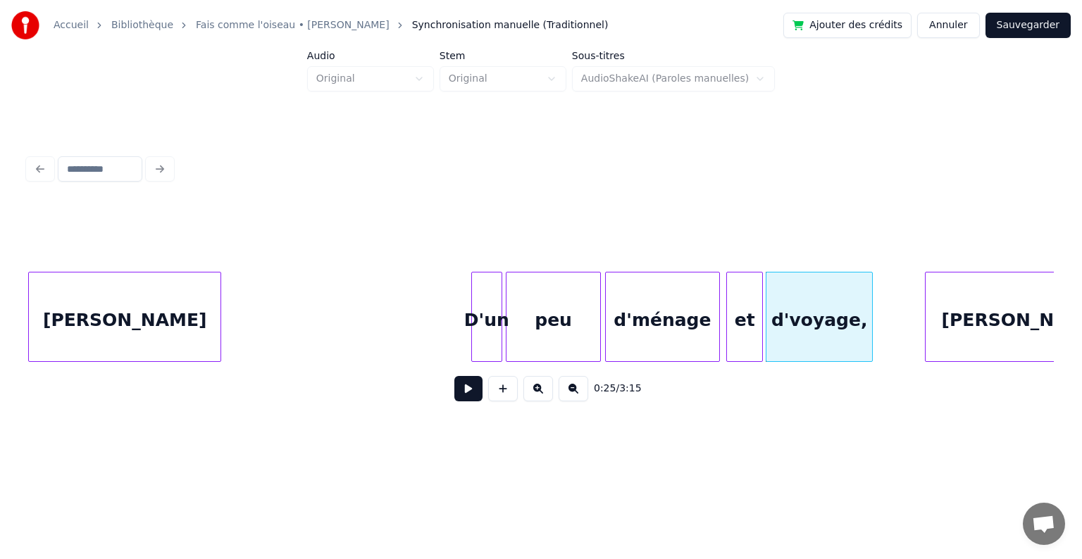
click at [485, 293] on div "D'un" at bounding box center [487, 321] width 30 height 96
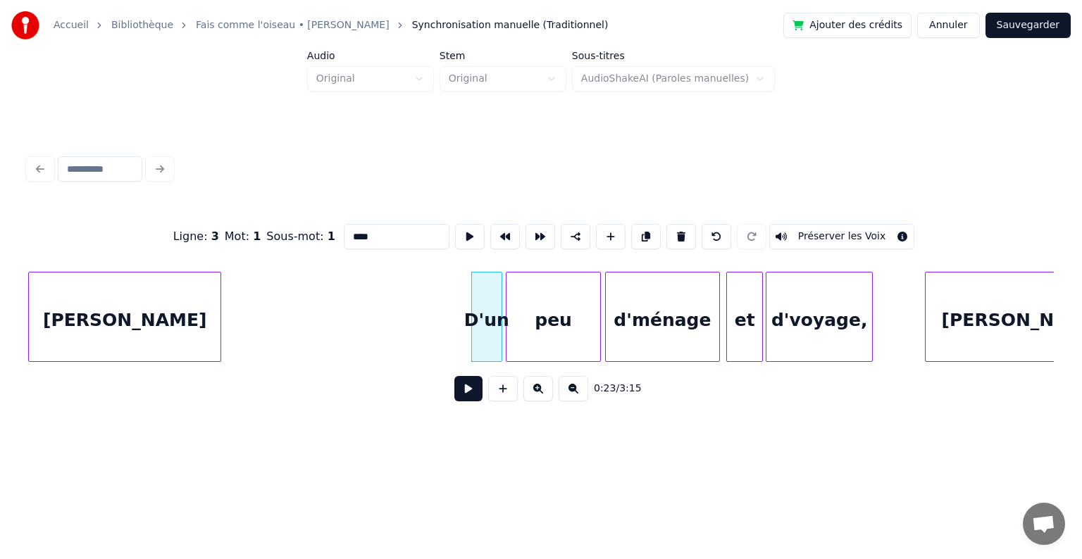
click at [469, 394] on button at bounding box center [468, 388] width 28 height 25
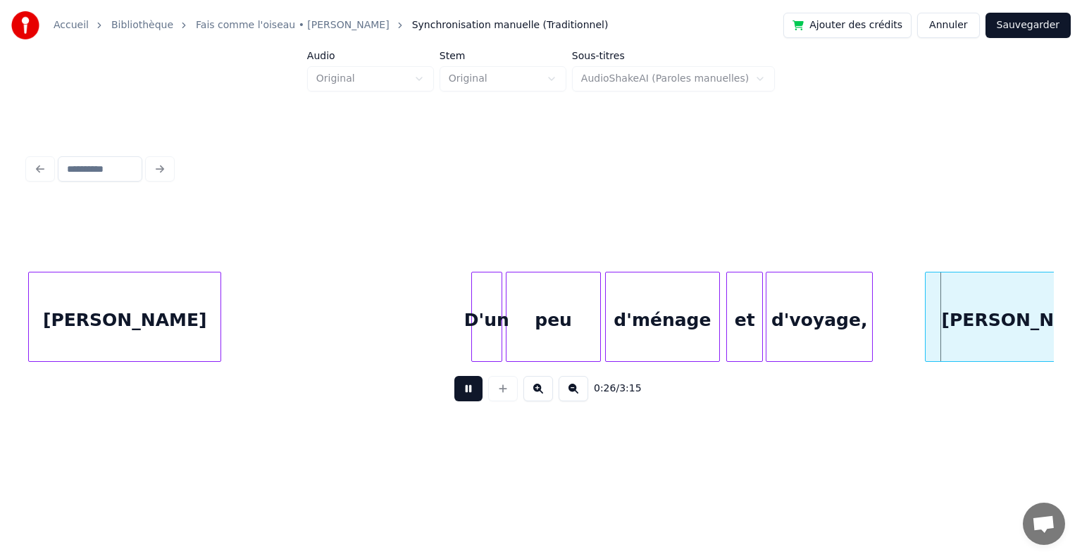
click at [469, 394] on button at bounding box center [468, 388] width 28 height 25
click at [196, 301] on div "[PERSON_NAME]" at bounding box center [125, 321] width 192 height 96
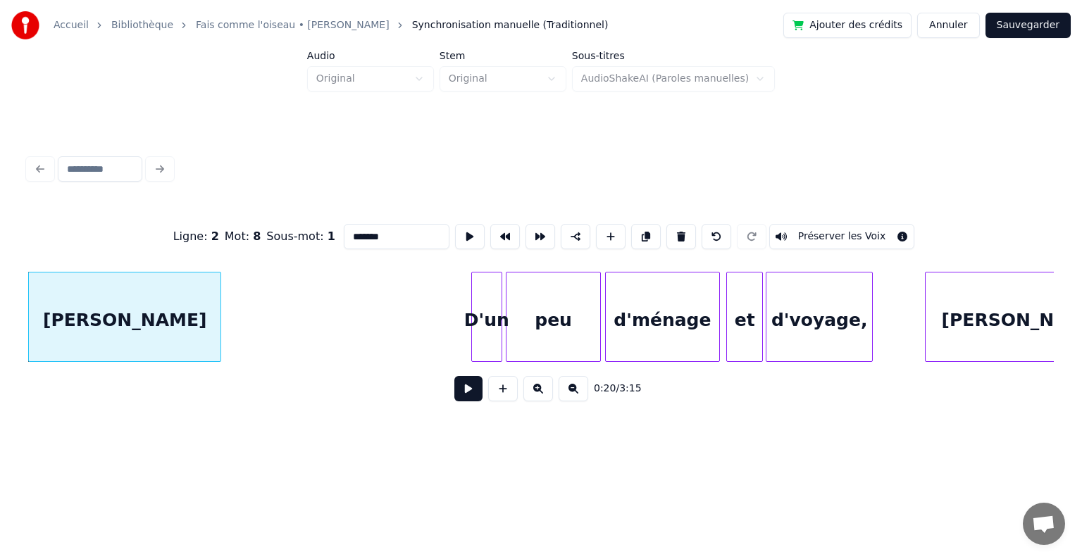
click at [473, 392] on button at bounding box center [468, 388] width 28 height 25
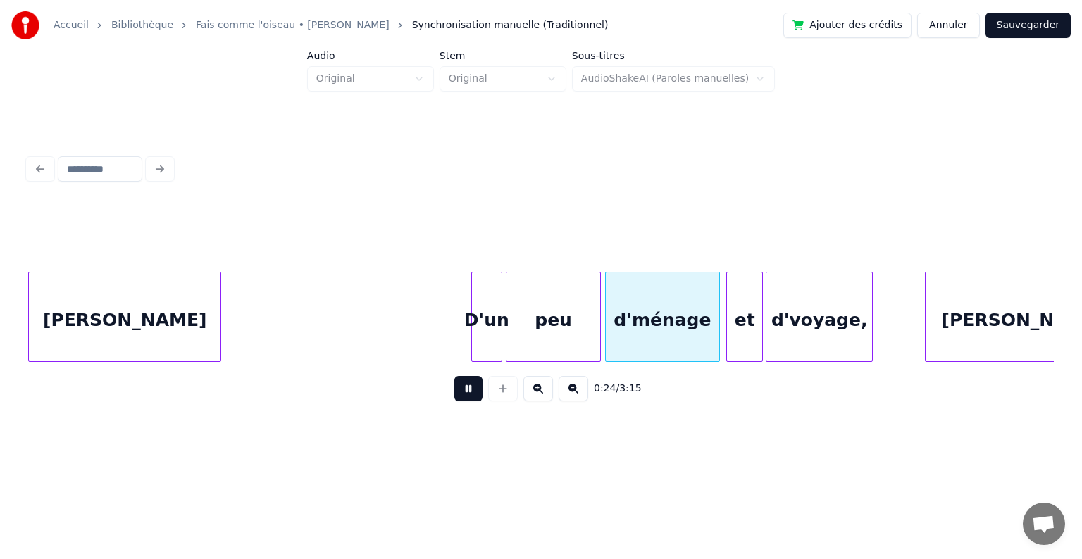
click at [473, 402] on button at bounding box center [468, 388] width 28 height 25
click at [577, 328] on div at bounding box center [579, 317] width 4 height 89
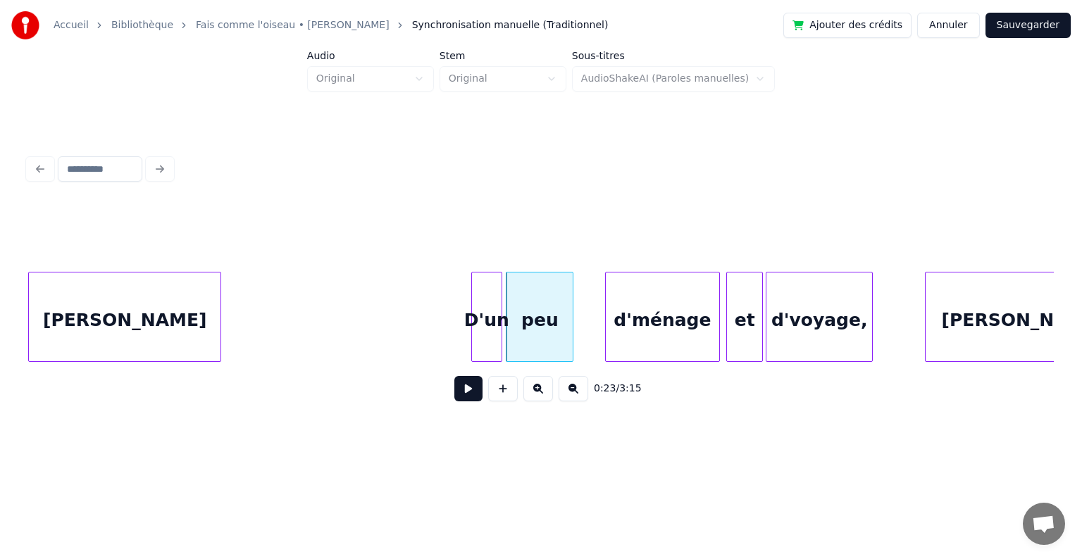
click at [541, 323] on div "peu" at bounding box center [539, 321] width 66 height 96
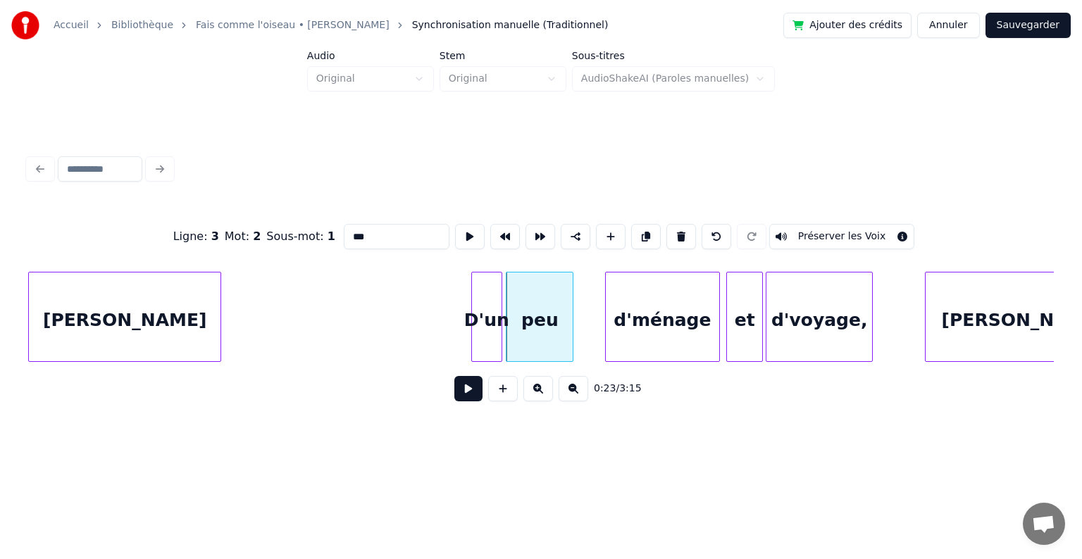
click at [472, 397] on button at bounding box center [468, 388] width 28 height 25
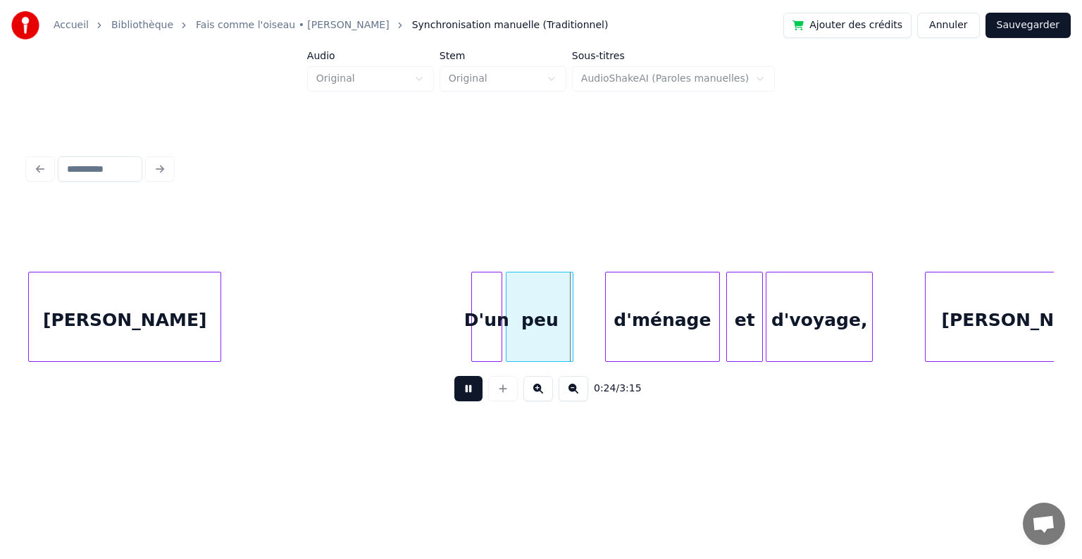
click at [472, 397] on button at bounding box center [468, 388] width 28 height 25
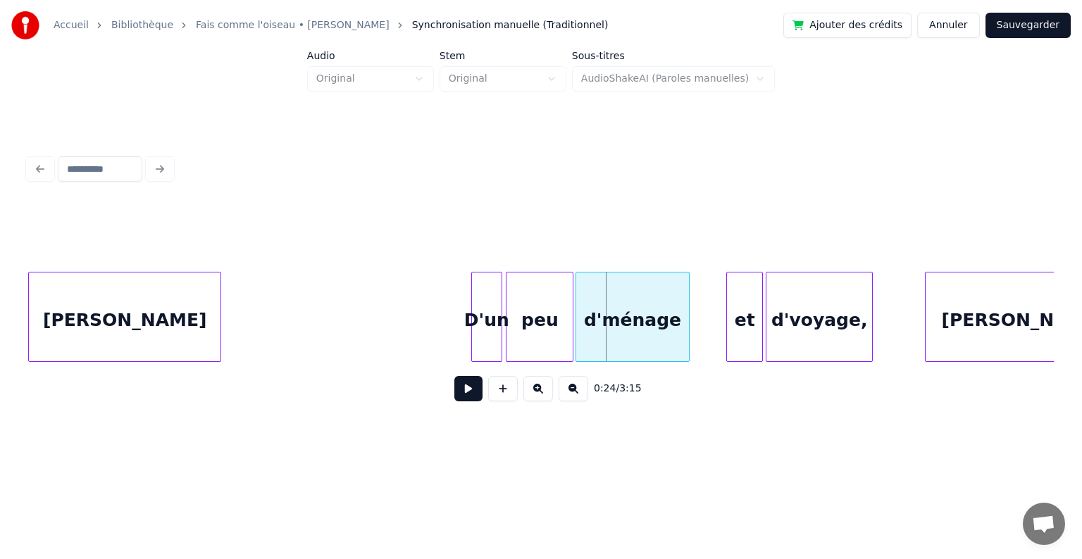
click at [650, 324] on div "d'ménage" at bounding box center [632, 321] width 113 height 96
click at [714, 310] on div "et" at bounding box center [709, 321] width 35 height 96
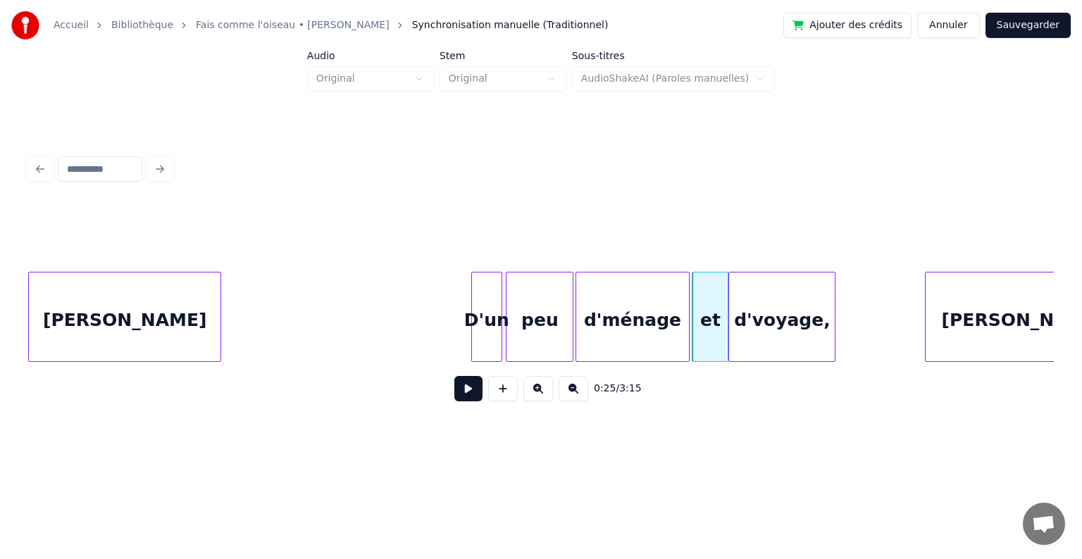
click at [769, 310] on div "d'voyage," at bounding box center [782, 321] width 106 height 96
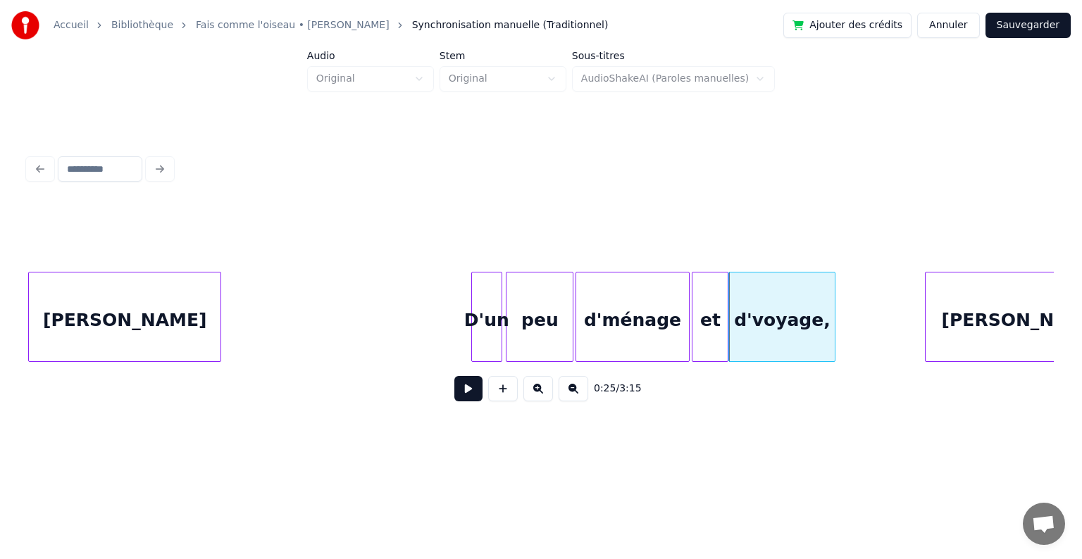
click at [487, 304] on div "D'un" at bounding box center [487, 321] width 30 height 96
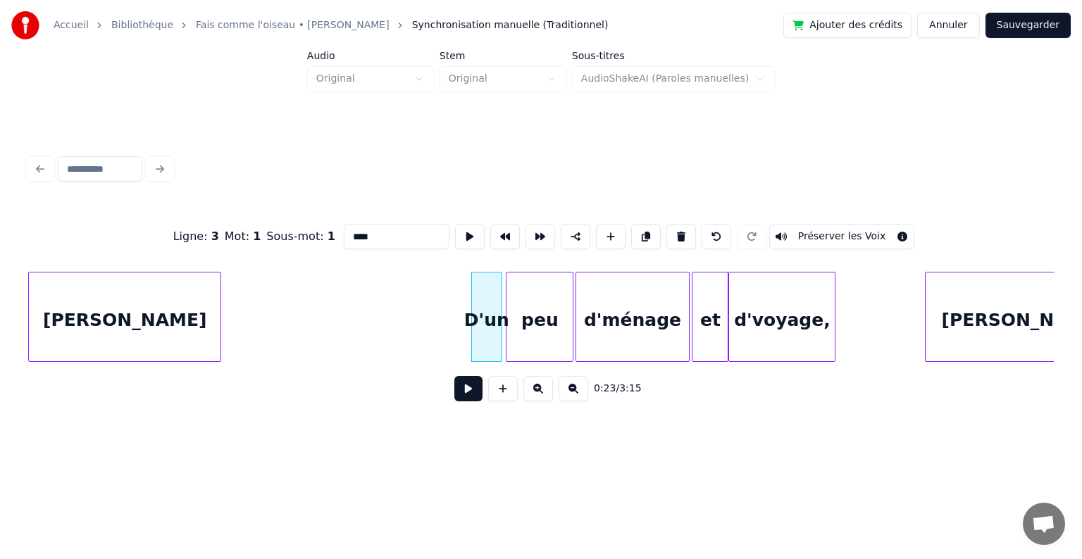
click at [480, 394] on button at bounding box center [468, 388] width 28 height 25
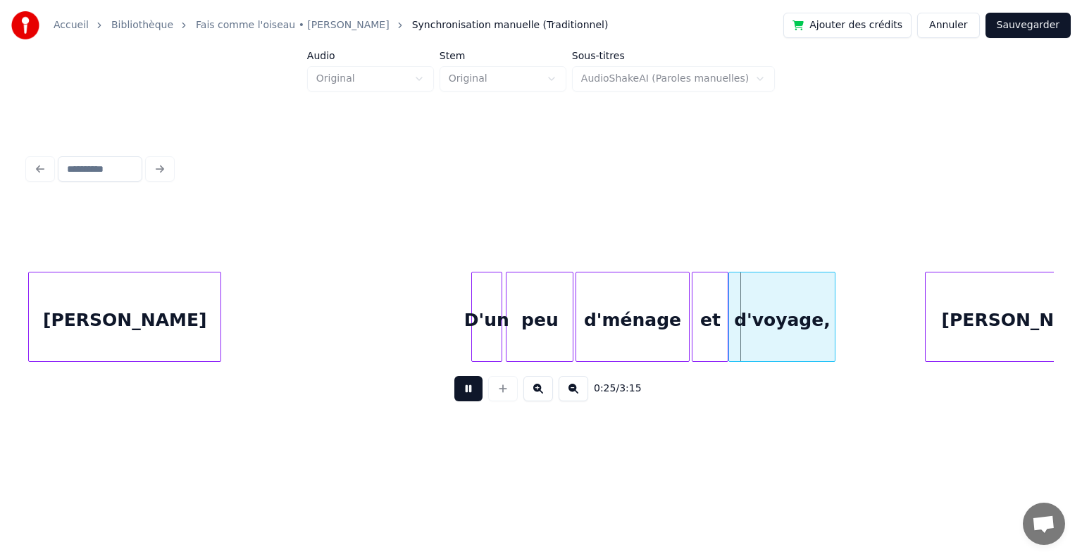
click at [480, 394] on button at bounding box center [468, 388] width 28 height 25
click at [662, 311] on div at bounding box center [660, 317] width 4 height 89
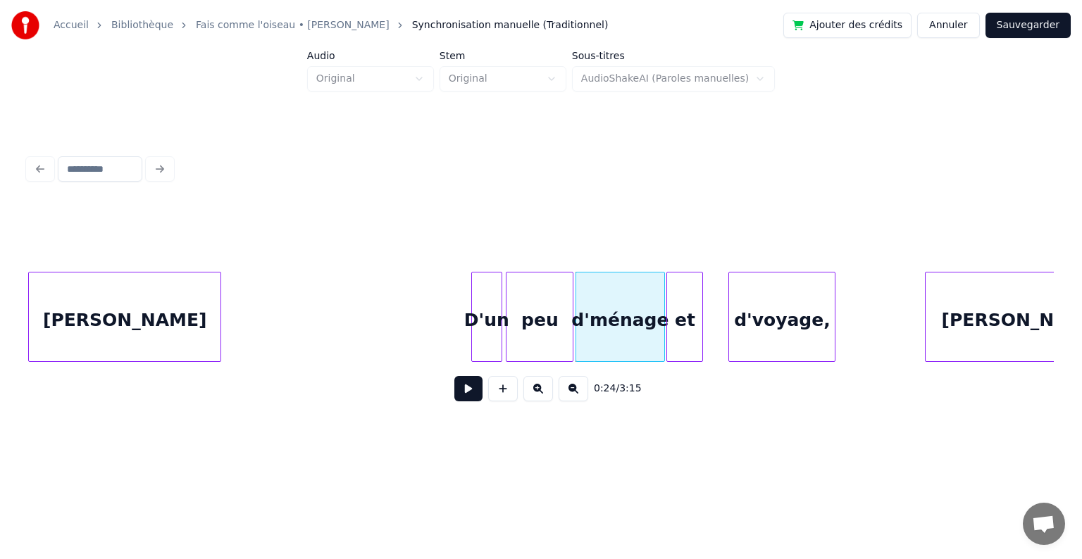
click at [678, 308] on div "et" at bounding box center [684, 321] width 35 height 96
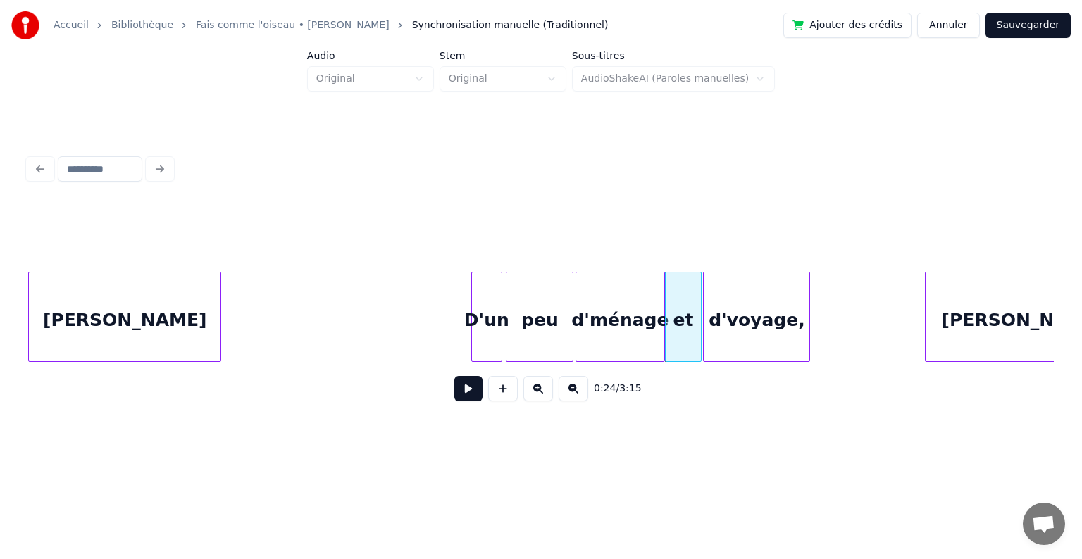
click at [726, 303] on div "d'voyage," at bounding box center [757, 321] width 106 height 96
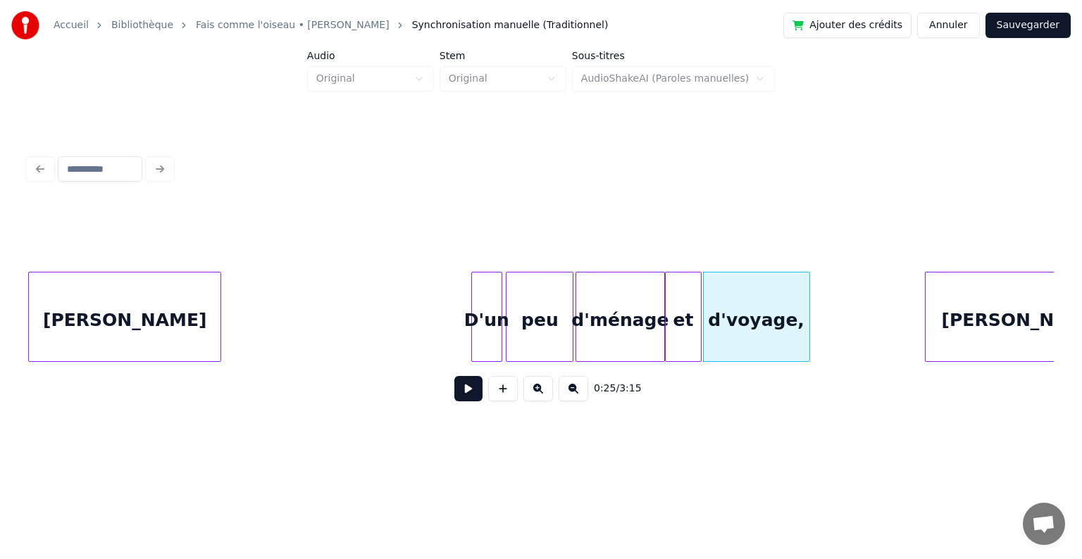
click at [490, 312] on div "D'un" at bounding box center [487, 321] width 30 height 96
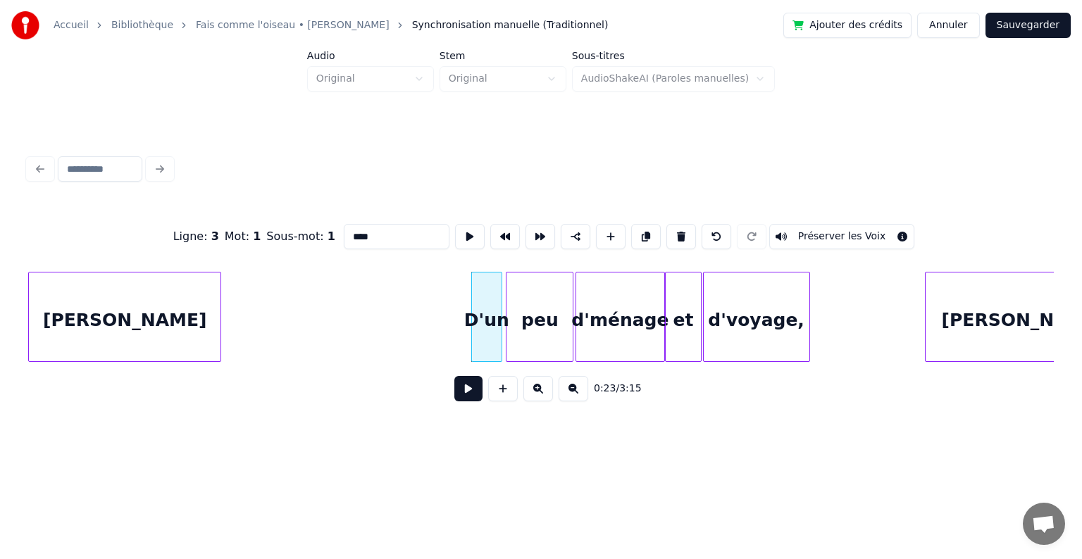
click at [471, 396] on button at bounding box center [468, 388] width 28 height 25
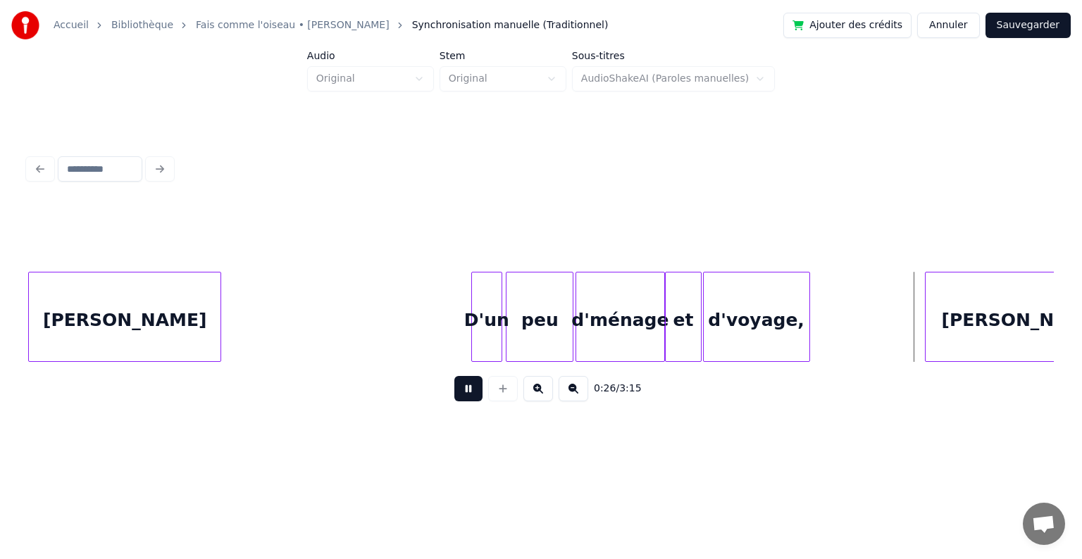
click at [471, 396] on button at bounding box center [468, 388] width 28 height 25
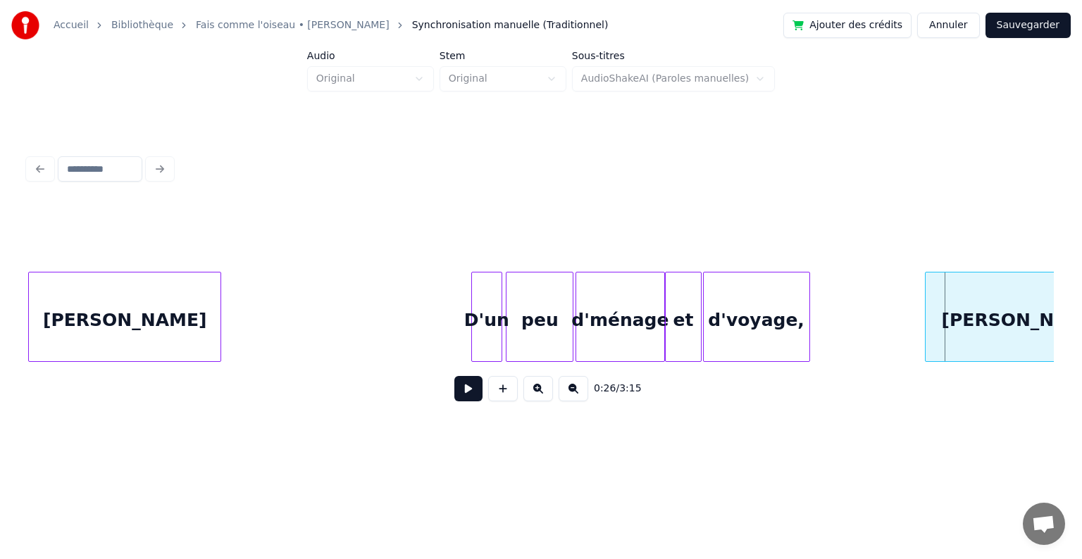
scroll to position [0, 2939]
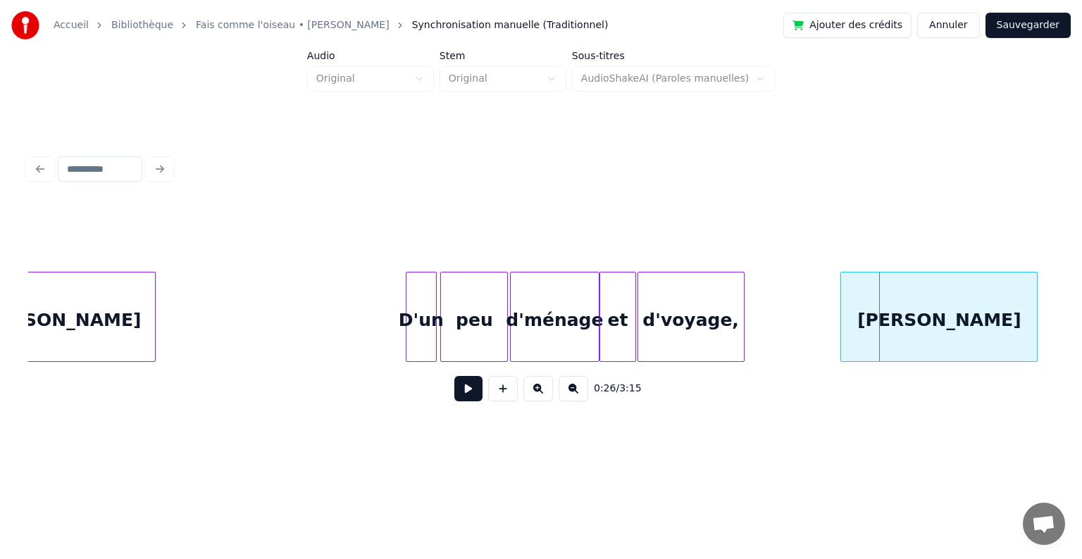
click at [973, 340] on div "[PERSON_NAME]" at bounding box center [939, 321] width 196 height 96
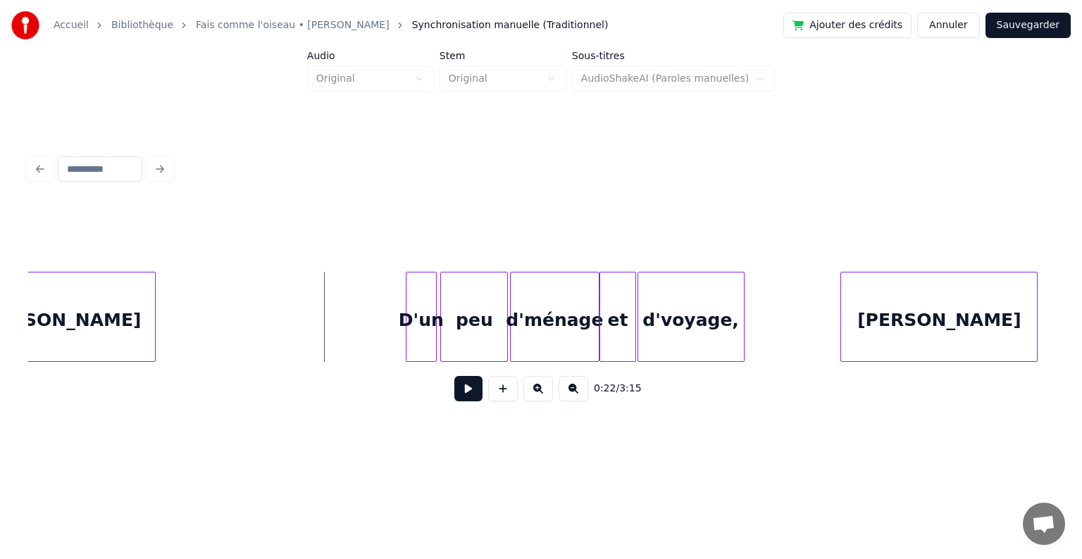
click at [473, 394] on button at bounding box center [468, 388] width 28 height 25
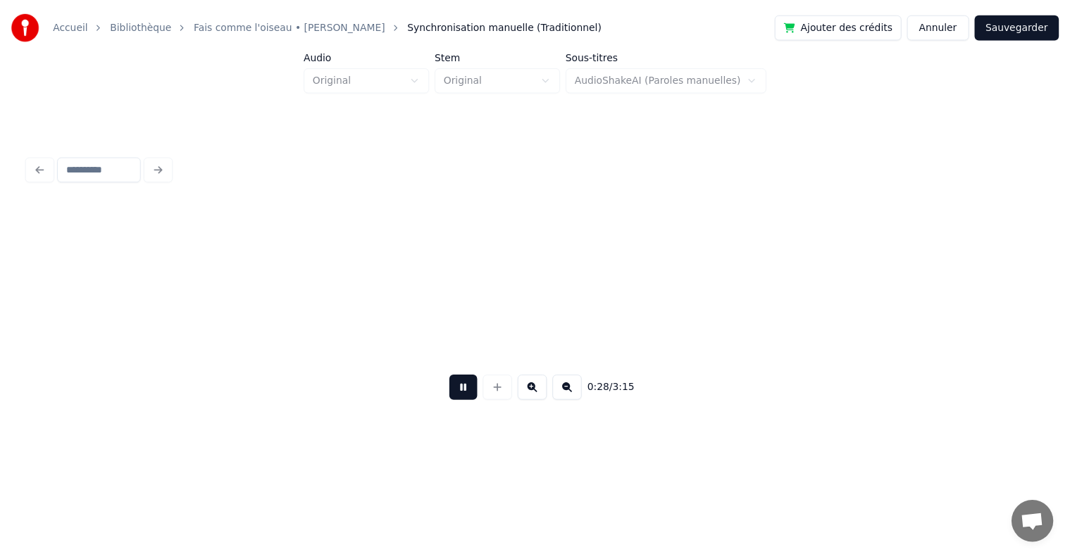
scroll to position [0, 3965]
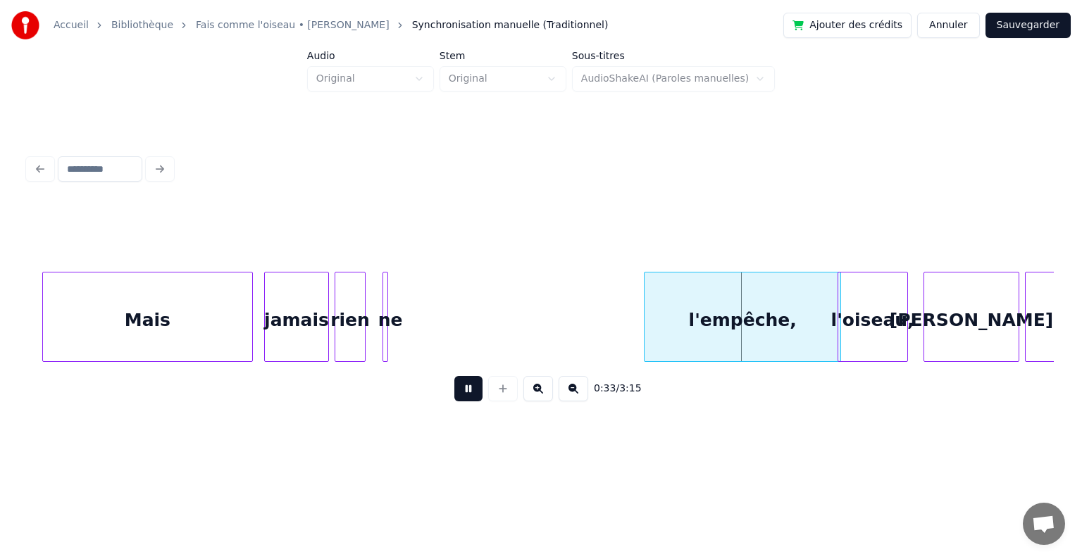
click at [473, 394] on button at bounding box center [468, 388] width 28 height 25
click at [59, 24] on link "Accueil" at bounding box center [71, 25] width 35 height 14
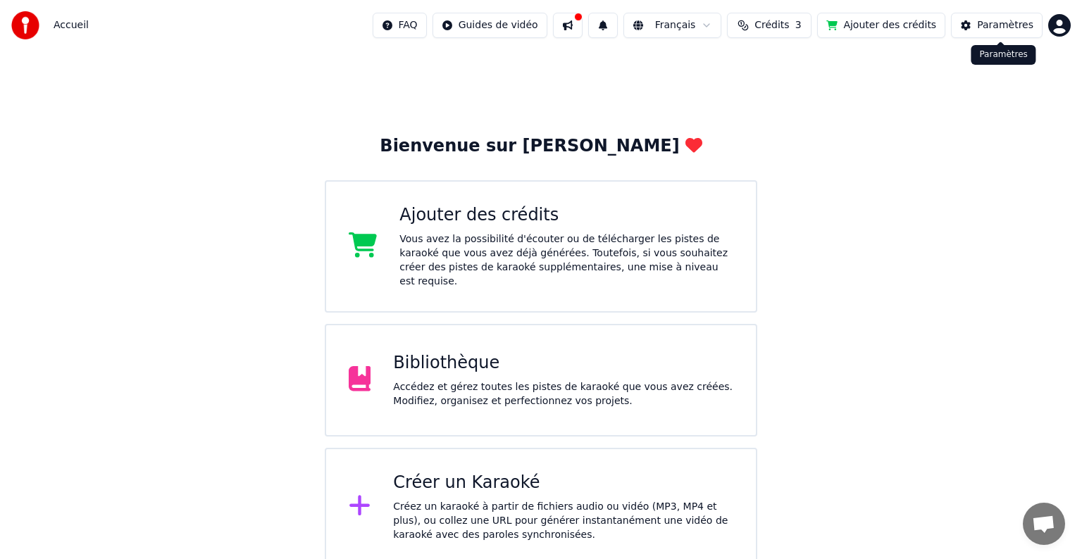
click at [988, 32] on div "Paramètres" at bounding box center [1005, 25] width 56 height 14
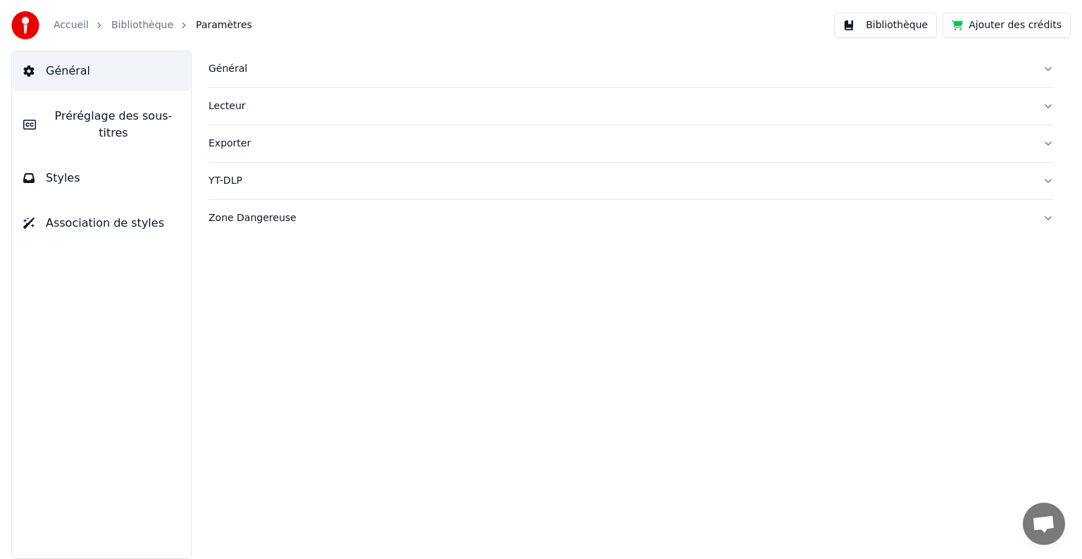
click at [46, 170] on span "Styles" at bounding box center [63, 178] width 35 height 17
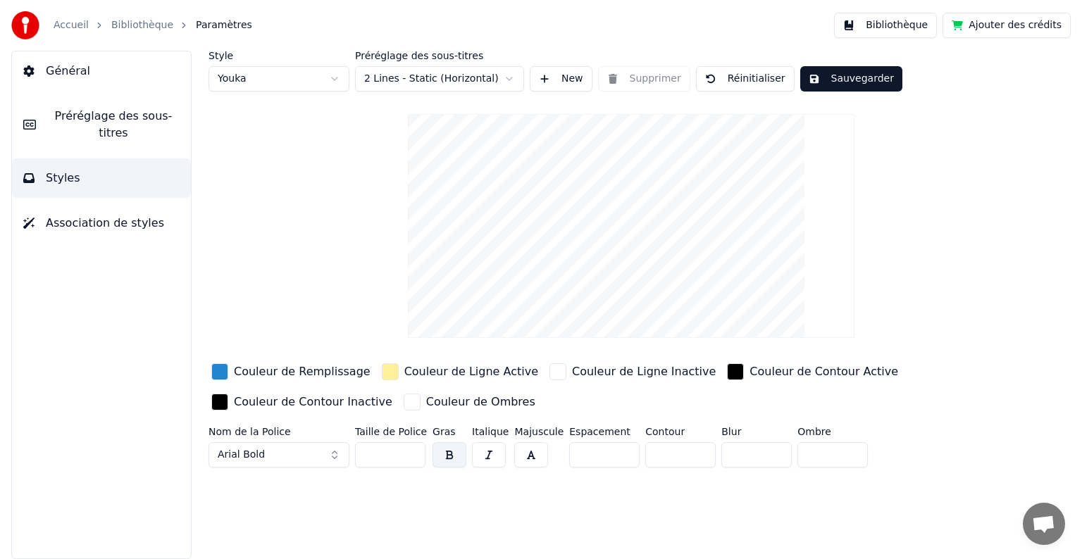
click at [445, 85] on html "Accueil Bibliothèque Paramètres Bibliothèque Ajouter des crédits Général Prérég…" at bounding box center [541, 279] width 1082 height 559
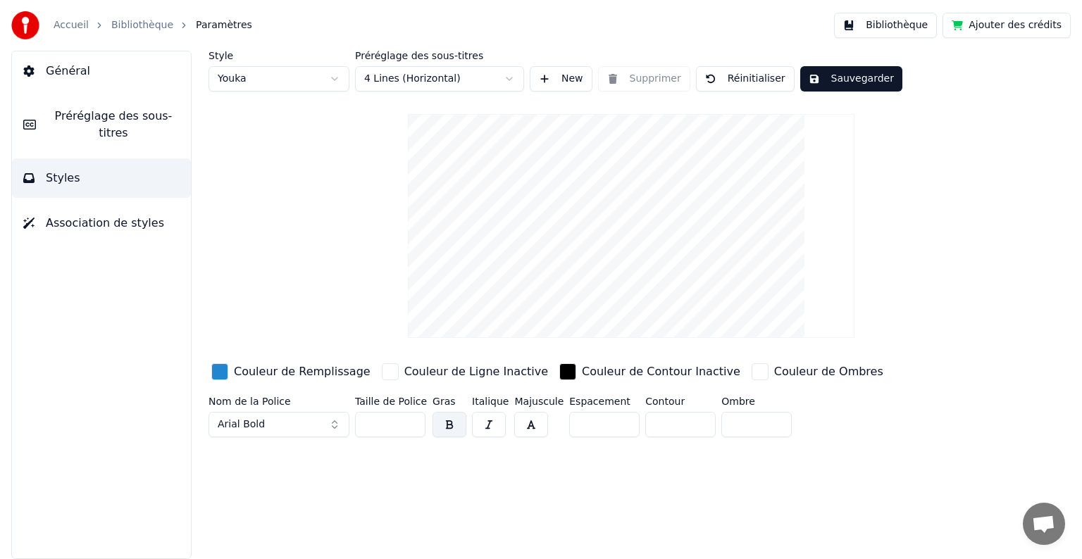
click at [831, 75] on button "Sauvegarder" at bounding box center [851, 78] width 102 height 25
click at [54, 56] on button "Général" at bounding box center [101, 70] width 179 height 39
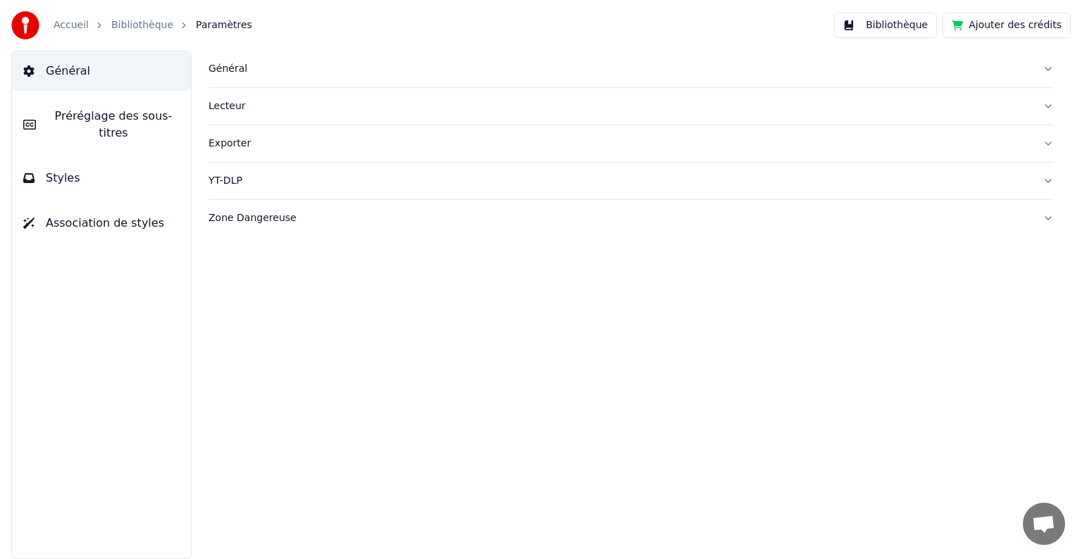
click at [89, 58] on button "Général" at bounding box center [101, 70] width 179 height 39
click at [76, 75] on span "Général" at bounding box center [68, 71] width 44 height 17
click at [65, 26] on link "Accueil" at bounding box center [71, 25] width 35 height 14
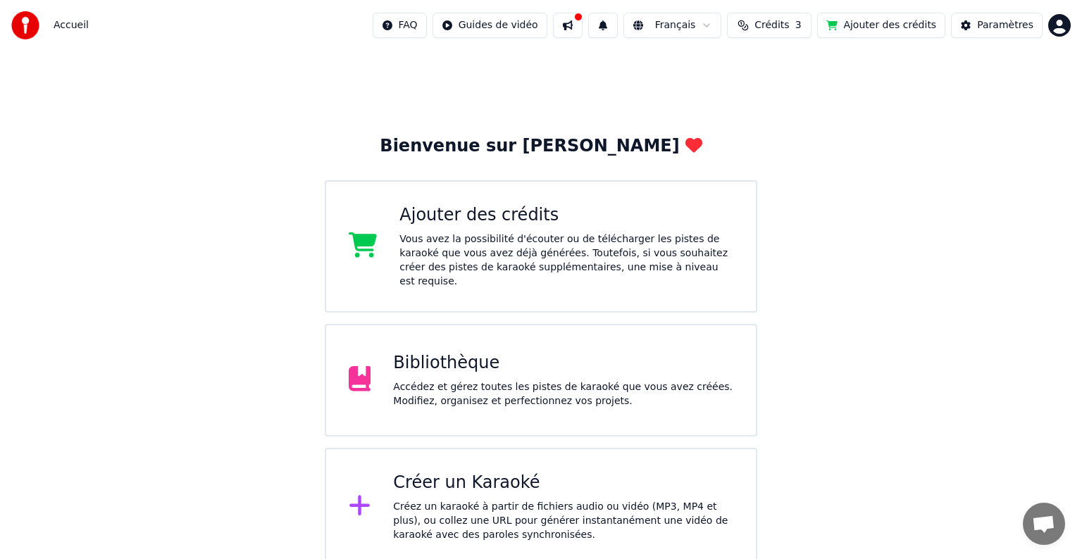
click at [423, 510] on div "Créez un karaoké à partir de fichiers audio ou vidéo (MP3, MP4 et plus), ou col…" at bounding box center [563, 521] width 340 height 42
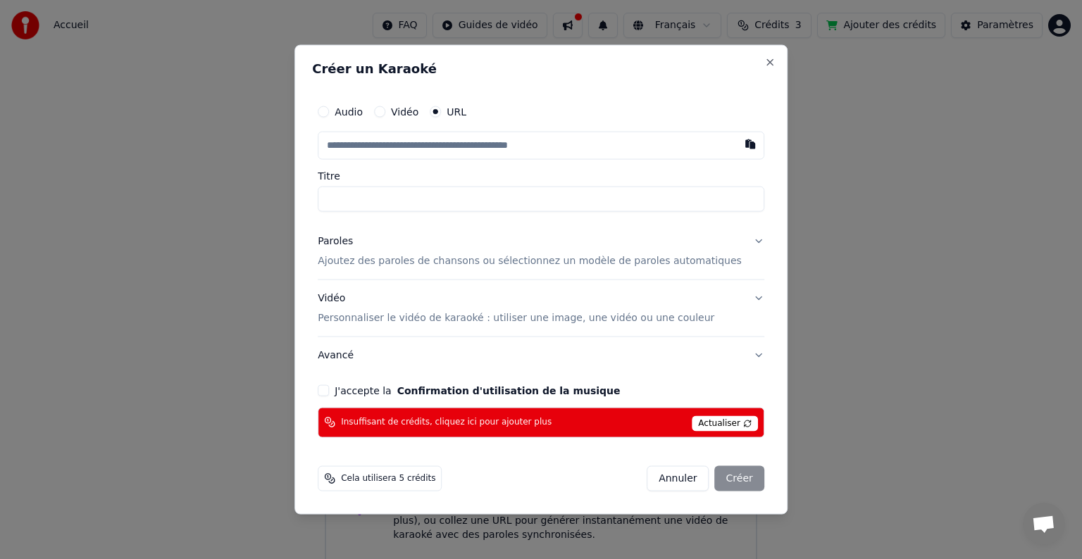
click at [660, 474] on button "Annuler" at bounding box center [678, 478] width 62 height 25
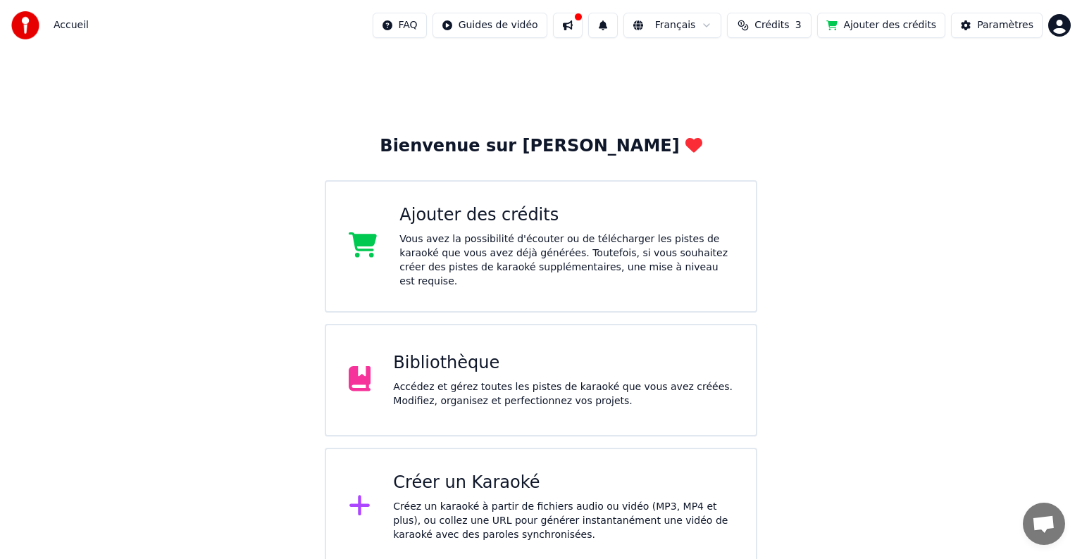
click at [512, 380] on div "Accédez et gérez toutes les pistes de karaoké que vous avez créées. Modifiez, o…" at bounding box center [563, 394] width 340 height 28
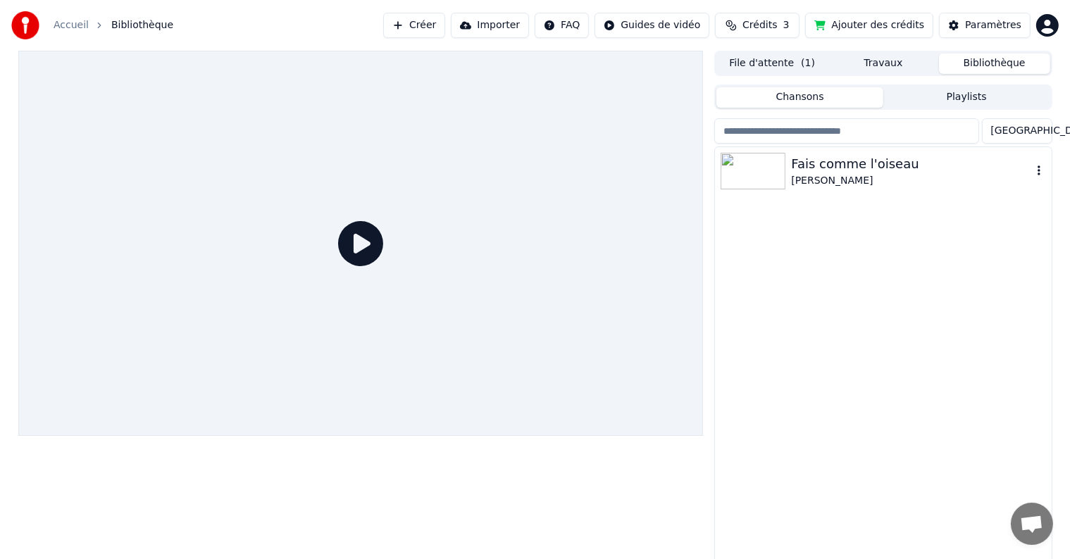
click at [834, 166] on div "Fais comme l'oiseau" at bounding box center [911, 164] width 240 height 20
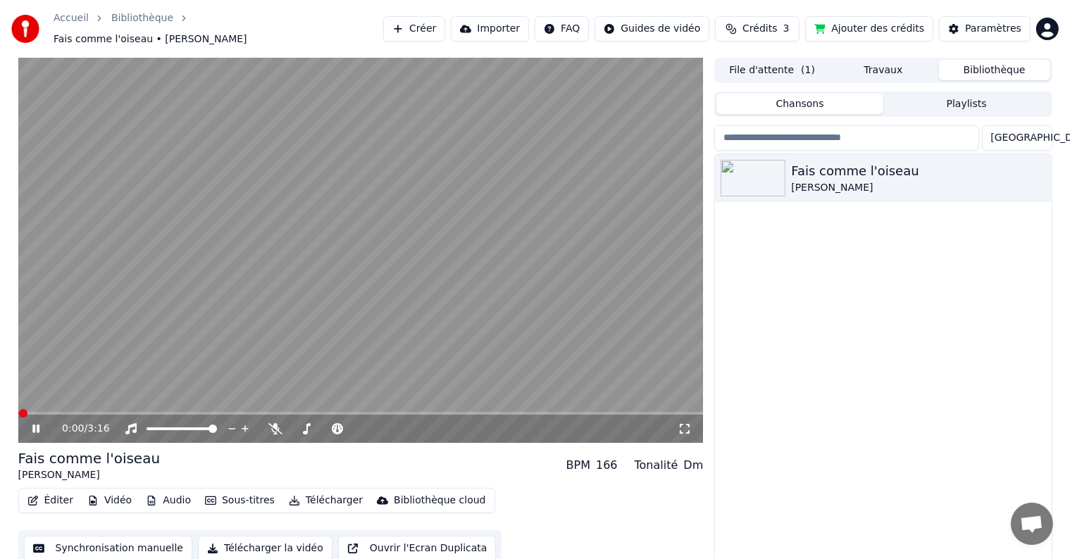
click at [108, 459] on div "Fais comme l'oiseau" at bounding box center [89, 459] width 142 height 20
click at [130, 449] on div "Fais comme l'oiseau" at bounding box center [89, 459] width 142 height 20
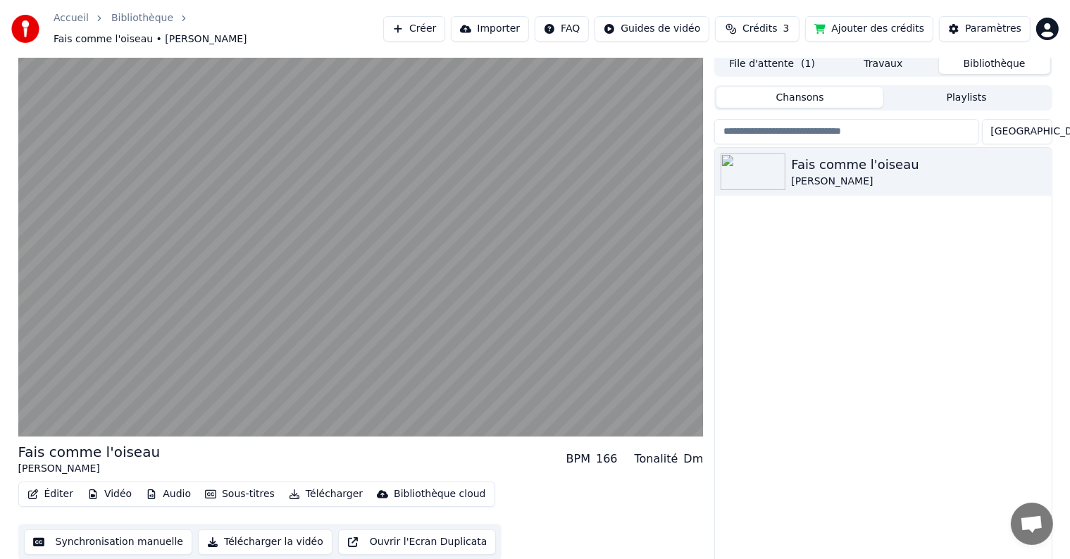
click at [46, 487] on button "Éditer" at bounding box center [50, 495] width 57 height 20
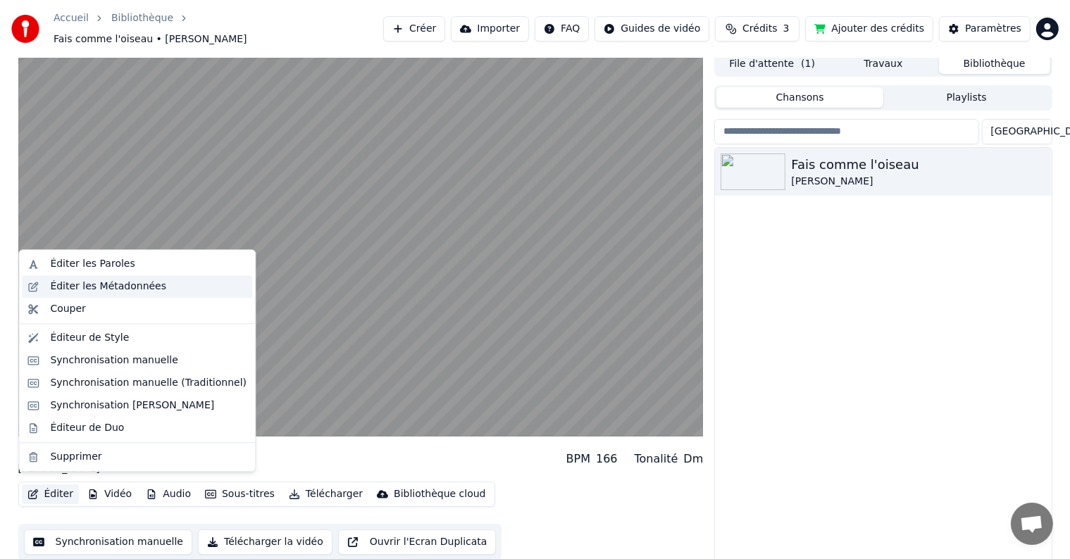
click at [104, 289] on div "Éditer les Métadonnées" at bounding box center [108, 287] width 116 height 14
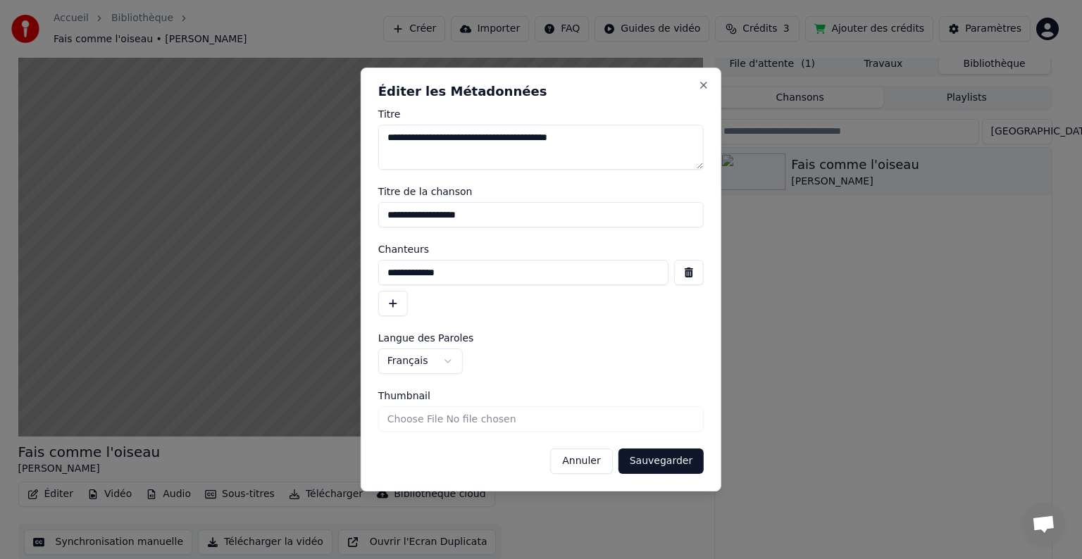
drag, startPoint x: 492, startPoint y: 216, endPoint x: 439, endPoint y: 217, distance: 53.6
click at [439, 217] on input "**********" at bounding box center [540, 214] width 325 height 25
type input "**********"
drag, startPoint x: 513, startPoint y: 135, endPoint x: 478, endPoint y: 144, distance: 36.4
click at [478, 144] on textarea "**********" at bounding box center [540, 147] width 325 height 45
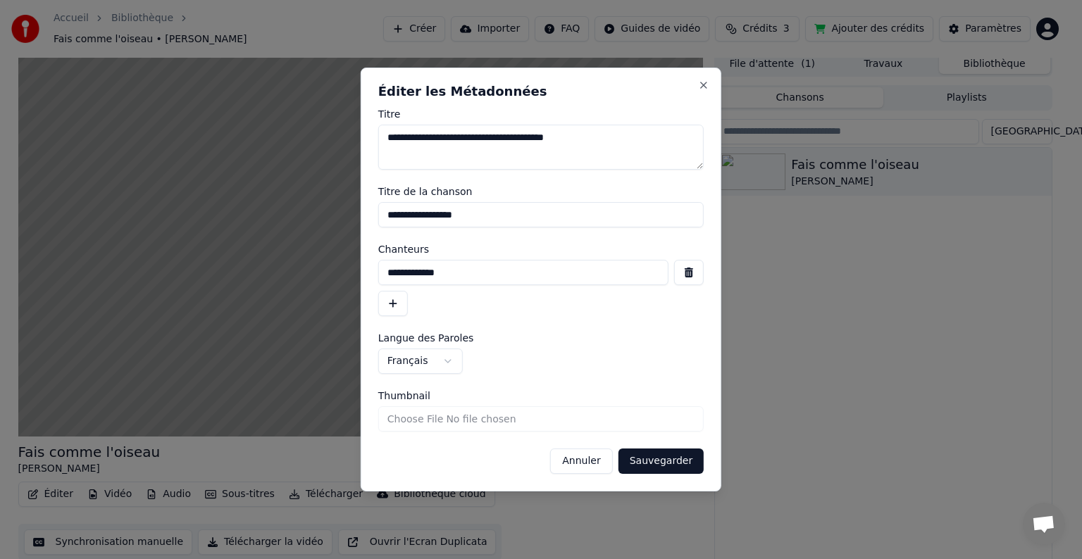
type textarea "**********"
click at [664, 464] on button "Sauvegarder" at bounding box center [660, 461] width 85 height 25
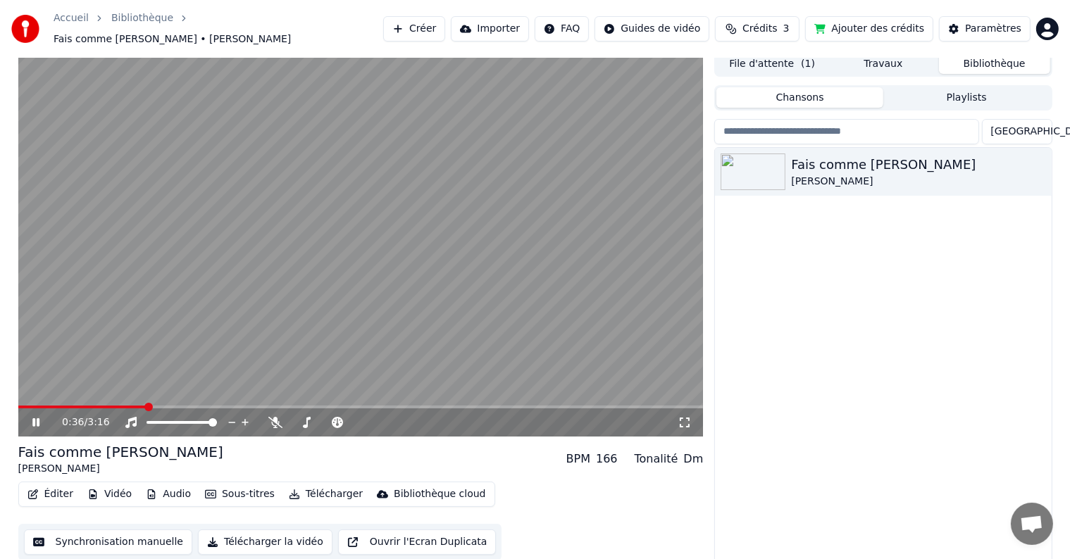
click at [38, 418] on icon at bounding box center [35, 422] width 7 height 8
click at [18, 403] on span at bounding box center [22, 407] width 8 height 8
click at [43, 417] on icon at bounding box center [46, 422] width 33 height 11
click at [33, 421] on icon at bounding box center [46, 422] width 33 height 11
